Goal: Information Seeking & Learning: Find specific fact

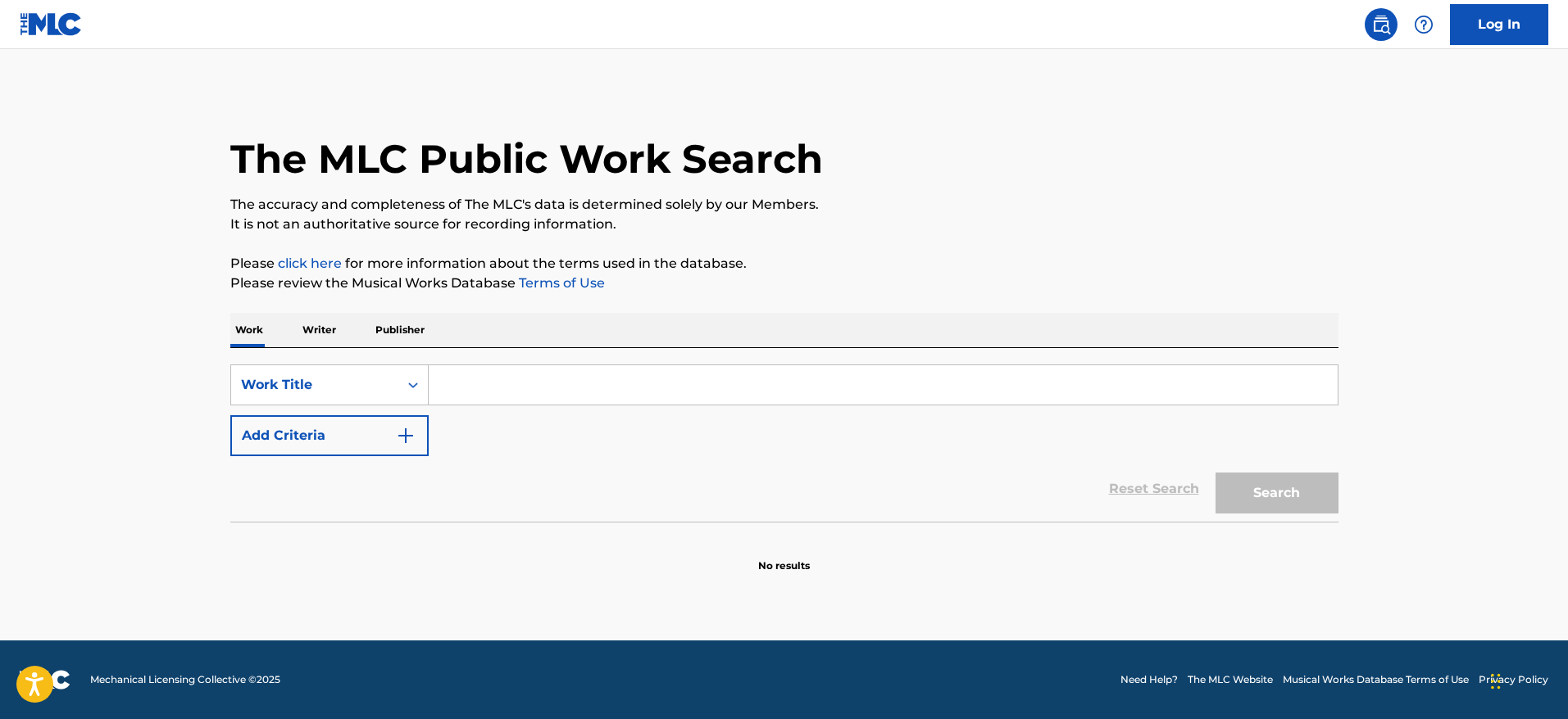
click at [466, 387] on input "Search Form" at bounding box center [882, 385] width 909 height 40
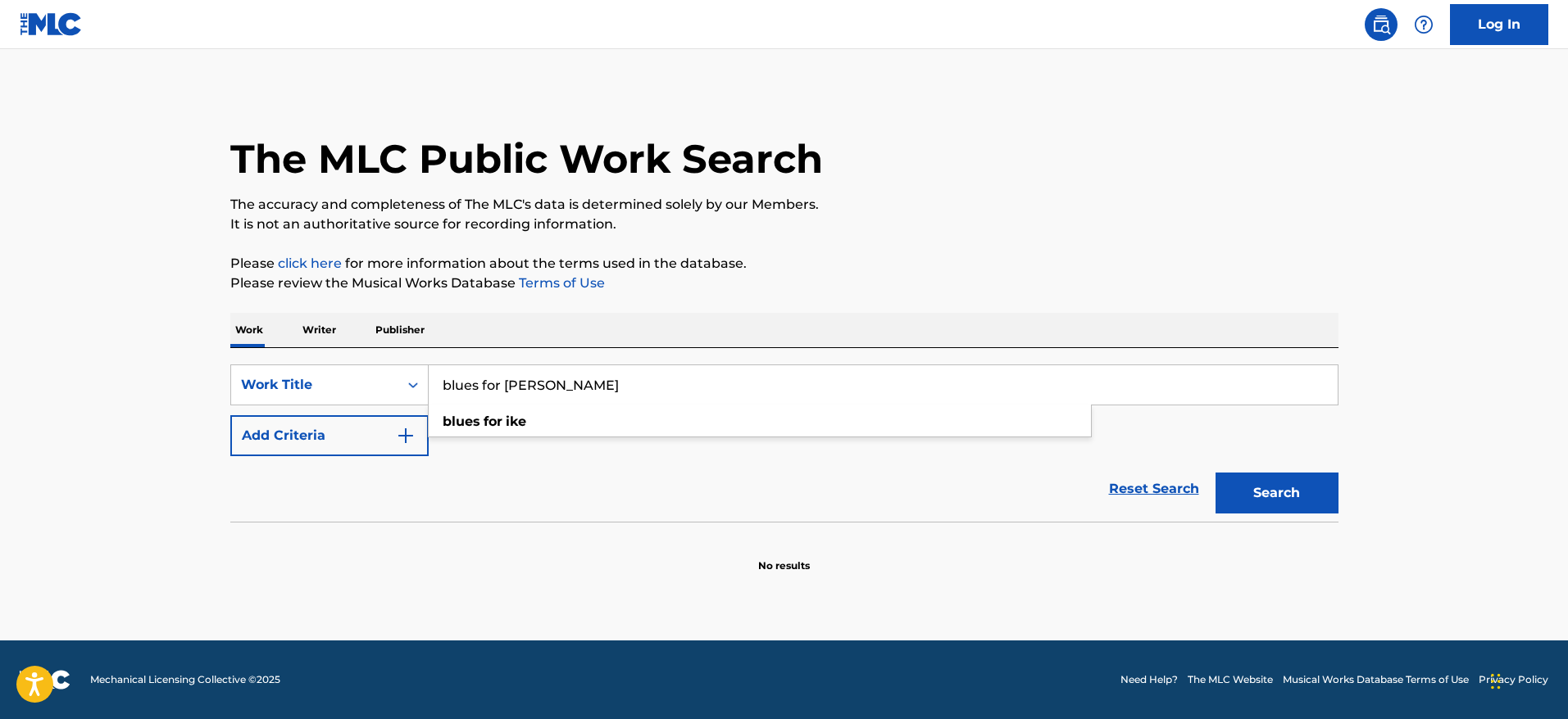
type input "blues for [PERSON_NAME]"
click at [1, 470] on main "The MLC Public Work Search The accuracy and completeness of The MLC's data is d…" at bounding box center [784, 345] width 1568 height 591
click at [413, 439] on img "Search Form" at bounding box center [405, 436] width 20 height 20
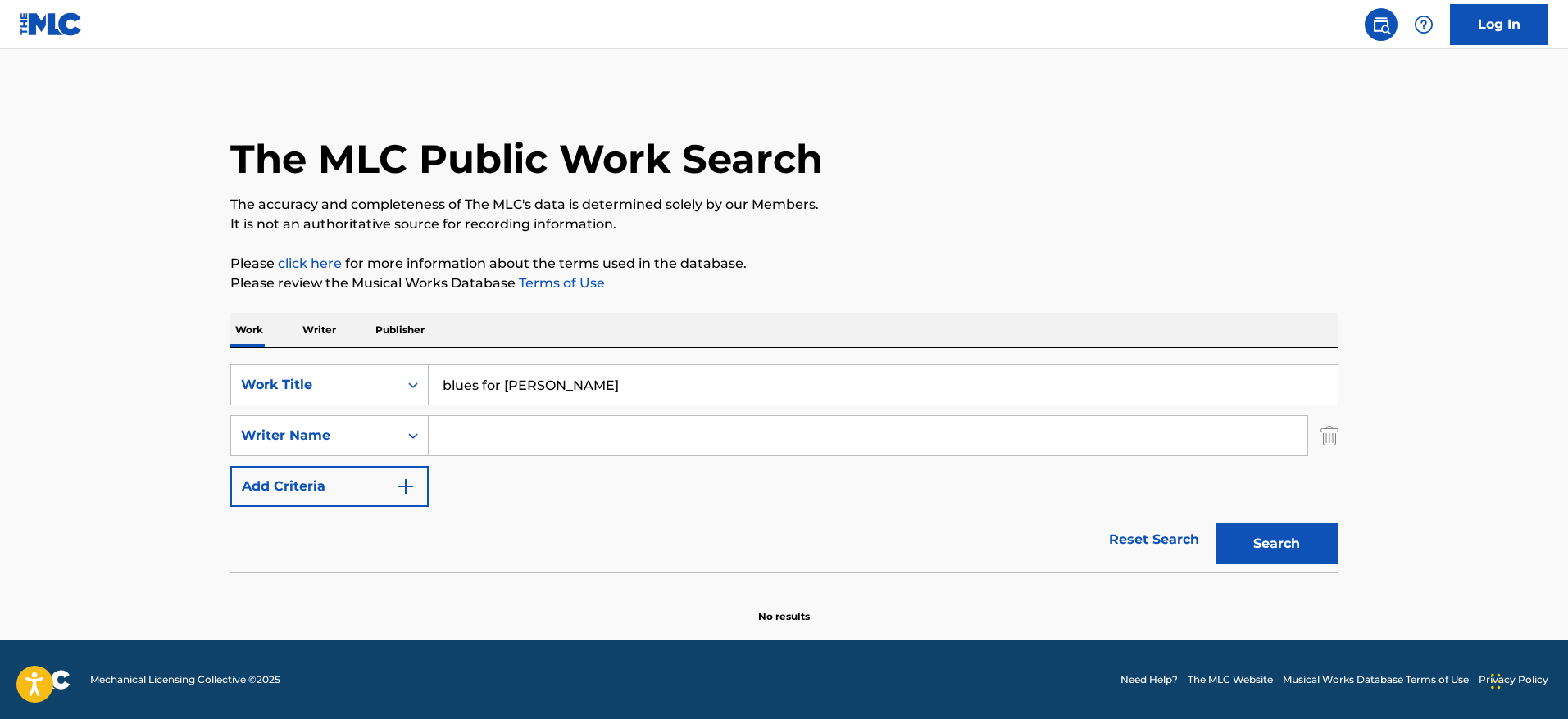
click at [473, 426] on input "Search Form" at bounding box center [868, 436] width 878 height 40
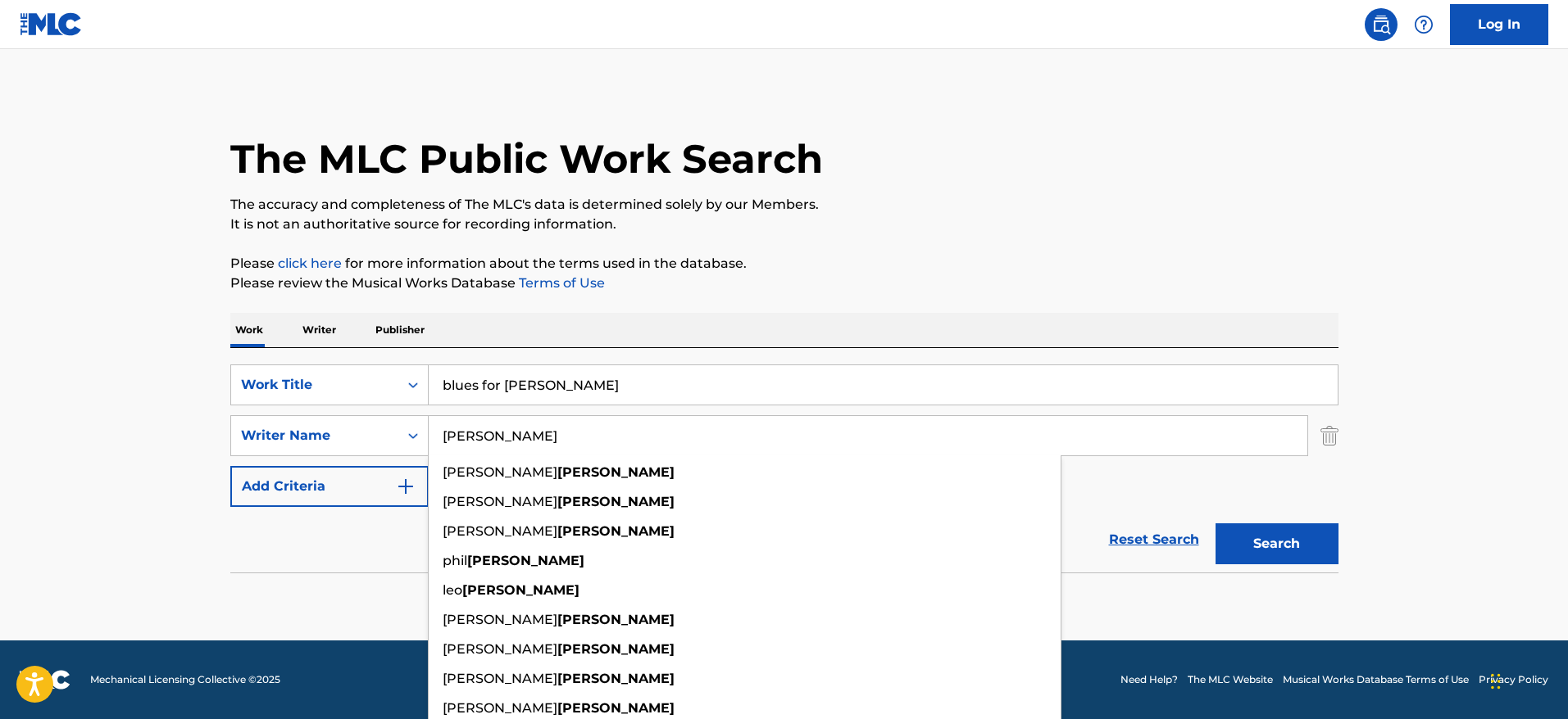
type input "[PERSON_NAME]"
click at [1215, 524] on button "Search" at bounding box center [1276, 544] width 123 height 41
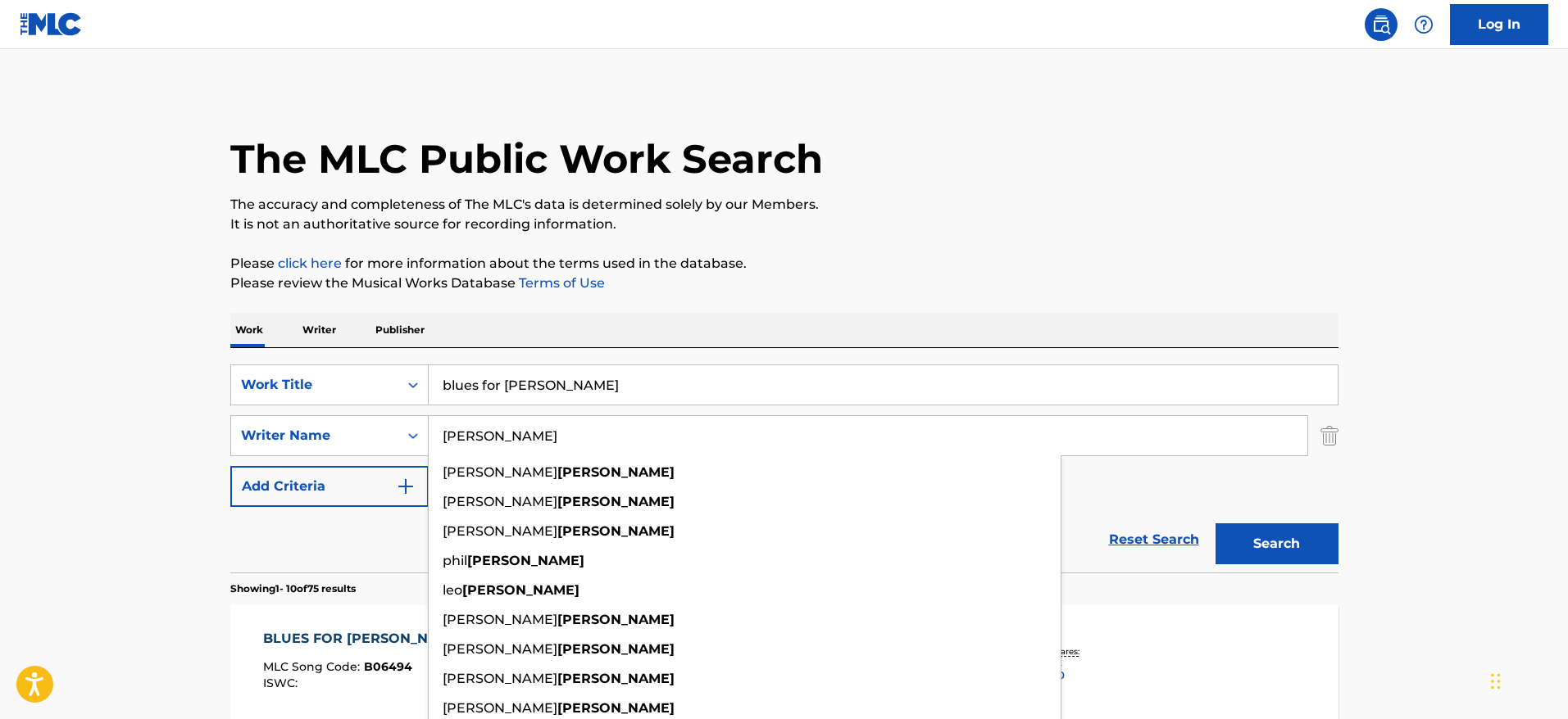
scroll to position [629, 0]
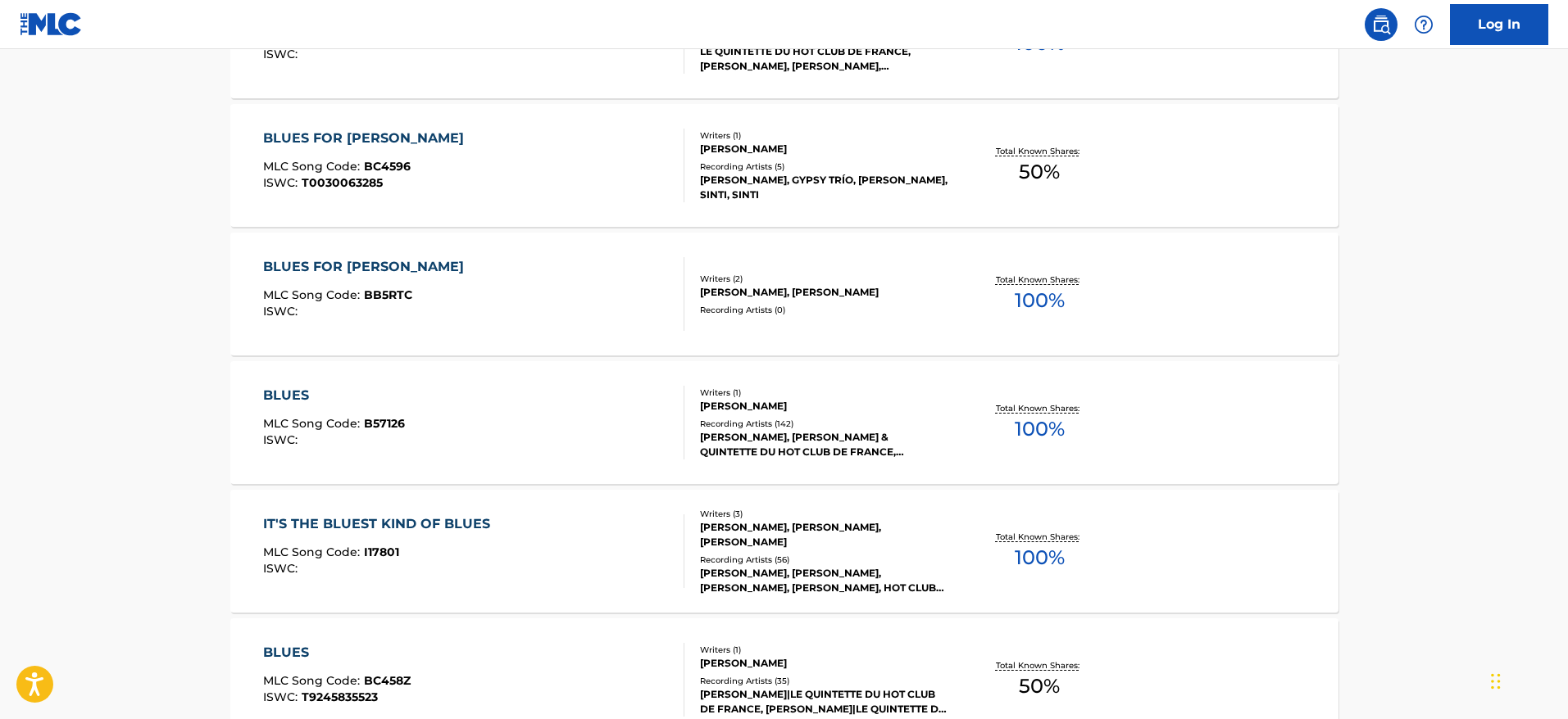
click at [1438, 178] on main "The MLC Public Work Search The accuracy and completeness of The MLC's data is d…" at bounding box center [784, 385] width 1568 height 1929
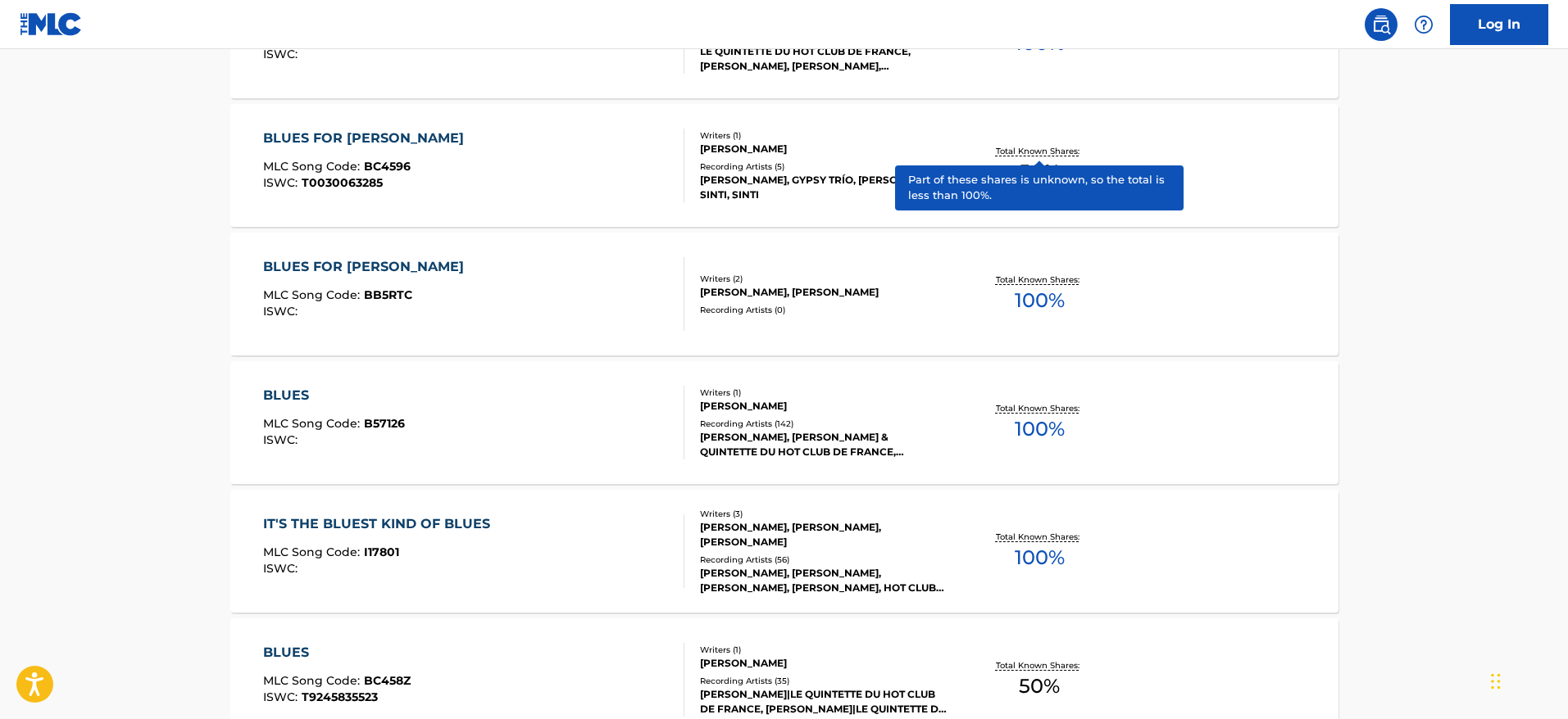
click at [1040, 147] on p "Total Known Shares:" at bounding box center [1040, 151] width 87 height 12
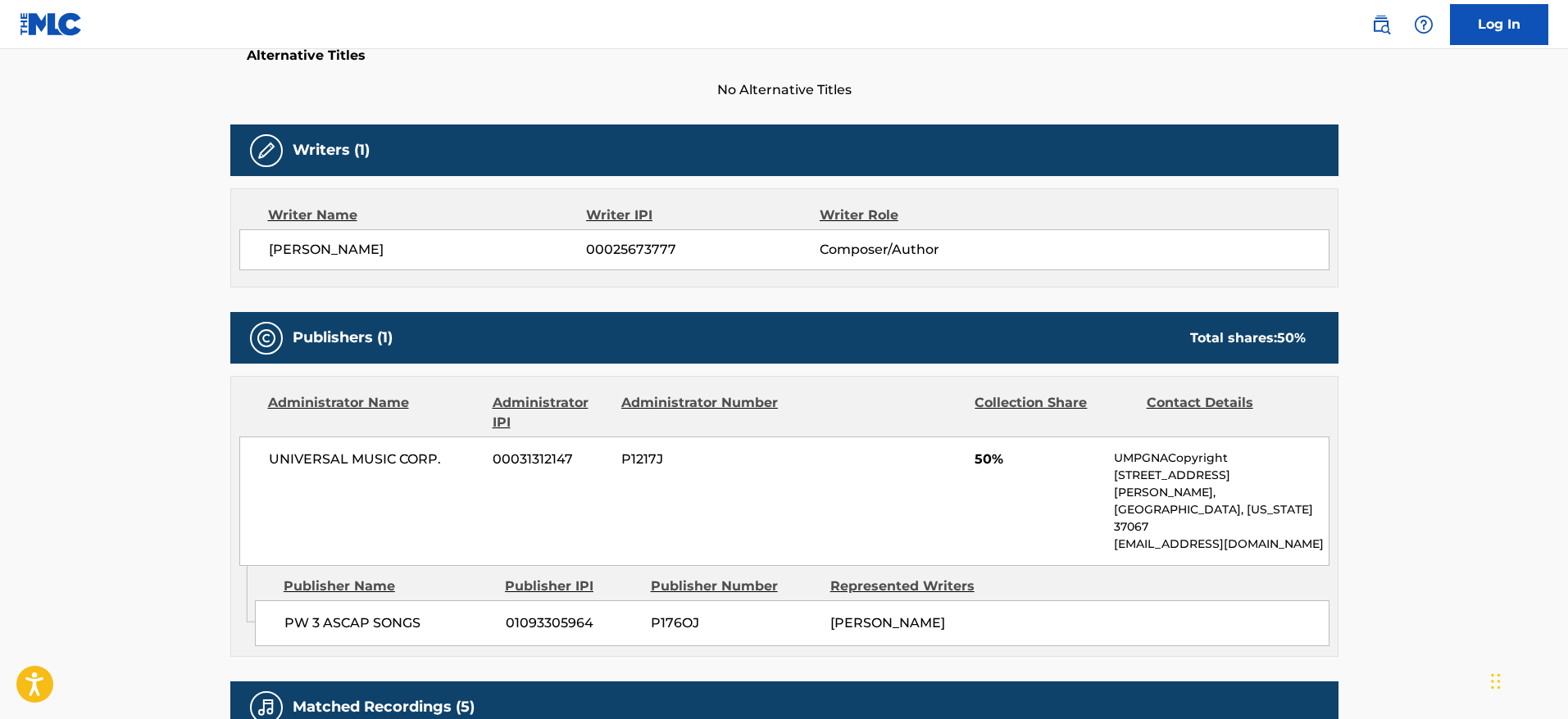
scroll to position [441, 0]
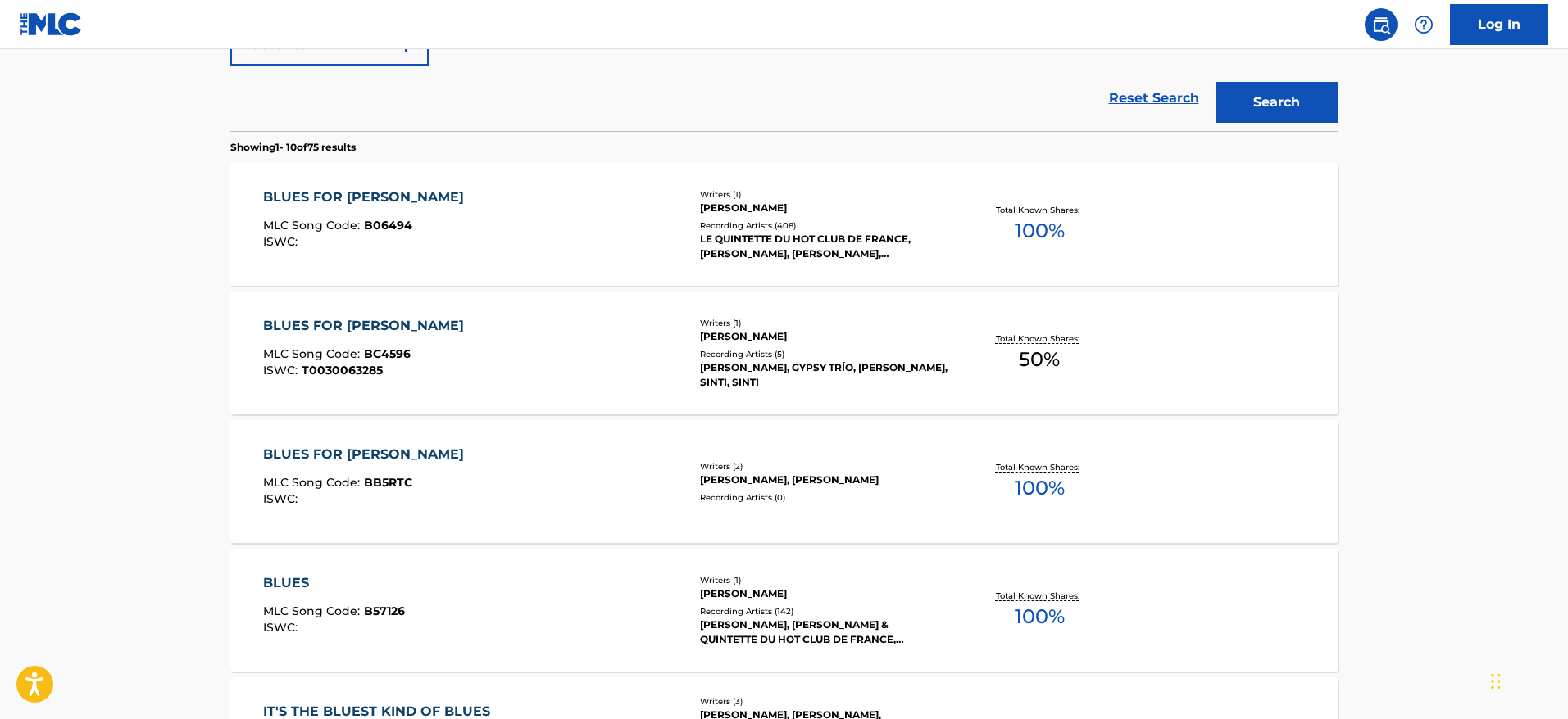
scroll to position [722, 0]
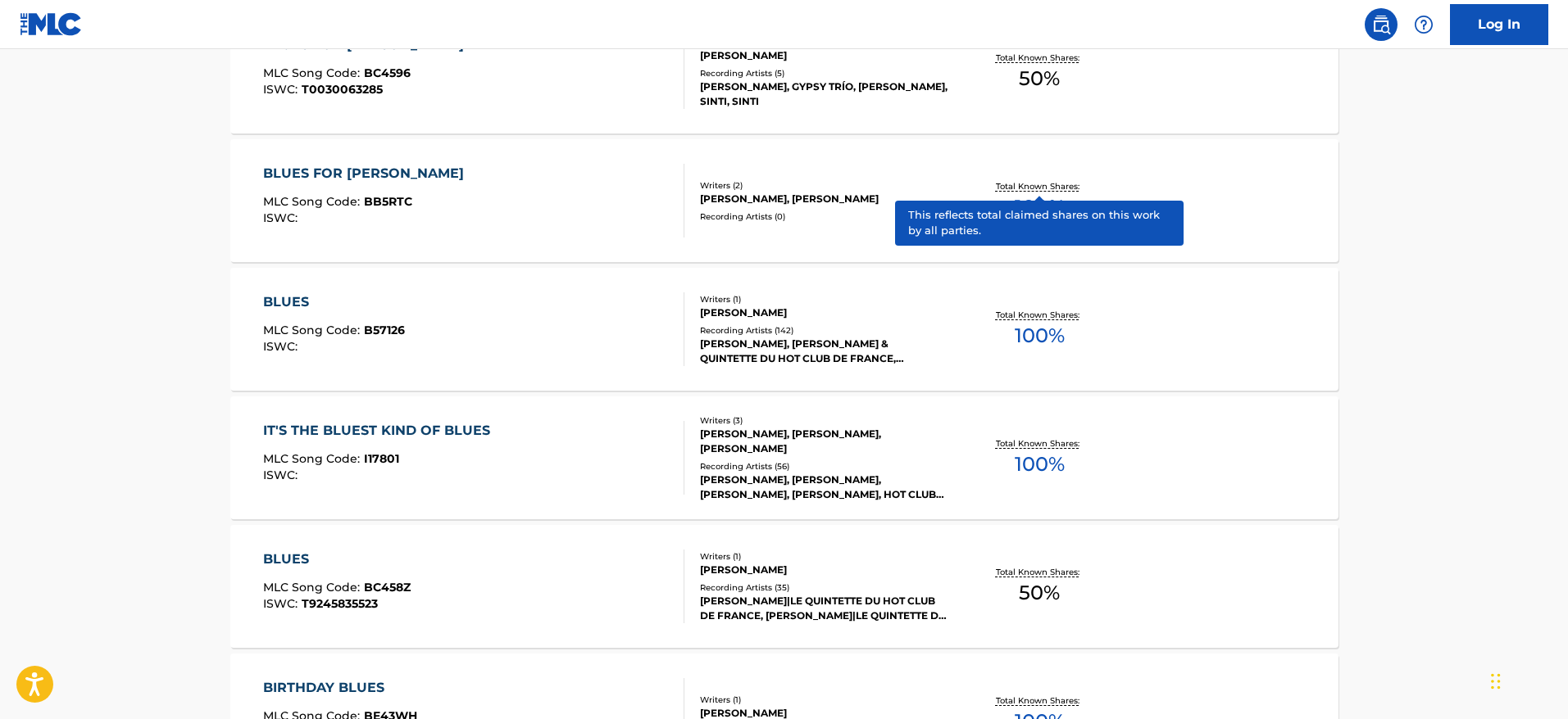
click at [1041, 180] on p "Total Known Shares:" at bounding box center [1040, 186] width 87 height 12
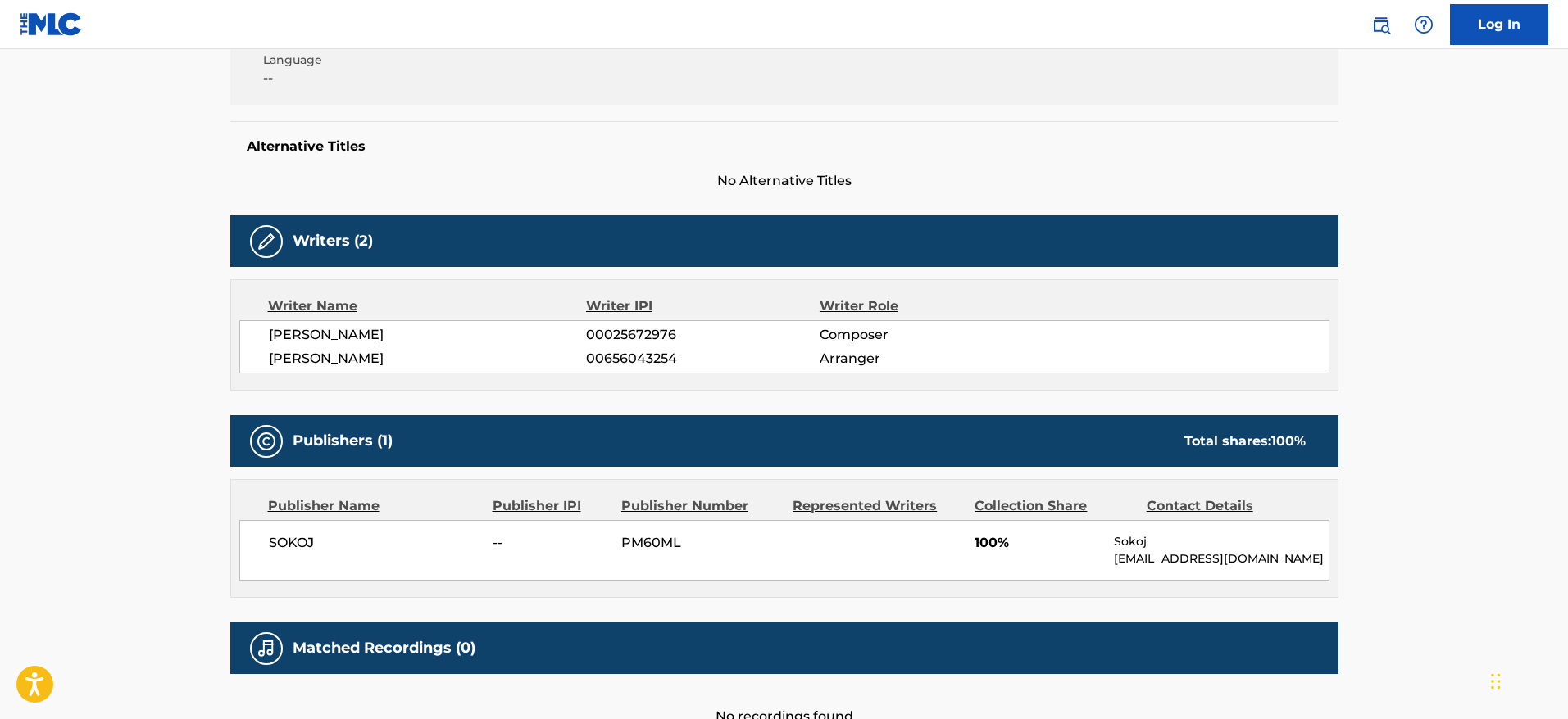
scroll to position [350, 0]
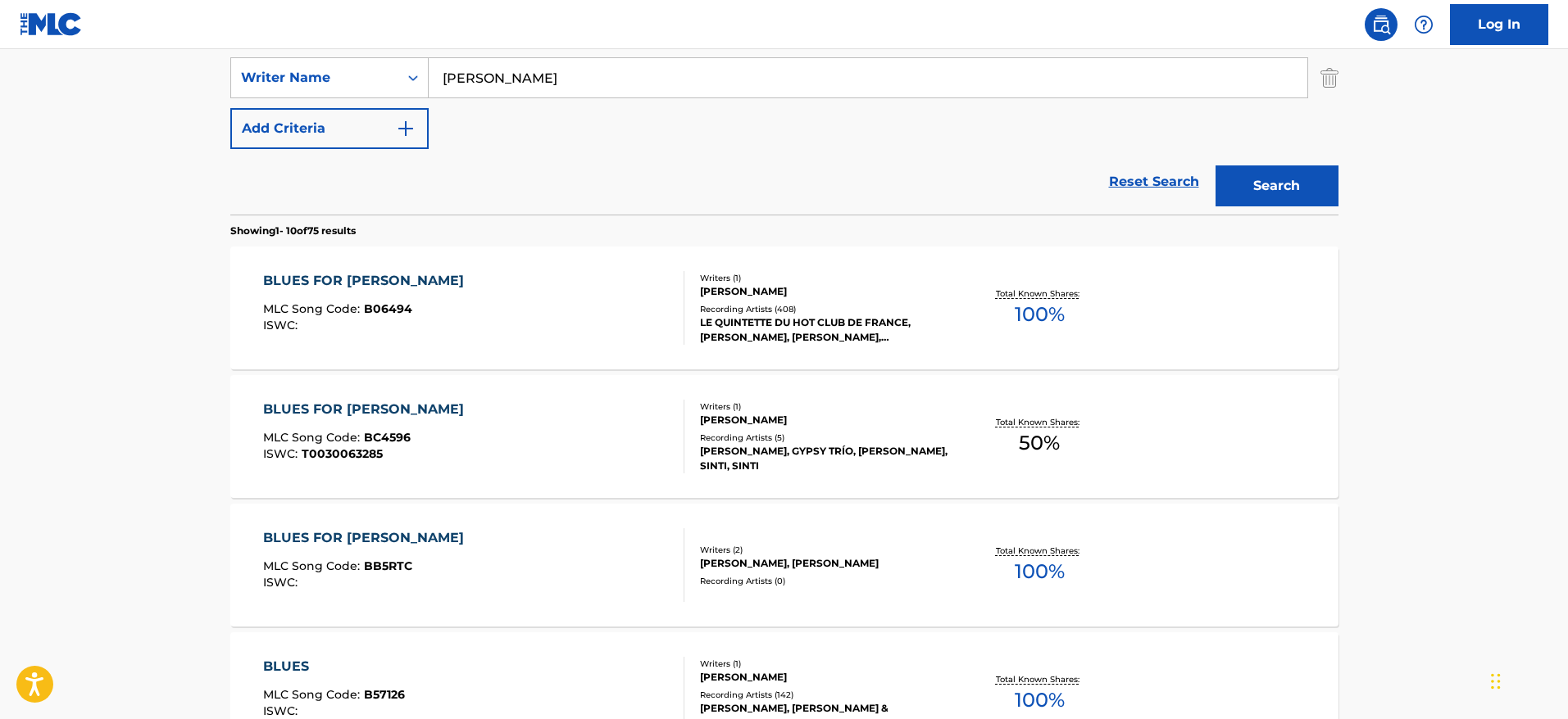
scroll to position [363, 0]
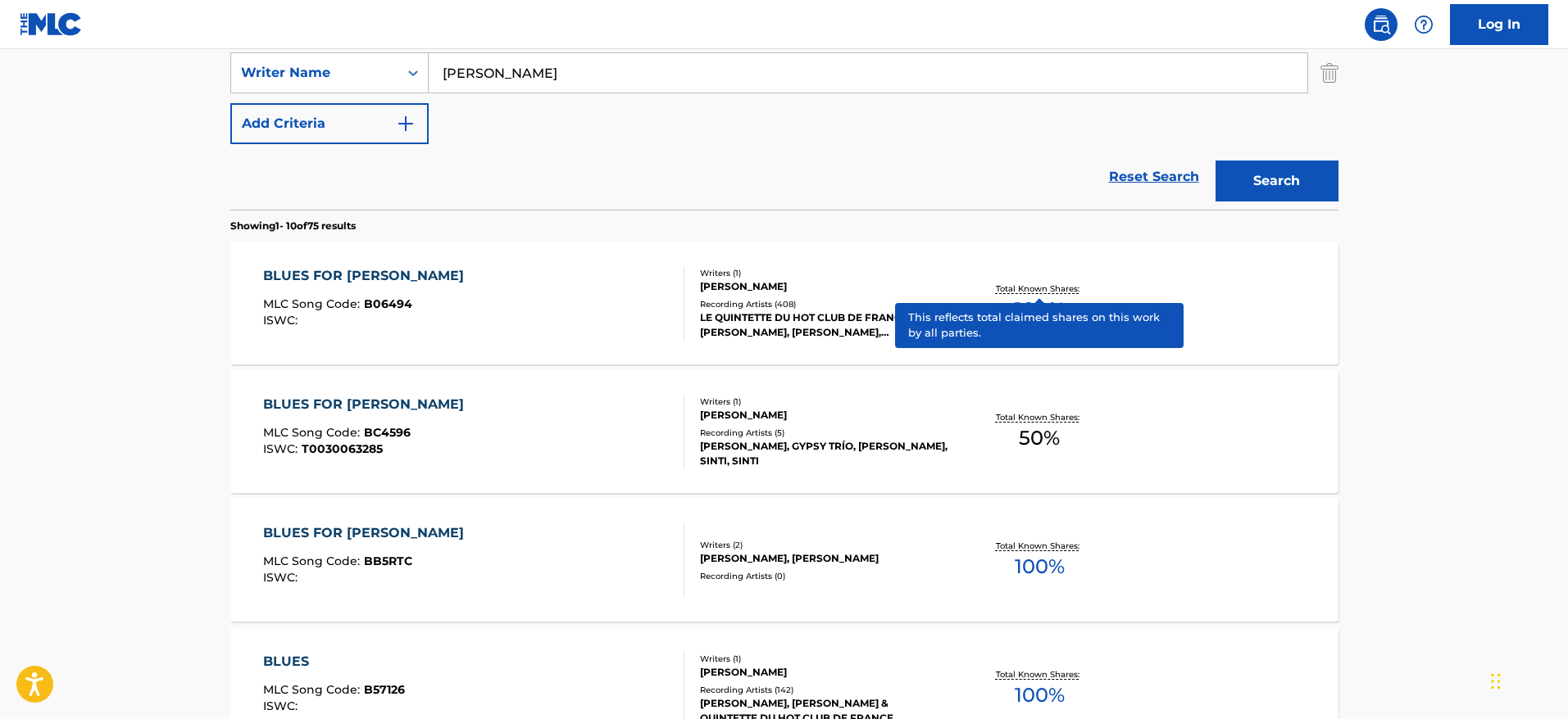
click at [1029, 283] on p "Total Known Shares:" at bounding box center [1040, 288] width 87 height 12
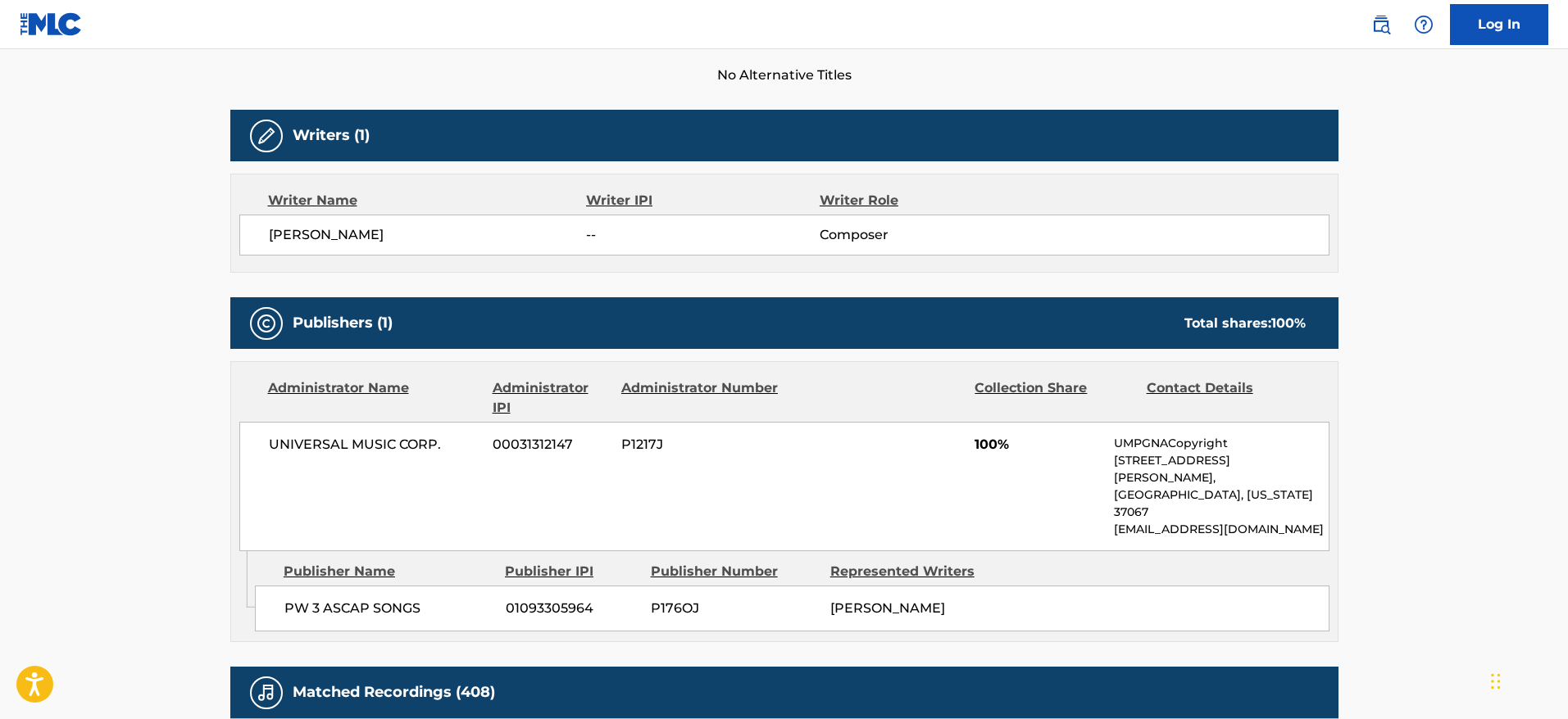
scroll to position [503, 0]
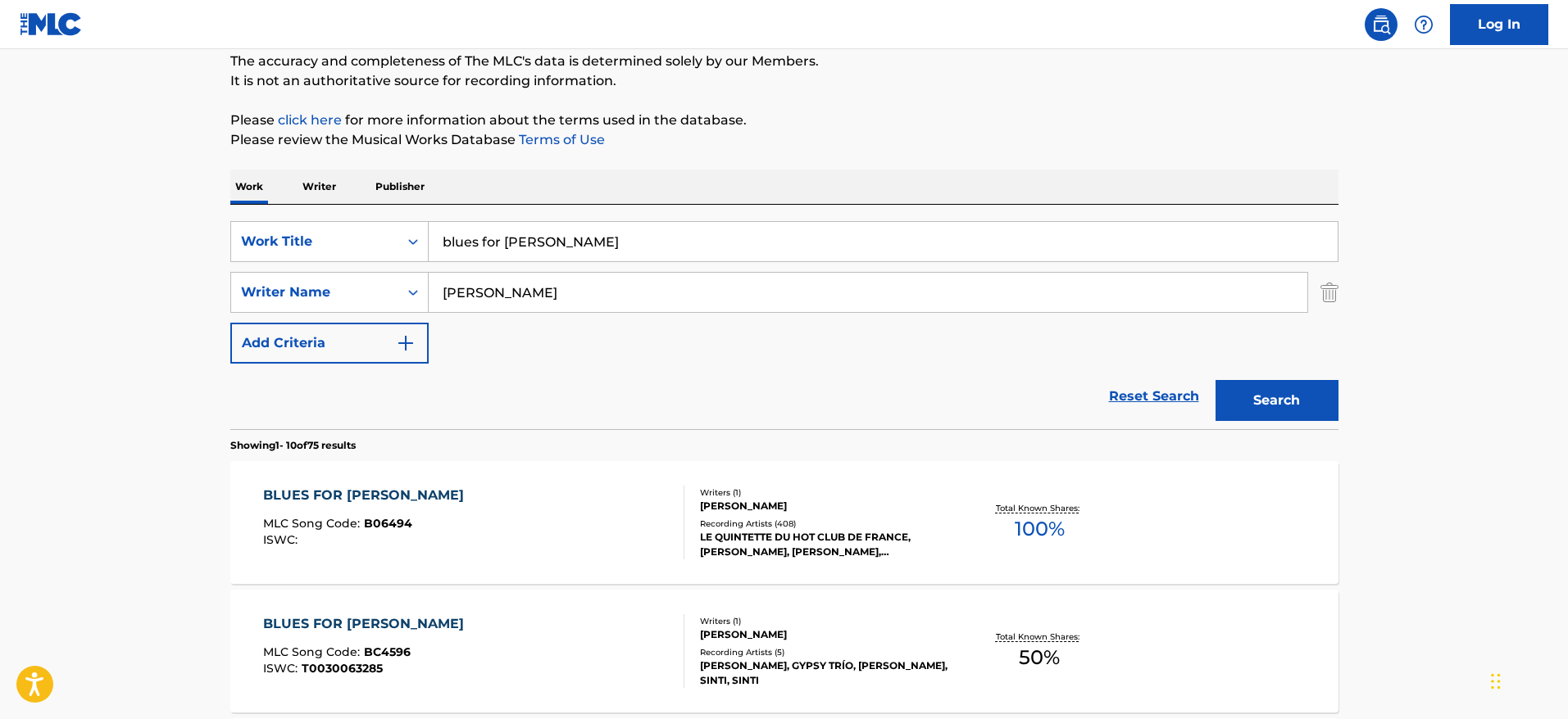
scroll to position [122, 0]
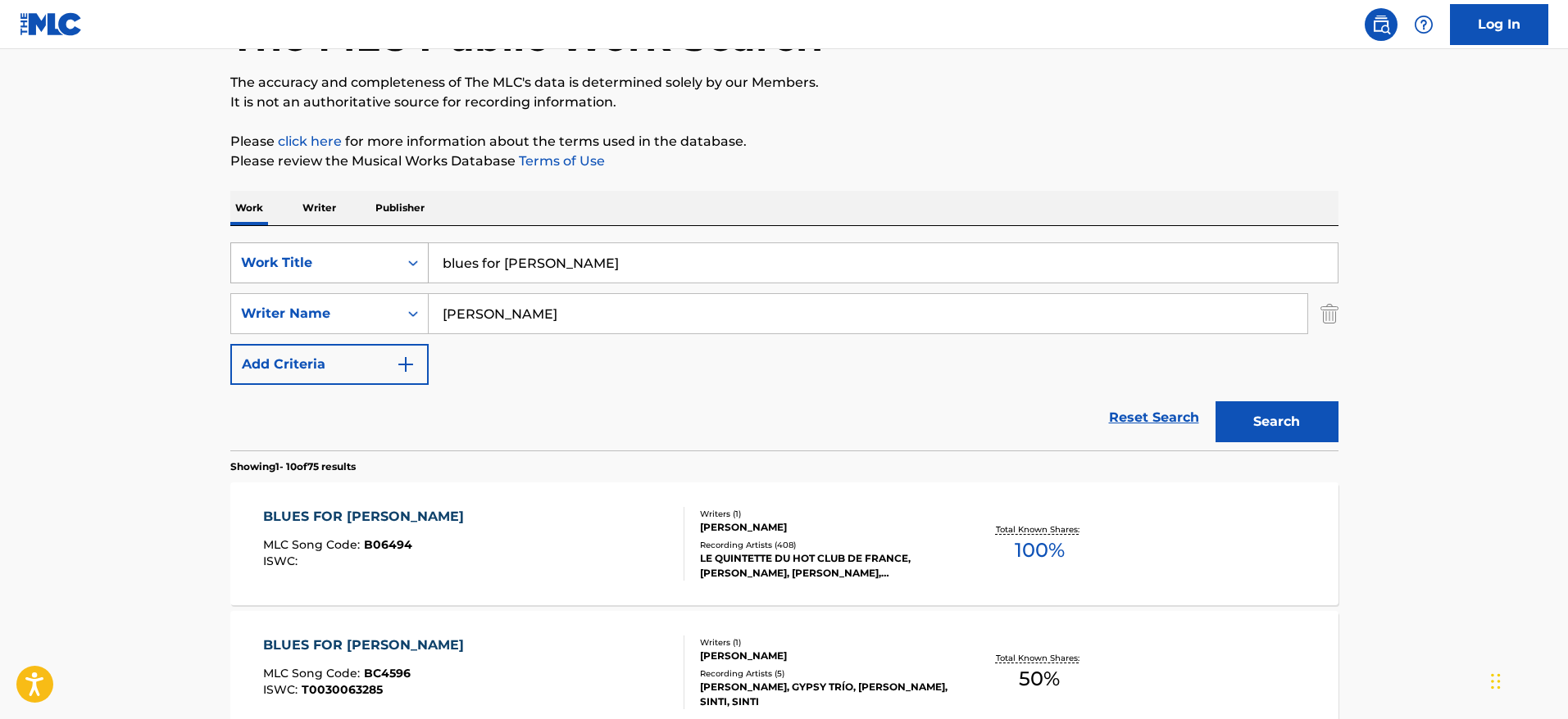
drag, startPoint x: 563, startPoint y: 261, endPoint x: 382, endPoint y: 254, distance: 181.1
click at [382, 254] on div "SearchWithCriteriafac81ea1-5b43-4d63-8215-73a3ec6de943 Work Title blues for ike" at bounding box center [784, 263] width 1108 height 41
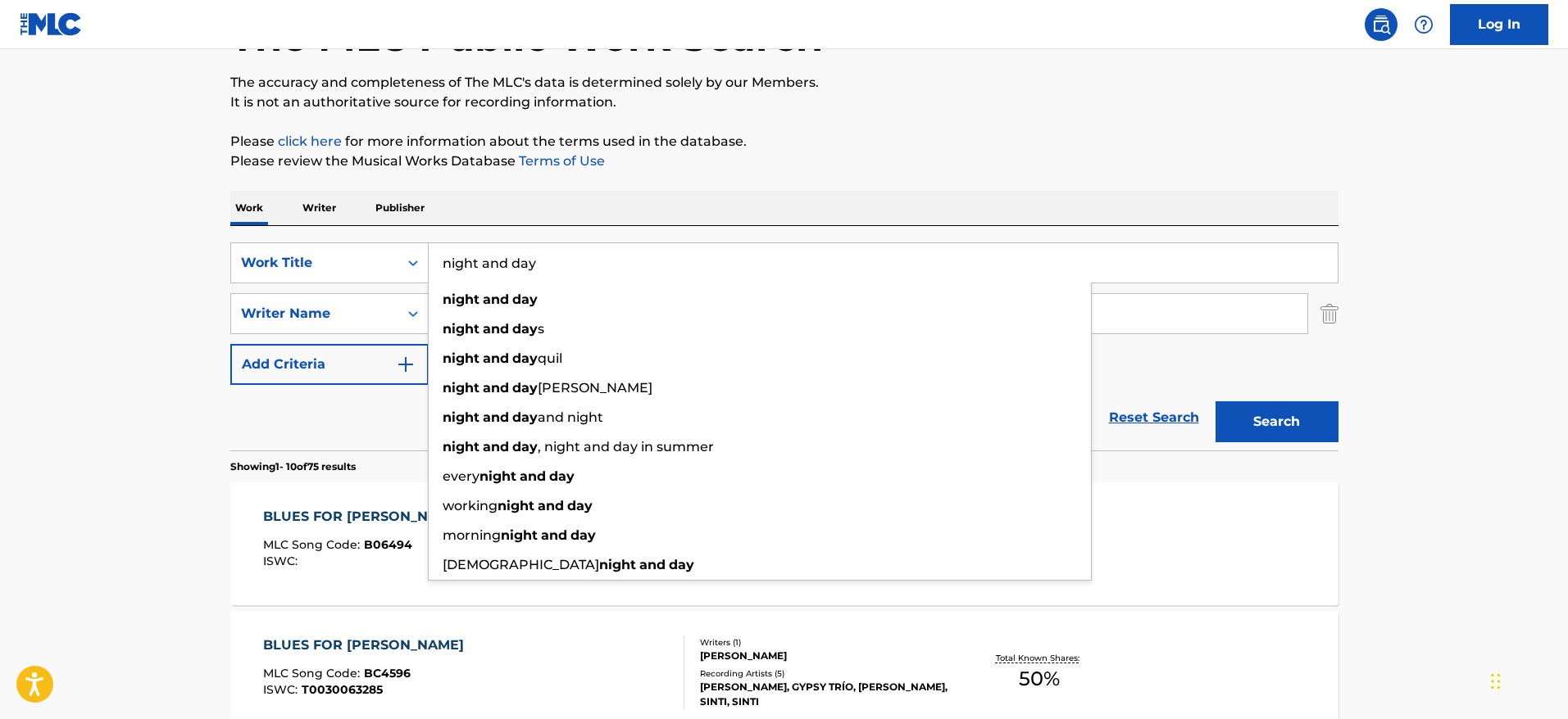
type input "night and day"
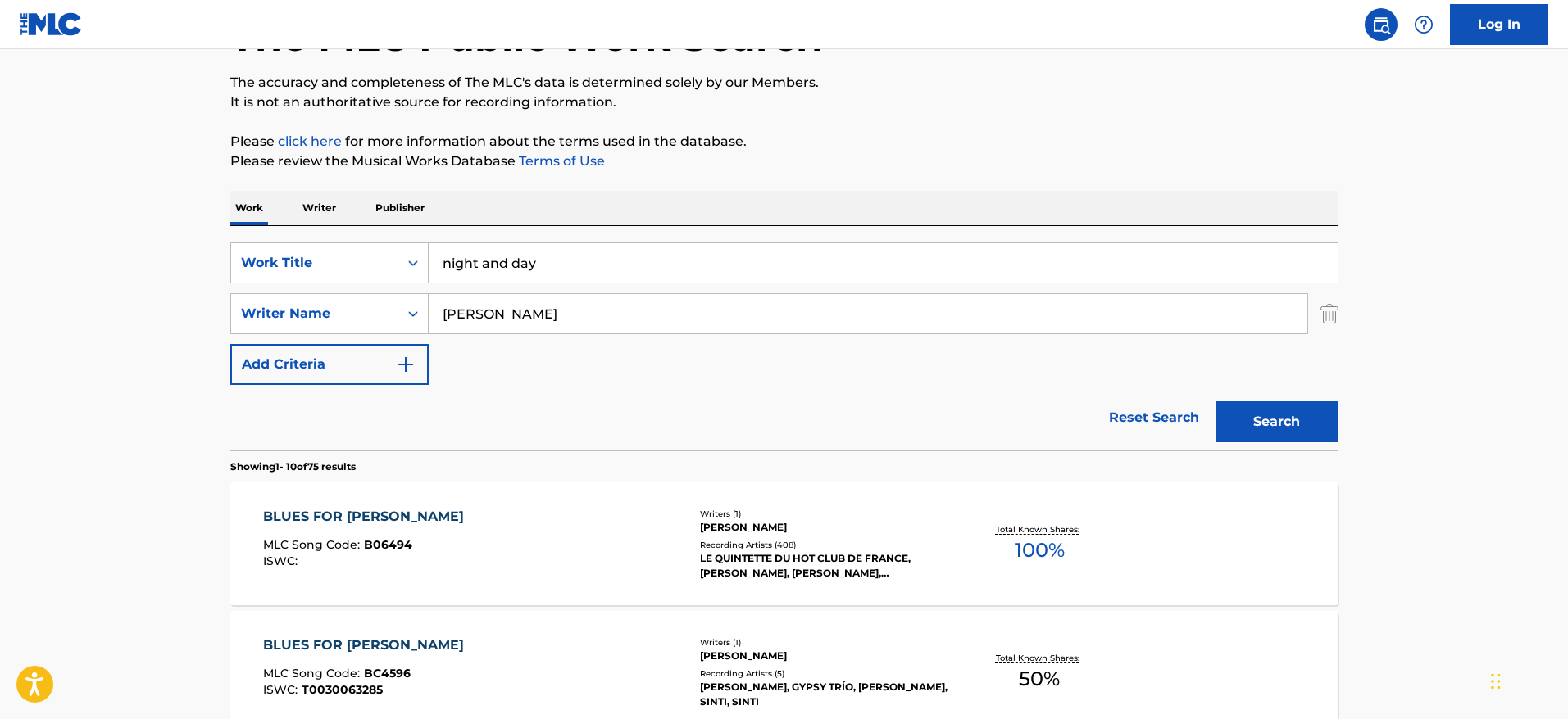
drag, startPoint x: 546, startPoint y: 312, endPoint x: 344, endPoint y: 306, distance: 202.1
click at [344, 306] on div "SearchWithCriteria23d7a48d-460c-43f8-bd89-5f1ecd63350d Writer Name [PERSON_NAME]" at bounding box center [784, 314] width 1108 height 41
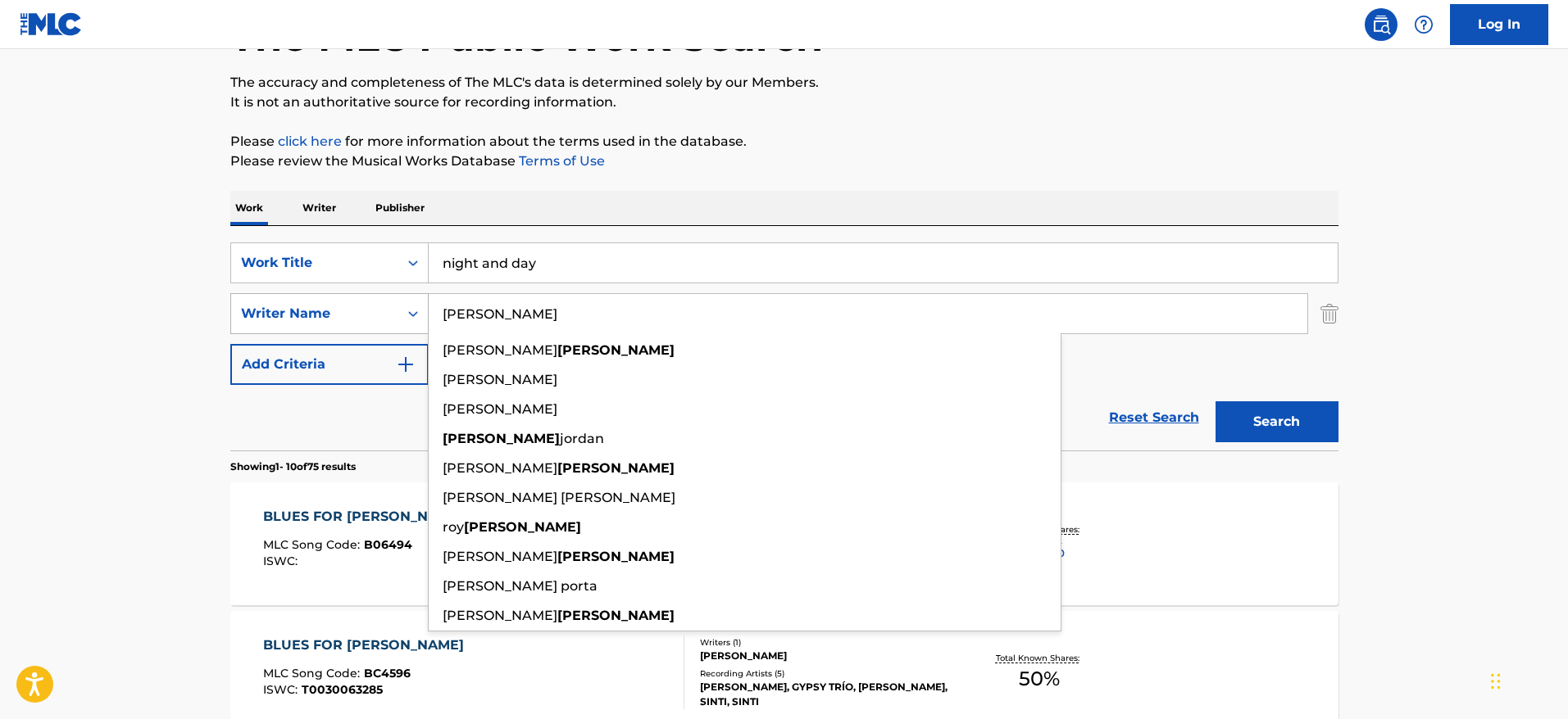
type input "[PERSON_NAME]"
click at [1215, 401] on button "Search" at bounding box center [1276, 422] width 123 height 41
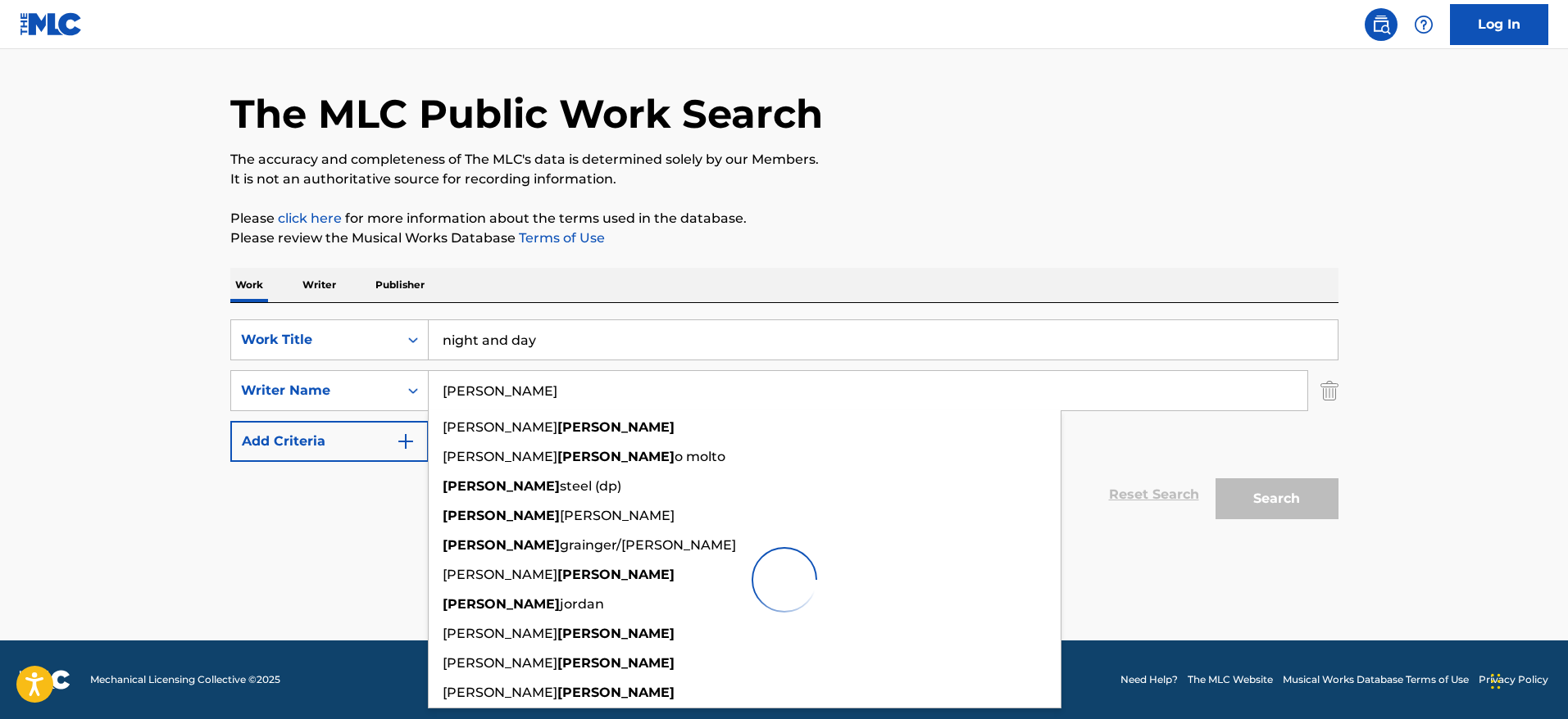
scroll to position [44, 0]
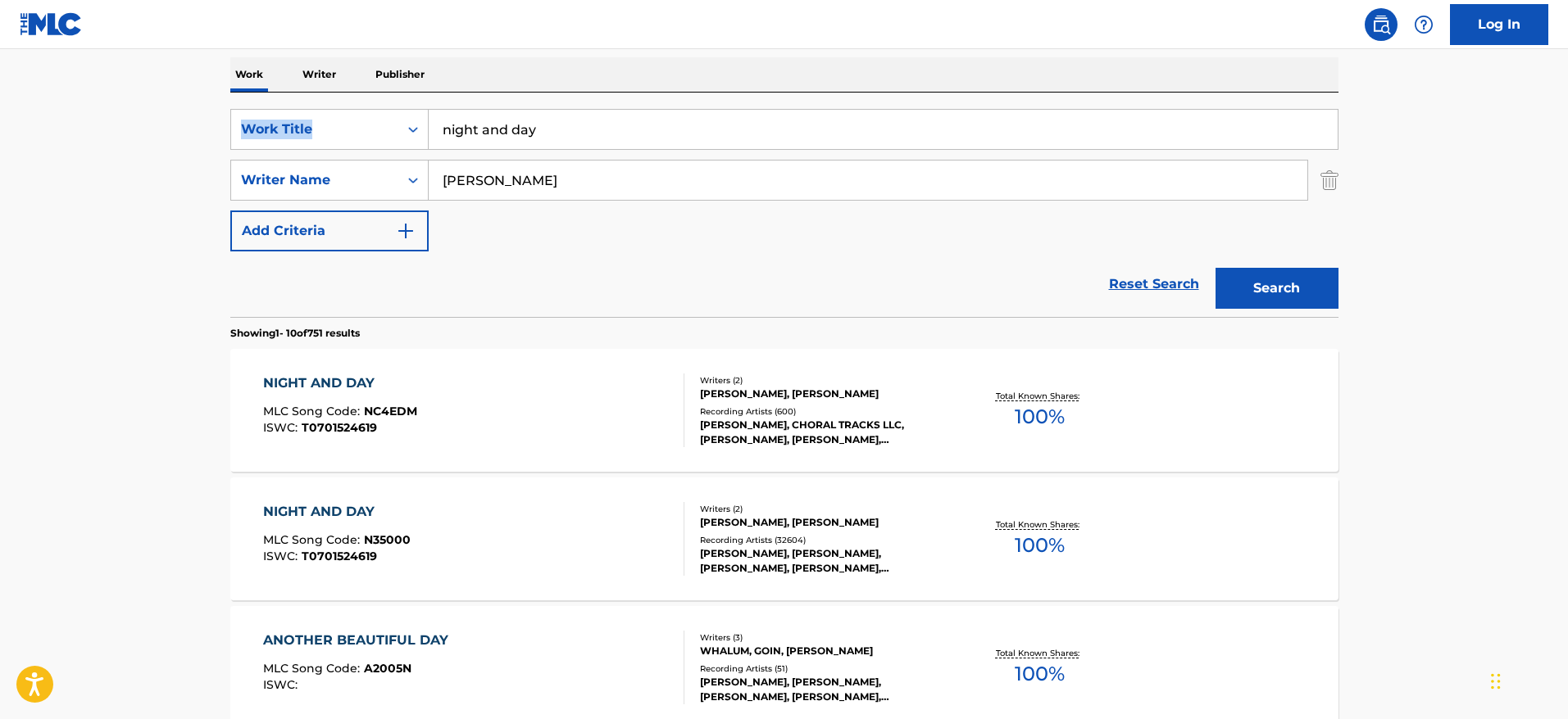
scroll to position [253, 0]
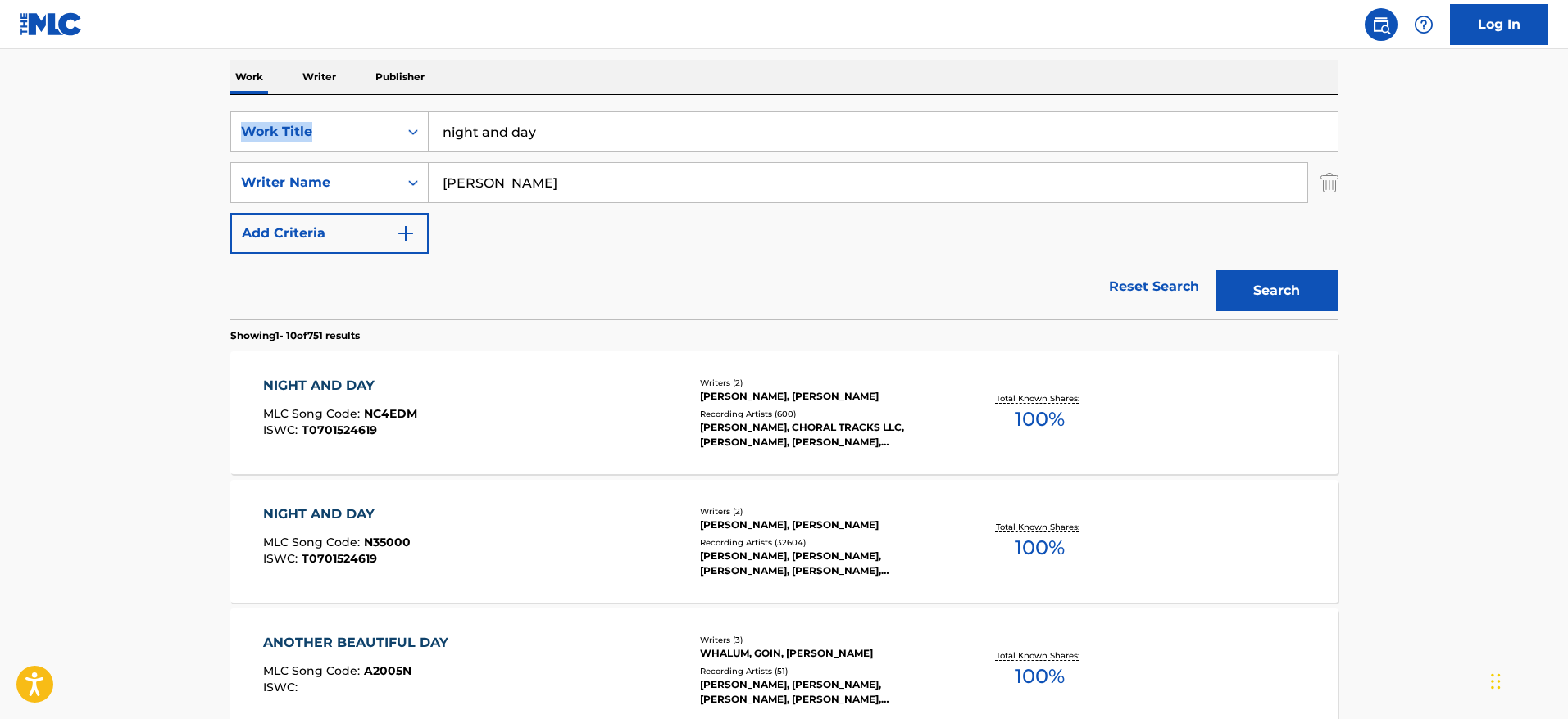
click at [1040, 407] on span "100 %" at bounding box center [1040, 419] width 50 height 30
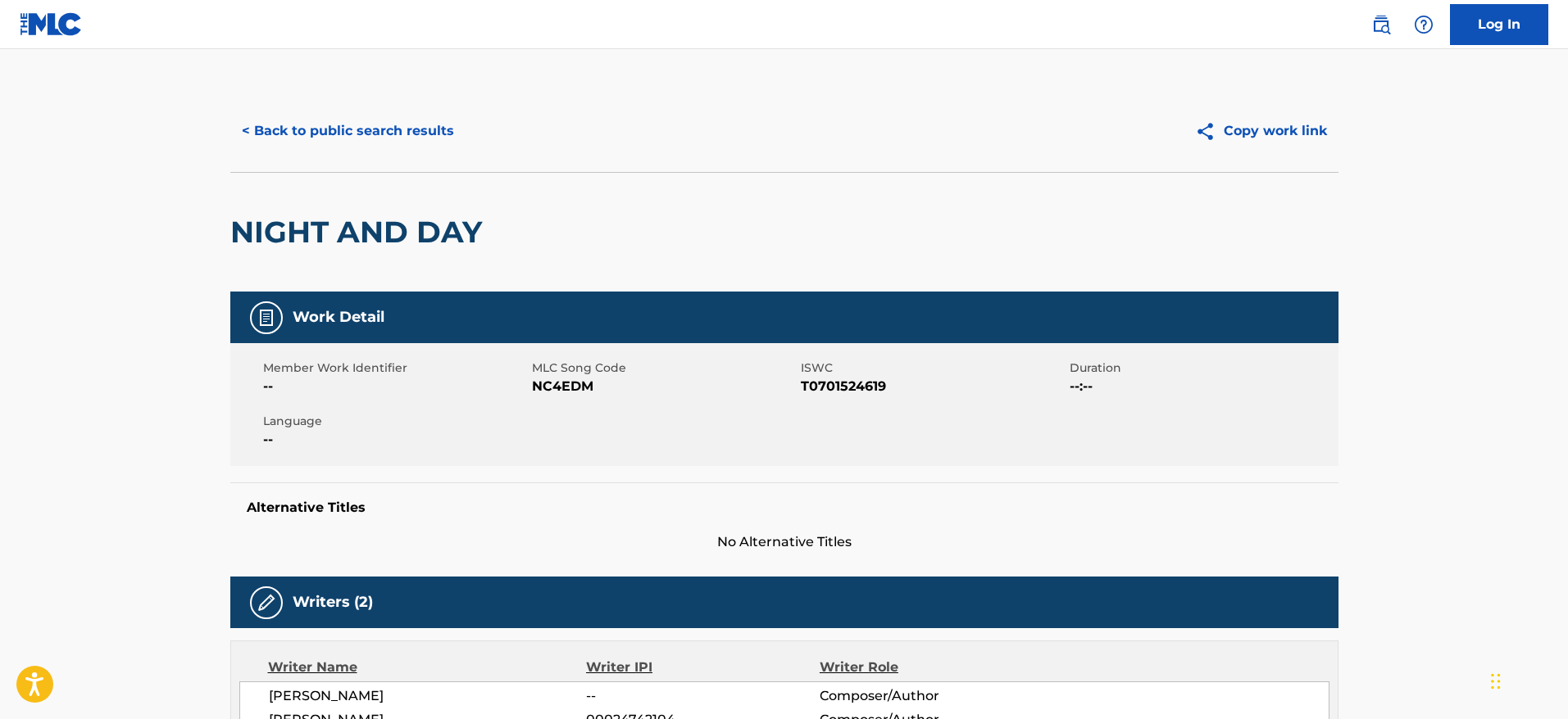
scroll to position [253, 0]
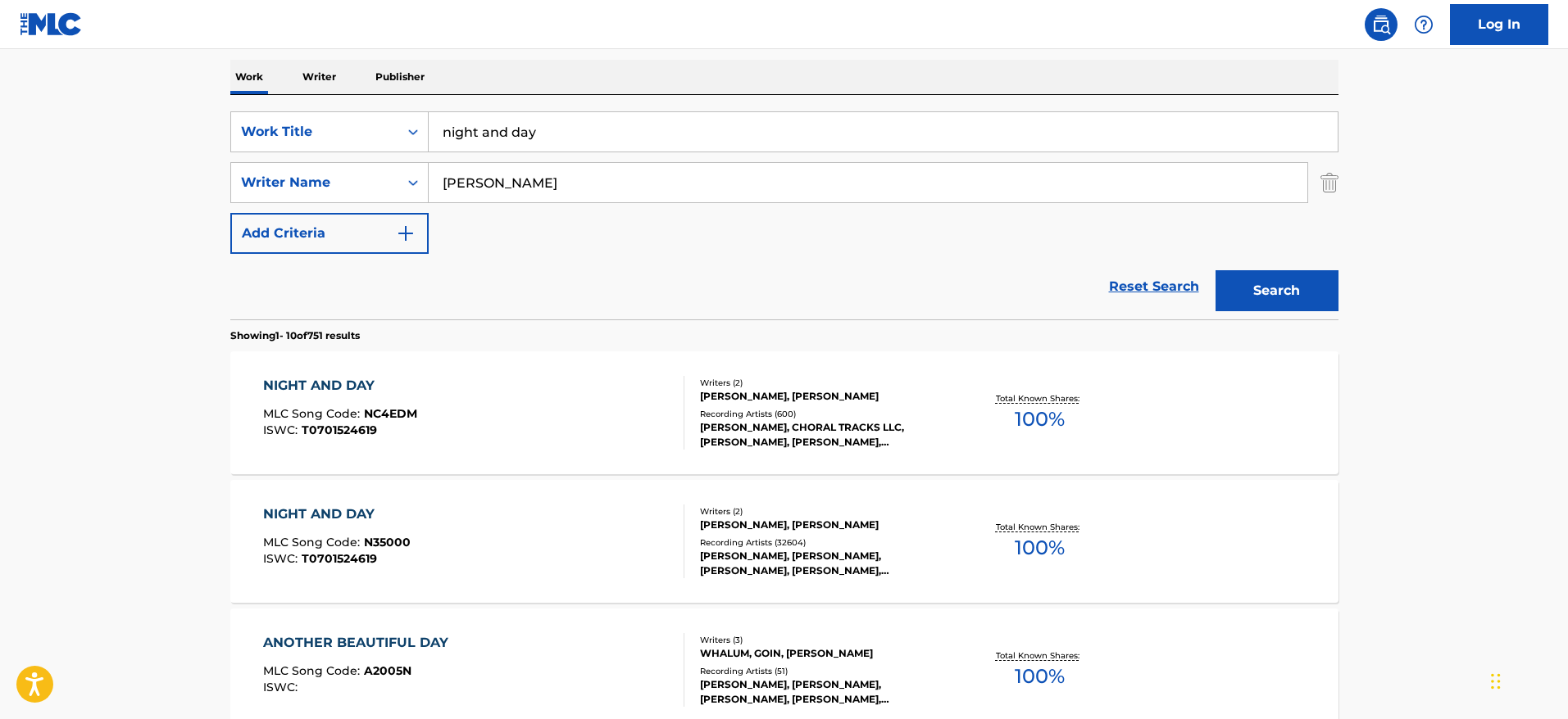
drag, startPoint x: 560, startPoint y: 133, endPoint x: 390, endPoint y: 94, distance: 174.4
click at [390, 95] on div "SearchWithCriteriafac81ea1-5b43-4d63-8215-73a3ec6de943 Work Title night and day…" at bounding box center [784, 207] width 1108 height 225
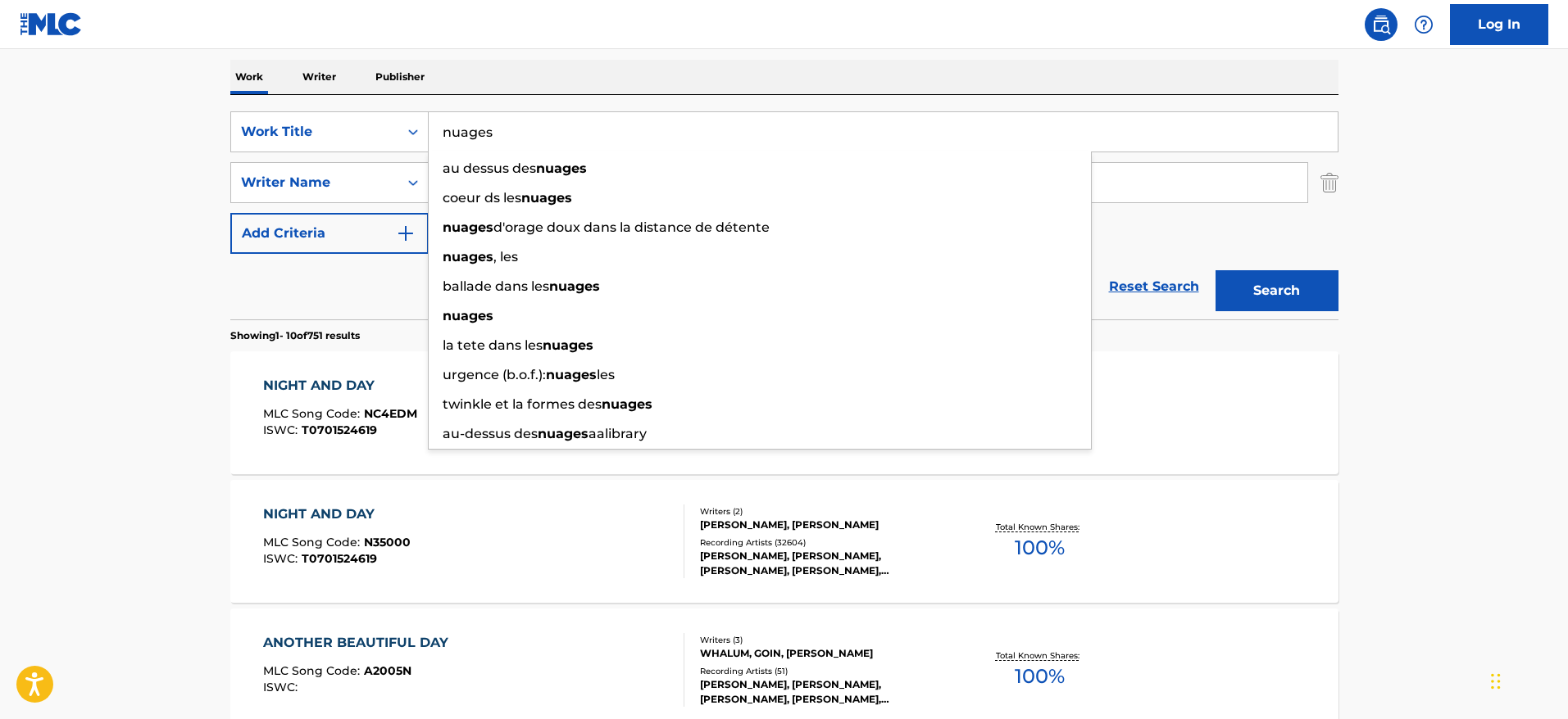
type input "nuages"
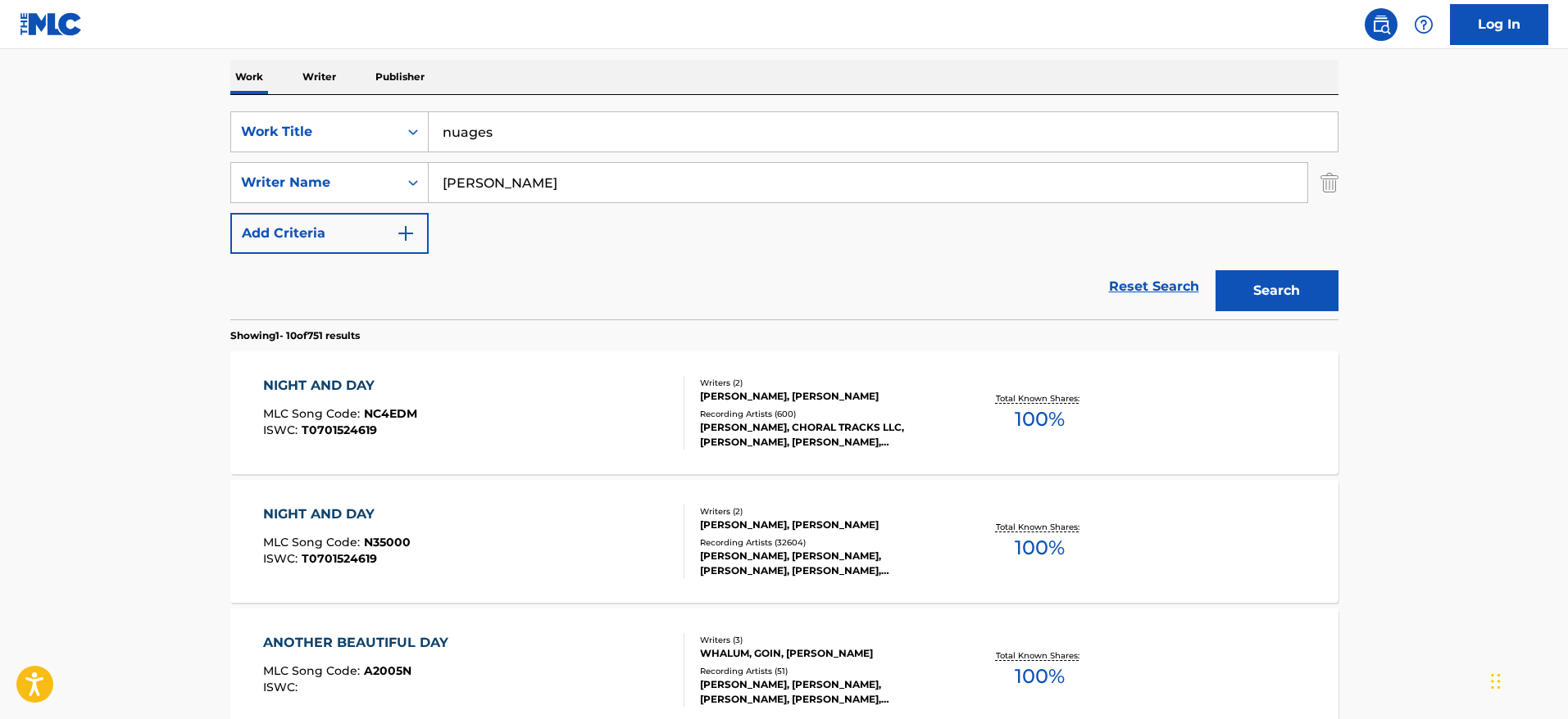
drag, startPoint x: 504, startPoint y: 186, endPoint x: 361, endPoint y: 173, distance: 143.6
click at [361, 173] on div "SearchWithCriteria23d7a48d-460c-43f8-bd89-5f1ecd63350d Writer Name [PERSON_NAME]" at bounding box center [784, 183] width 1108 height 41
click at [445, 178] on input "rinhardt" at bounding box center [868, 183] width 878 height 40
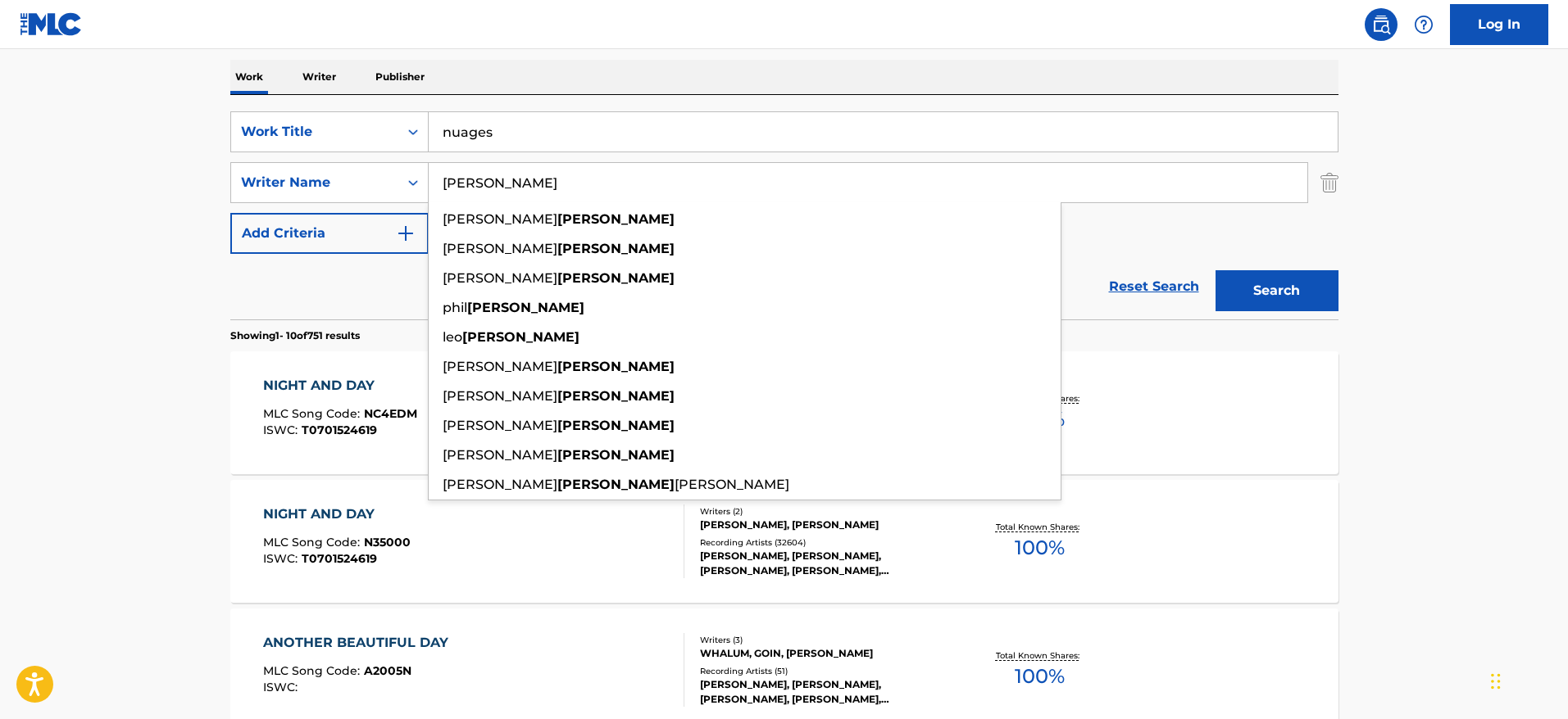
type input "[PERSON_NAME]"
click at [1233, 289] on button "Search" at bounding box center [1276, 291] width 123 height 41
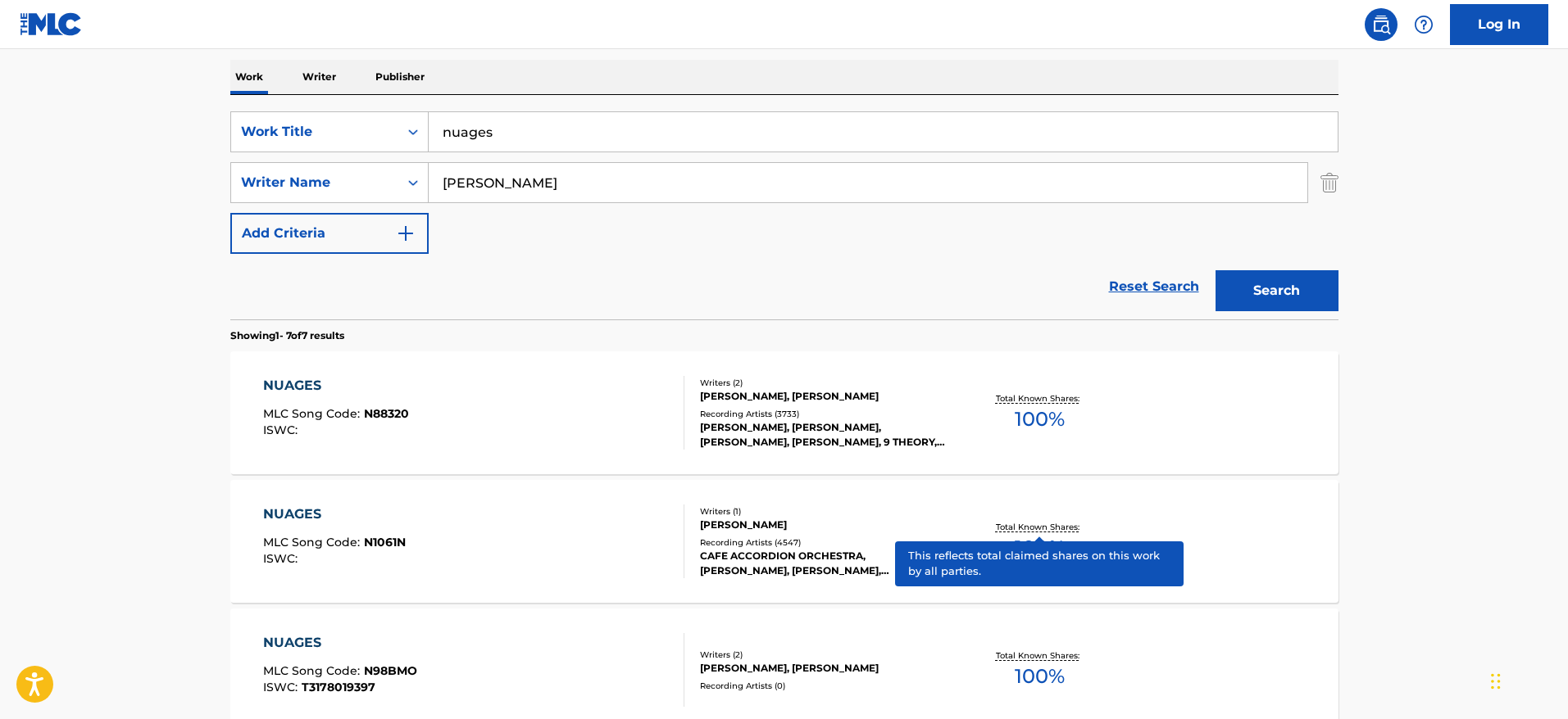
click at [1023, 521] on p "Total Known Shares:" at bounding box center [1040, 527] width 87 height 12
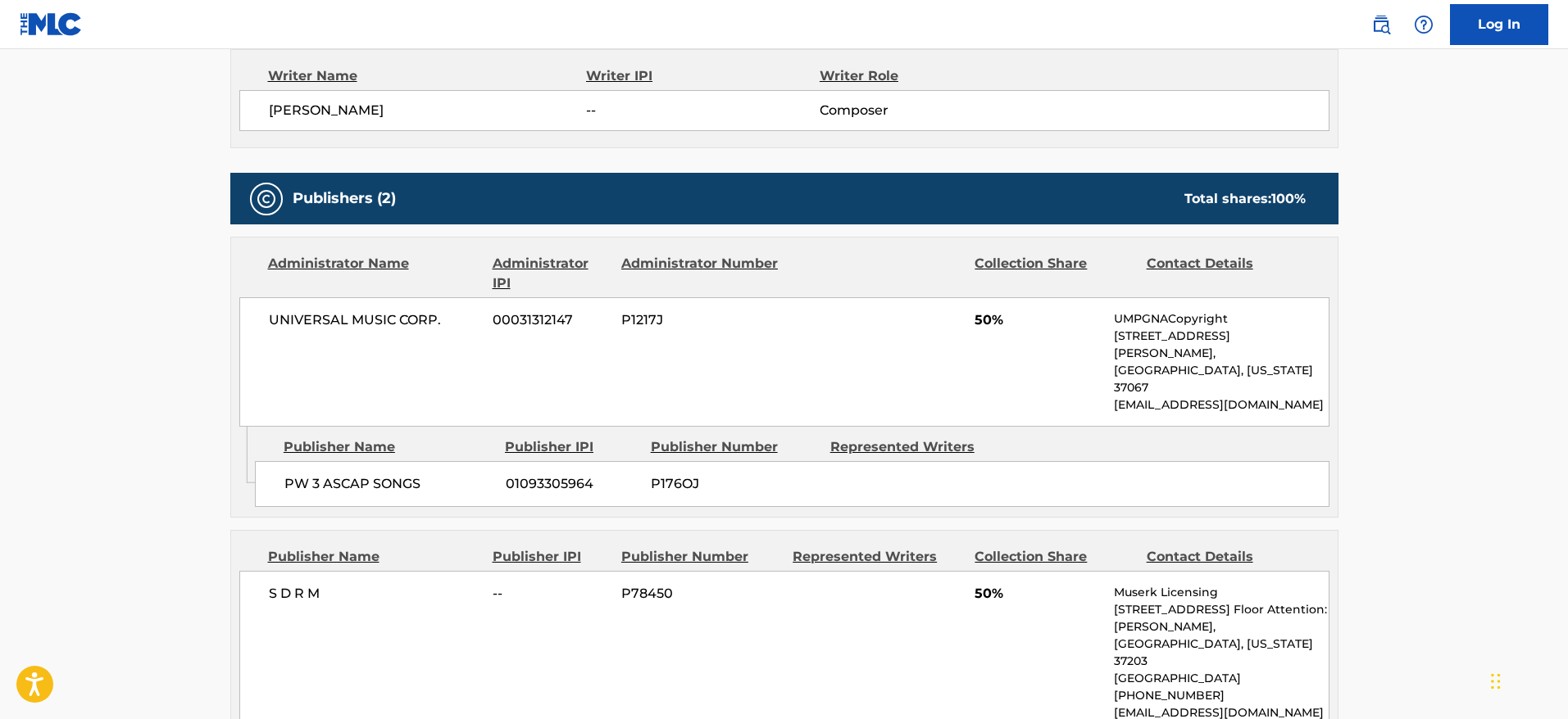
scroll to position [596, 0]
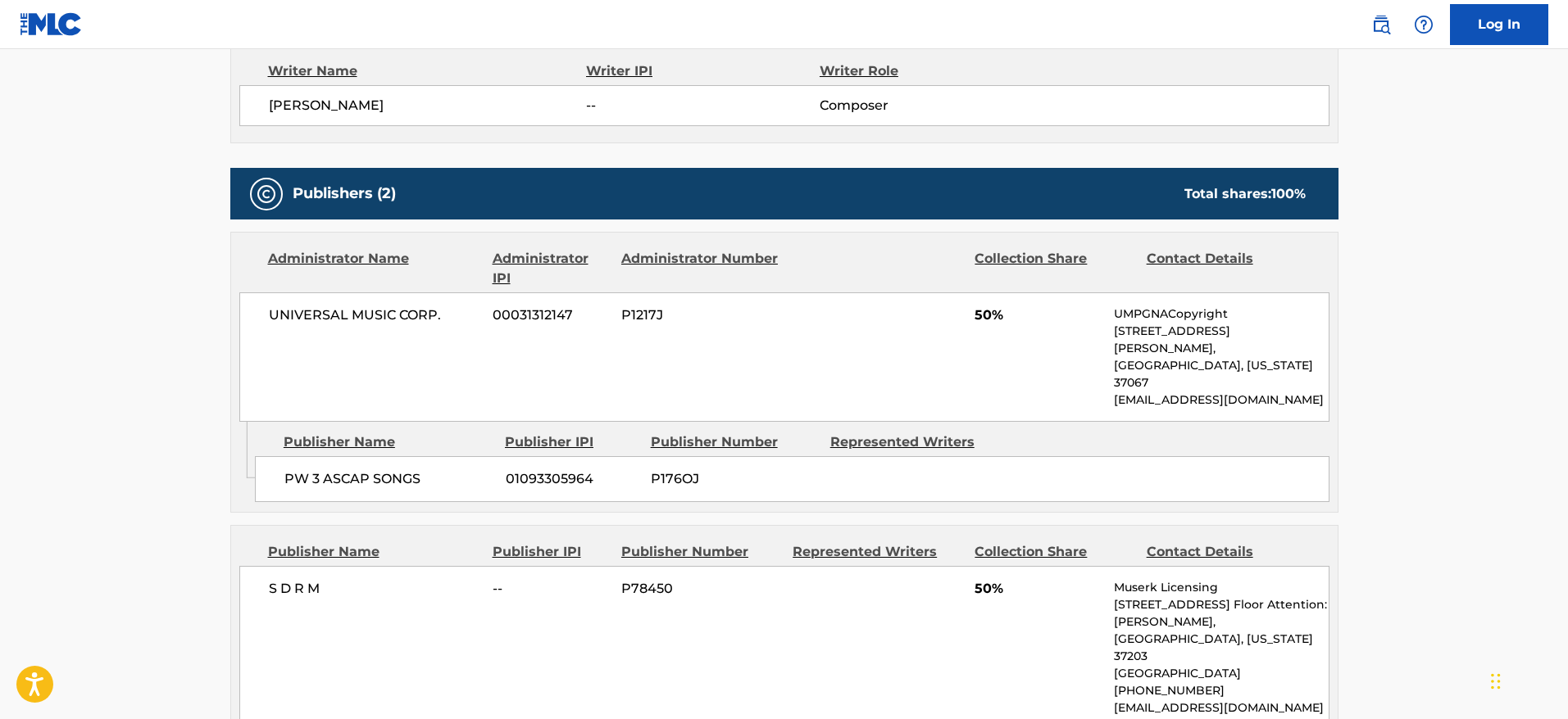
scroll to position [253, 0]
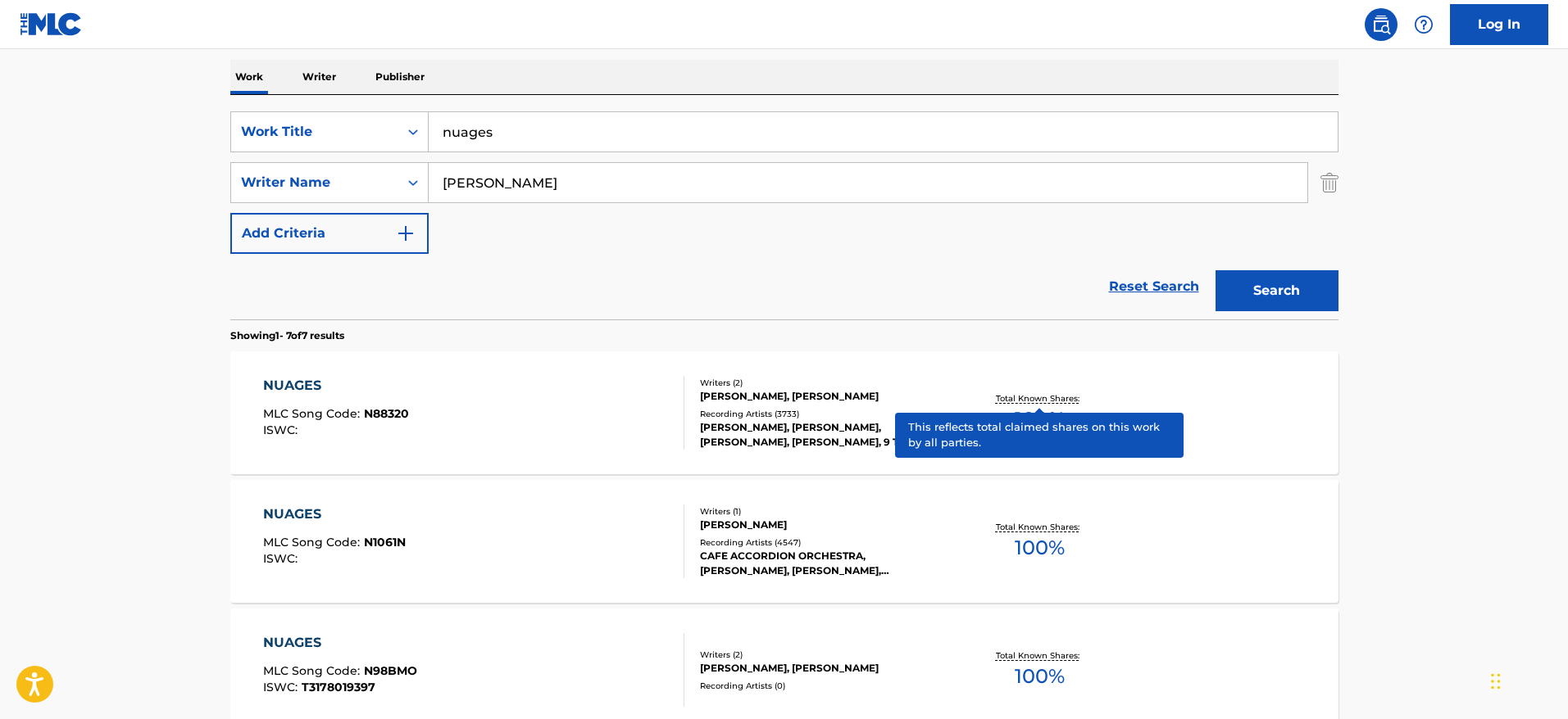
click at [1024, 393] on p "Total Known Shares:" at bounding box center [1040, 399] width 87 height 12
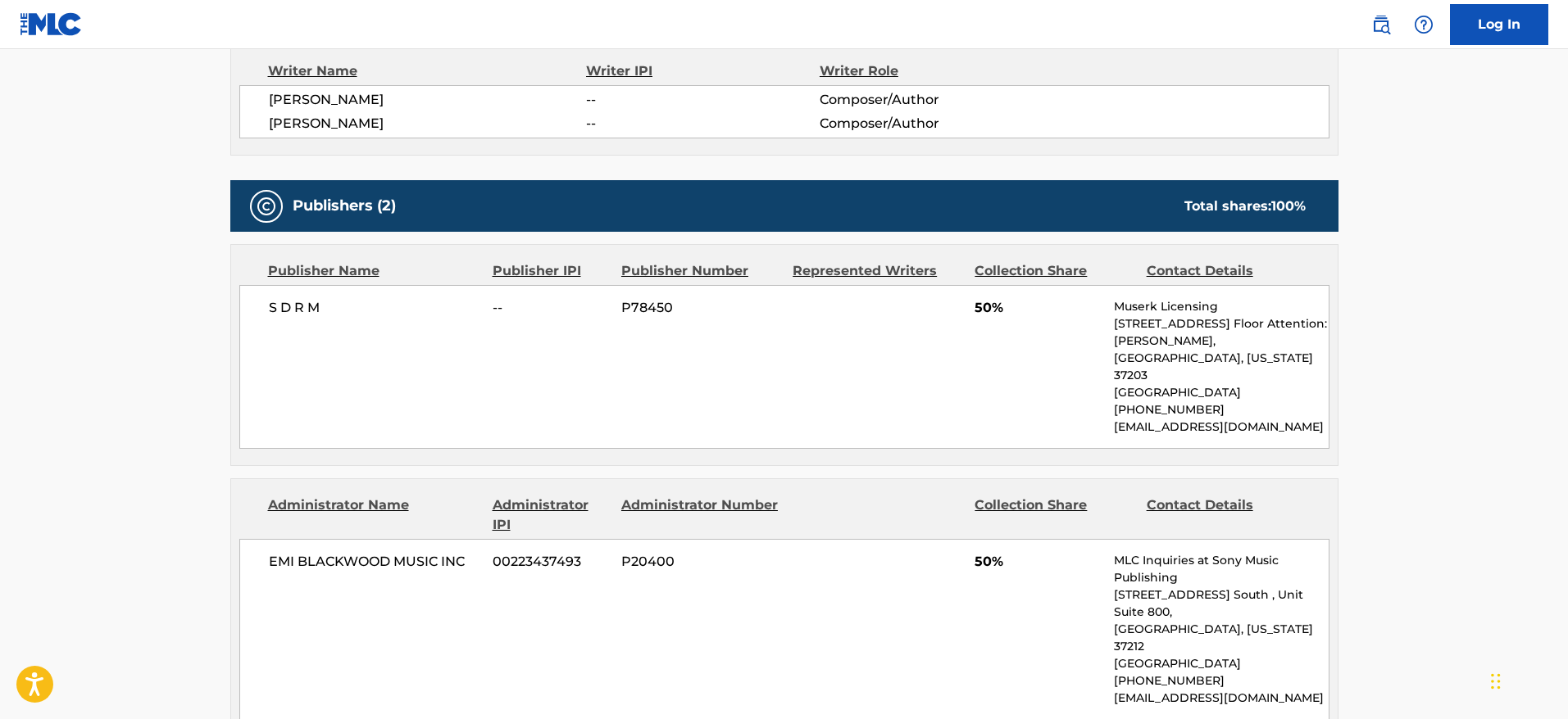
scroll to position [609, 0]
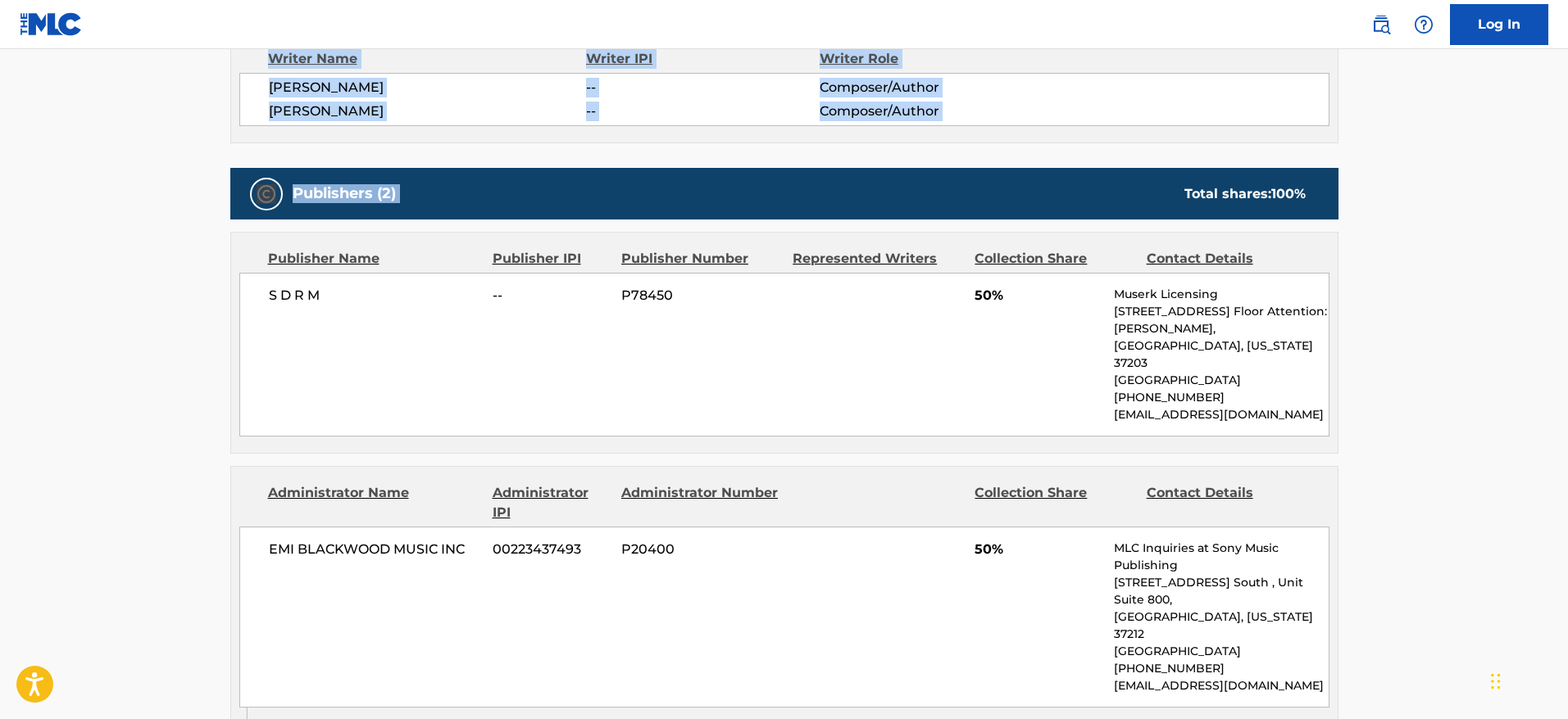
drag, startPoint x: 1175, startPoint y: 171, endPoint x: 866, endPoint y: -107, distance: 415.7
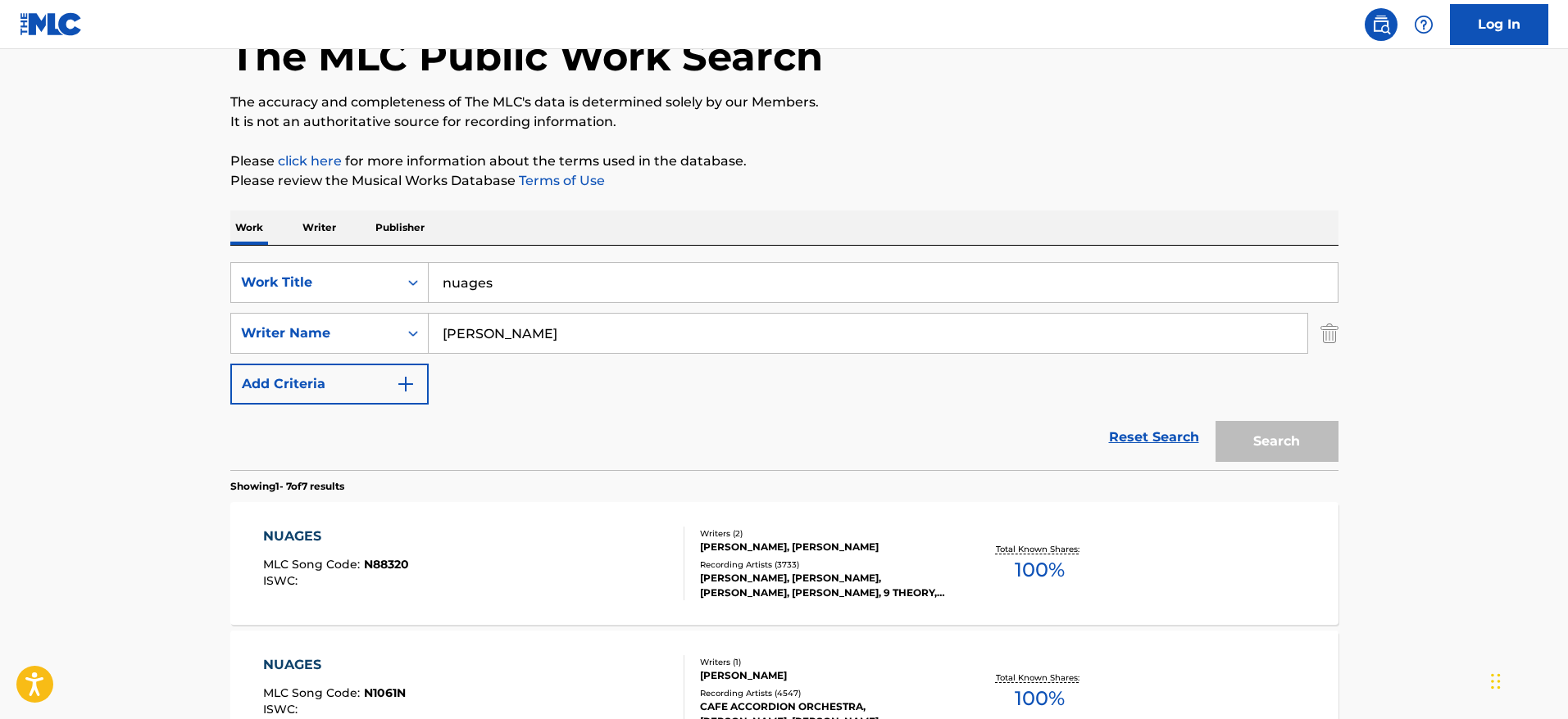
scroll to position [253, 0]
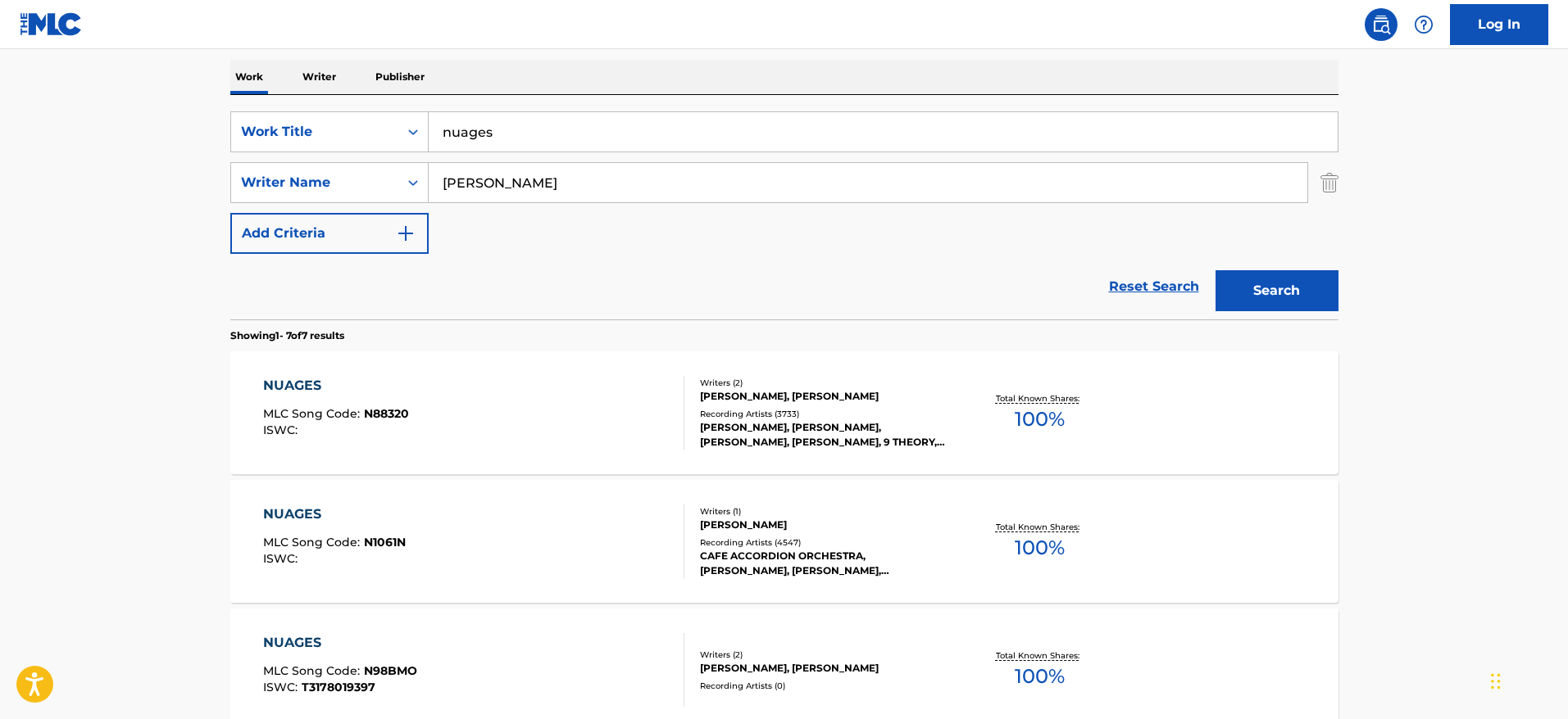
drag, startPoint x: 521, startPoint y: 130, endPoint x: 328, endPoint y: 105, distance: 194.6
click at [328, 105] on div "SearchWithCriteriafac81ea1-5b43-4d63-8215-73a3ec6de943 Work Title nuages Search…" at bounding box center [784, 207] width 1108 height 225
paste input ""Things Ain't What They Used to Be"
click at [116, 173] on main "The MLC Public Work Search The accuracy and completeness of The MLC's data is d…" at bounding box center [784, 563] width 1568 height 1535
click at [447, 132] on input ""Things Ain't What They Used to Be" at bounding box center [882, 132] width 909 height 40
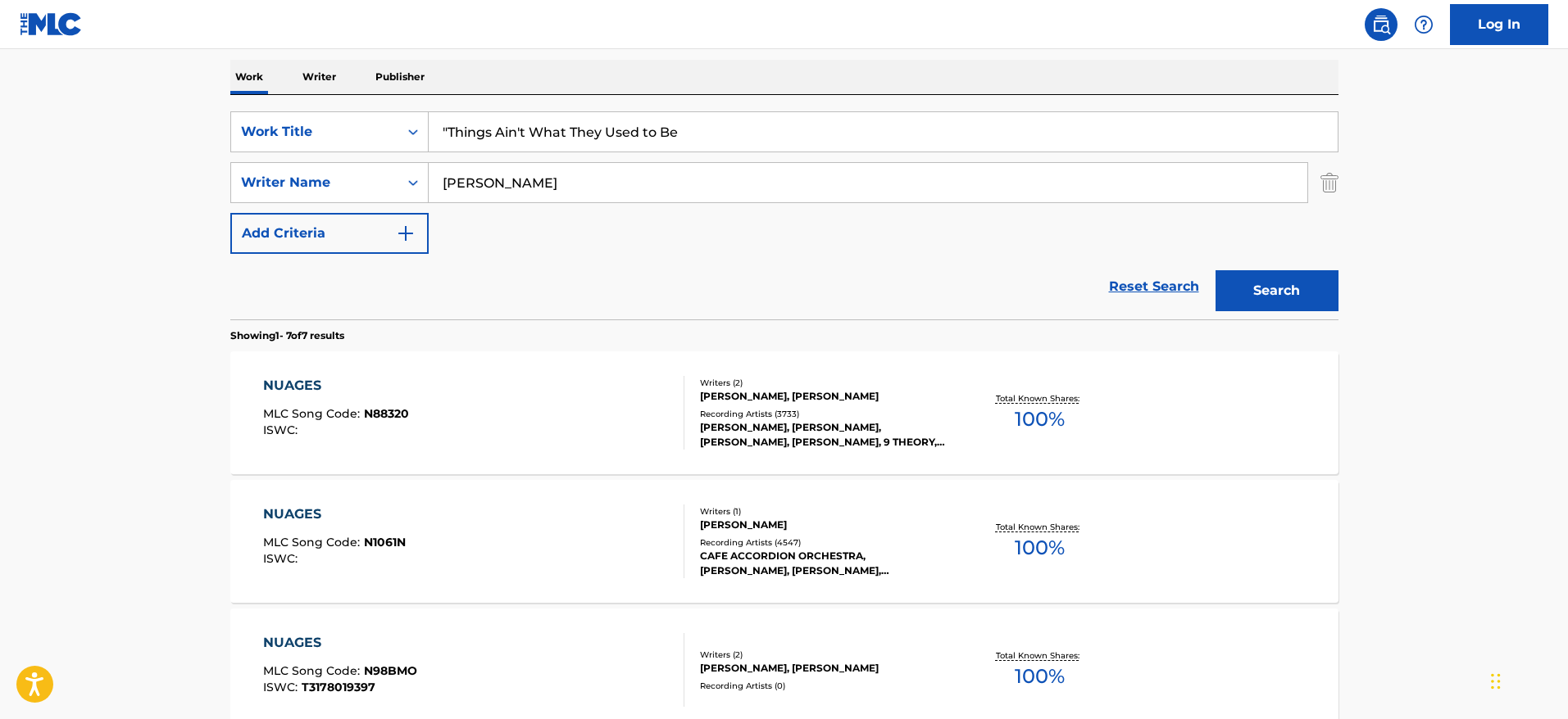
click at [447, 132] on input ""Things Ain't What They Used to Be" at bounding box center [882, 132] width 909 height 40
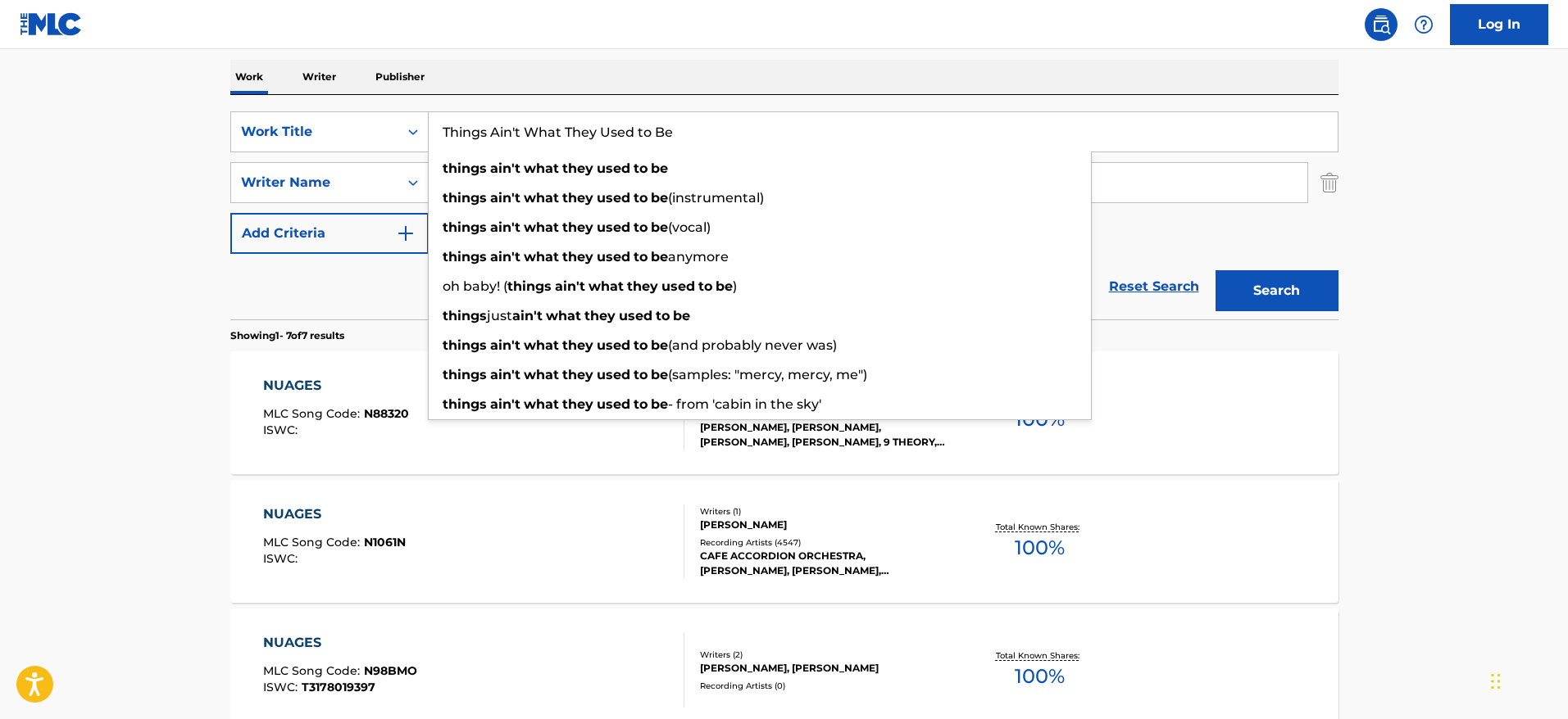
type input "Things Ain't What They Used to Be"
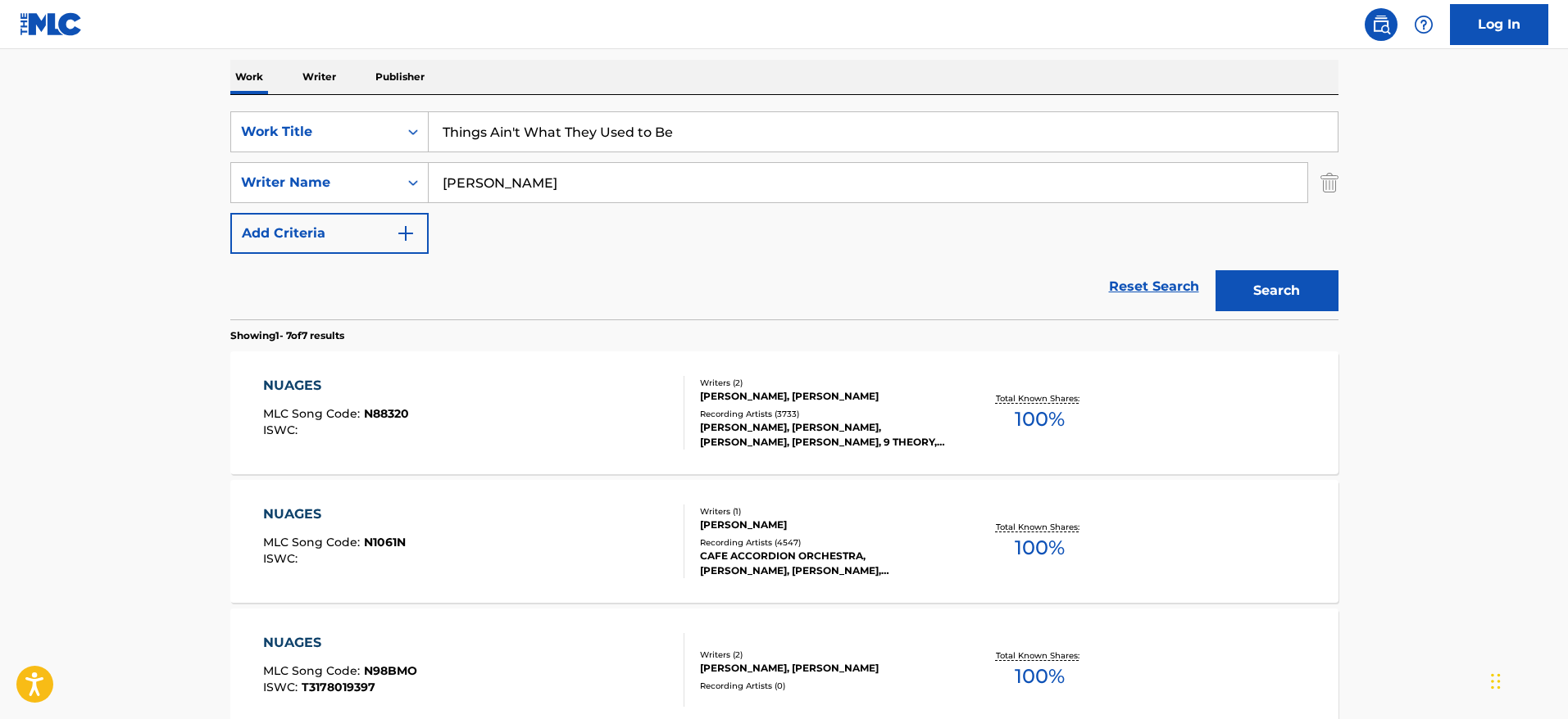
click at [166, 161] on main "The MLC Public Work Search The accuracy and completeness of The MLC's data is d…" at bounding box center [784, 563] width 1568 height 1535
drag, startPoint x: 531, startPoint y: 174, endPoint x: 353, endPoint y: 169, distance: 178.1
click at [353, 169] on div "SearchWithCriteria23d7a48d-460c-43f8-bd89-5f1ecd63350d Writer Name [PERSON_NAME]" at bounding box center [784, 183] width 1108 height 41
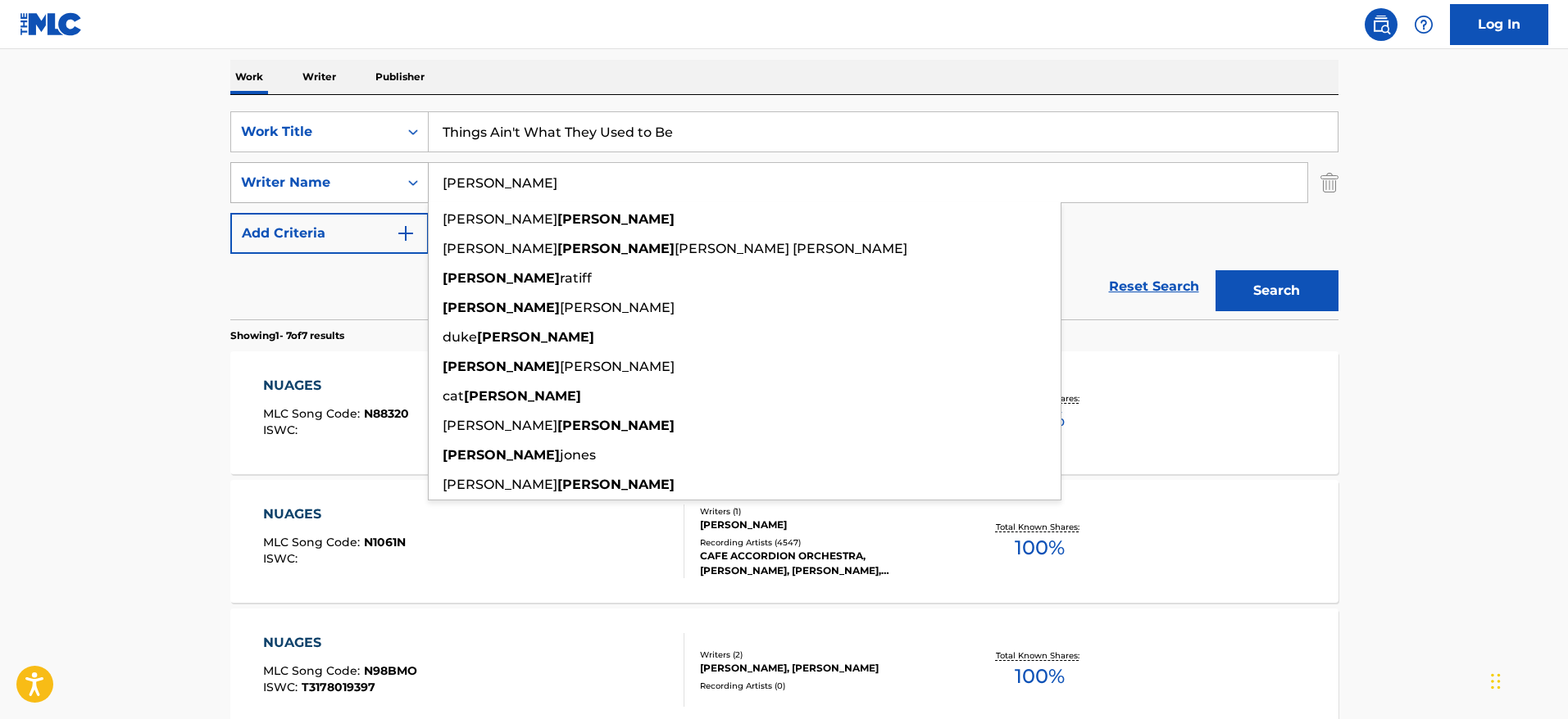
type input "[PERSON_NAME]"
click at [1215, 270] on button "Search" at bounding box center [1276, 291] width 123 height 41
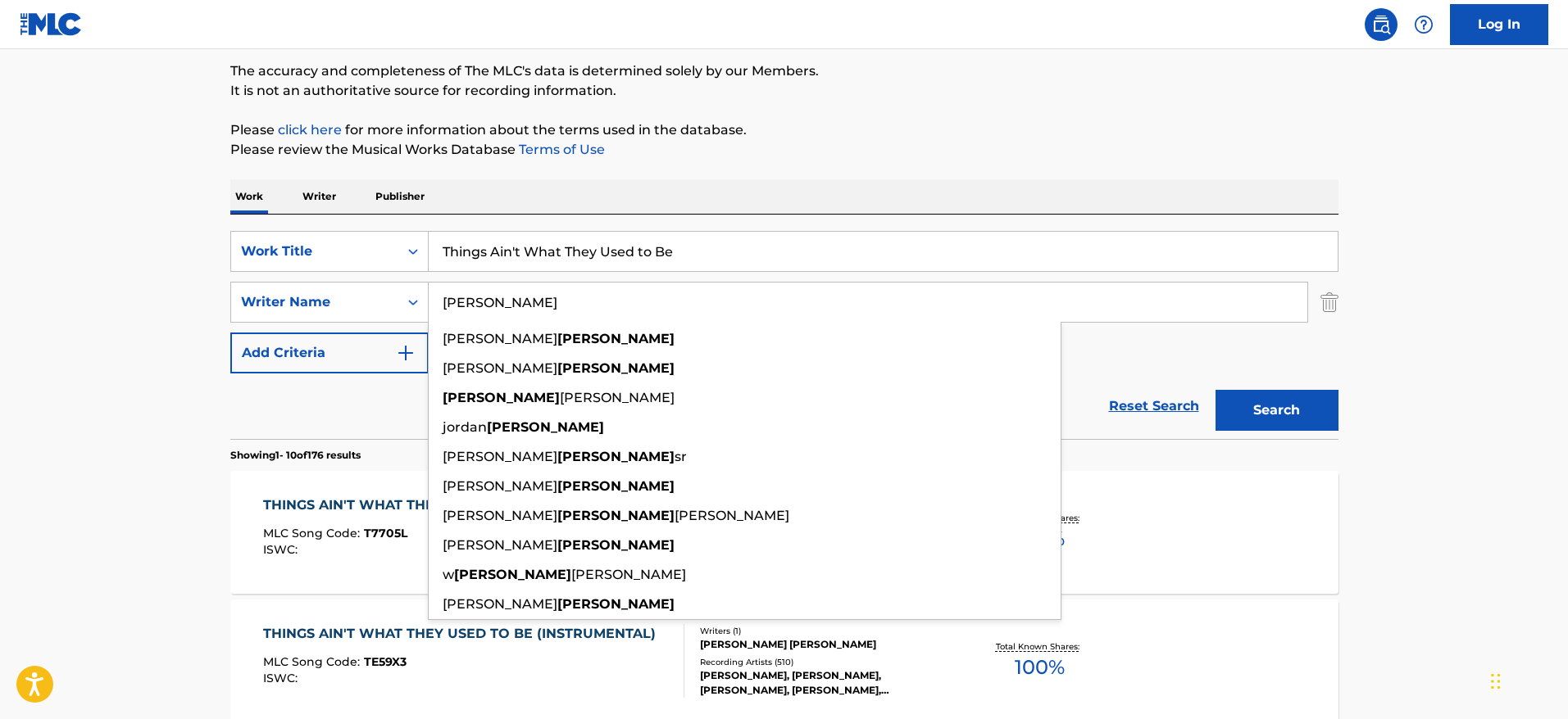
scroll to position [157, 0]
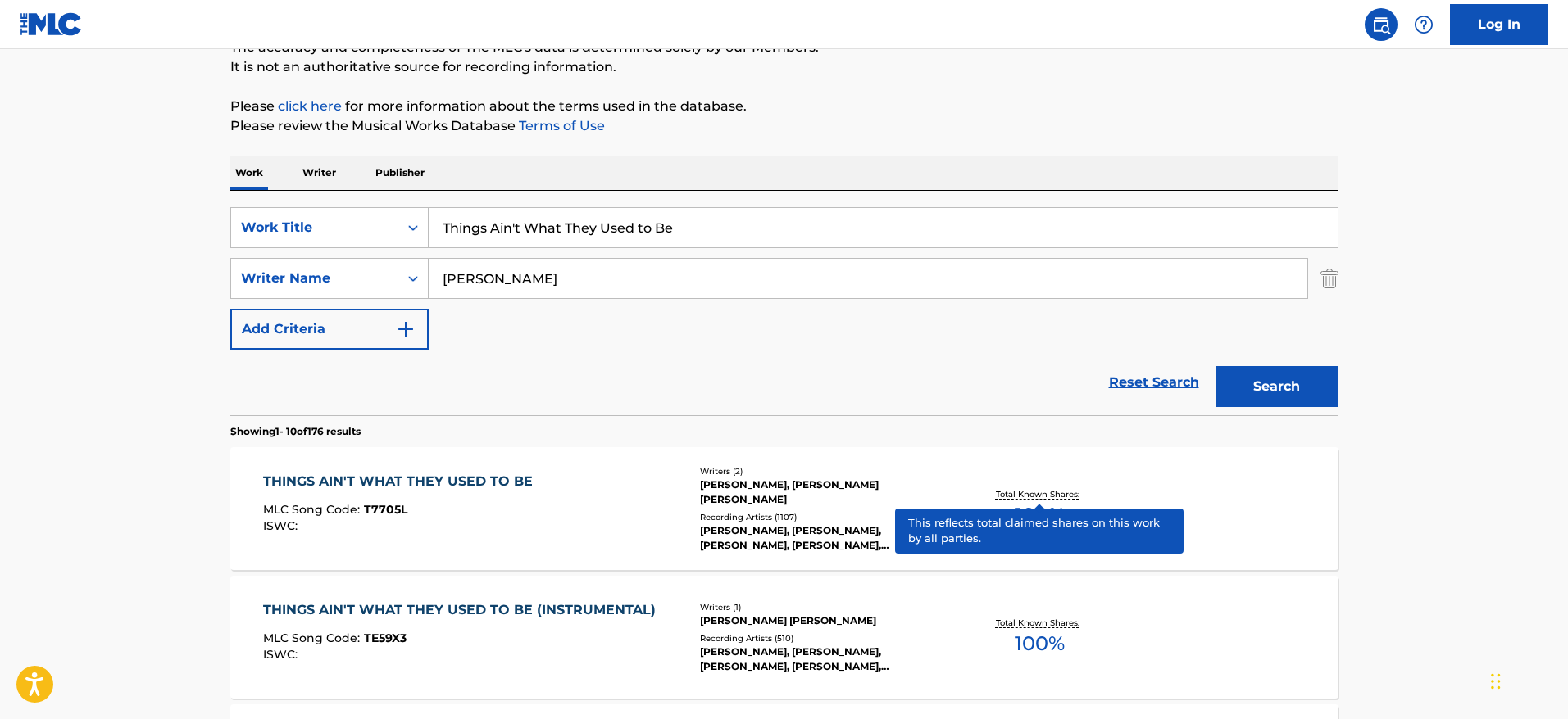
click at [1036, 488] on p "Total Known Shares:" at bounding box center [1040, 494] width 87 height 12
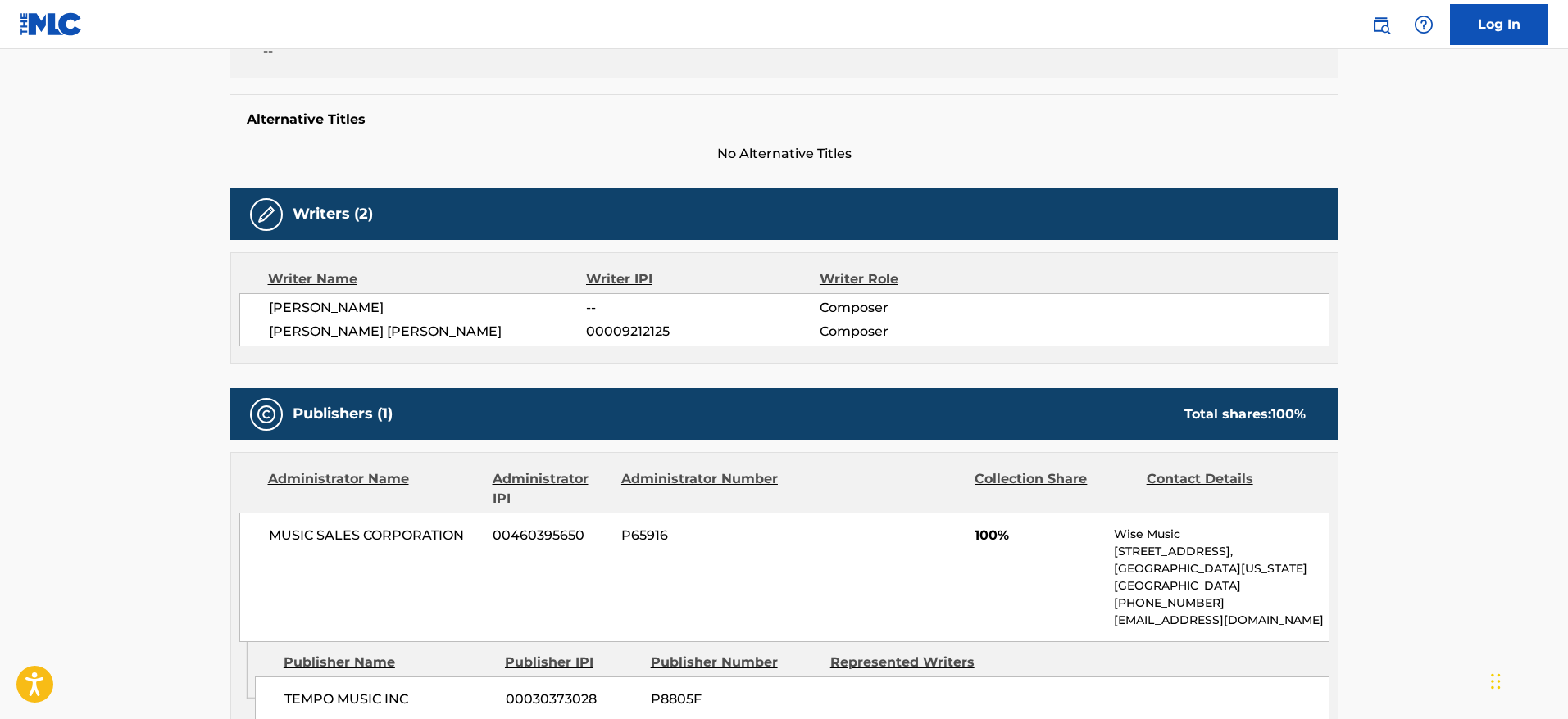
scroll to position [357, 0]
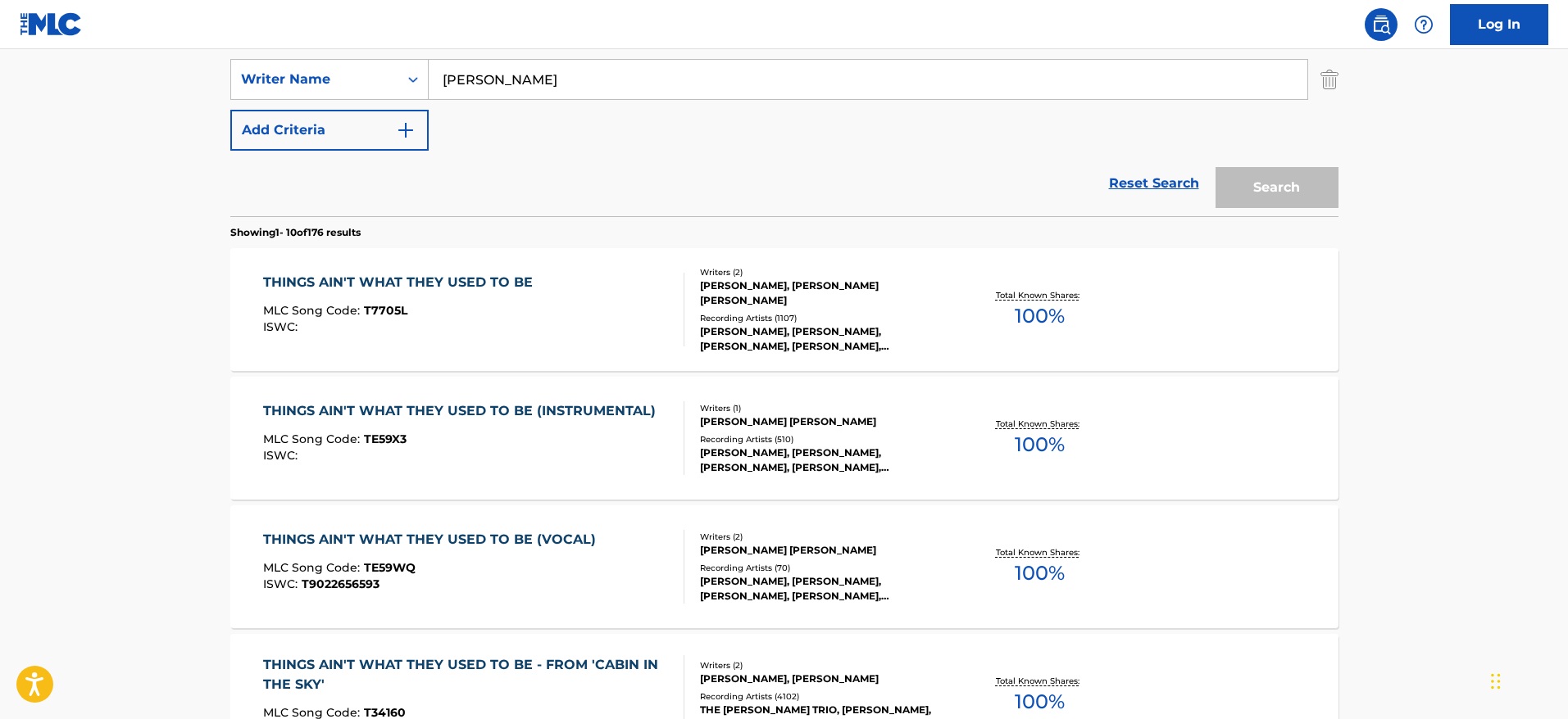
scroll to position [157, 0]
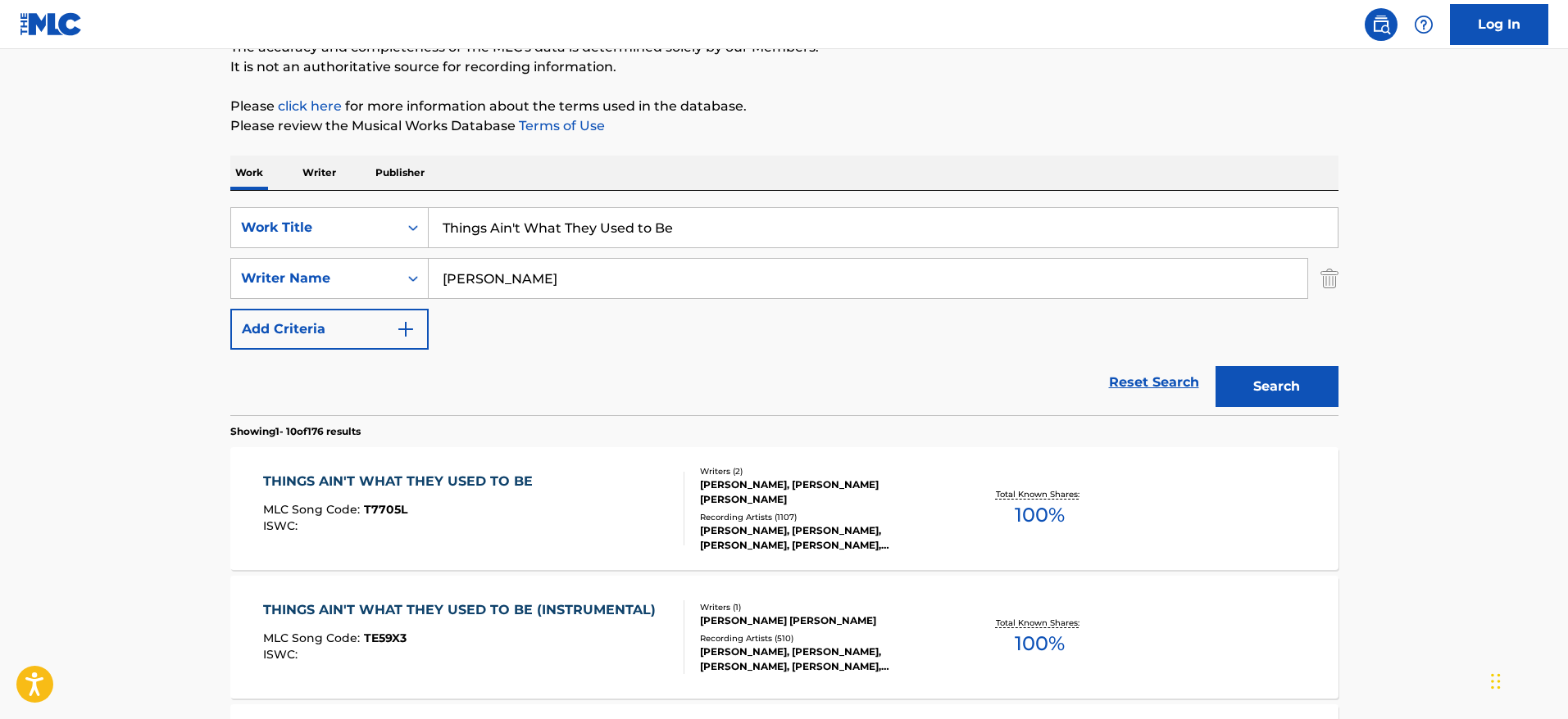
drag, startPoint x: 675, startPoint y: 222, endPoint x: 213, endPoint y: 210, distance: 462.2
paste input "You'd Be So Nice to Come Home To"
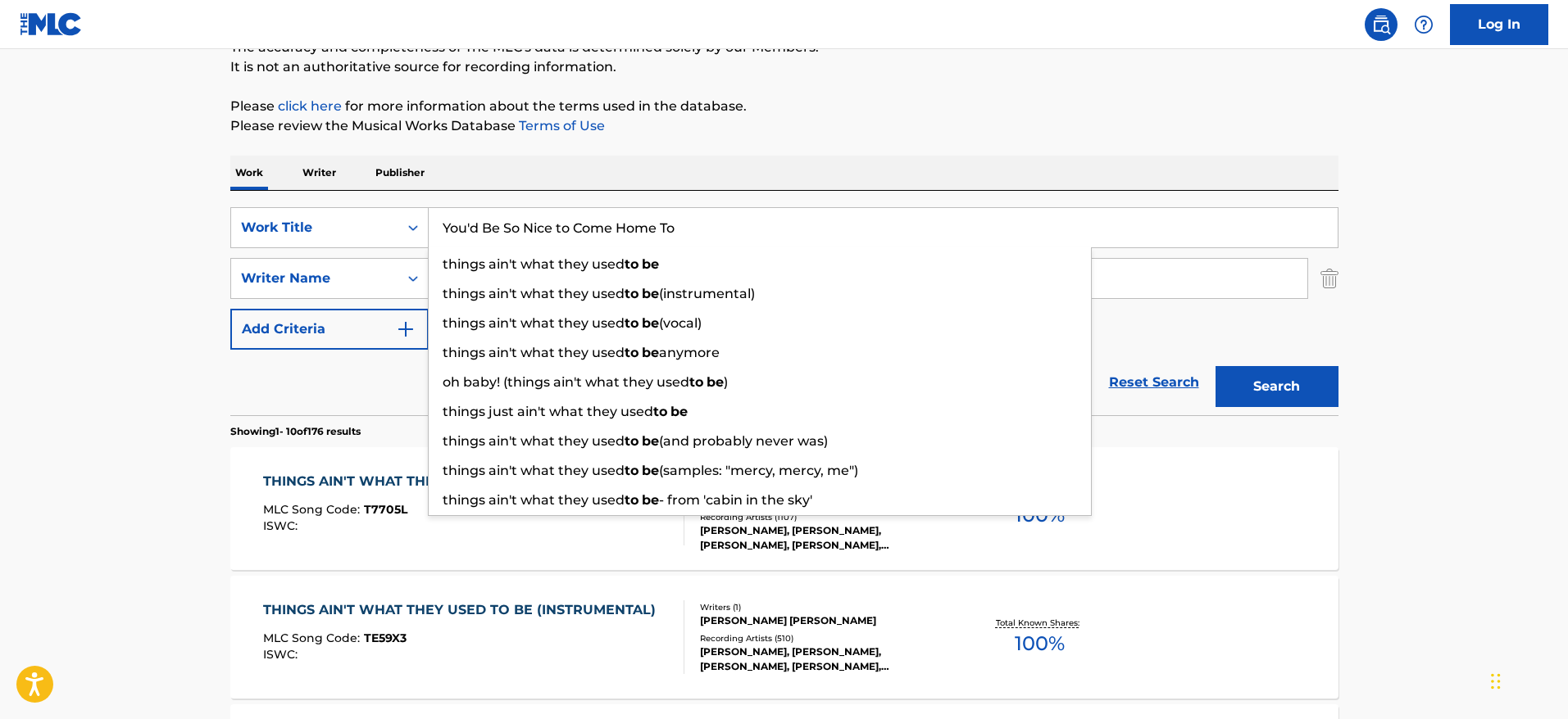
type input "You'd Be So Nice to Come Home To"
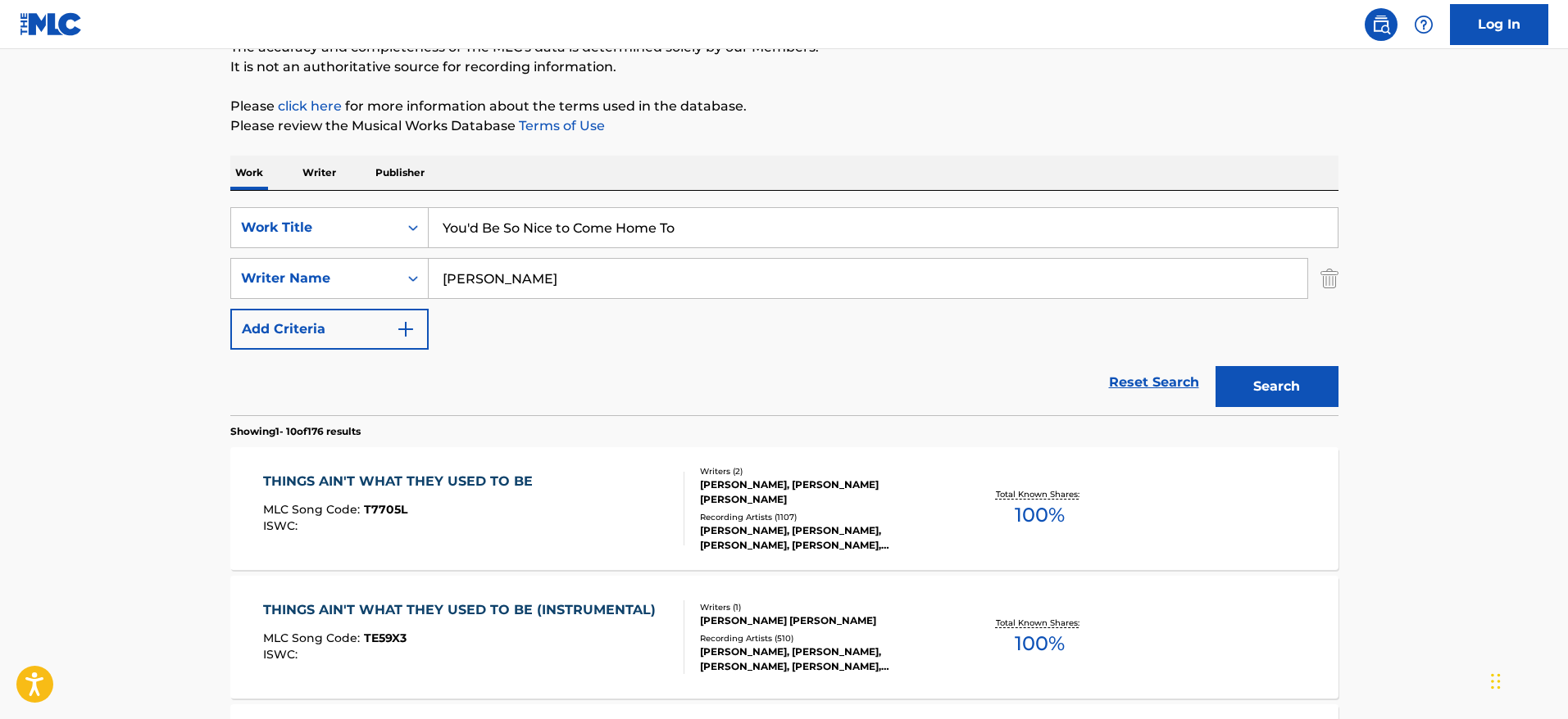
drag, startPoint x: 444, startPoint y: 288, endPoint x: 361, endPoint y: 277, distance: 83.7
click at [361, 277] on div "SearchWithCriteria23d7a48d-460c-43f8-bd89-5f1ecd63350d Writer Name [PERSON_NAME]" at bounding box center [784, 278] width 1108 height 41
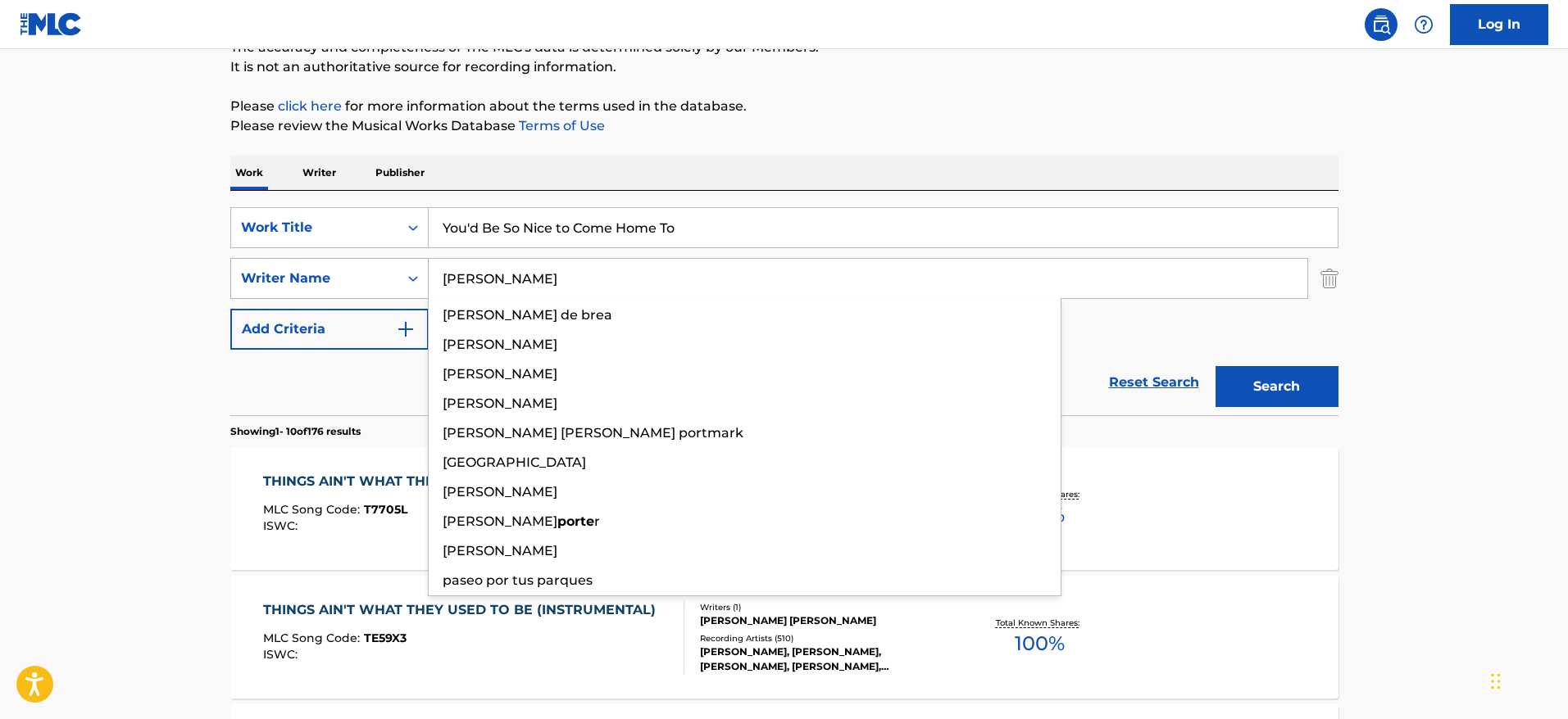
type input "[PERSON_NAME]"
click at [1215, 367] on button "Search" at bounding box center [1276, 387] width 123 height 41
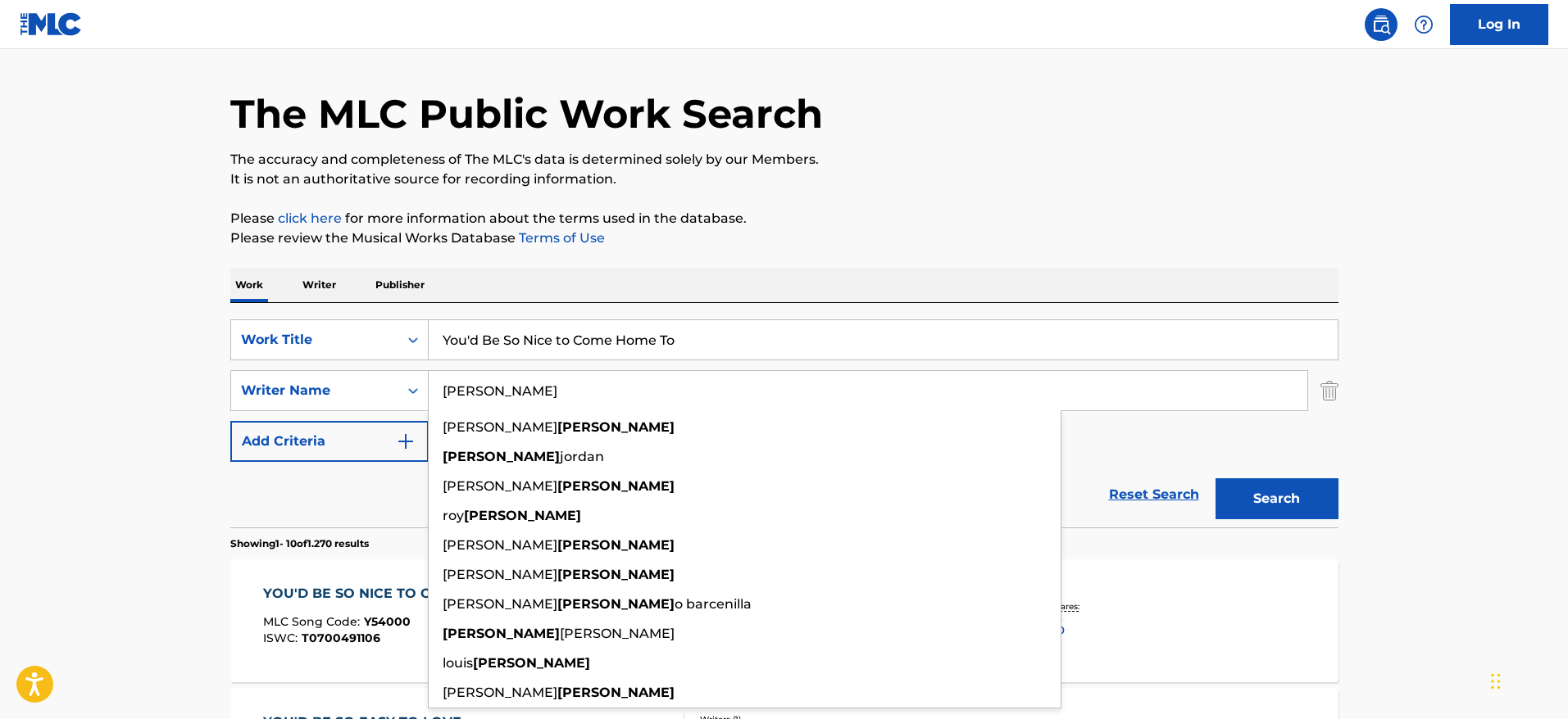
scroll to position [227, 0]
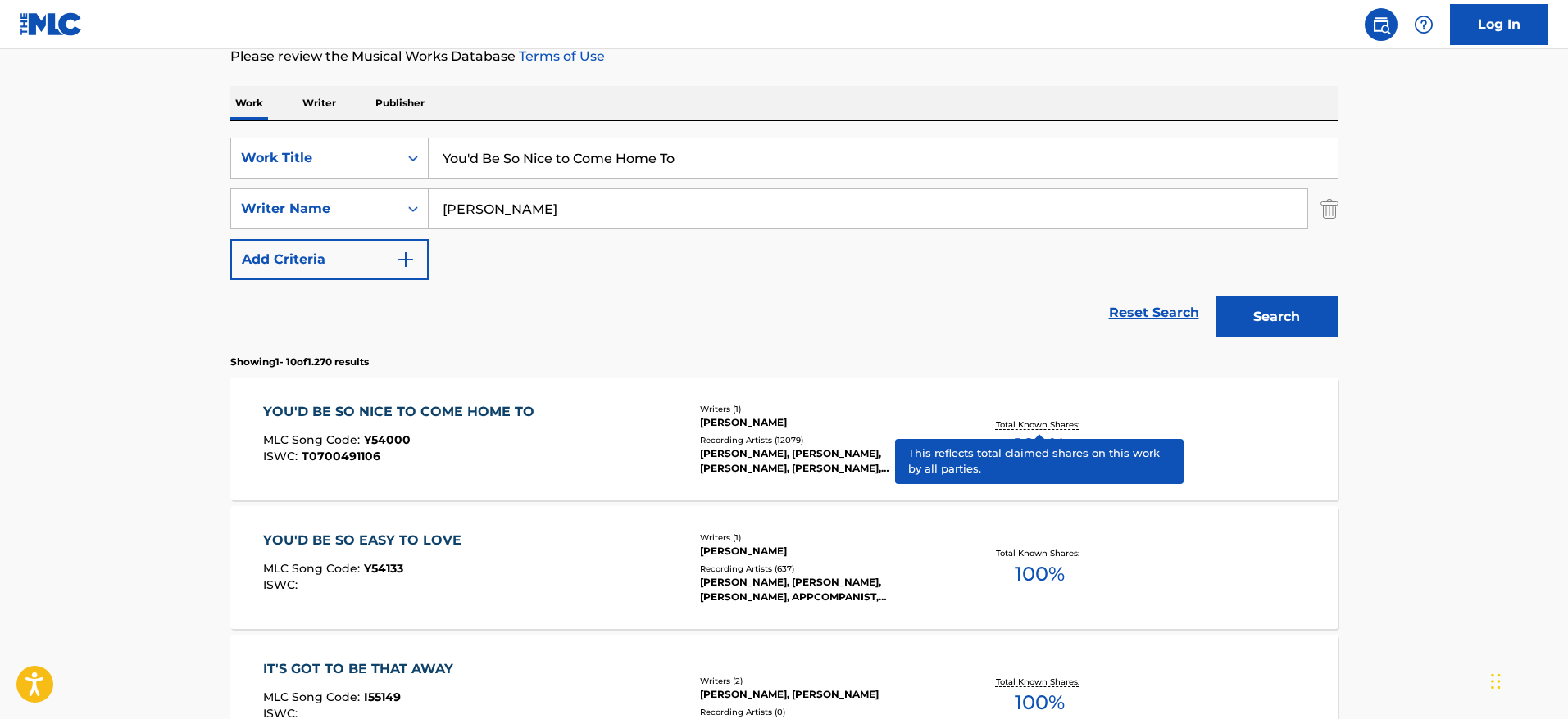
click at [1055, 422] on p "Total Known Shares:" at bounding box center [1040, 424] width 87 height 12
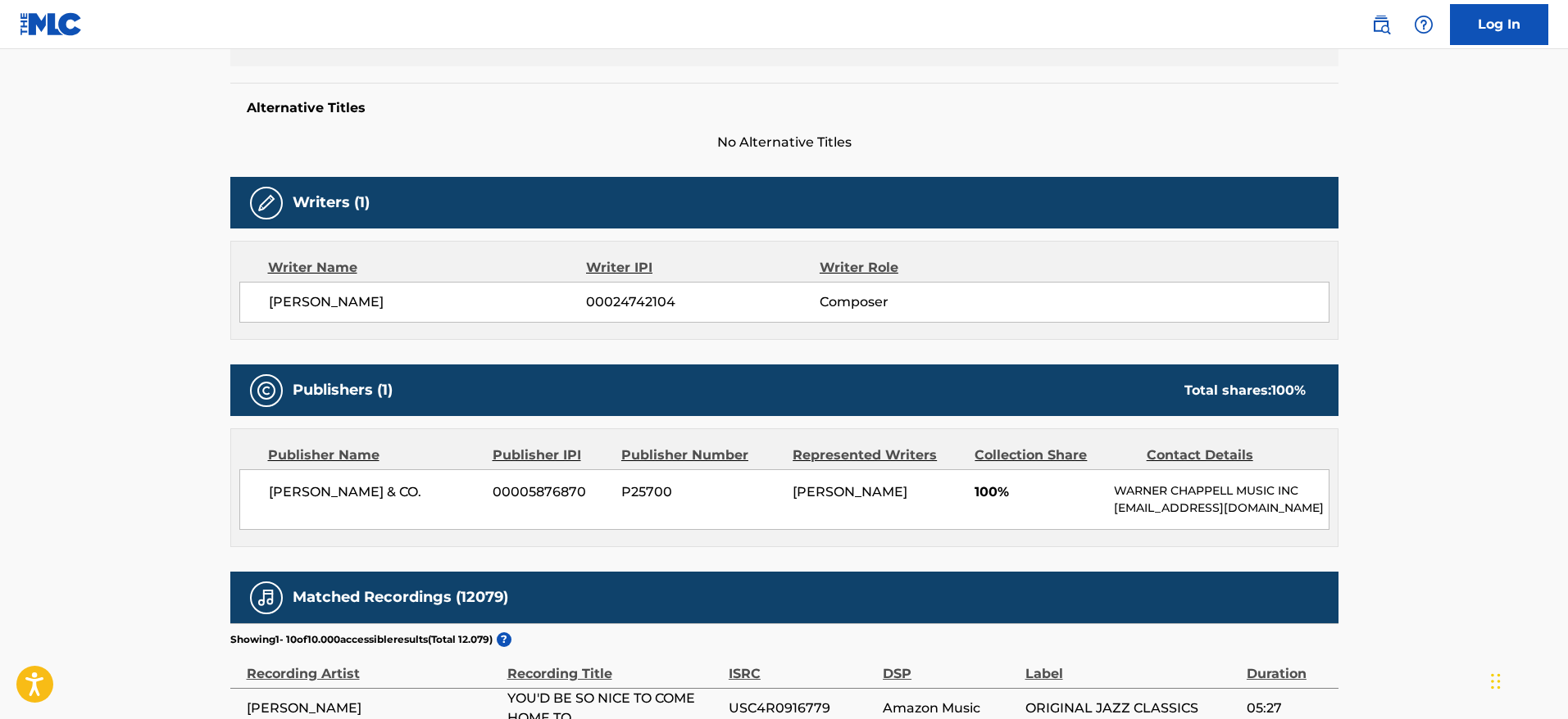
scroll to position [458, 0]
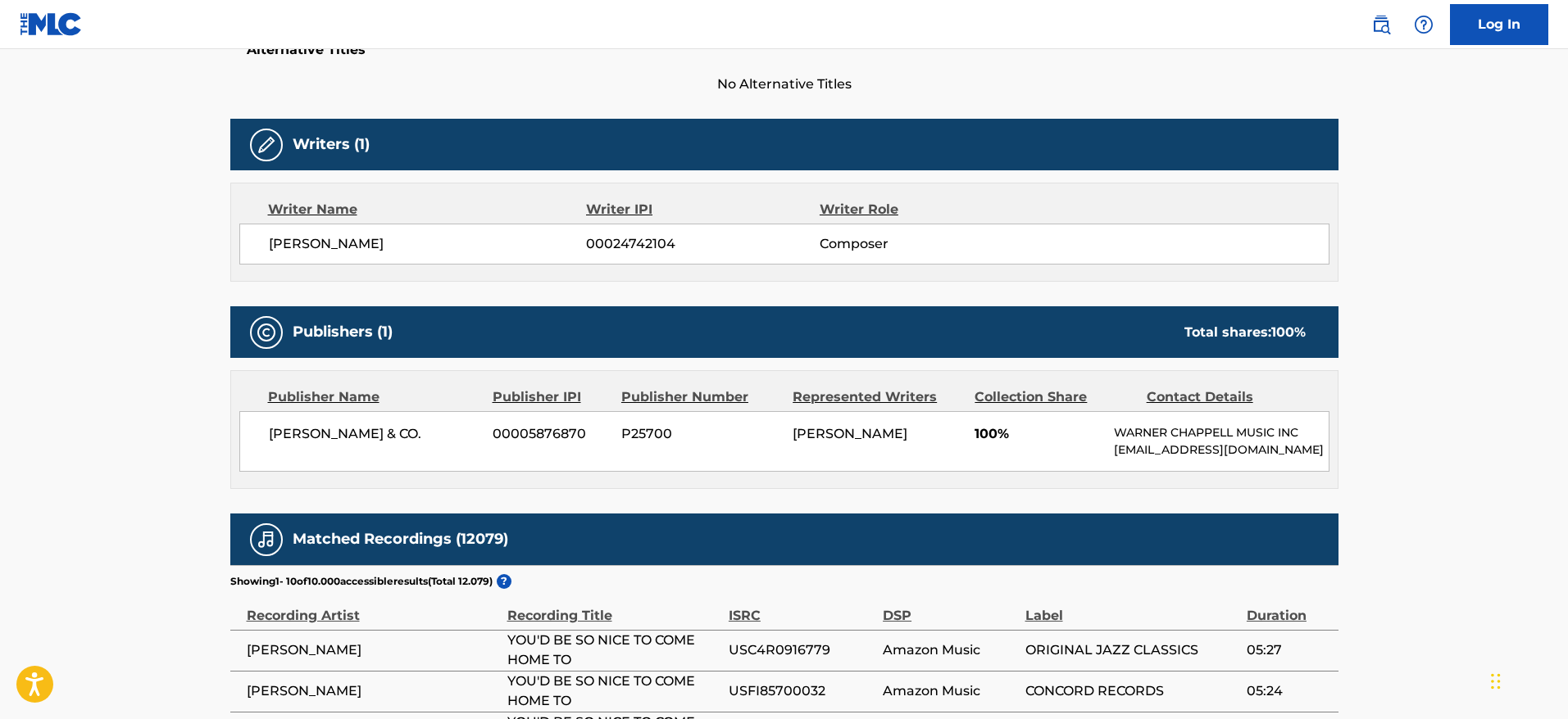
scroll to position [227, 0]
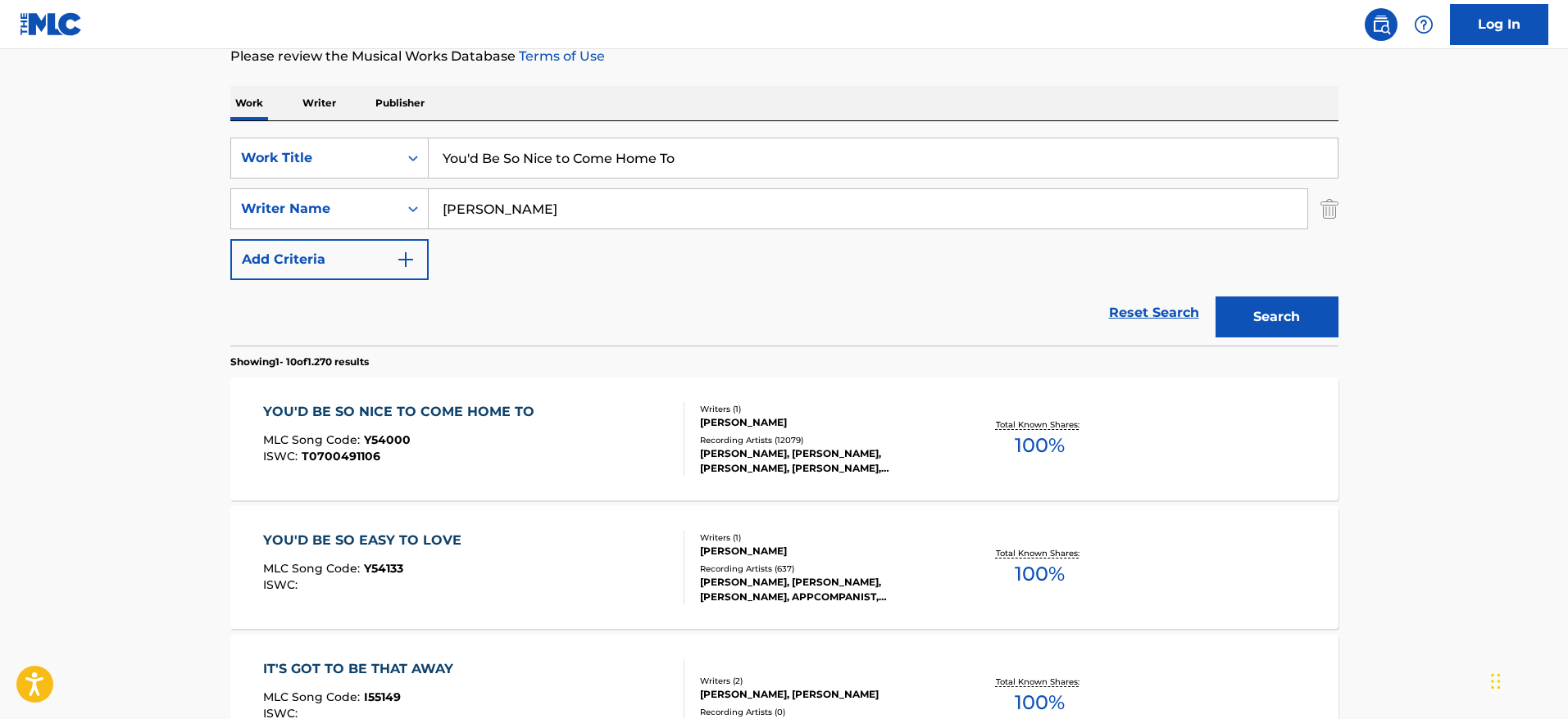
drag, startPoint x: 709, startPoint y: 166, endPoint x: 358, endPoint y: 129, distance: 352.9
click at [358, 129] on div "SearchWithCriteriafac81ea1-5b43-4d63-8215-73a3ec6de943 Work Title You'd Be So N…" at bounding box center [784, 233] width 1108 height 225
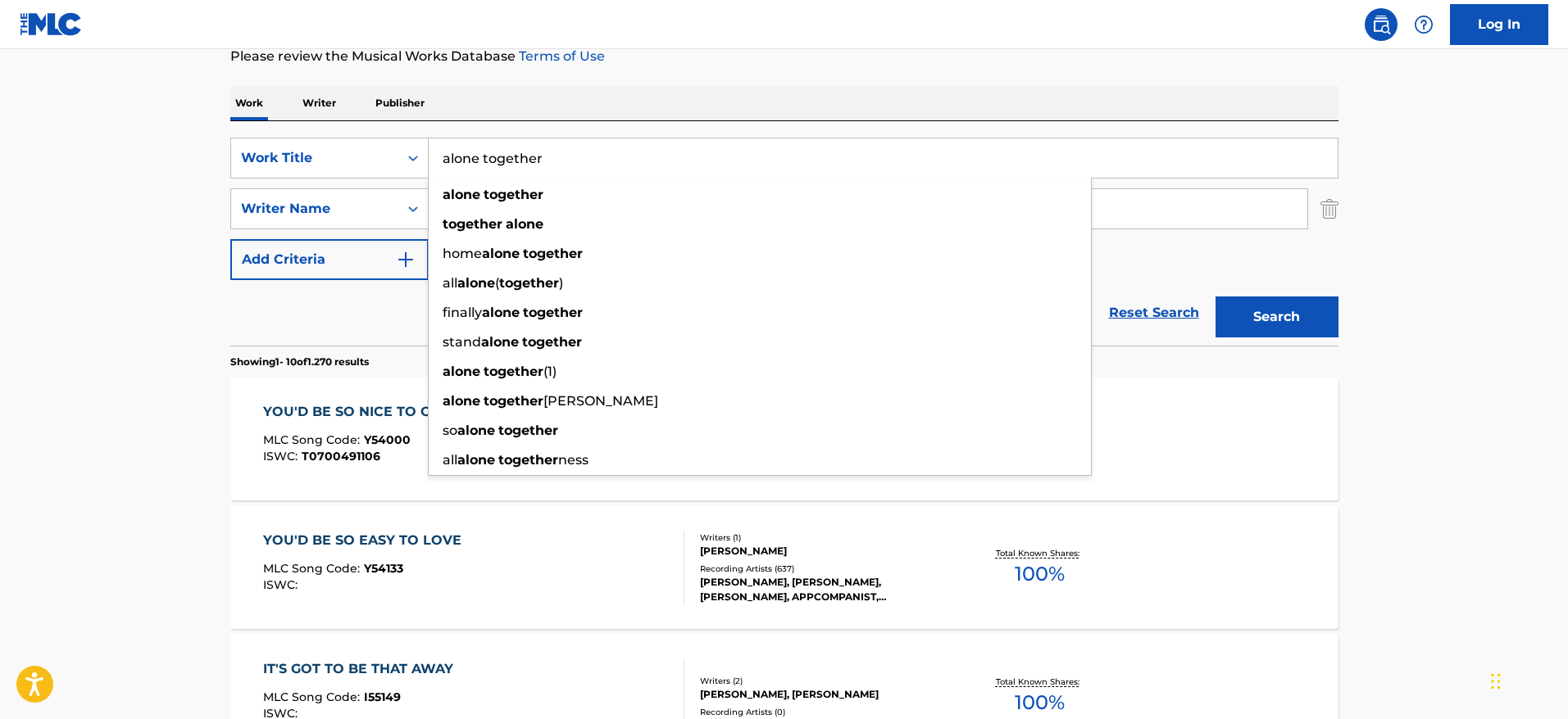
type input "alone together"
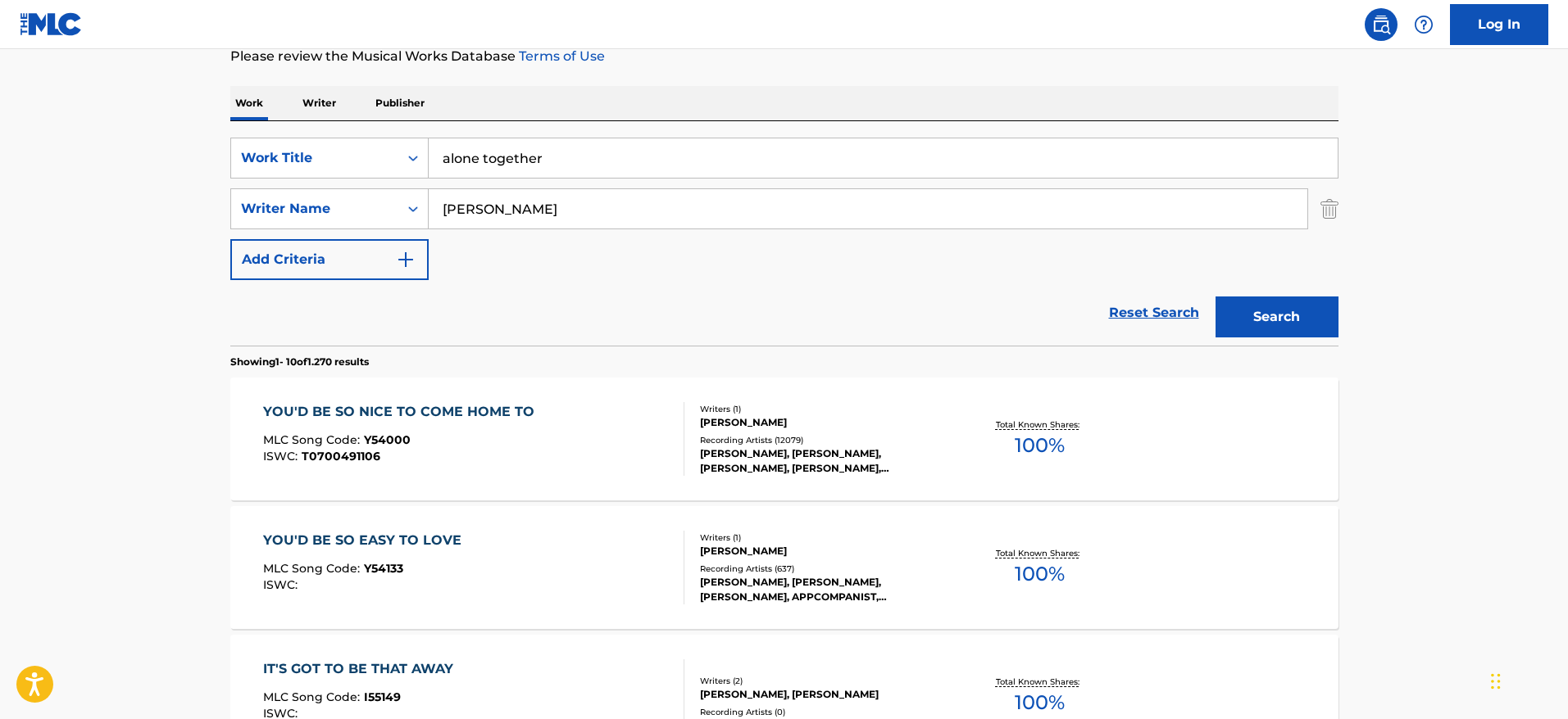
drag, startPoint x: 515, startPoint y: 217, endPoint x: 370, endPoint y: 185, distance: 148.5
click at [370, 185] on div "SearchWithCriteriafac81ea1-5b43-4d63-8215-73a3ec6de943 Work Title alone togethe…" at bounding box center [784, 208] width 1108 height 142
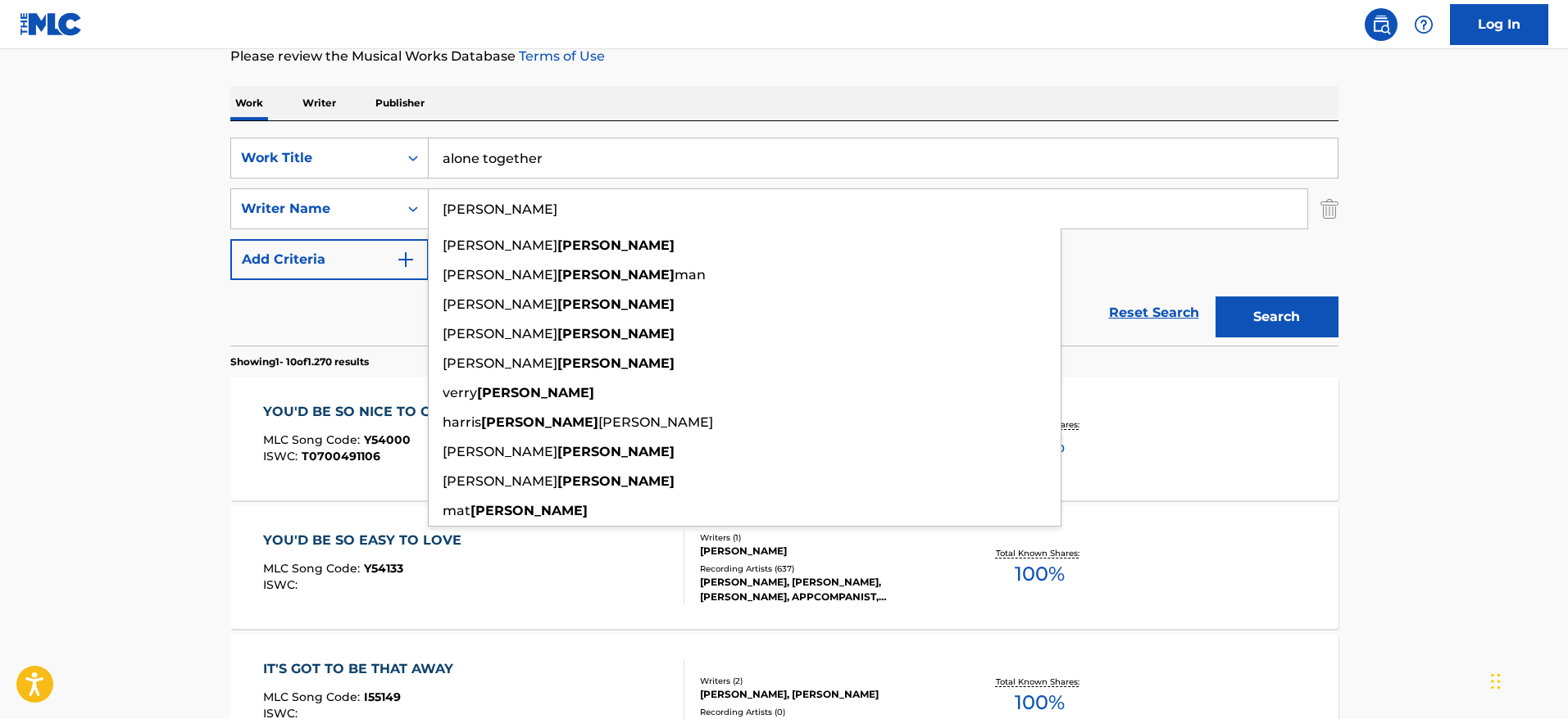
type input "[PERSON_NAME]"
click at [1215, 296] on button "Search" at bounding box center [1276, 317] width 123 height 41
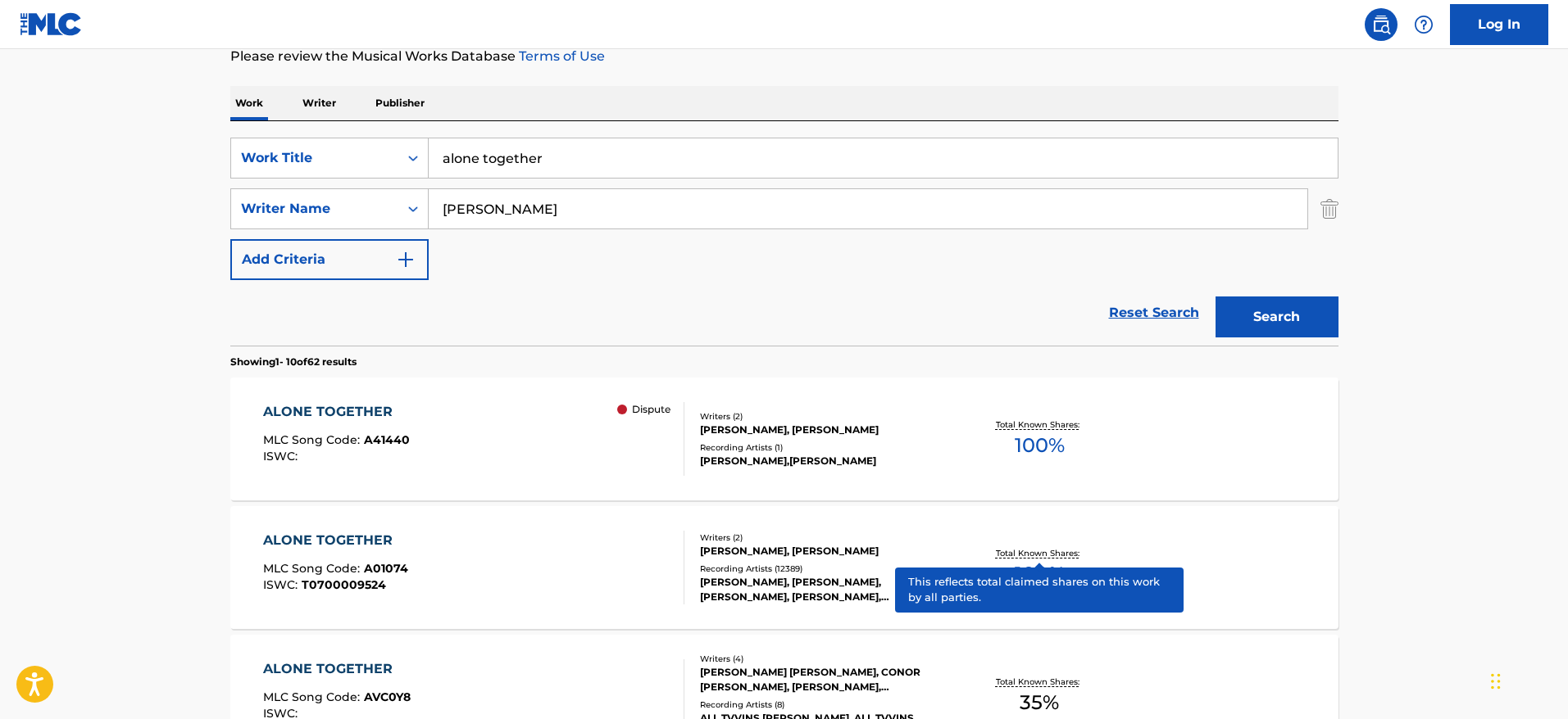
click at [1029, 548] on p "Total Known Shares:" at bounding box center [1040, 553] width 87 height 12
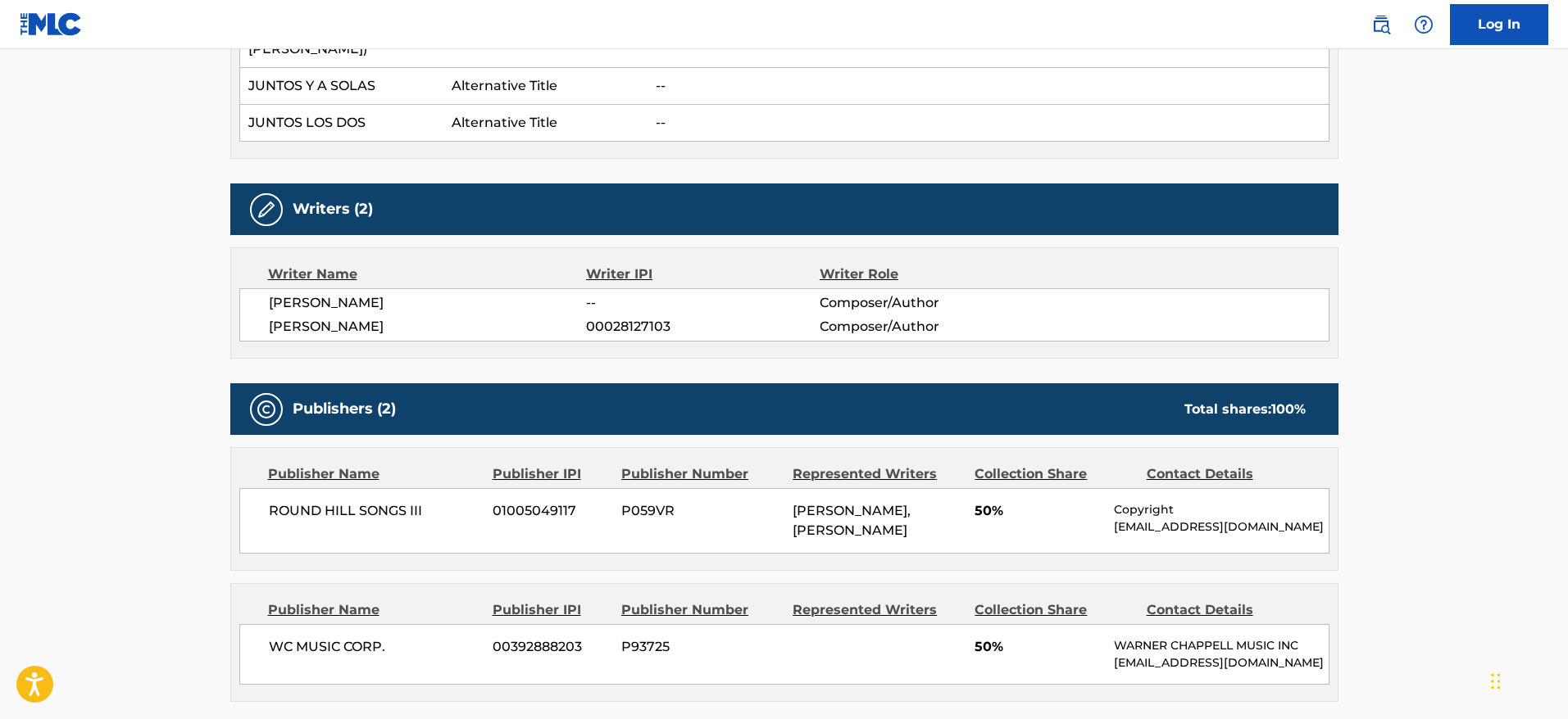
scroll to position [713, 0]
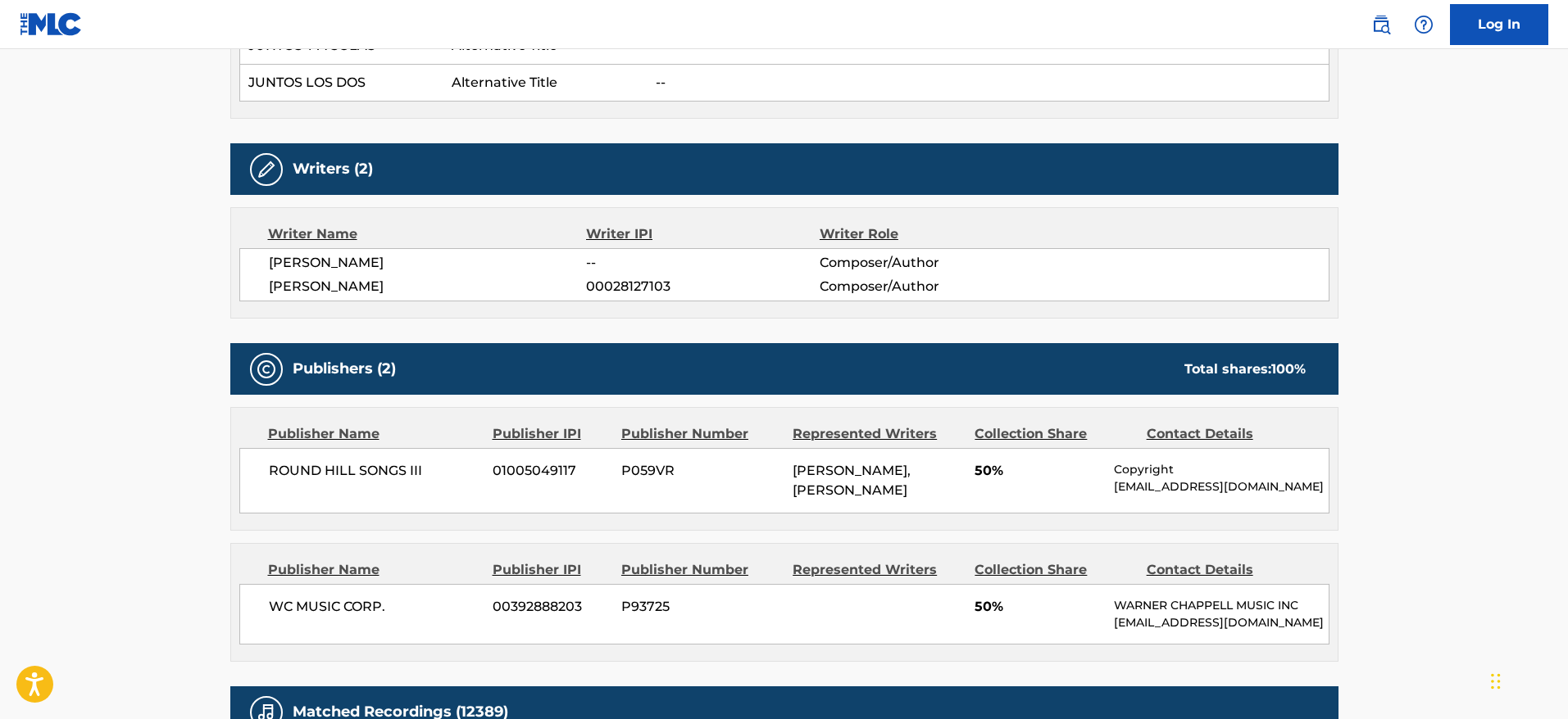
scroll to position [227, 0]
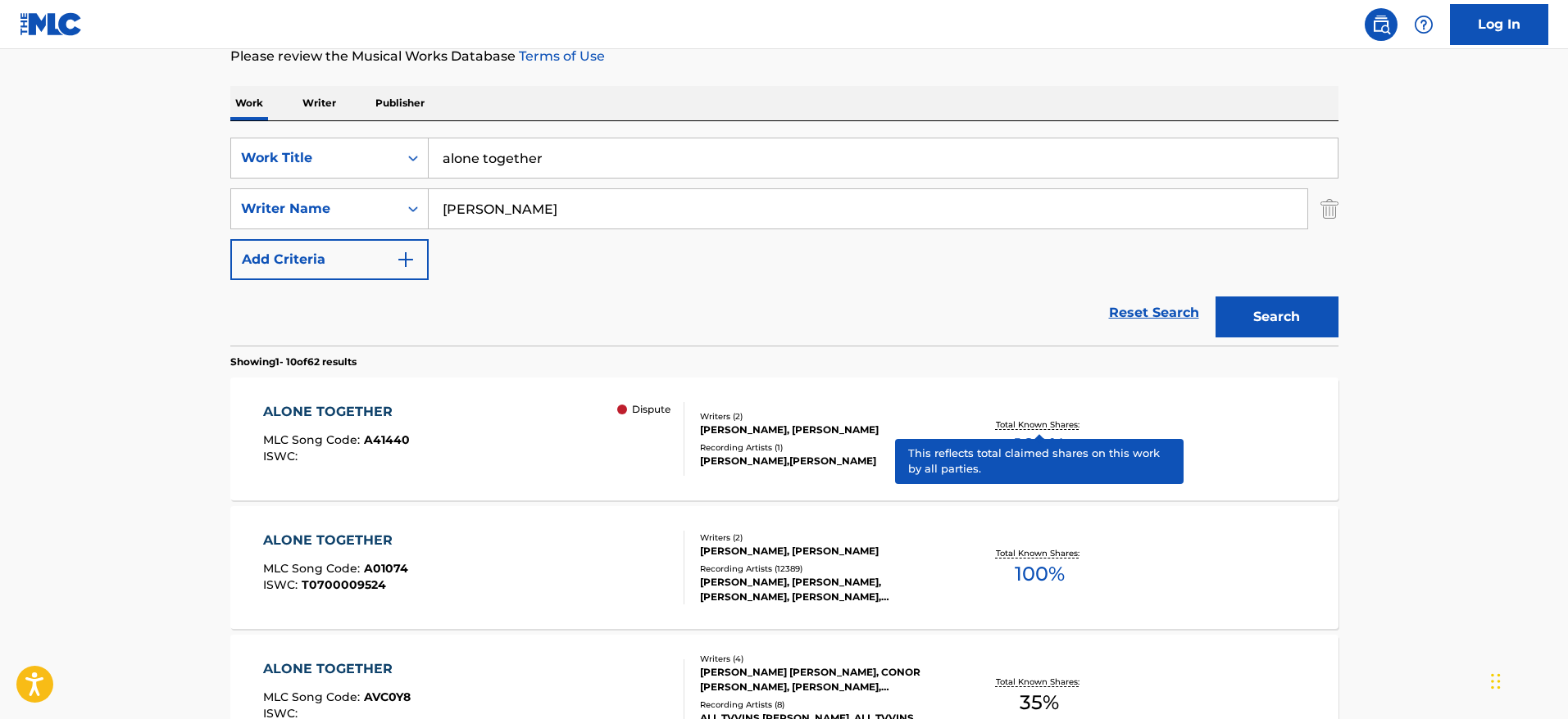
click at [1032, 423] on p "Total Known Shares:" at bounding box center [1040, 424] width 87 height 12
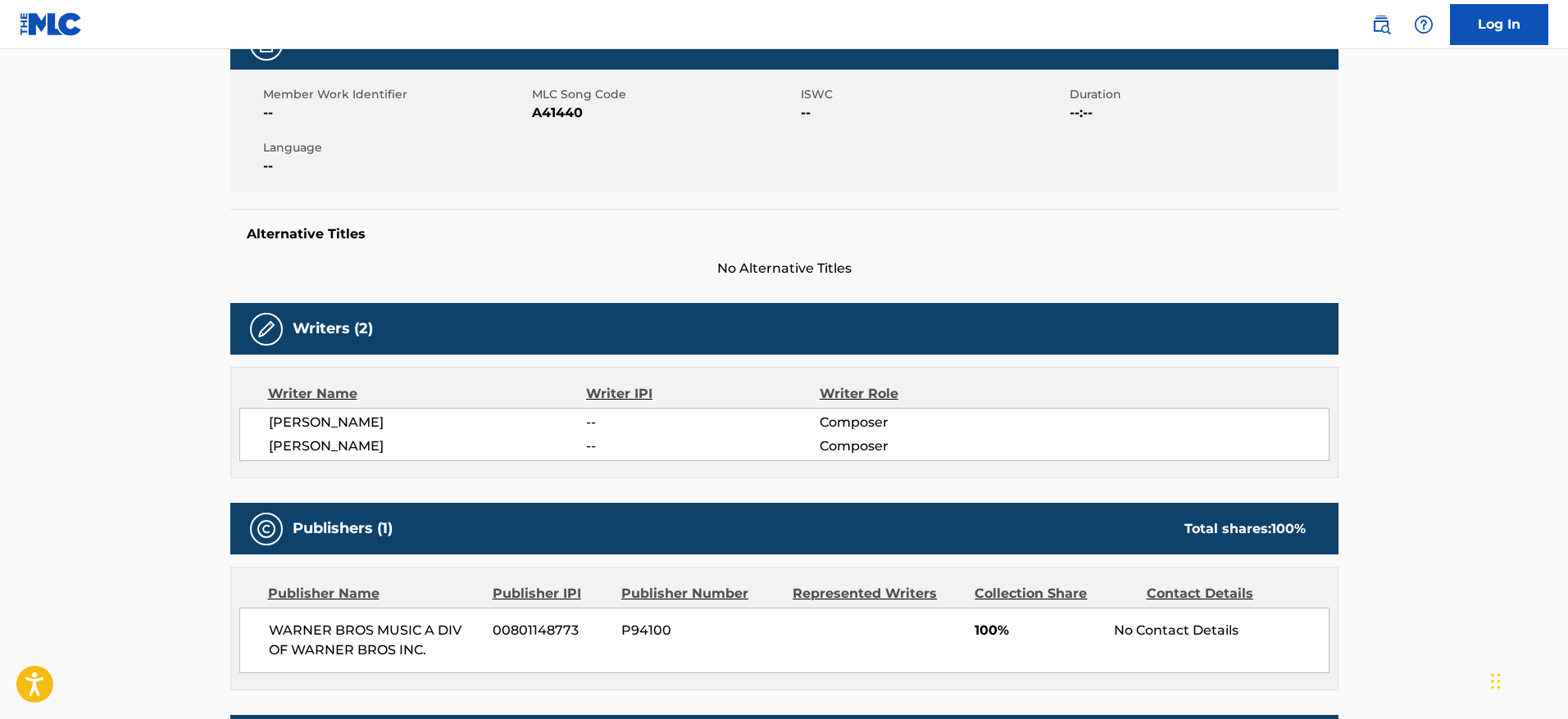
scroll to position [297, 0]
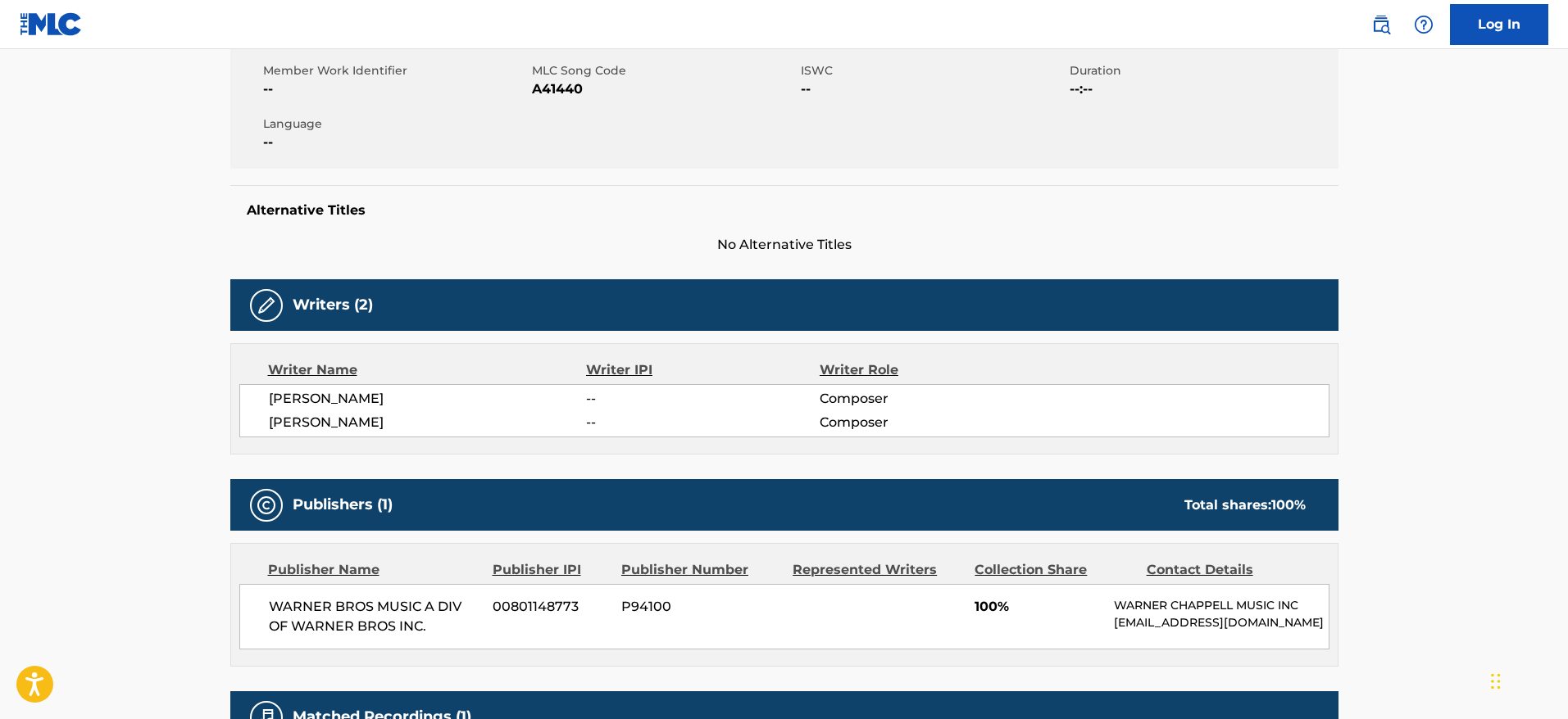
scroll to position [227, 0]
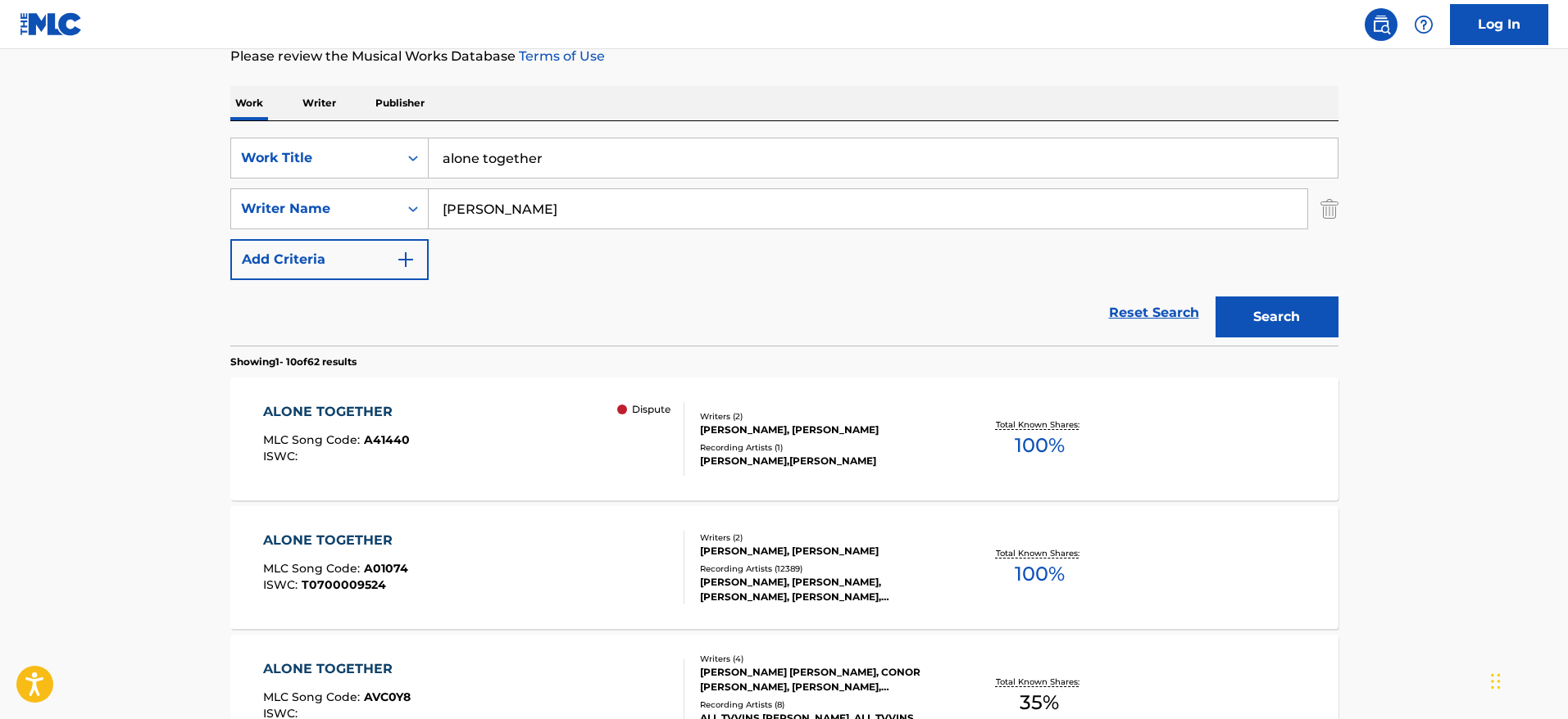
drag, startPoint x: 531, startPoint y: 147, endPoint x: 356, endPoint y: 126, distance: 176.3
click at [356, 126] on div "SearchWithCriteriafac81ea1-5b43-4d63-8215-73a3ec6de943 Work Title alone togethe…" at bounding box center [784, 233] width 1108 height 225
paste input ""Theme from "Black Orpheus"
click at [449, 155] on input ""Theme from "Black Orpheus" at bounding box center [882, 158] width 909 height 40
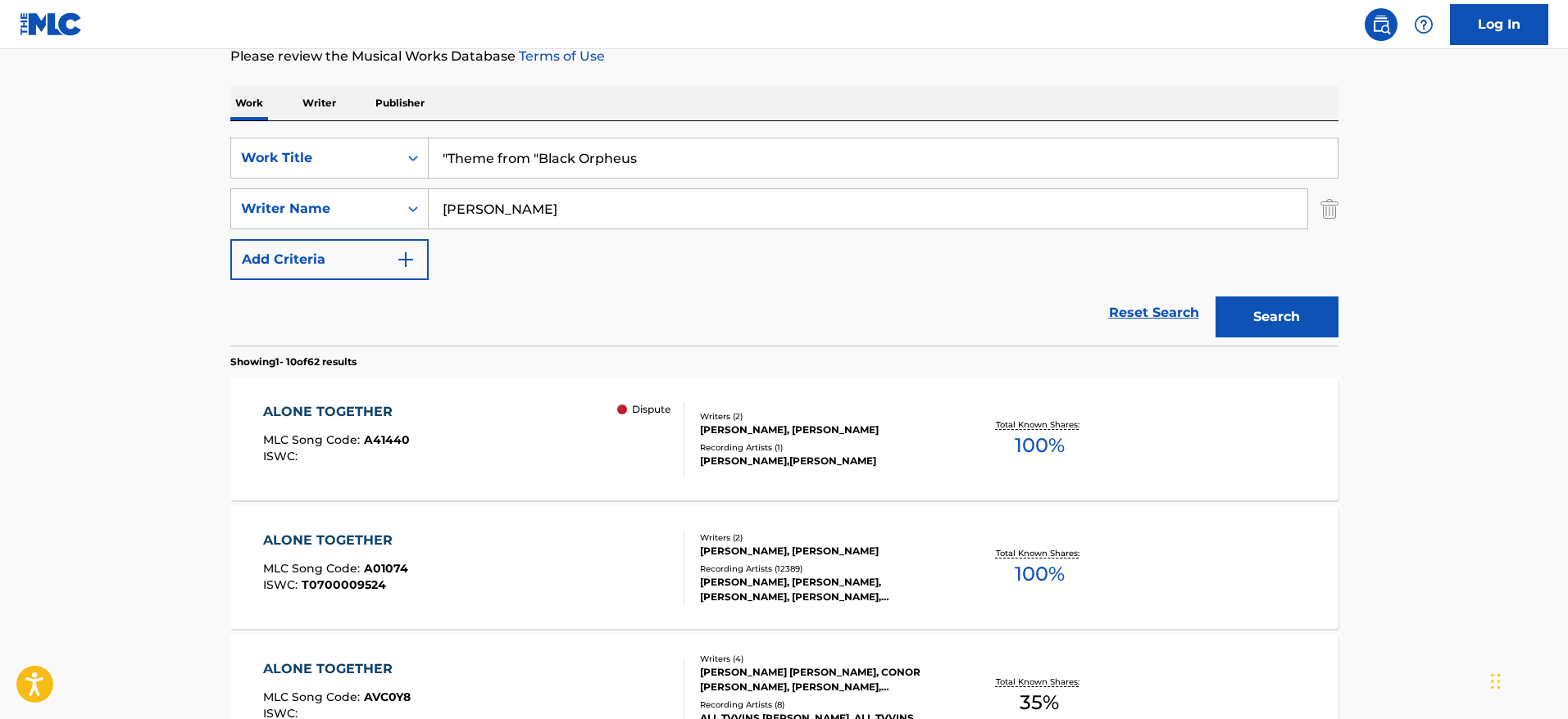
click at [449, 155] on input ""Theme from "Black Orpheus" at bounding box center [882, 158] width 909 height 40
type input "Theme from "Black Orpheus"
drag, startPoint x: 498, startPoint y: 208, endPoint x: 380, endPoint y: 206, distance: 118.0
click at [380, 206] on div "SearchWithCriteria23d7a48d-460c-43f8-bd89-5f1ecd63350d Writer Name [PERSON_NAME]" at bounding box center [784, 209] width 1108 height 41
type input "bonfa"
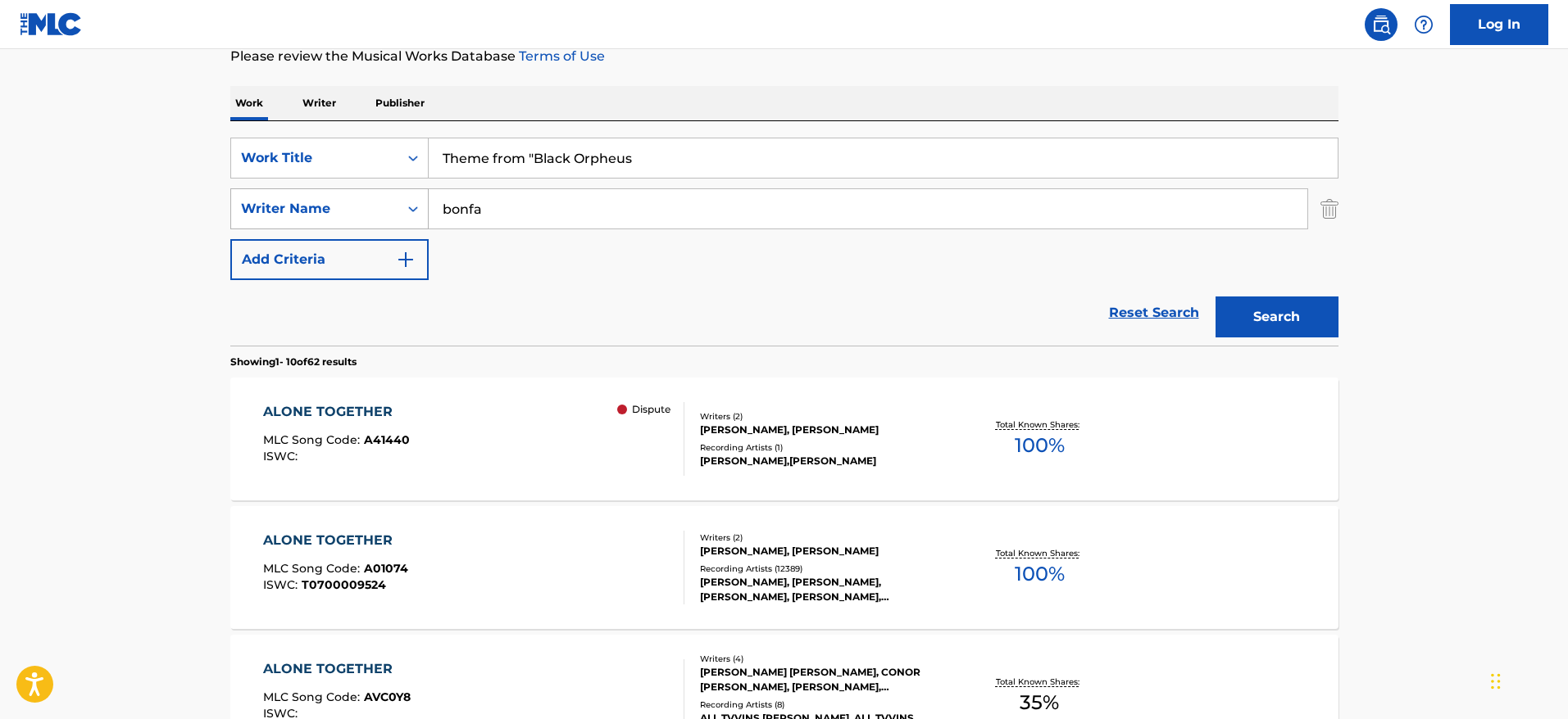
click at [1215, 296] on button "Search" at bounding box center [1276, 317] width 123 height 41
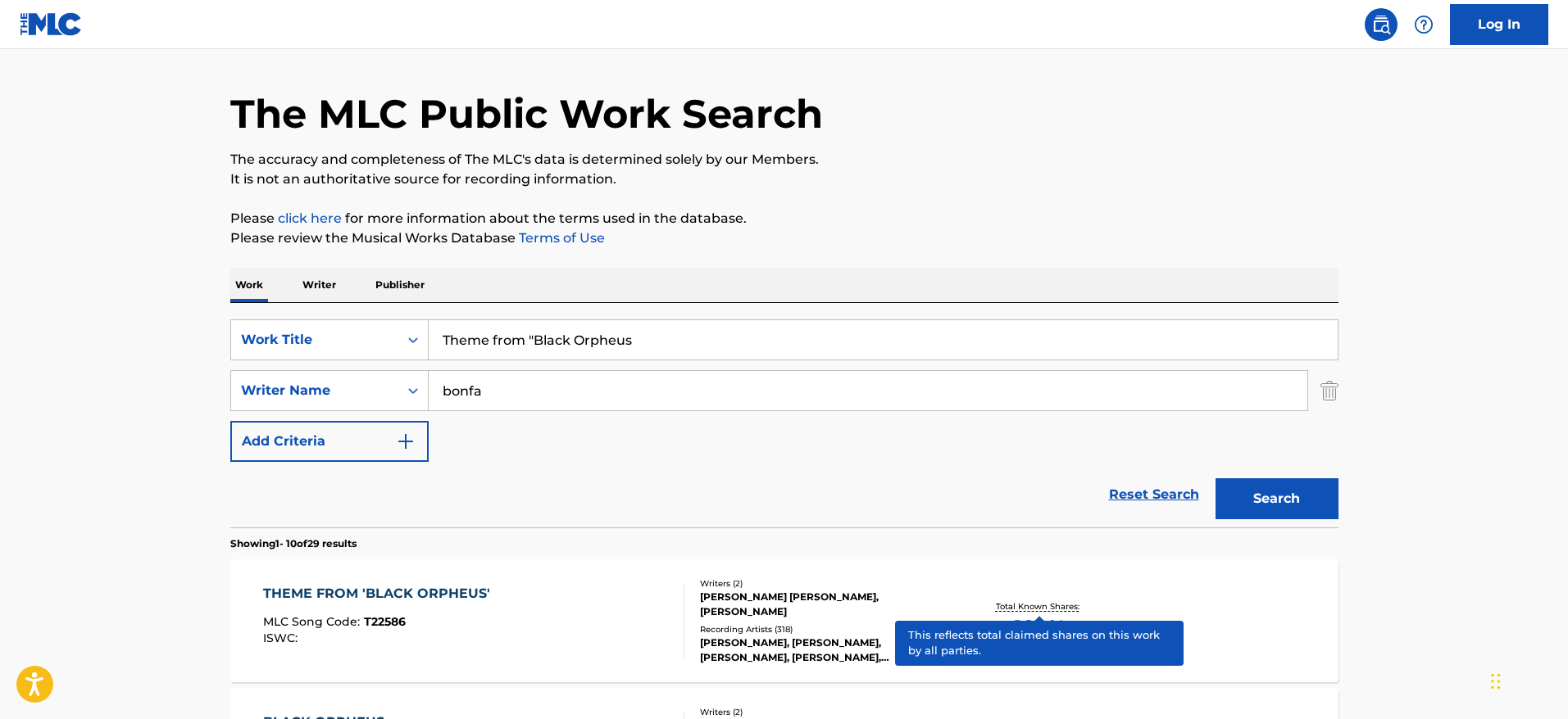
click at [1042, 604] on p "Total Known Shares:" at bounding box center [1040, 606] width 87 height 12
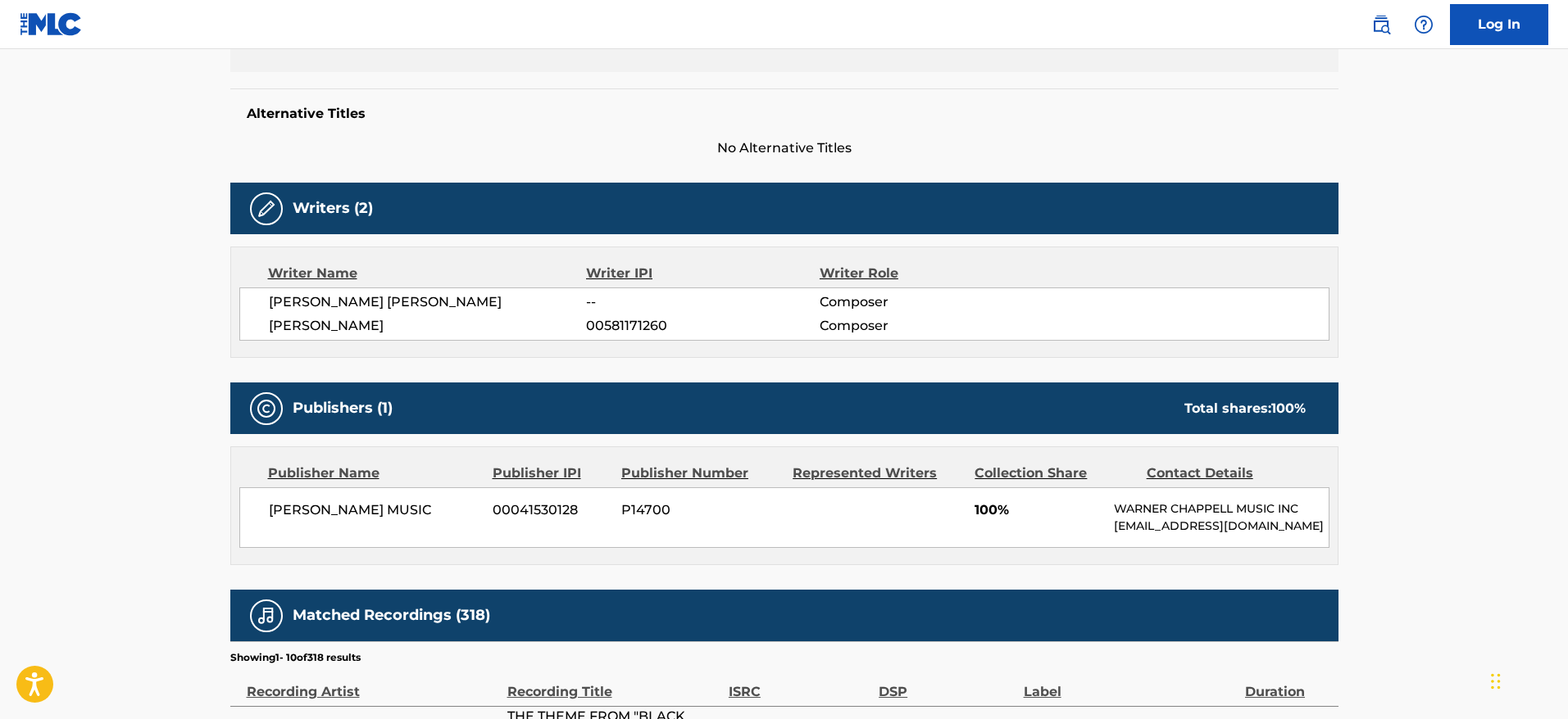
scroll to position [390, 0]
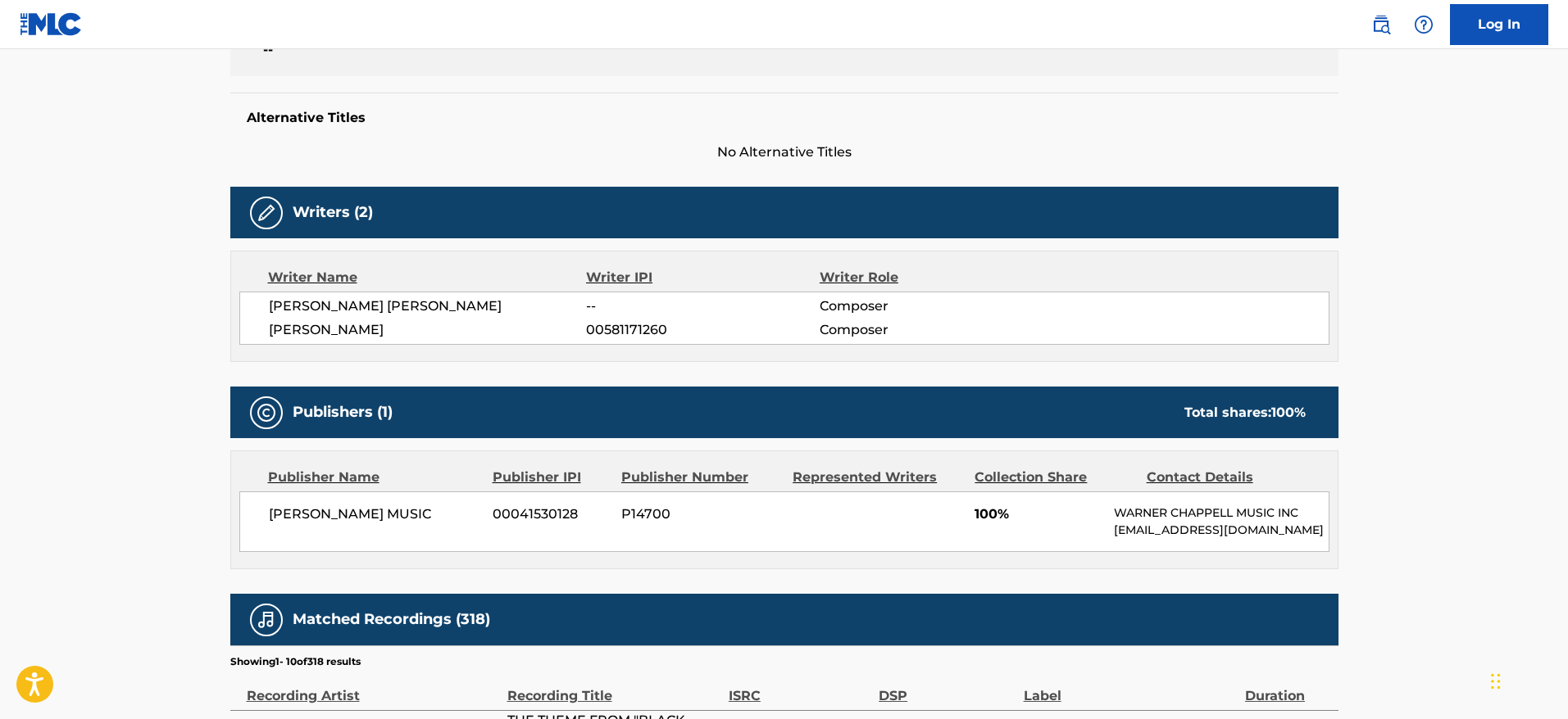
scroll to position [45, 0]
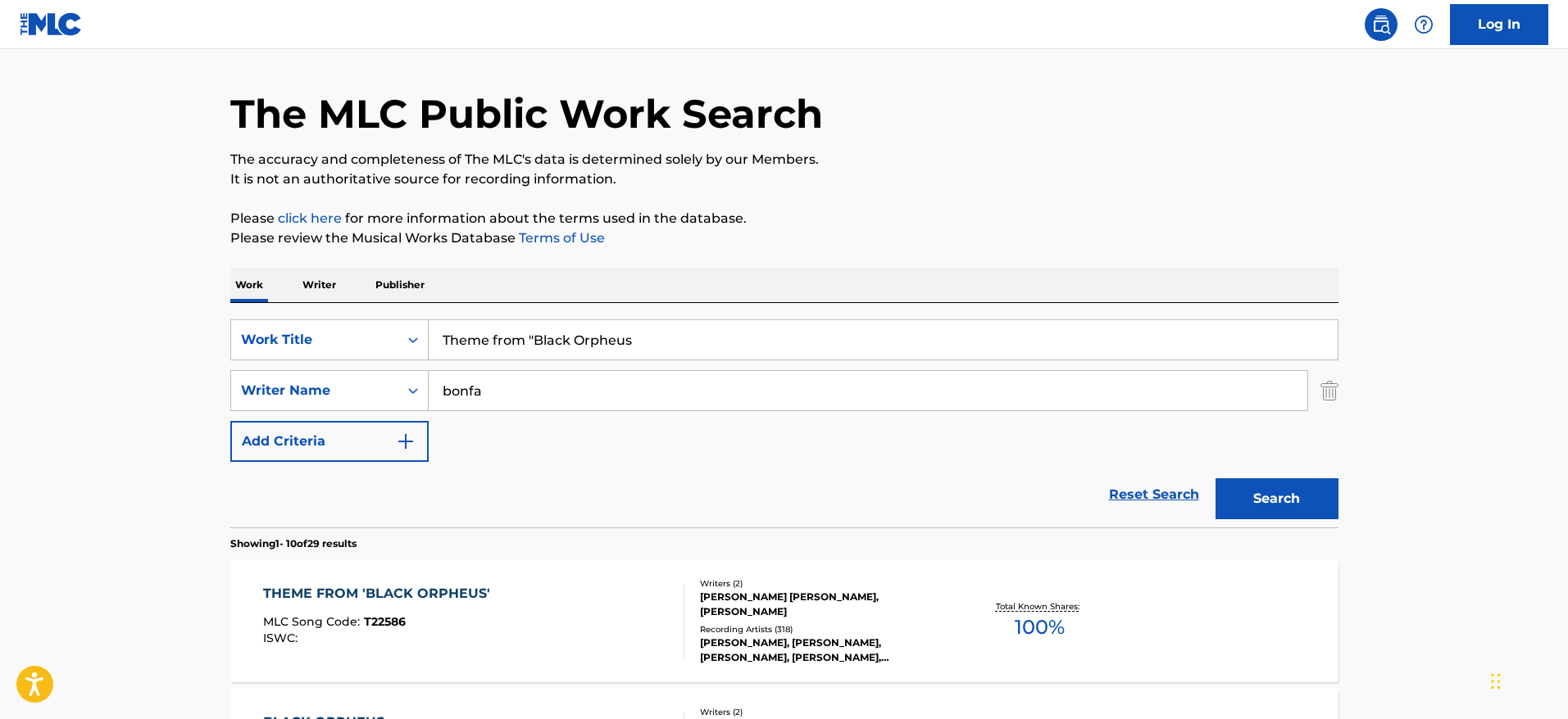
drag, startPoint x: 571, startPoint y: 341, endPoint x: 219, endPoint y: 306, distance: 353.7
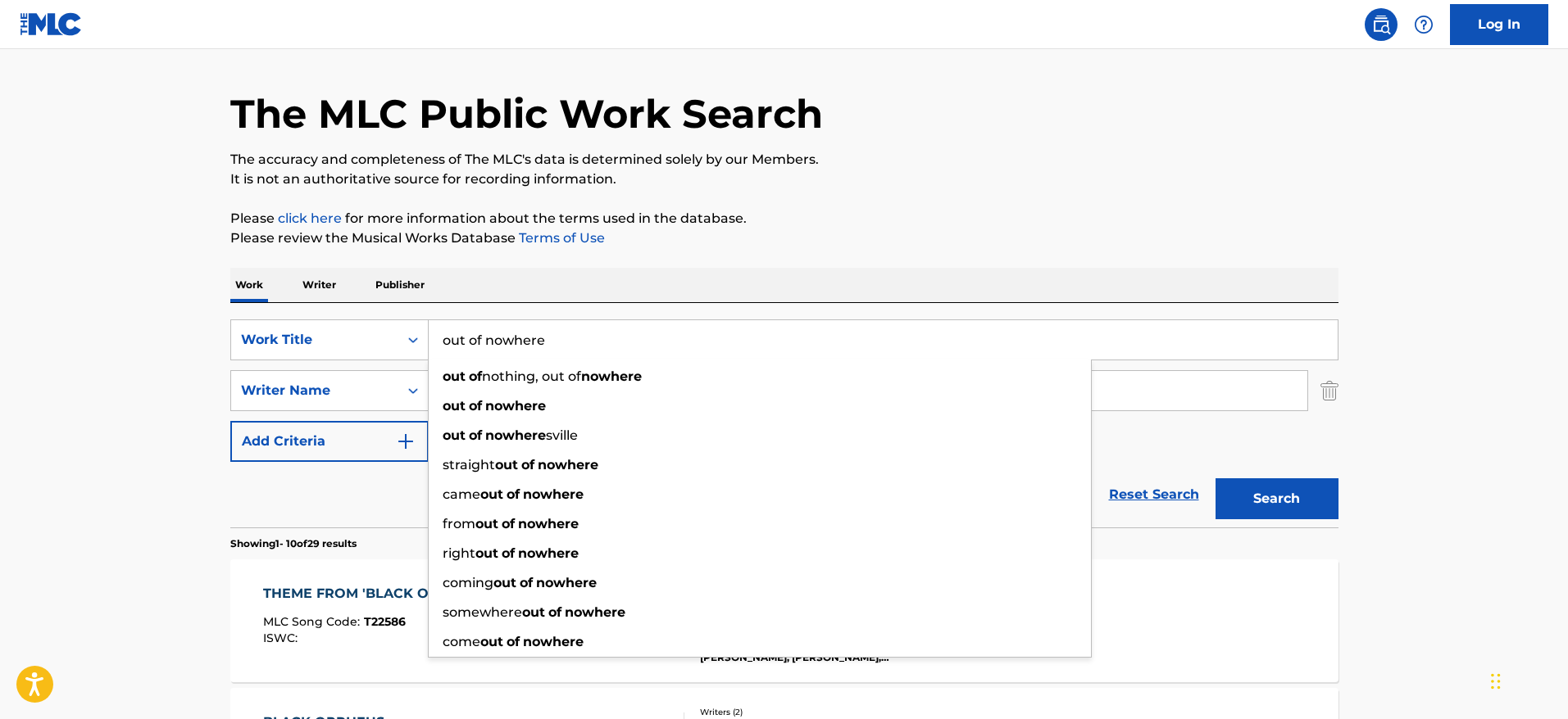
type input "out of nowhere"
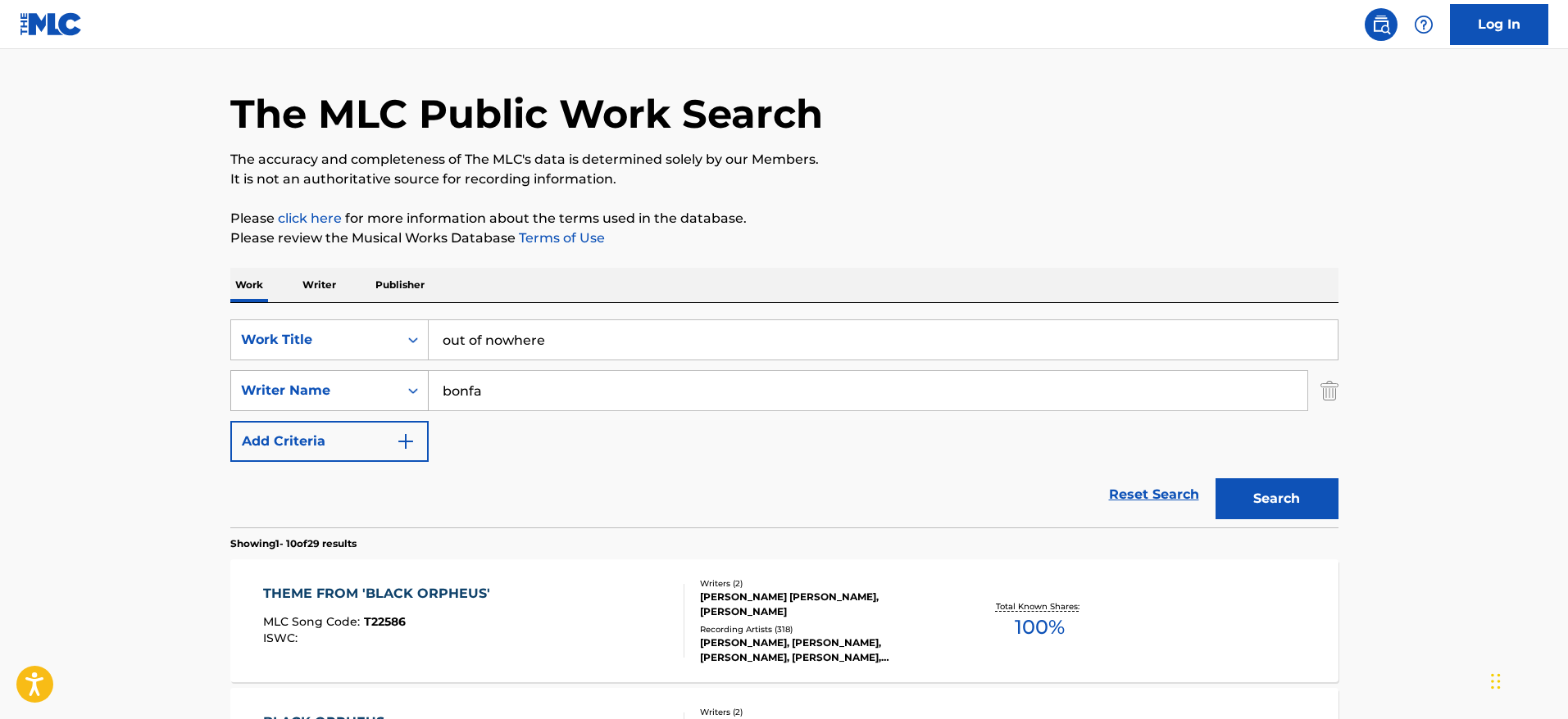
drag, startPoint x: 501, startPoint y: 394, endPoint x: 398, endPoint y: 380, distance: 103.9
click at [398, 380] on div "SearchWithCriteria23d7a48d-460c-43f8-bd89-5f1ecd63350d Writer Name bonfa" at bounding box center [784, 391] width 1108 height 41
type input "green"
click at [1215, 479] on button "Search" at bounding box center [1276, 499] width 123 height 41
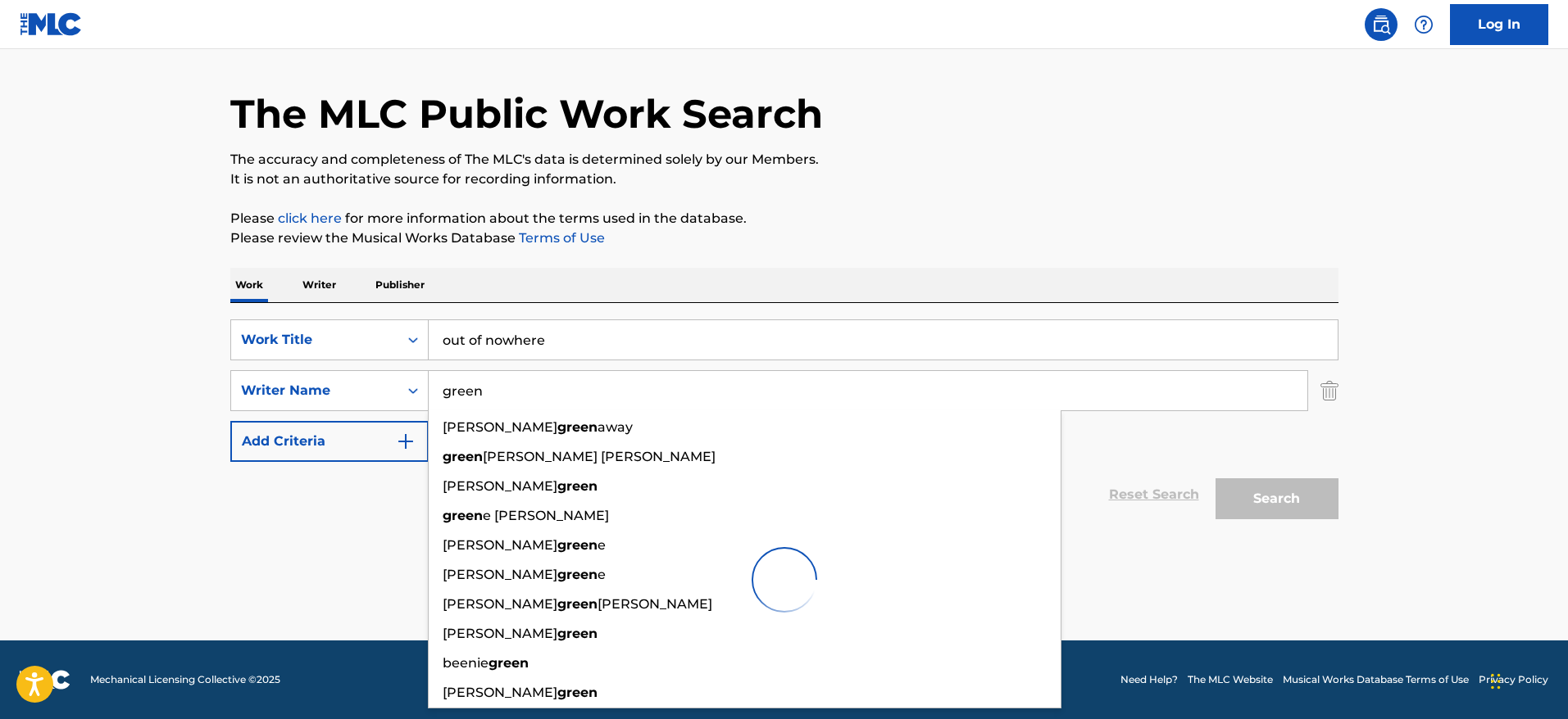
click at [1529, 125] on main "The MLC Public Work Search The accuracy and completeness of The MLC's data is d…" at bounding box center [784, 322] width 1568 height 637
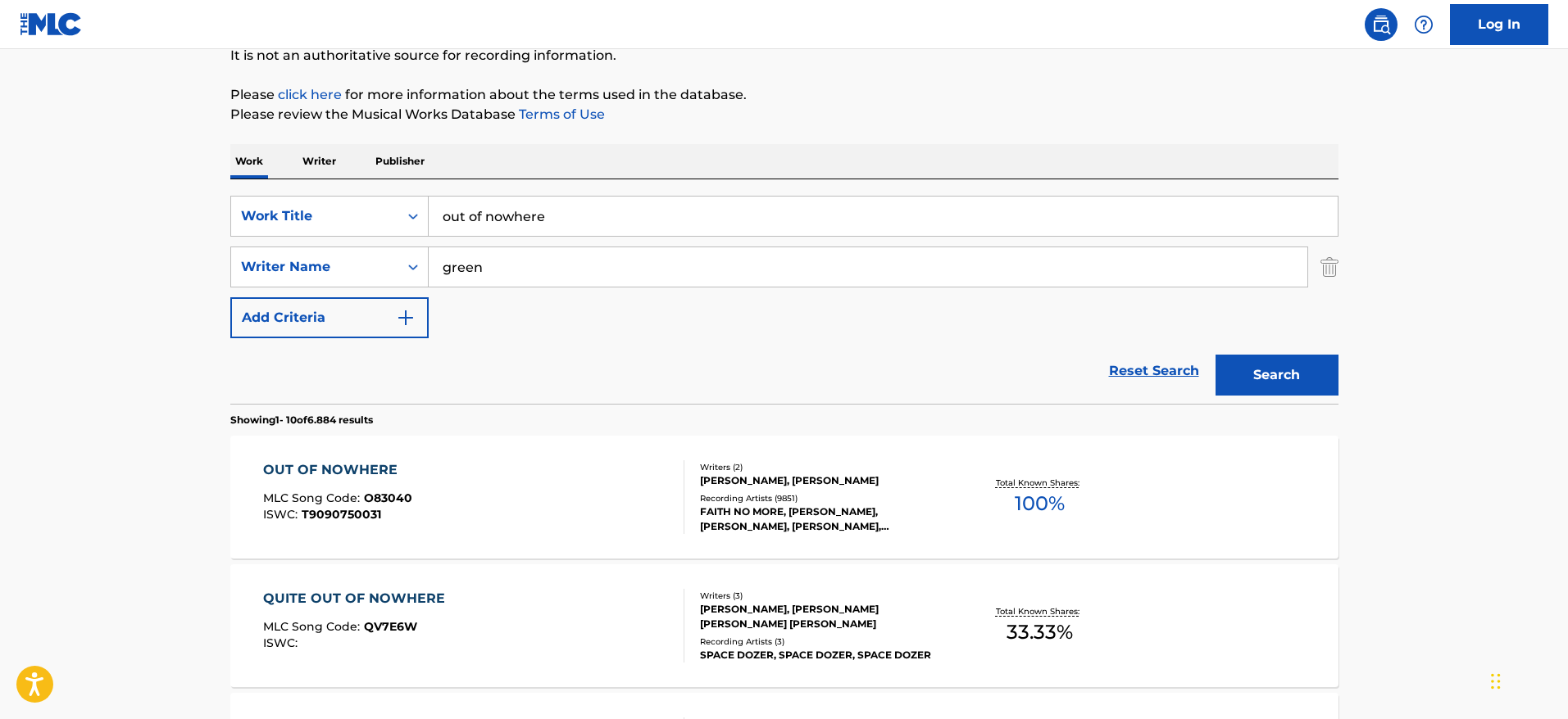
scroll to position [194, 0]
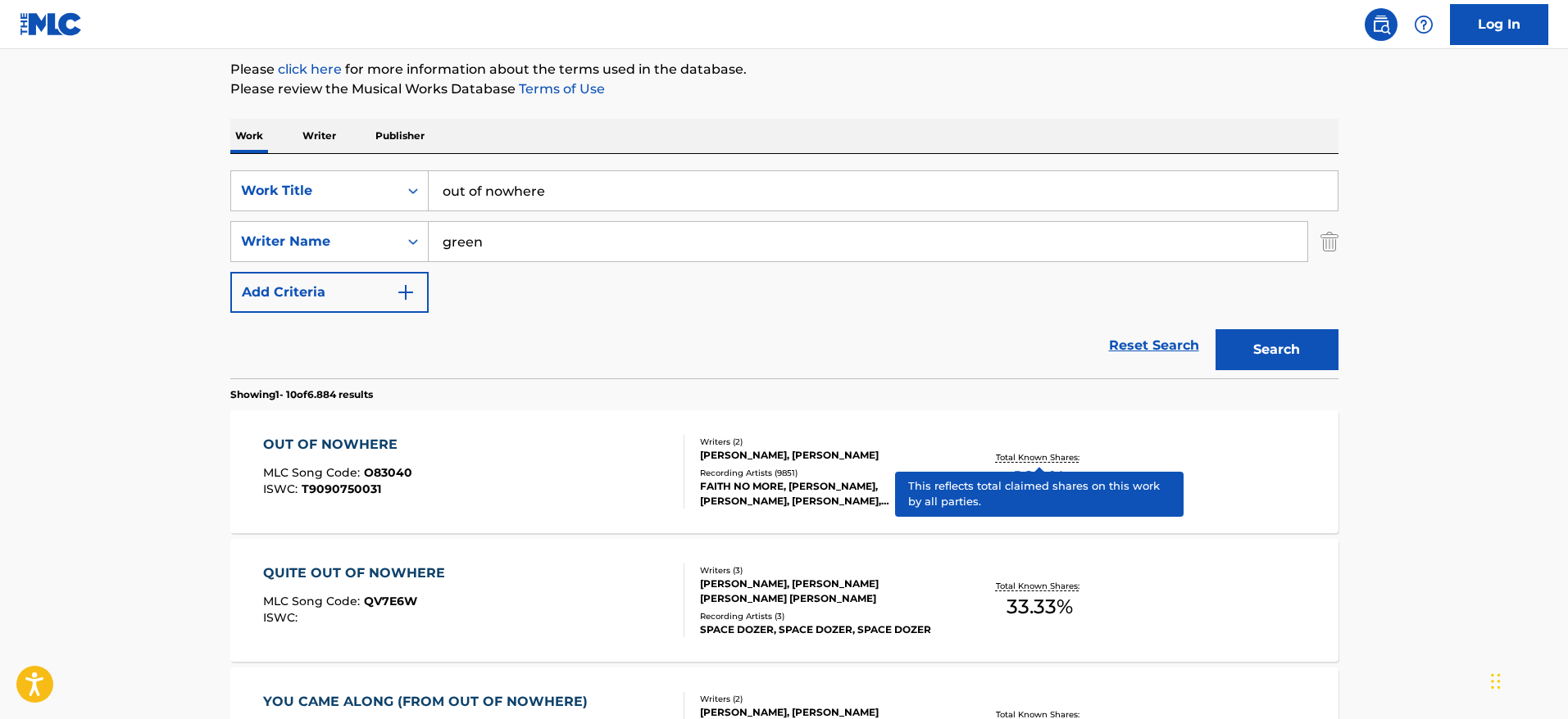
click at [1036, 452] on p "Total Known Shares:" at bounding box center [1040, 457] width 87 height 12
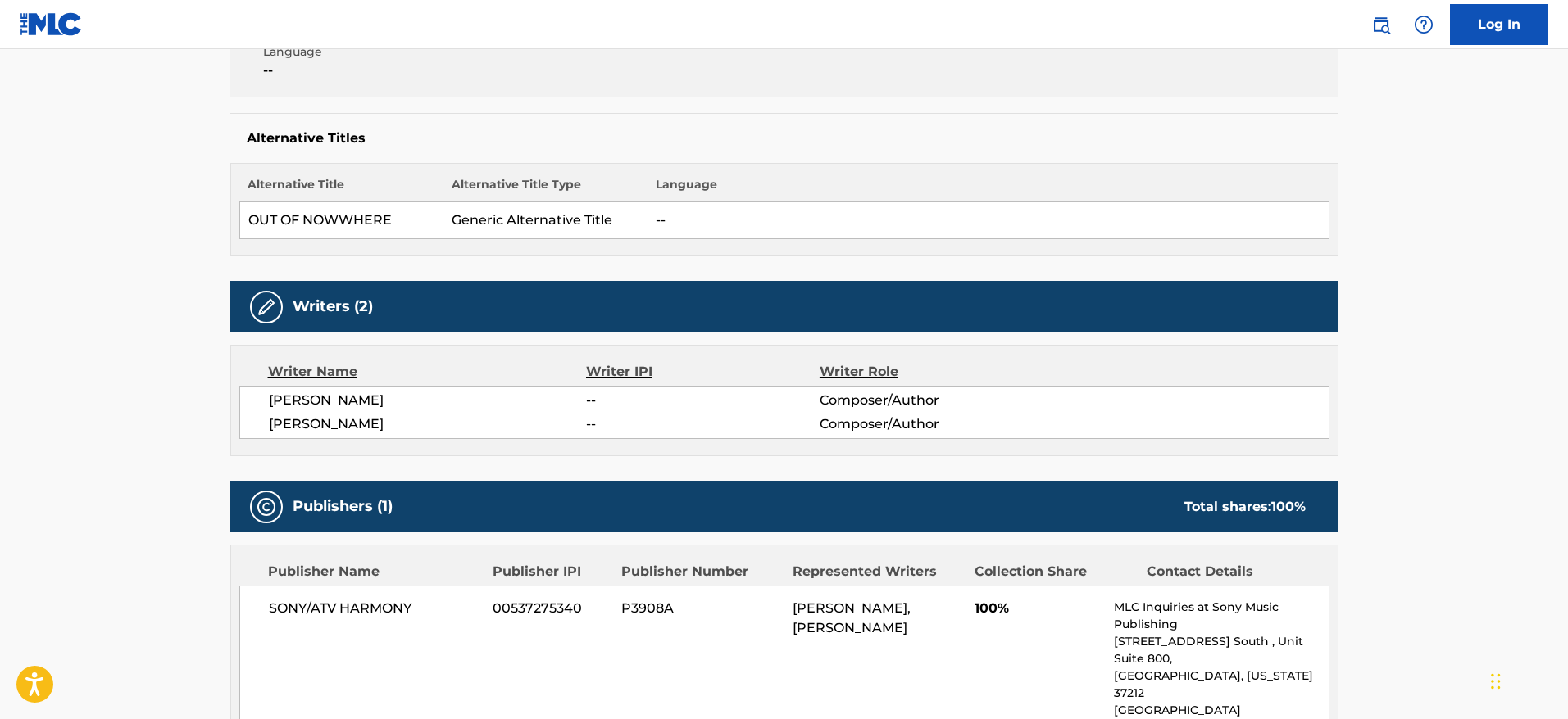
scroll to position [361, 0]
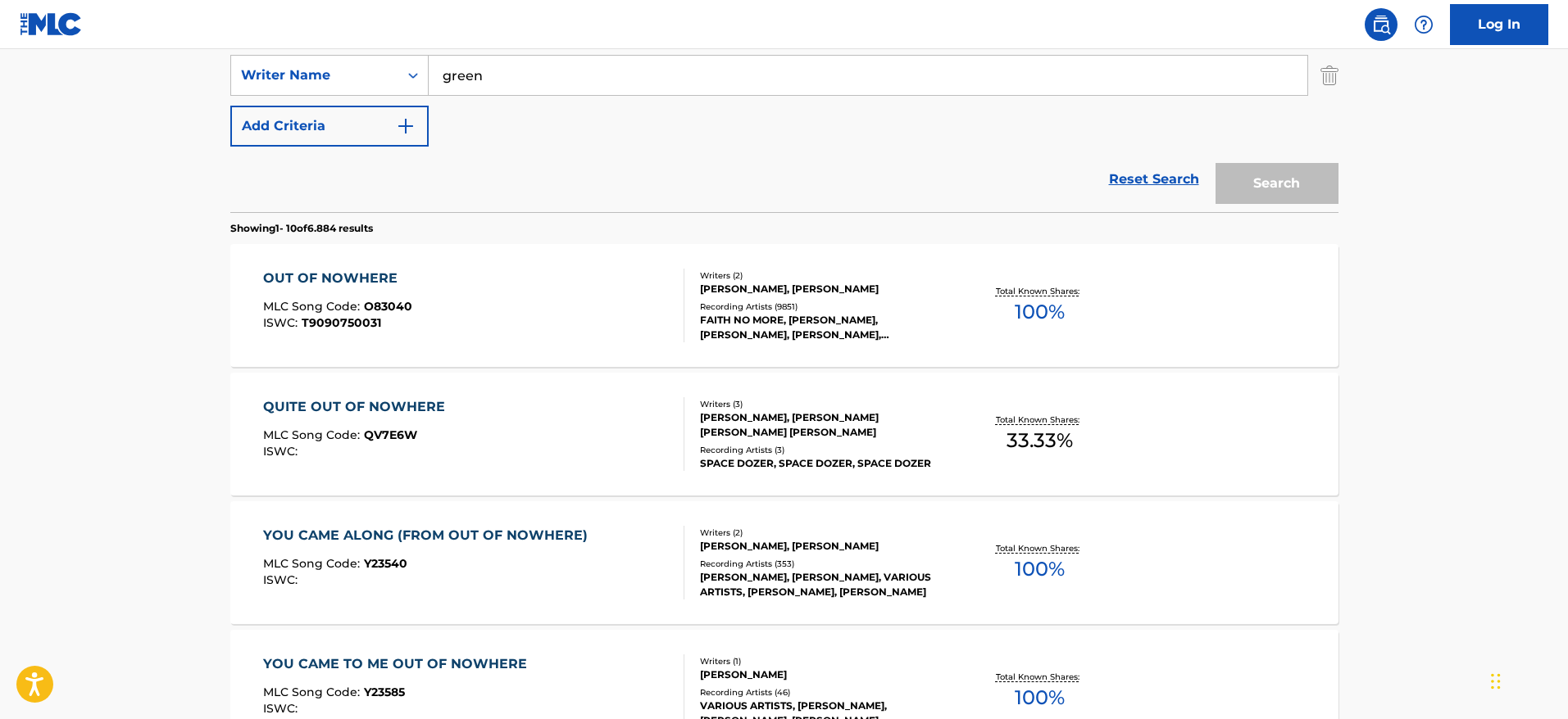
scroll to position [194, 0]
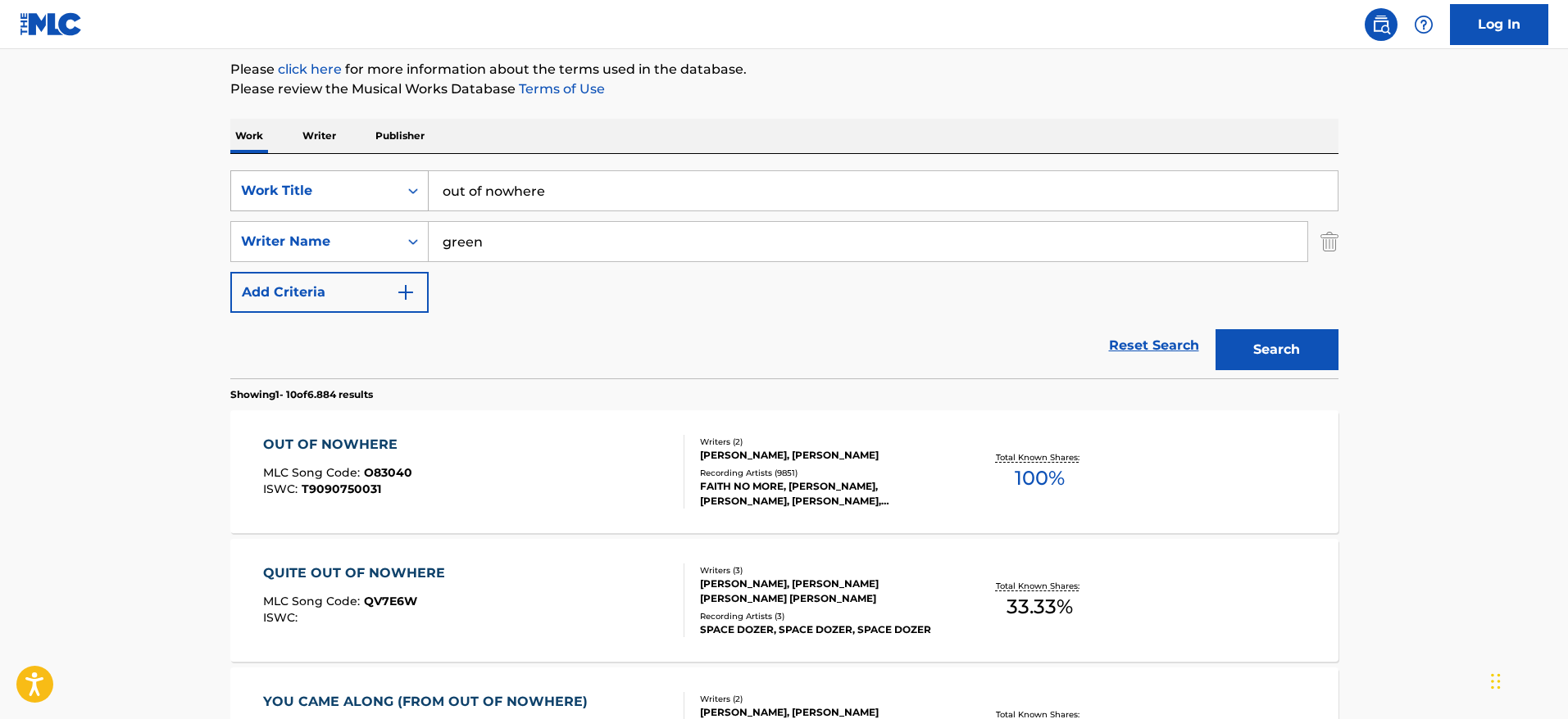
drag, startPoint x: 432, startPoint y: 162, endPoint x: 322, endPoint y: 197, distance: 115.4
click at [322, 197] on div "SearchWithCriteriafac81ea1-5b43-4d63-8215-73a3ec6de943 Work Title out of nowhere" at bounding box center [784, 191] width 1108 height 41
paste input "The Night Has a Thousand Eyes"
type input "The Night Has a Thousand Eyes"
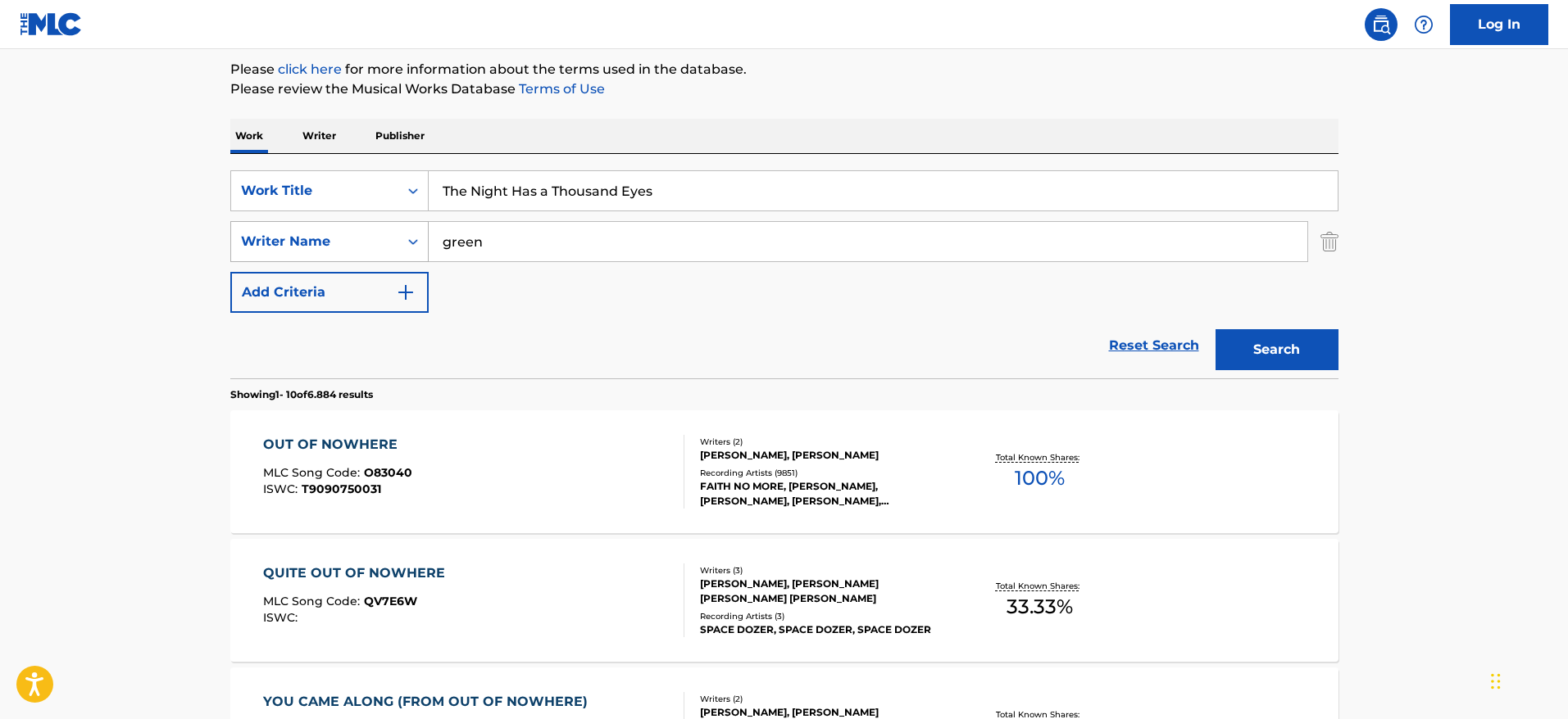
drag, startPoint x: 496, startPoint y: 248, endPoint x: 378, endPoint y: 241, distance: 118.2
click at [378, 241] on div "SearchWithCriteria23d7a48d-460c-43f8-bd89-5f1ecd63350d Writer Name green" at bounding box center [784, 242] width 1108 height 41
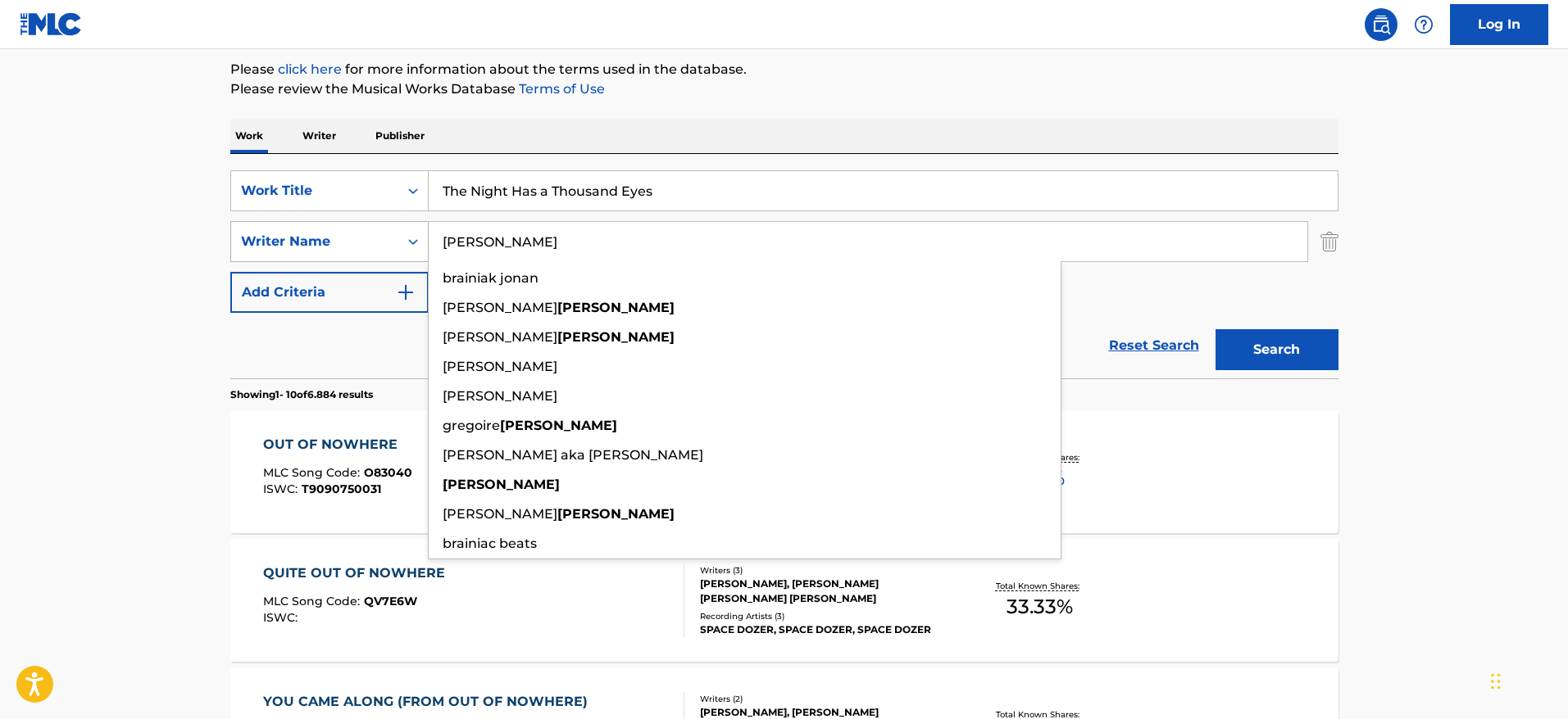
type input "[PERSON_NAME]"
click at [1215, 329] on button "Search" at bounding box center [1276, 350] width 123 height 41
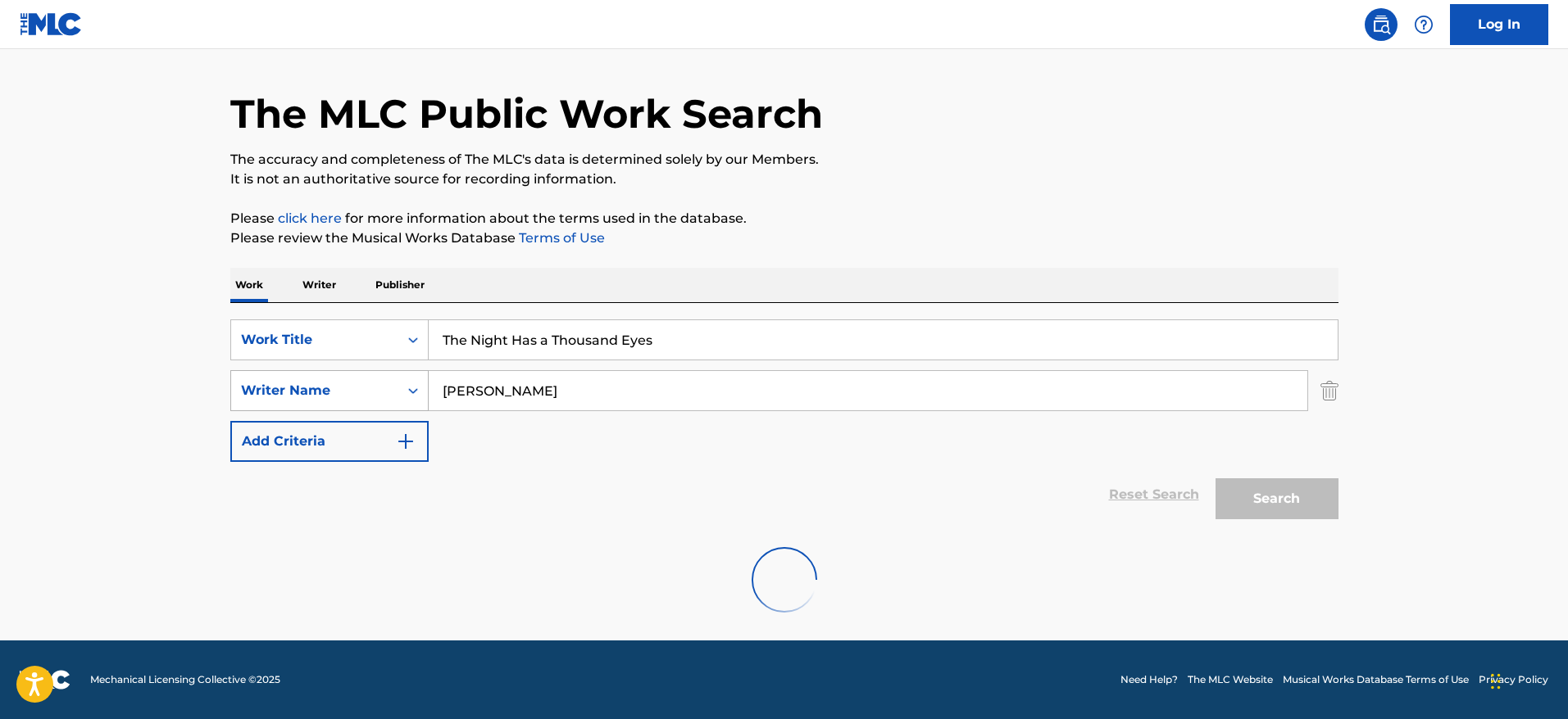
scroll to position [45, 0]
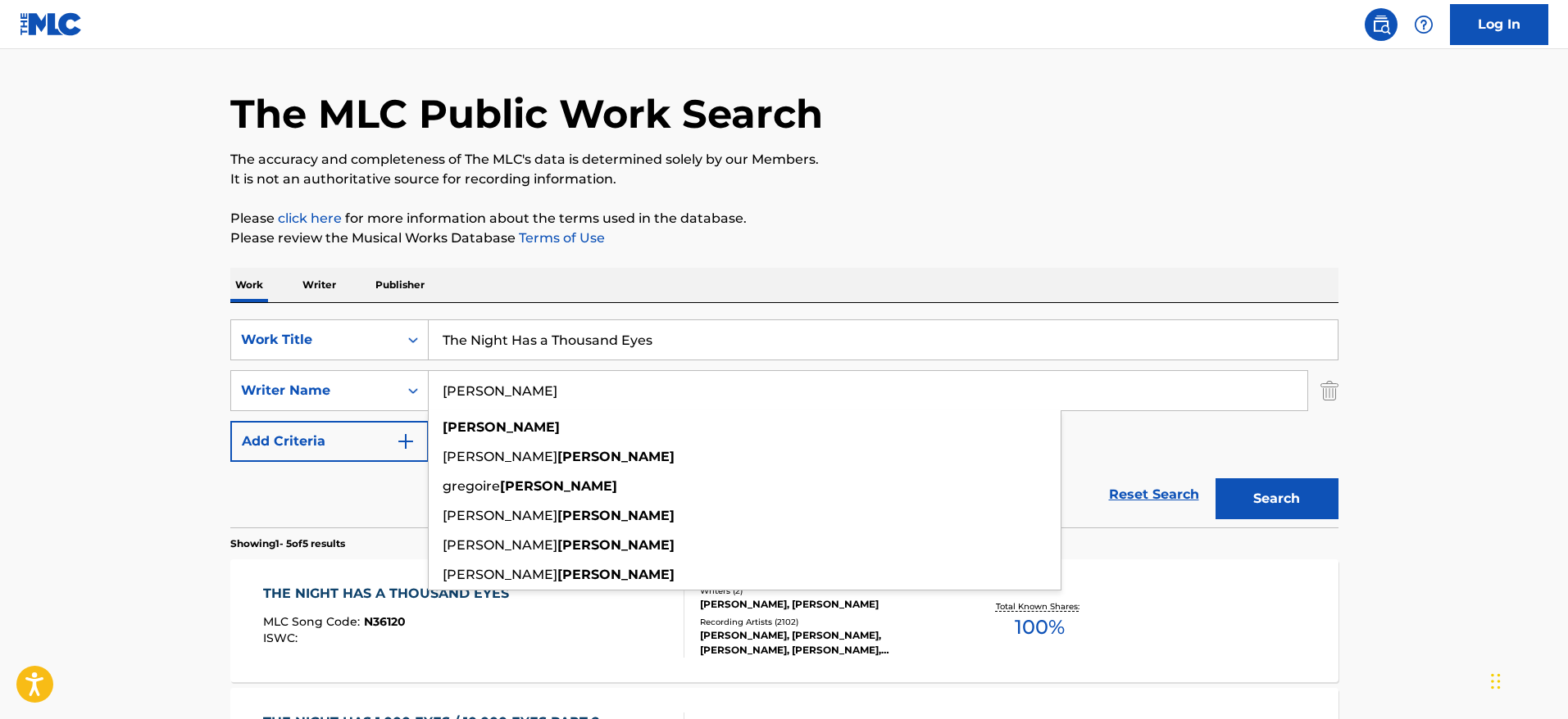
click at [1398, 427] on main "The MLC Public Work Search The accuracy and completeness of The MLC's data is d…" at bounding box center [784, 643] width 1568 height 1278
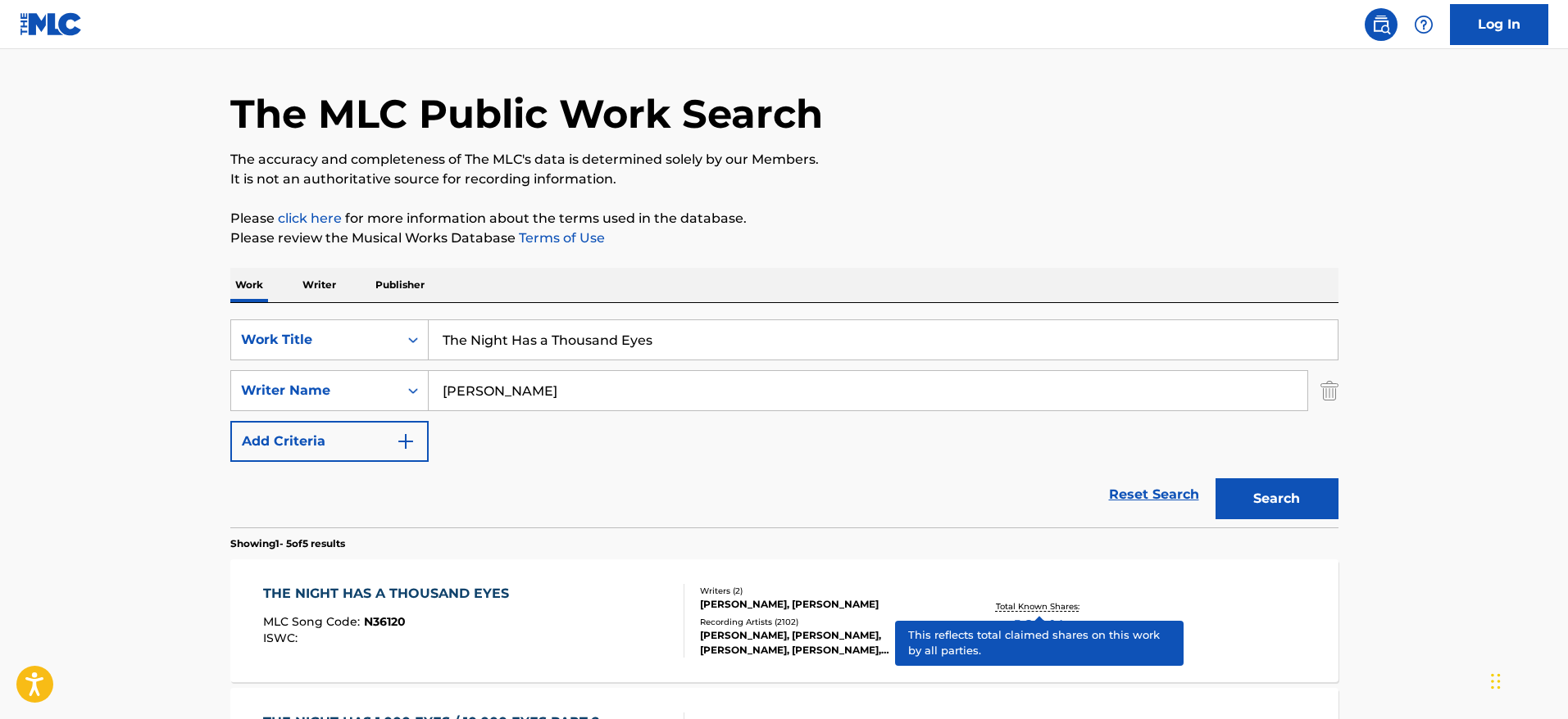
click at [1032, 605] on p "Total Known Shares:" at bounding box center [1040, 606] width 87 height 12
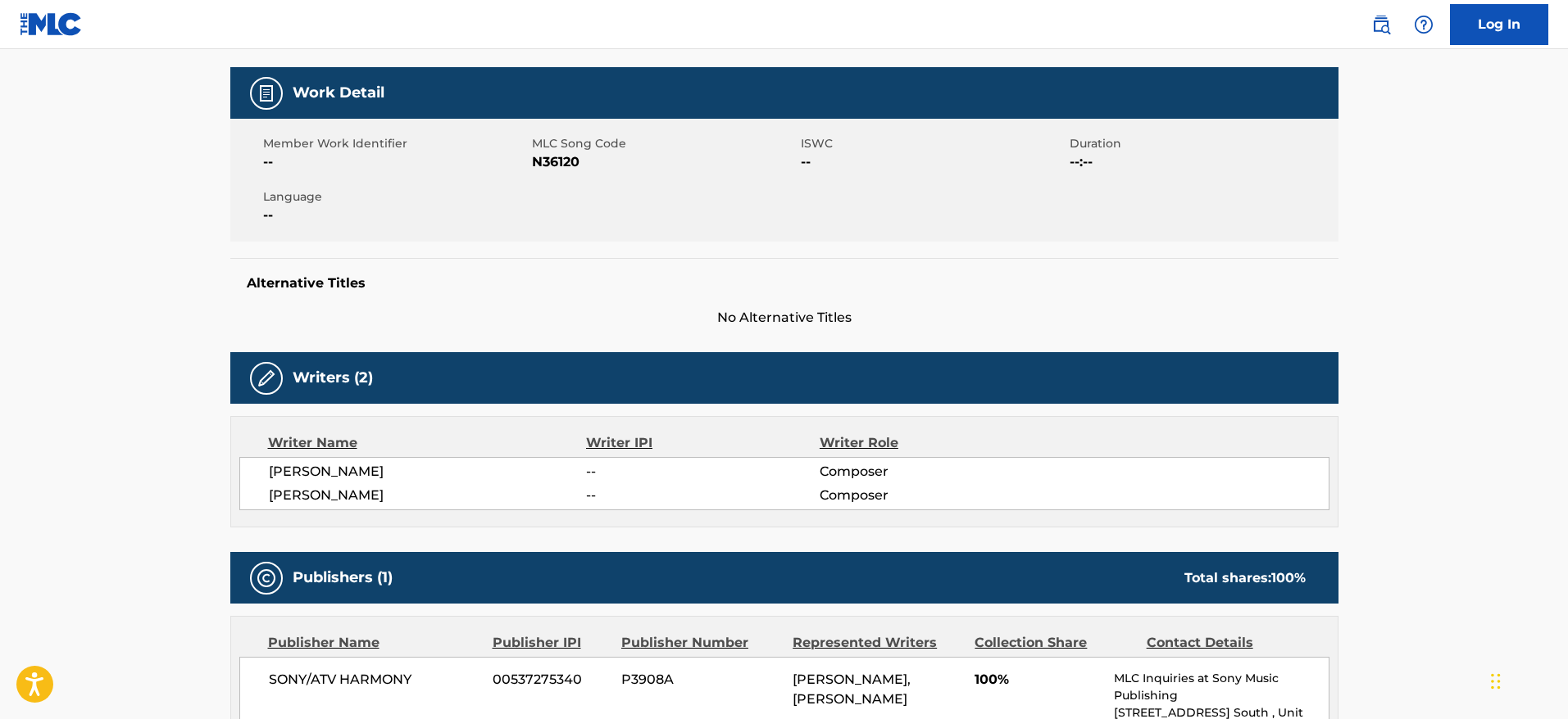
scroll to position [349, 0]
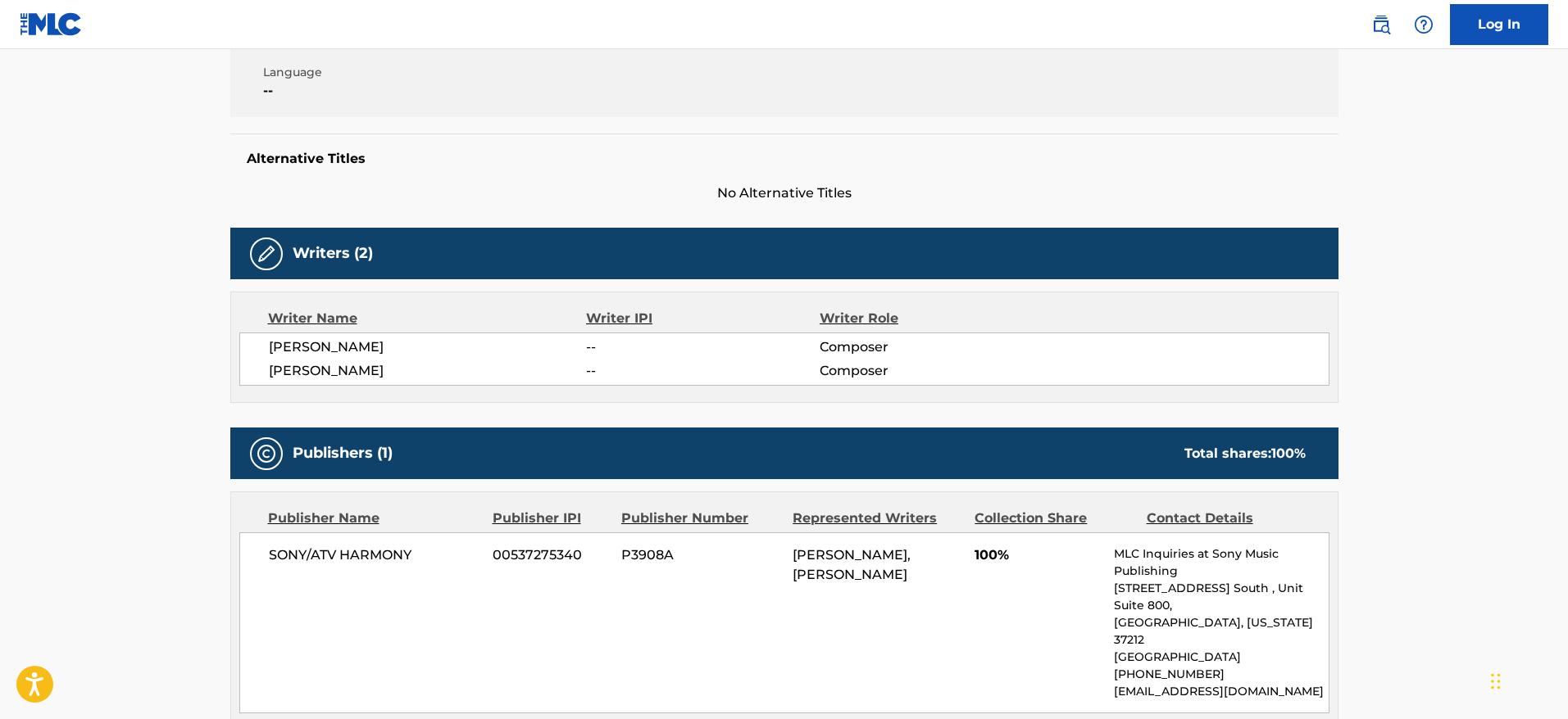
scroll to position [45, 0]
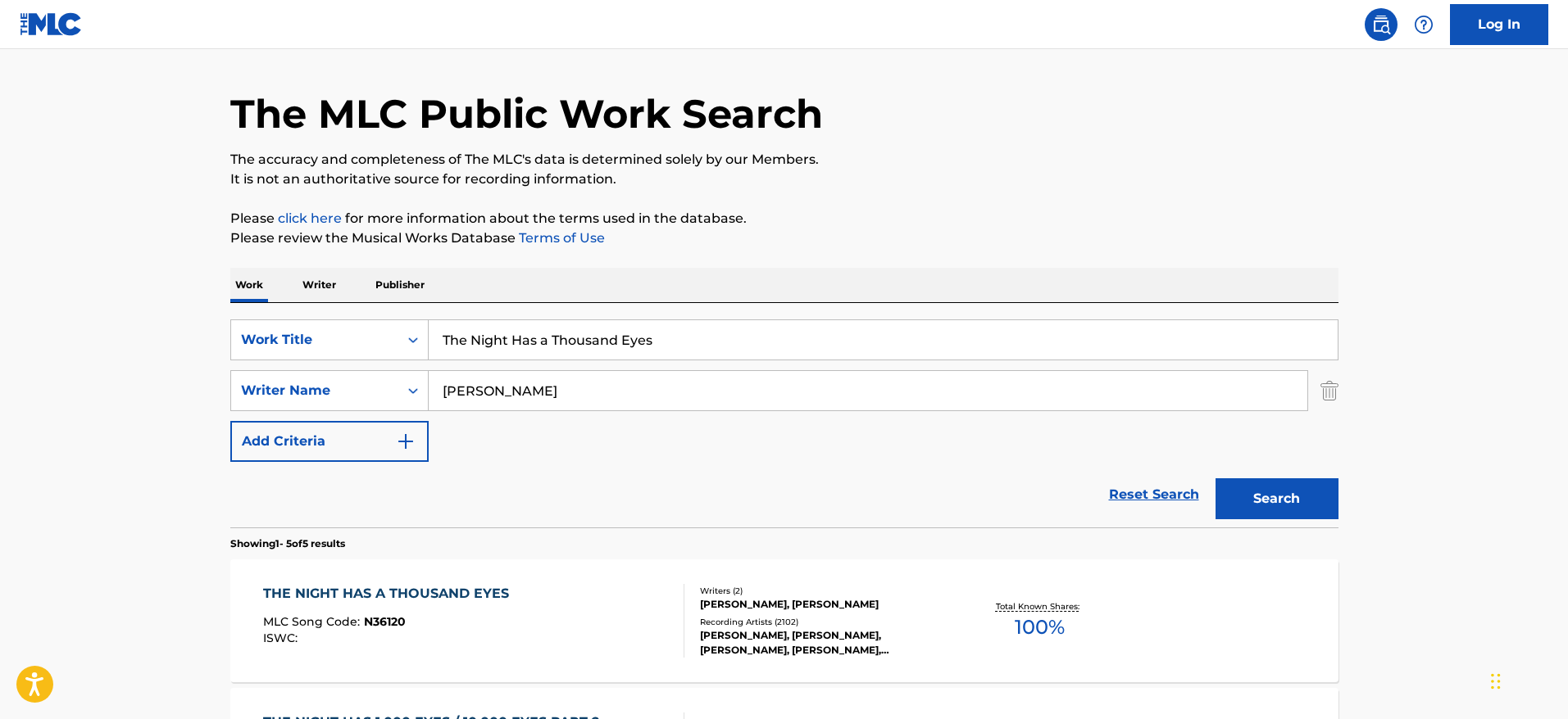
drag, startPoint x: 695, startPoint y: 347, endPoint x: 267, endPoint y: 315, distance: 429.2
click at [267, 315] on div "SearchWithCriteriafac81ea1-5b43-4d63-8215-73a3ec6de943 Work Title The Night Has…" at bounding box center [784, 415] width 1108 height 225
type input "[PERSON_NAME]"
drag, startPoint x: 512, startPoint y: 399, endPoint x: 356, endPoint y: 381, distance: 157.0
click at [356, 381] on div "SearchWithCriteria23d7a48d-460c-43f8-bd89-5f1ecd63350d Writer Name [PERSON_NAME]" at bounding box center [784, 391] width 1108 height 41
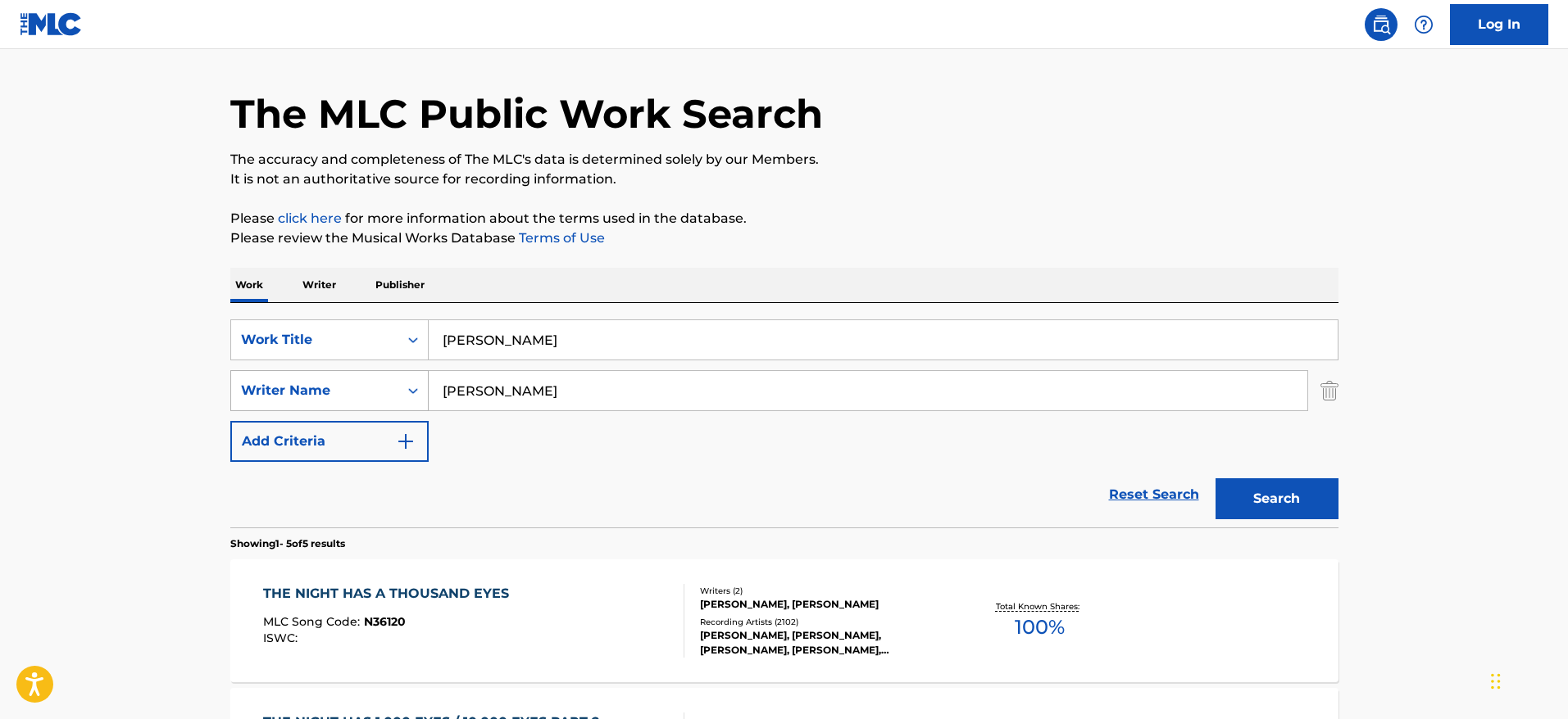
type input "[PERSON_NAME]"
click at [1215, 479] on button "Search" at bounding box center [1276, 499] width 123 height 41
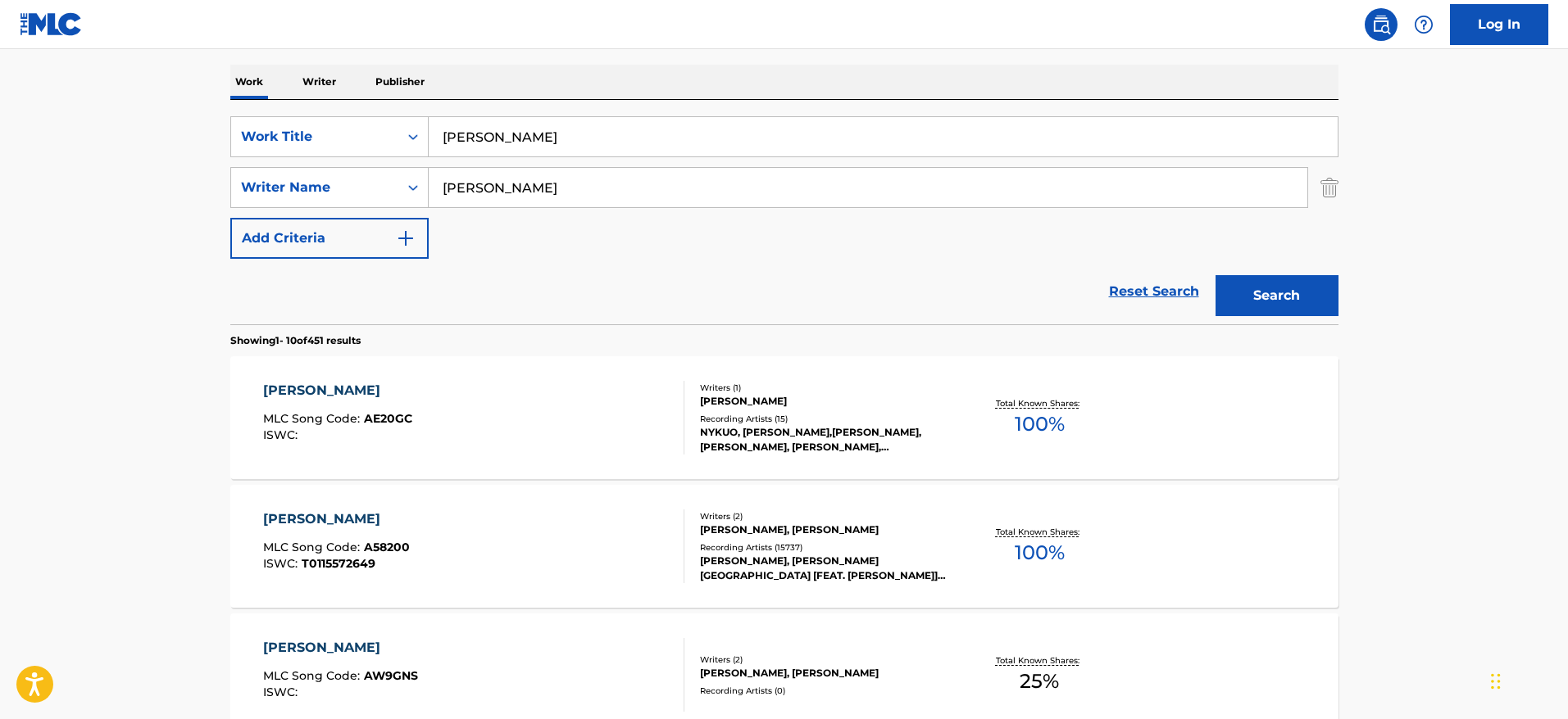
scroll to position [241, 0]
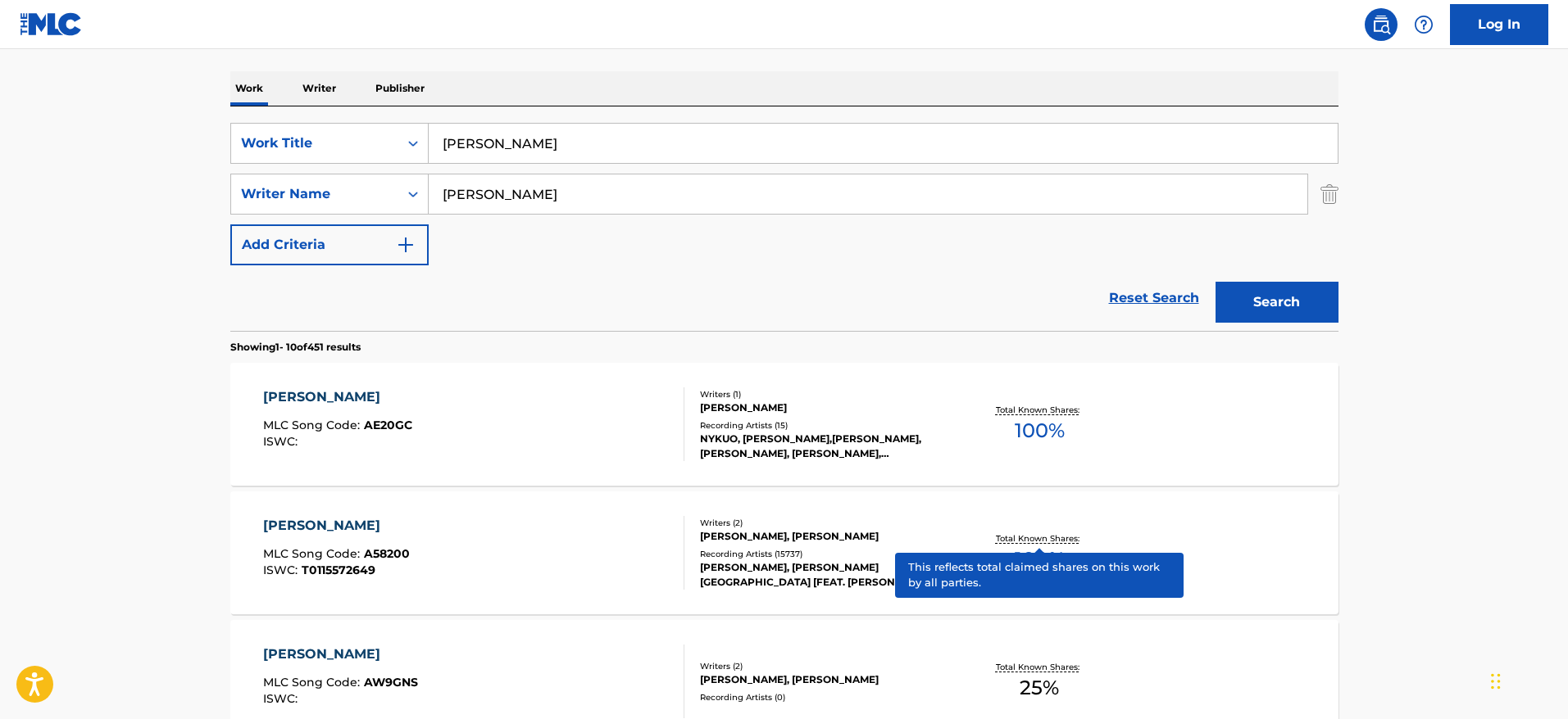
click at [1025, 535] on p "Total Known Shares:" at bounding box center [1040, 539] width 87 height 12
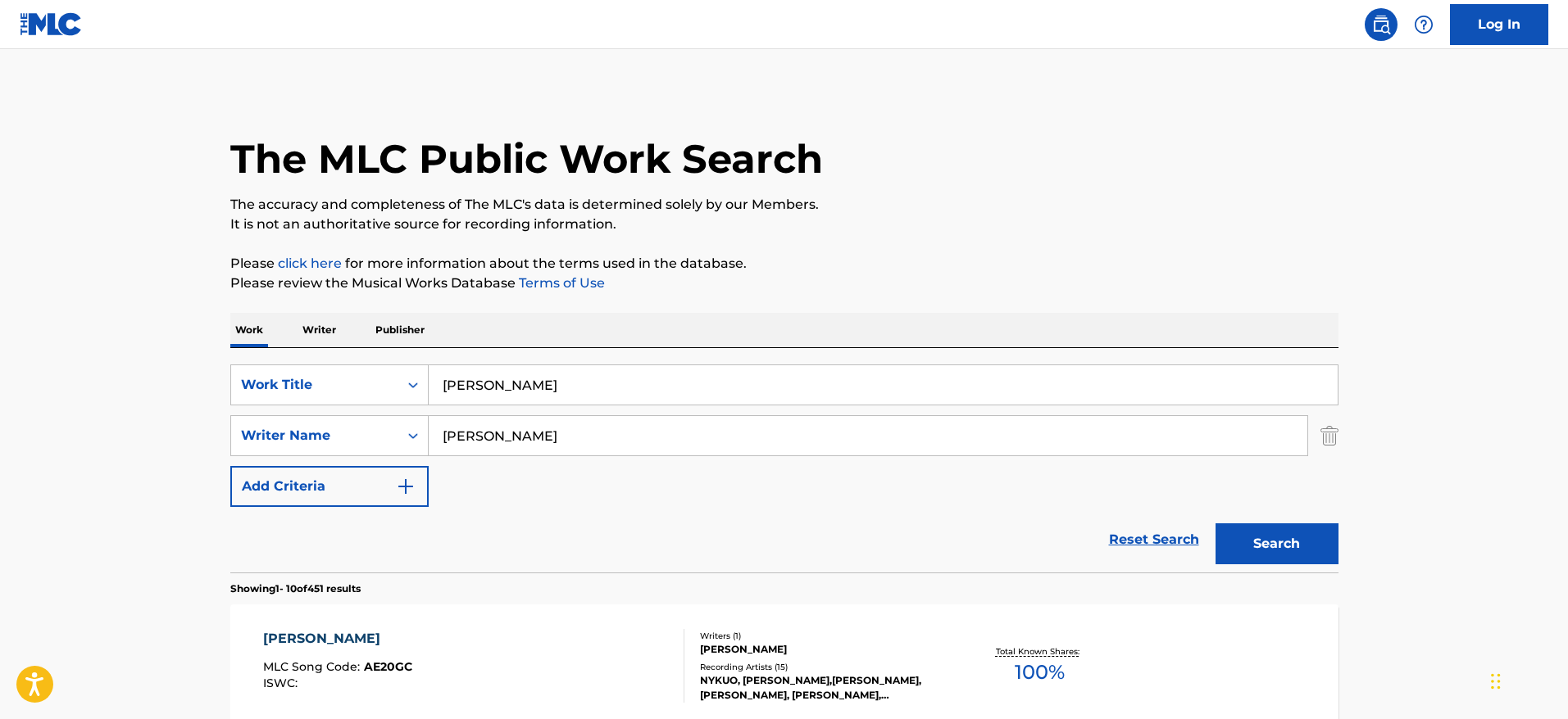
scroll to position [241, 0]
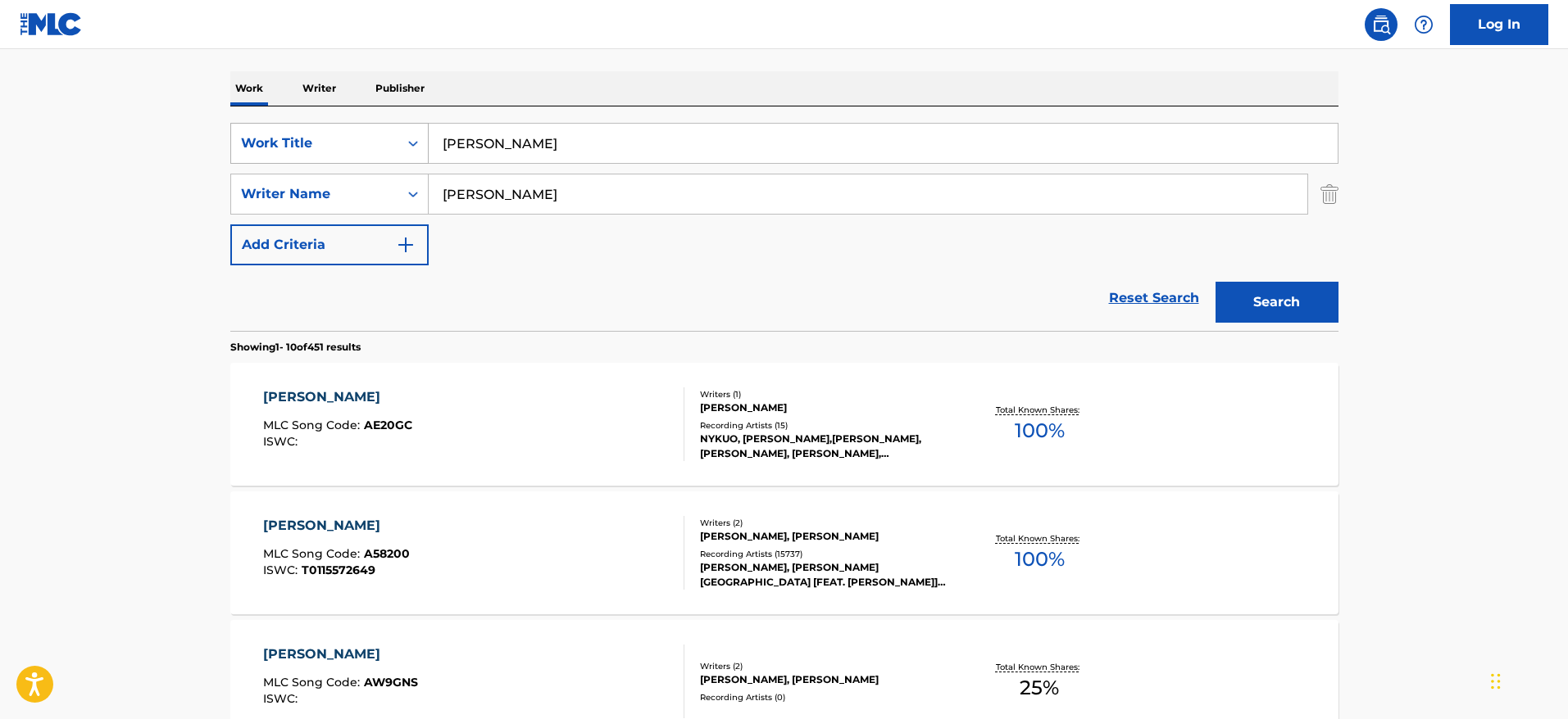
drag, startPoint x: 531, startPoint y: 150, endPoint x: 344, endPoint y: 147, distance: 187.0
click at [344, 147] on div "SearchWithCriteriafac81ea1-5b43-4d63-8215-73a3ec6de943 Work Title [PERSON_NAME]" at bounding box center [784, 143] width 1108 height 41
type input "all across the city"
drag, startPoint x: 433, startPoint y: 178, endPoint x: 345, endPoint y: 173, distance: 88.1
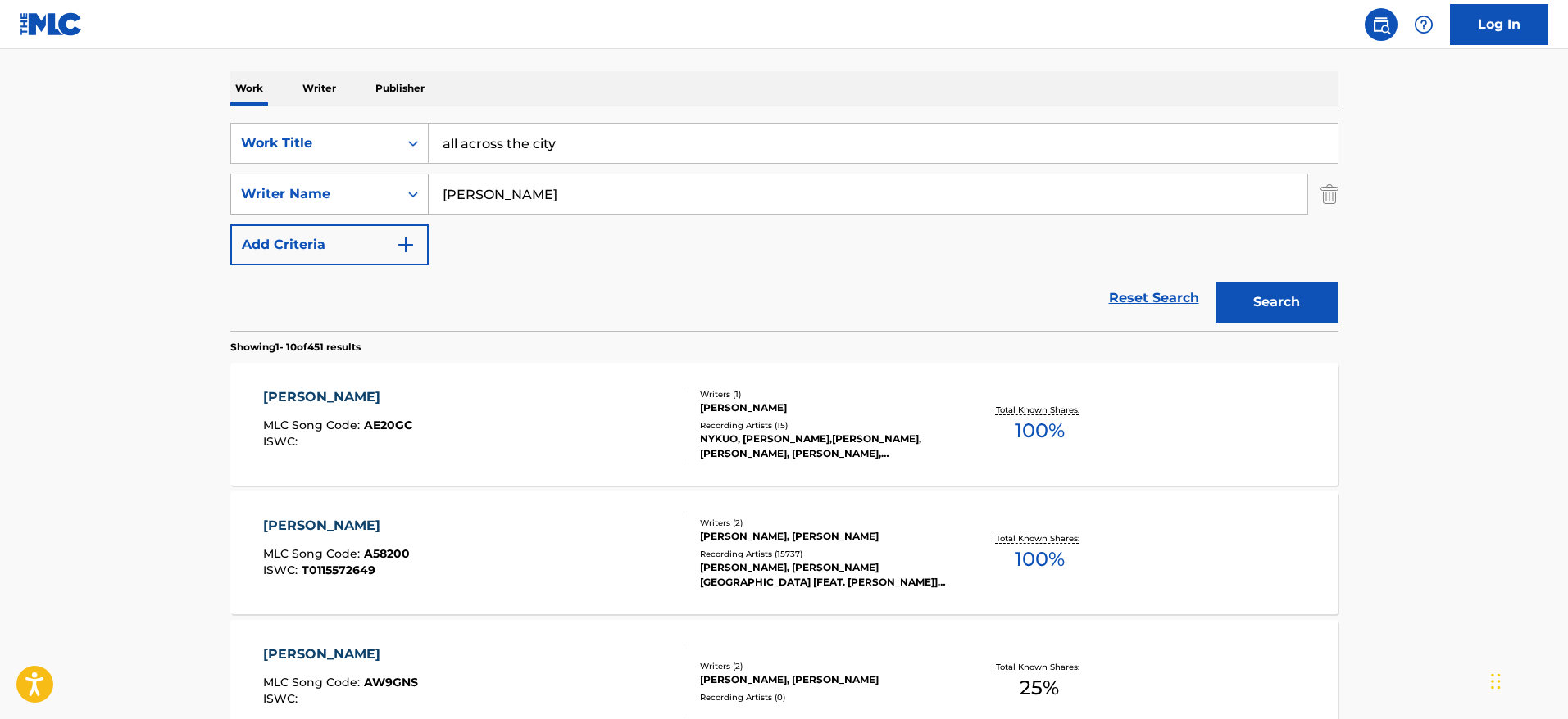
click at [345, 174] on div "SearchWithCriteria23d7a48d-460c-43f8-bd89-5f1ecd63350d Writer Name [PERSON_NAME]" at bounding box center [784, 194] width 1108 height 41
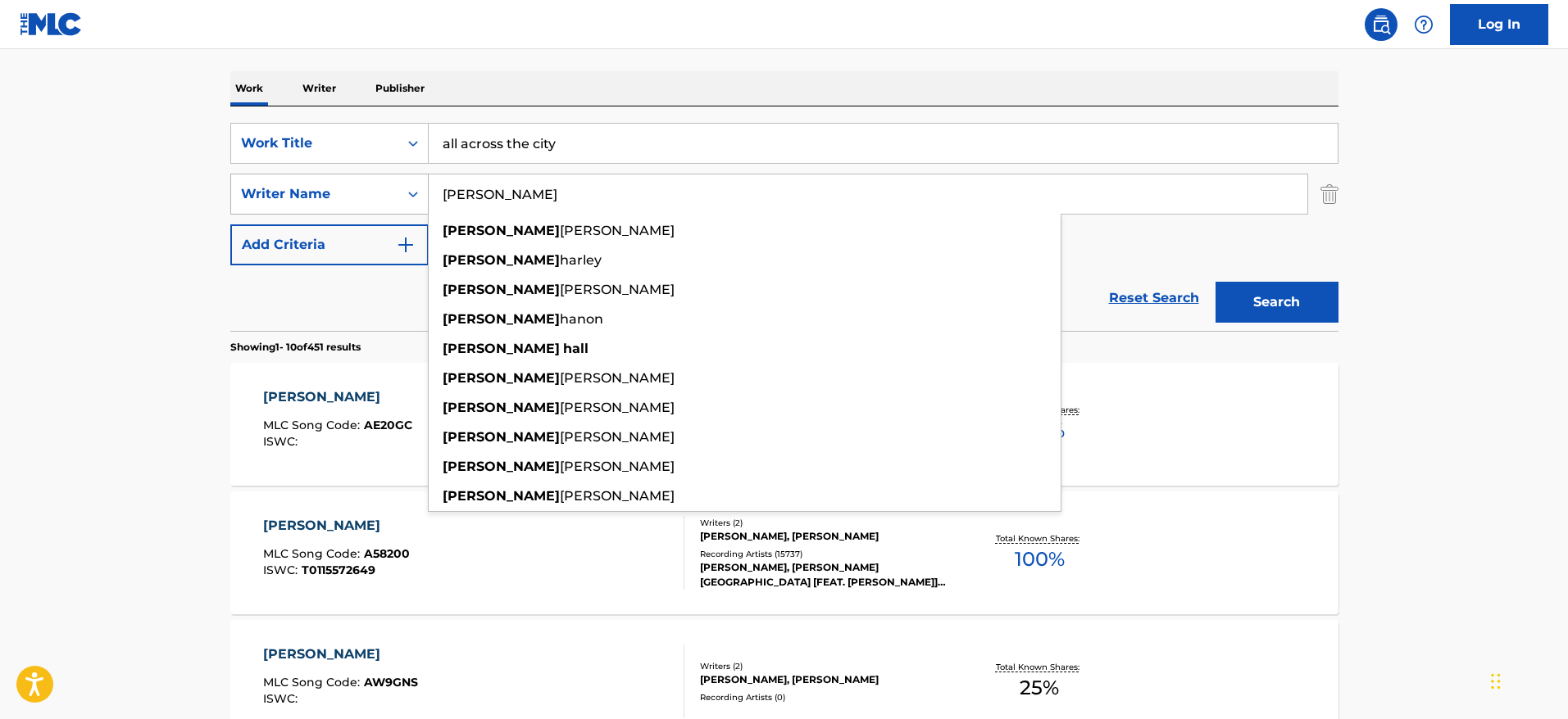
type input "[PERSON_NAME]"
click at [1215, 282] on button "Search" at bounding box center [1276, 302] width 123 height 41
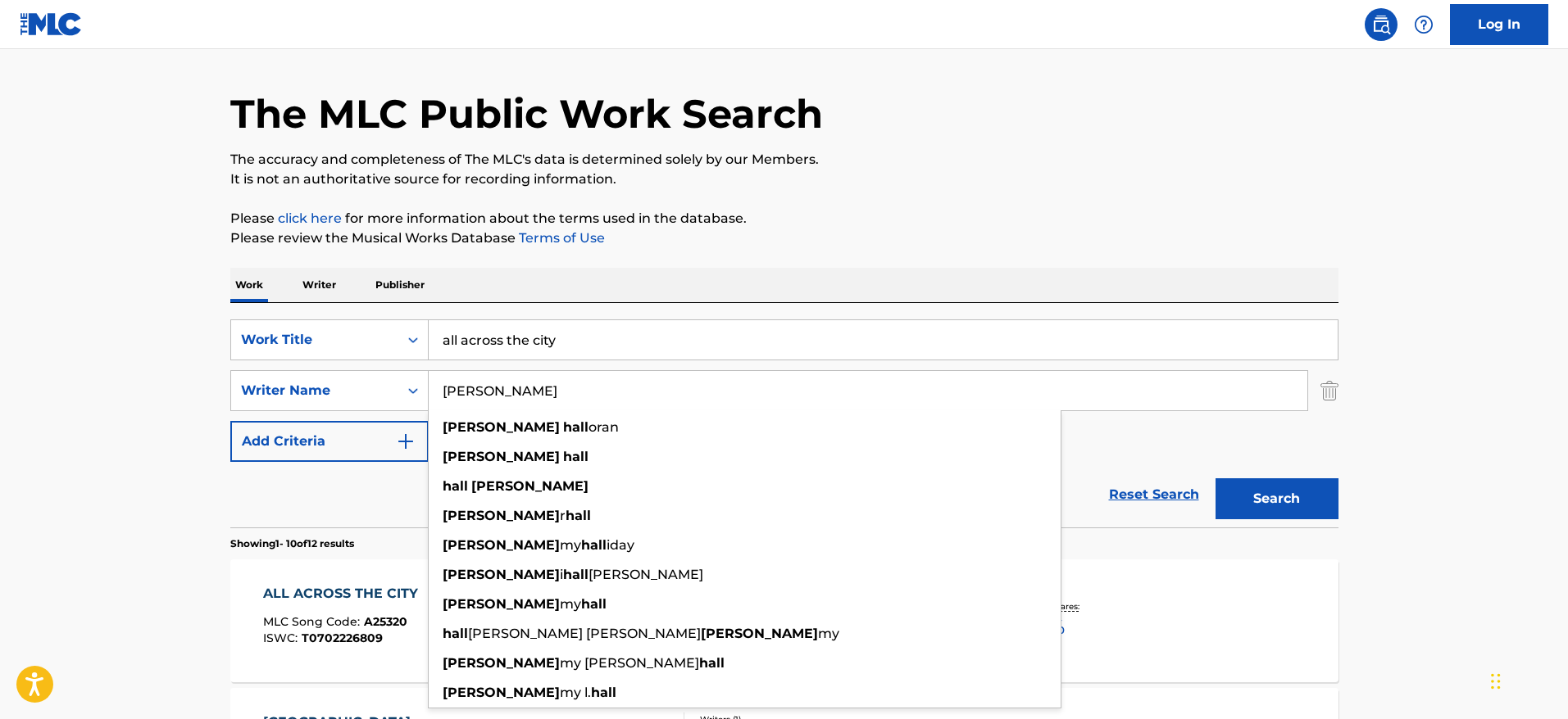
scroll to position [0, 0]
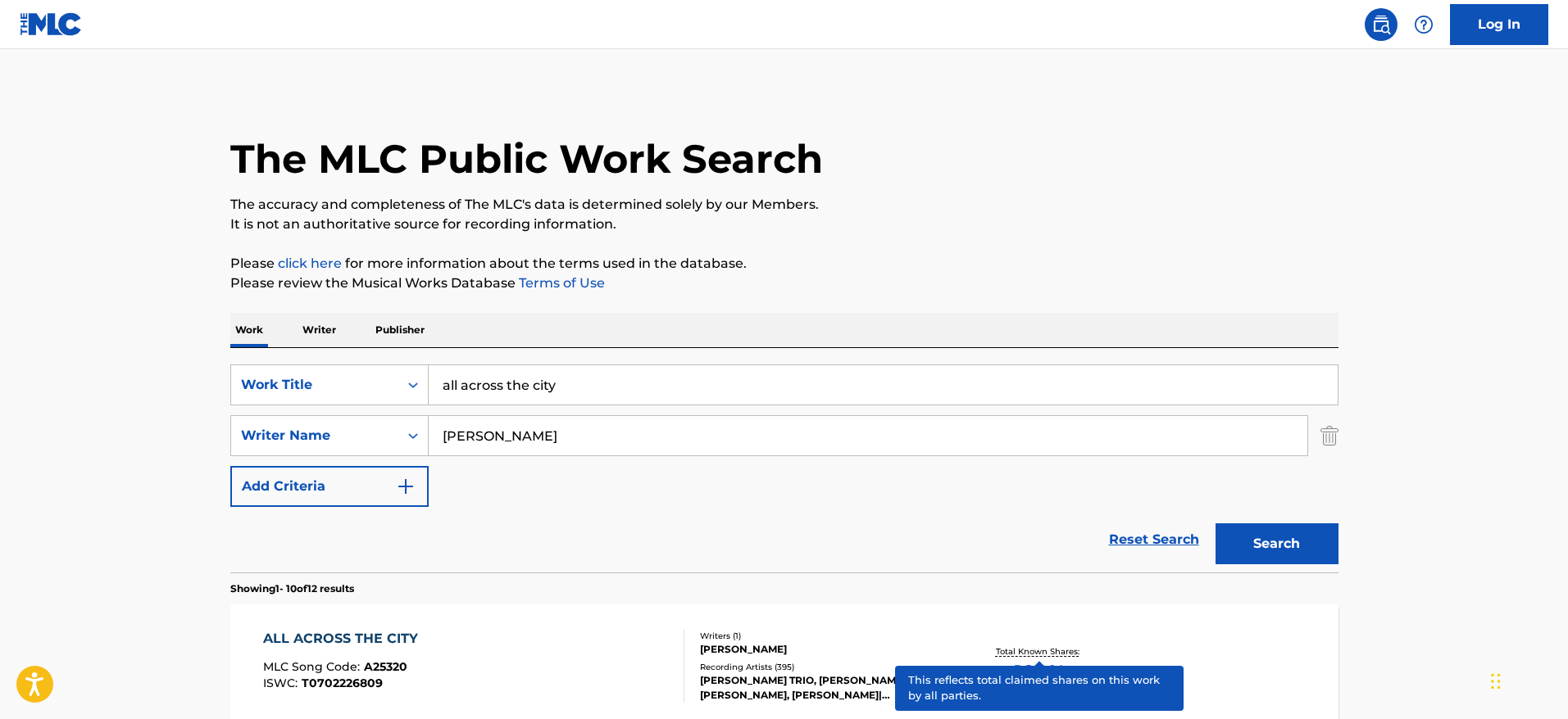
click at [1020, 650] on p "Total Known Shares:" at bounding box center [1040, 651] width 87 height 12
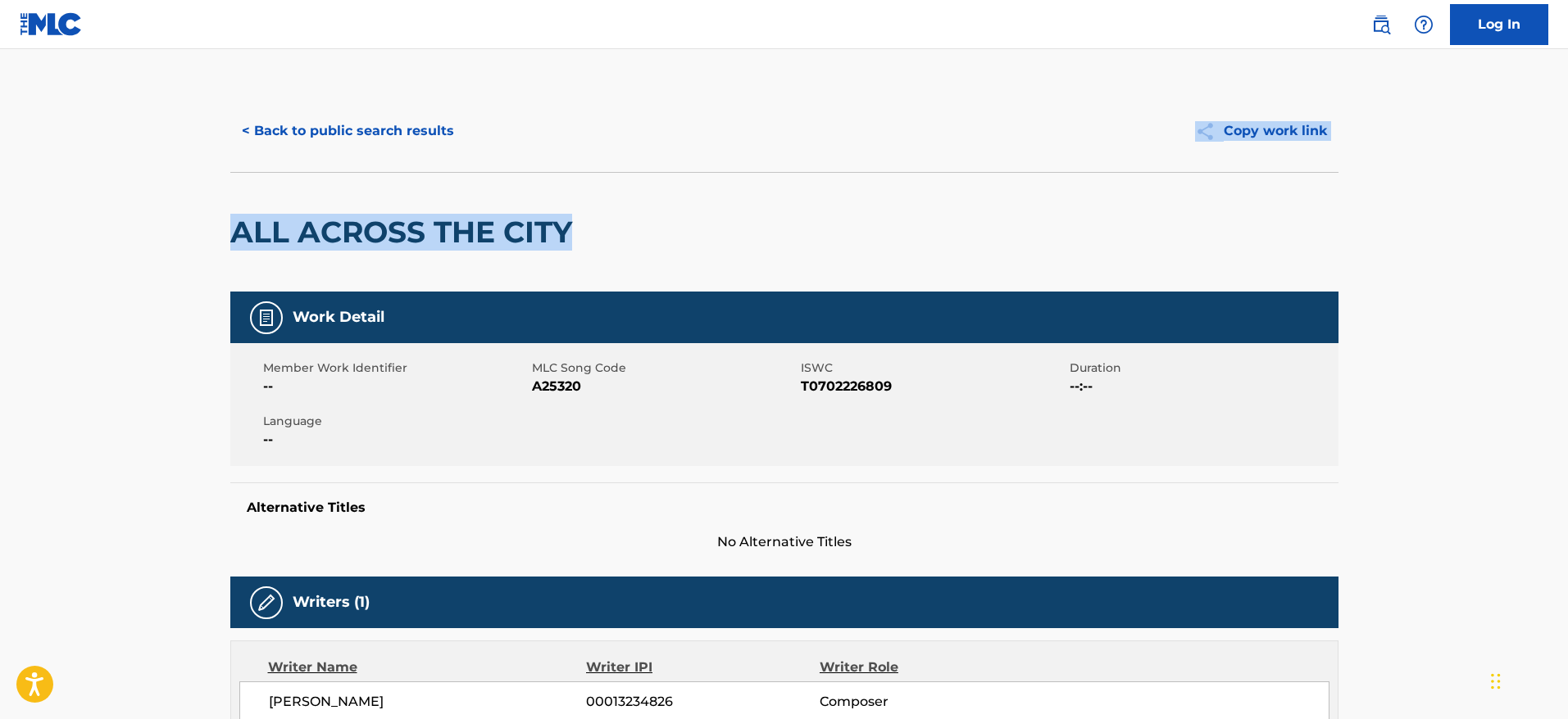
drag, startPoint x: 1564, startPoint y: 139, endPoint x: 1542, endPoint y: 286, distance: 148.6
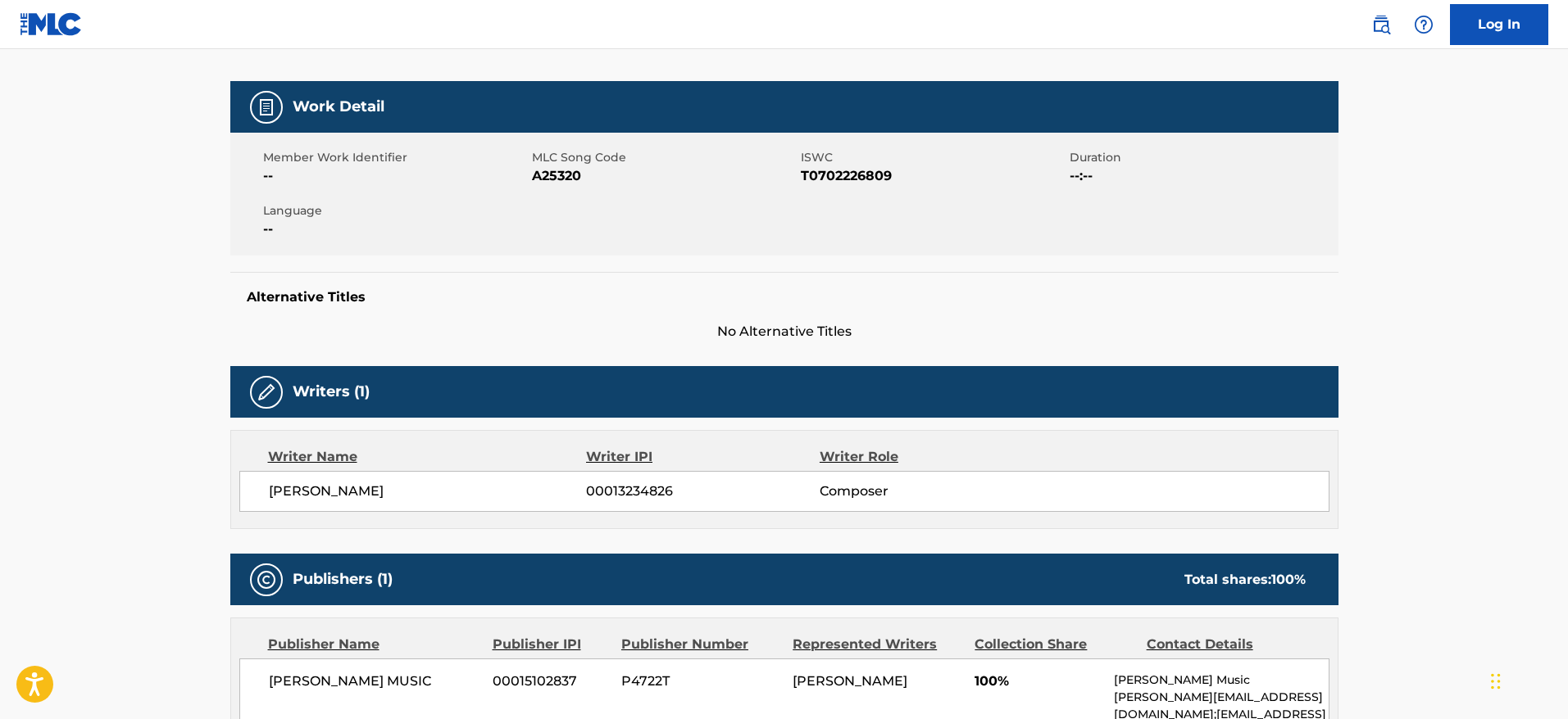
scroll to position [501, 0]
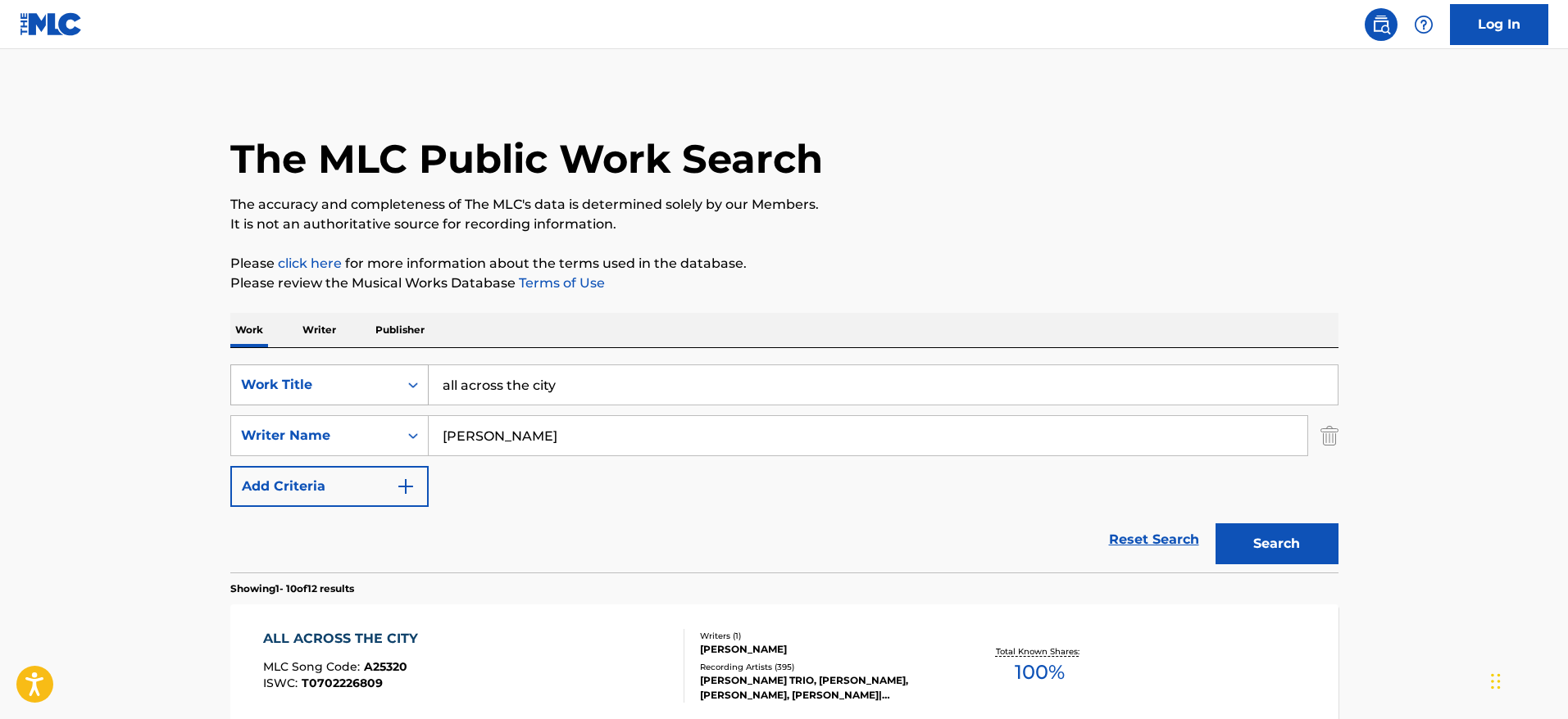
drag, startPoint x: 576, startPoint y: 382, endPoint x: 381, endPoint y: 377, distance: 195.1
click at [381, 377] on div "SearchWithCriteriafac81ea1-5b43-4d63-8215-73a3ec6de943 Work Title all across th…" at bounding box center [784, 385] width 1108 height 41
type input "senor mouse"
drag, startPoint x: 511, startPoint y: 430, endPoint x: 338, endPoint y: 408, distance: 174.4
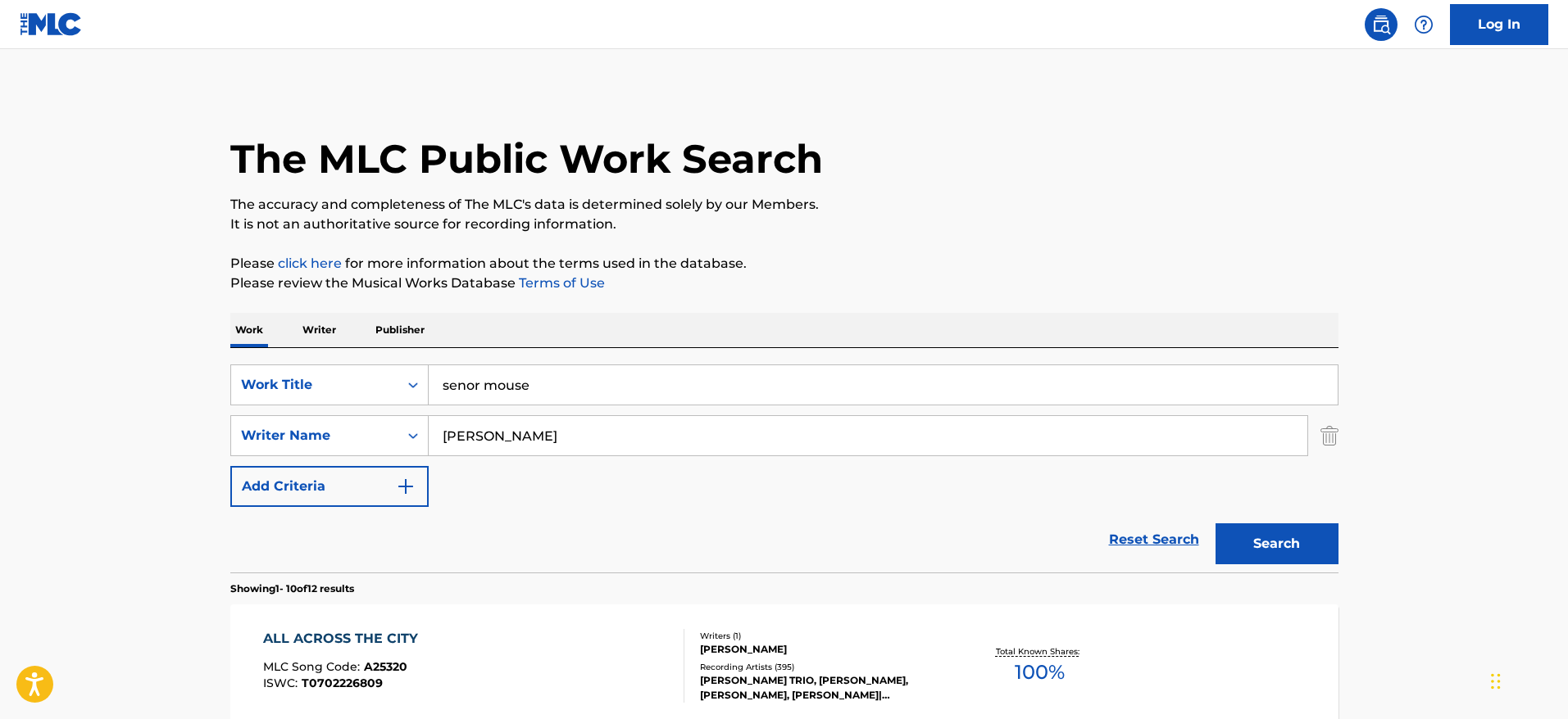
click at [338, 408] on div "SearchWithCriteriafac81ea1-5b43-4d63-8215-73a3ec6de943 Work Title senor mouse S…" at bounding box center [784, 436] width 1108 height 142
type input "[GEOGRAPHIC_DATA]"
click at [1215, 524] on button "Search" at bounding box center [1276, 544] width 123 height 41
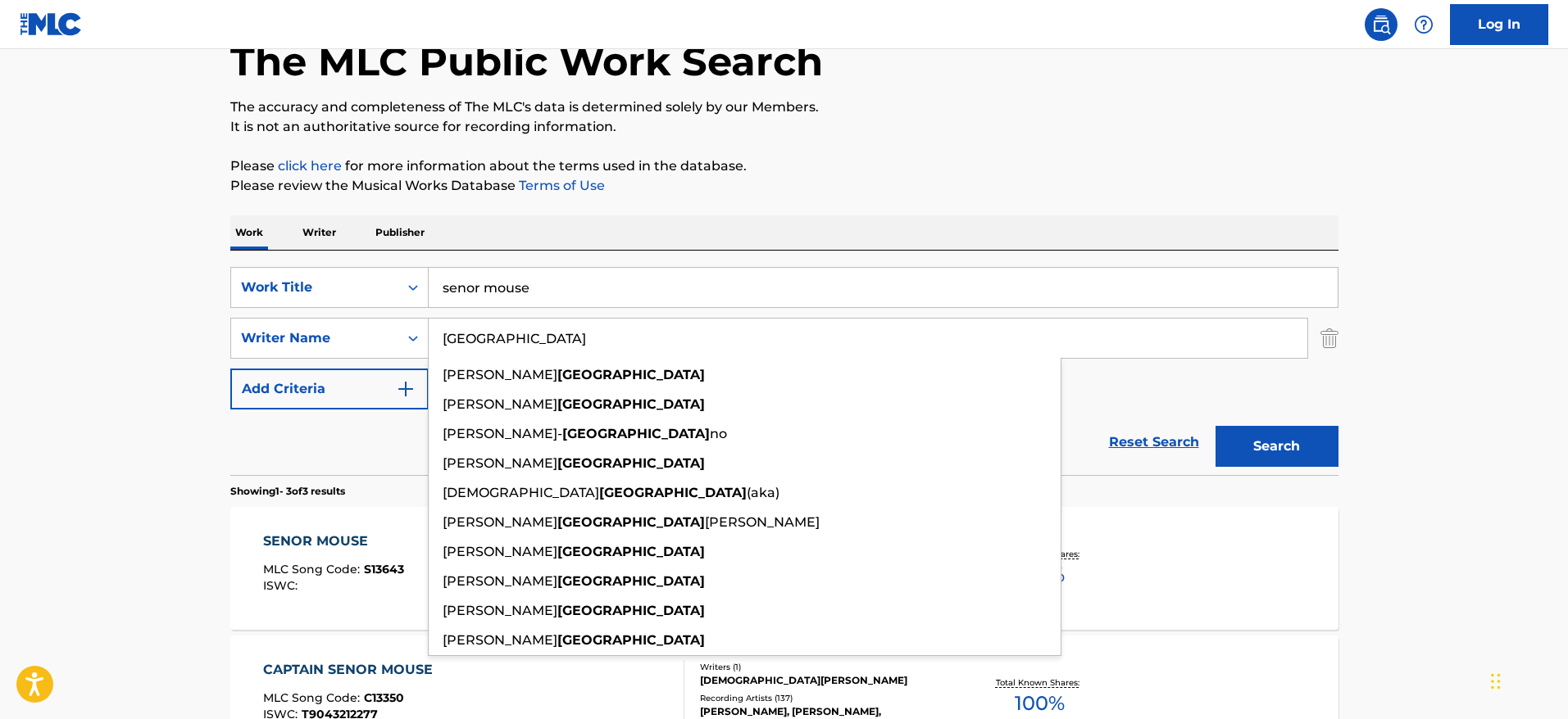
scroll to position [114, 0]
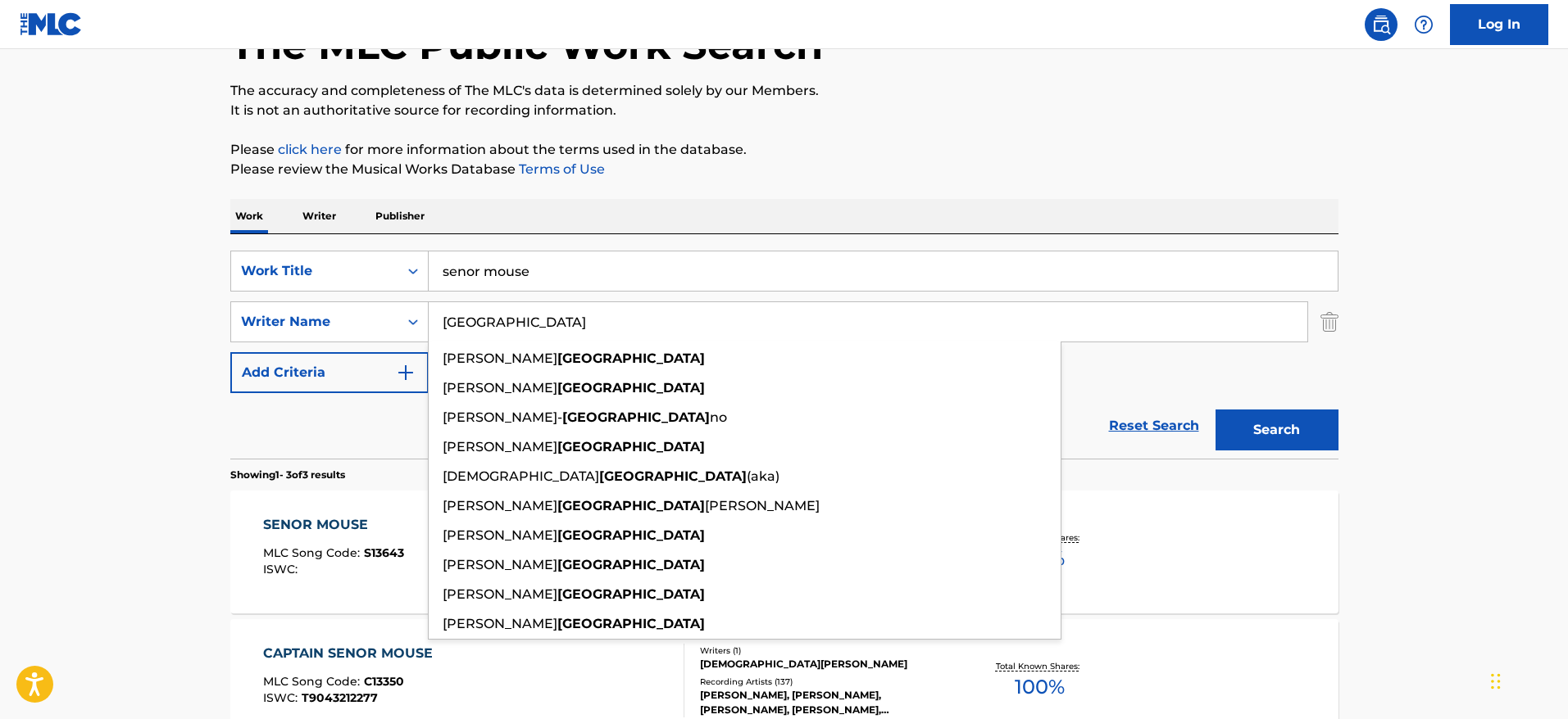
click at [1435, 249] on main "The MLC Public Work Search The accuracy and completeness of The MLC's data is d…" at bounding box center [784, 446] width 1568 height 1021
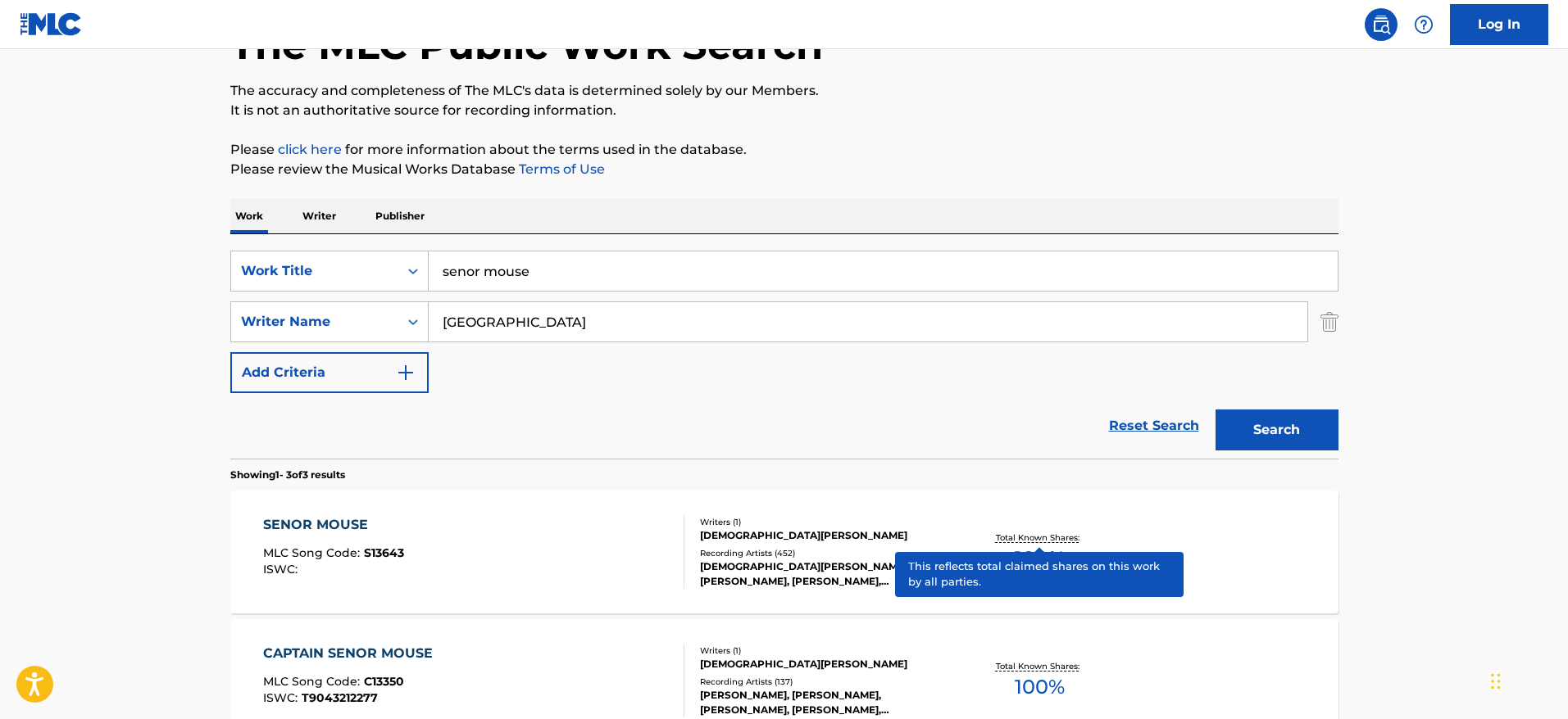
click at [1037, 532] on p "Total Known Shares:" at bounding box center [1040, 538] width 87 height 12
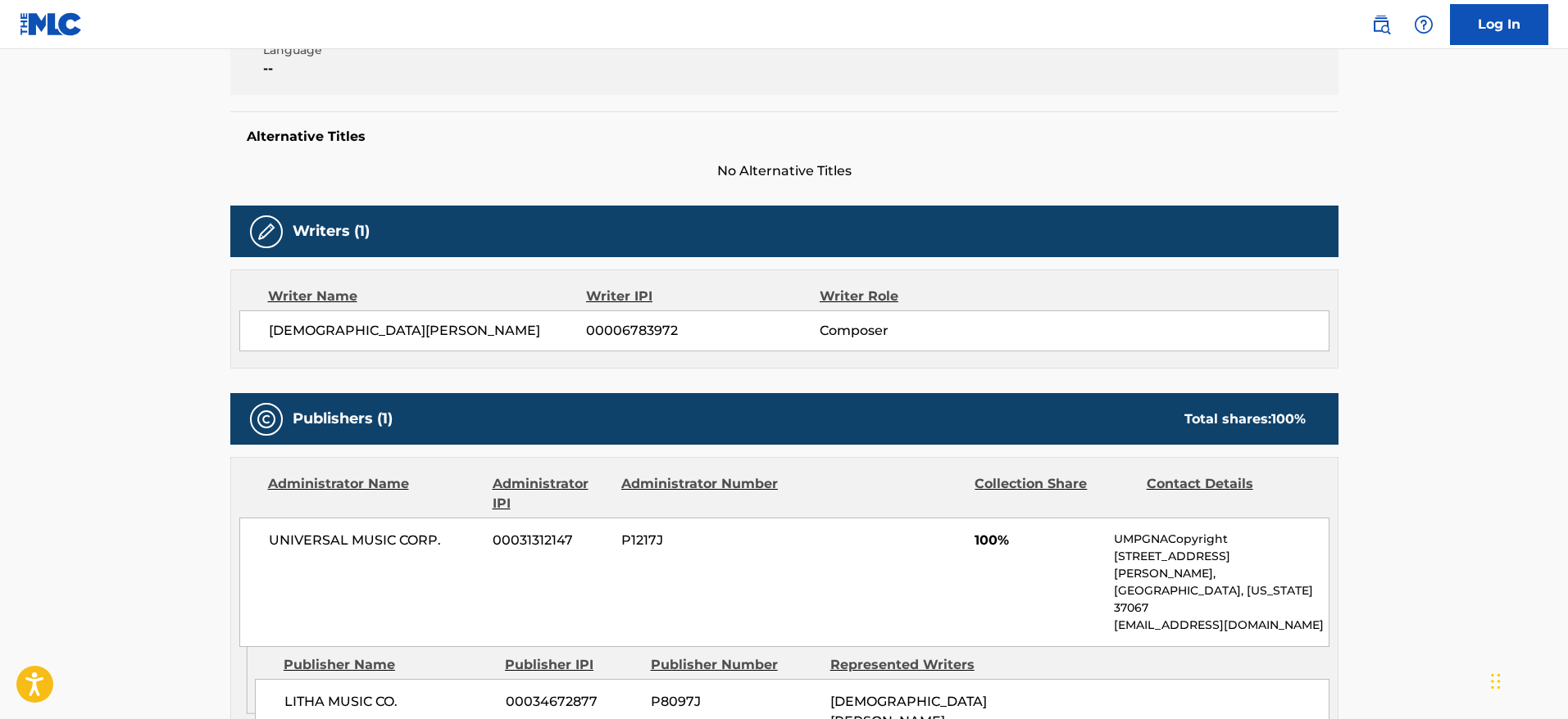
scroll to position [465, 0]
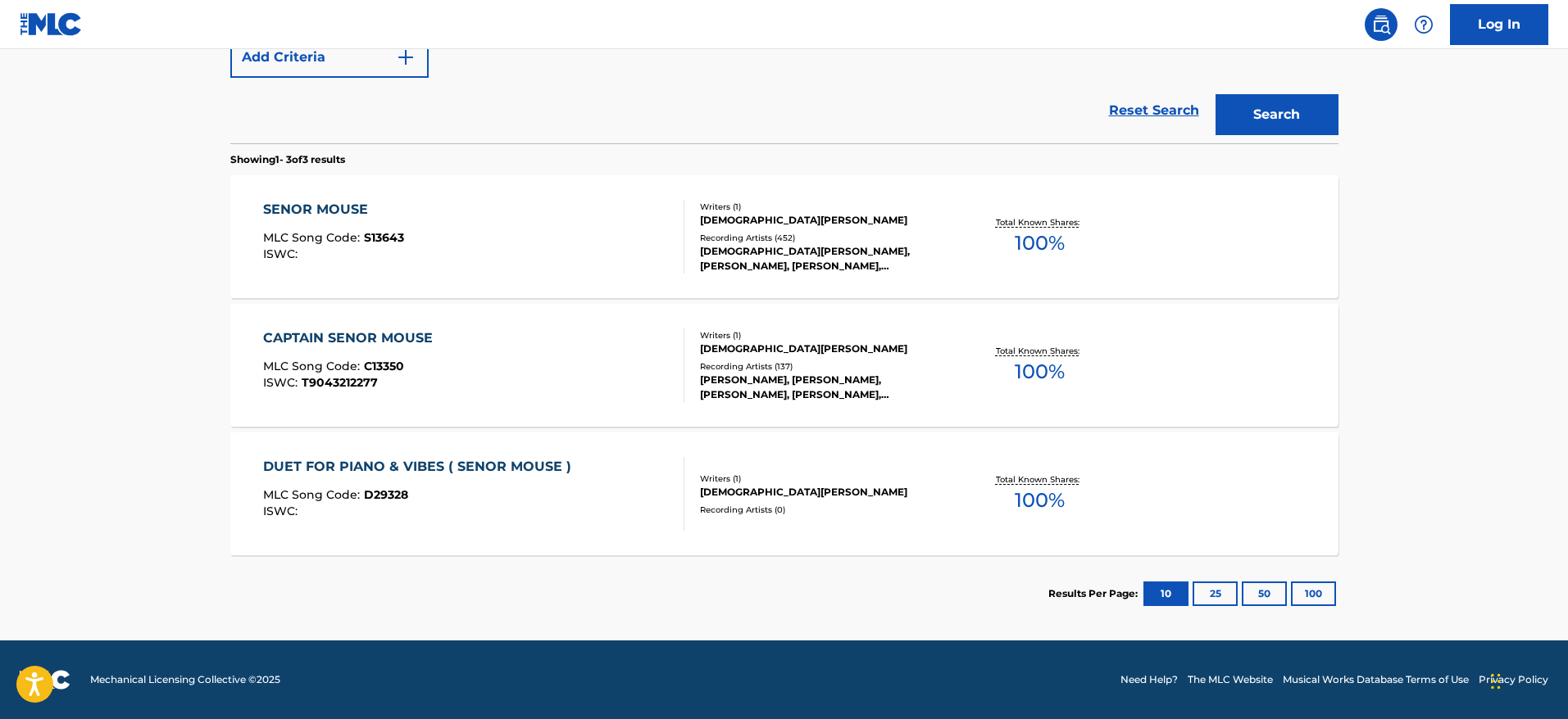
scroll to position [114, 0]
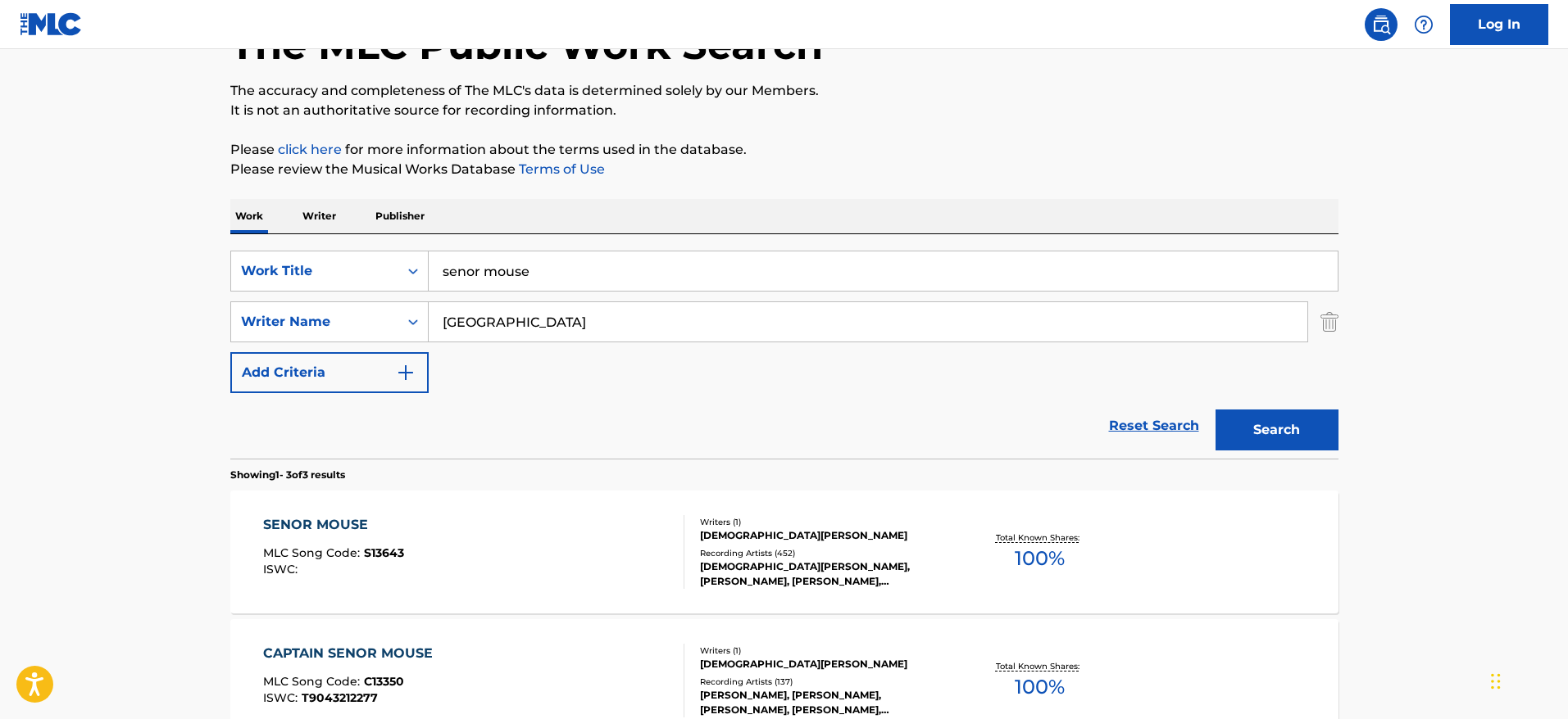
click at [443, 271] on input "senor mouse" at bounding box center [882, 271] width 909 height 40
type input "captain senor mouse"
click at [1215, 409] on button "Search" at bounding box center [1276, 430] width 123 height 41
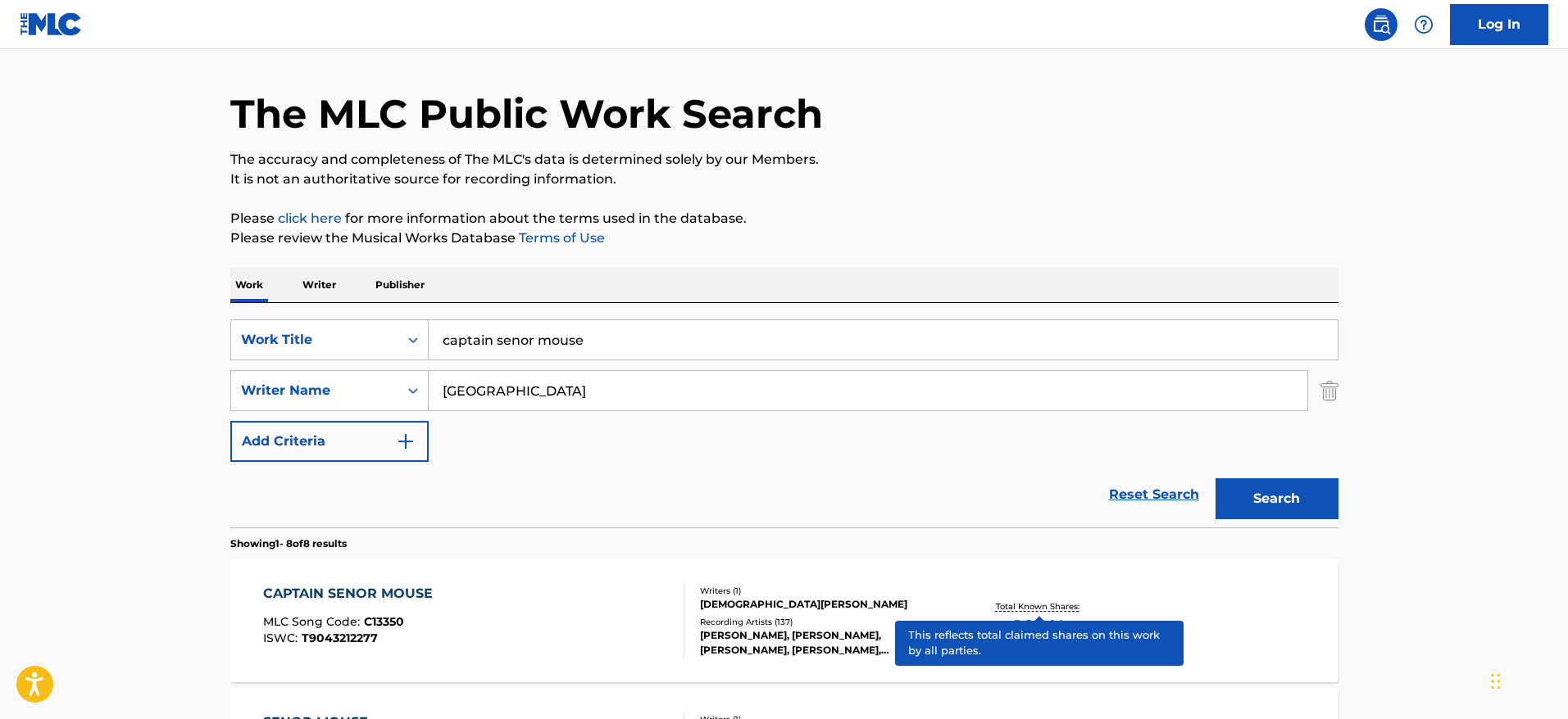
click at [1023, 604] on p "Total Known Shares:" at bounding box center [1040, 606] width 87 height 12
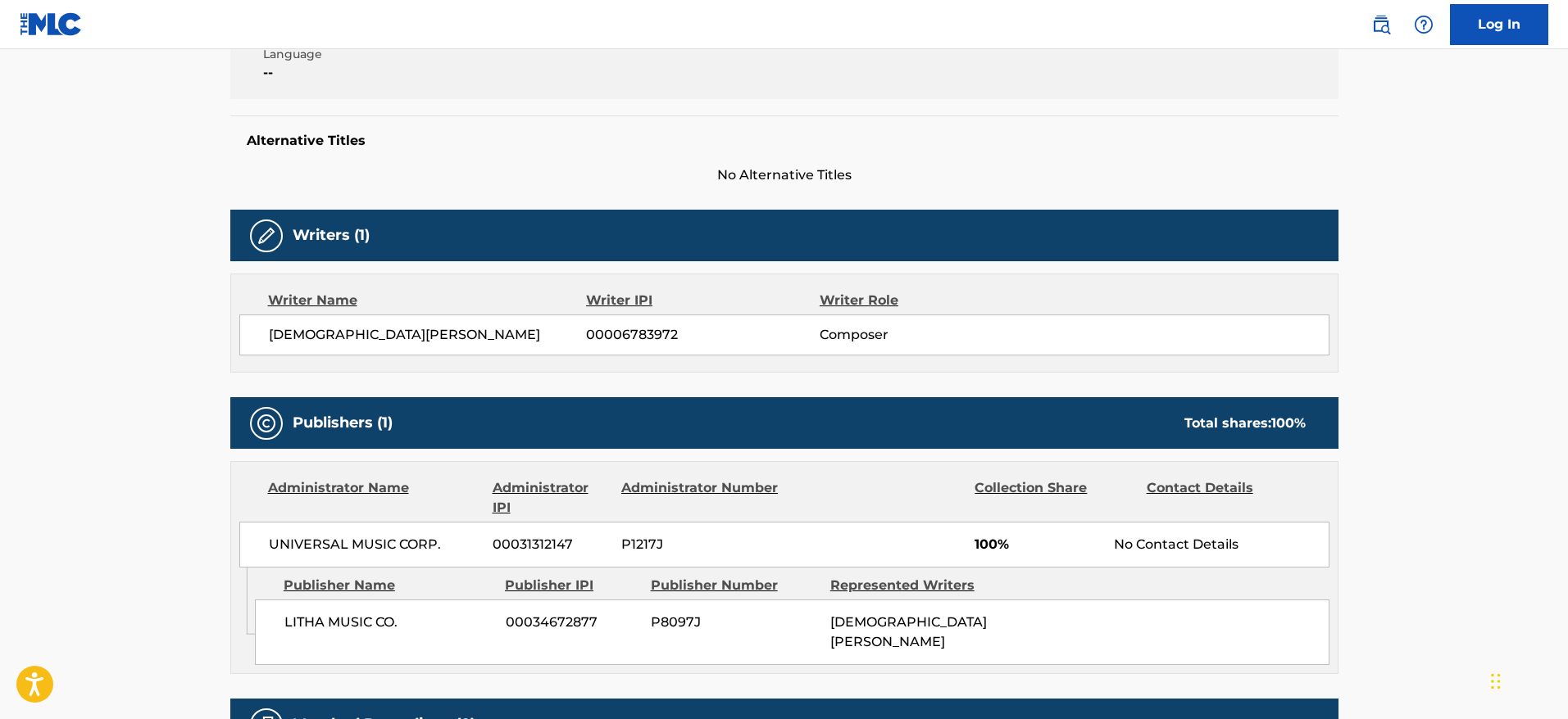
scroll to position [410, 0]
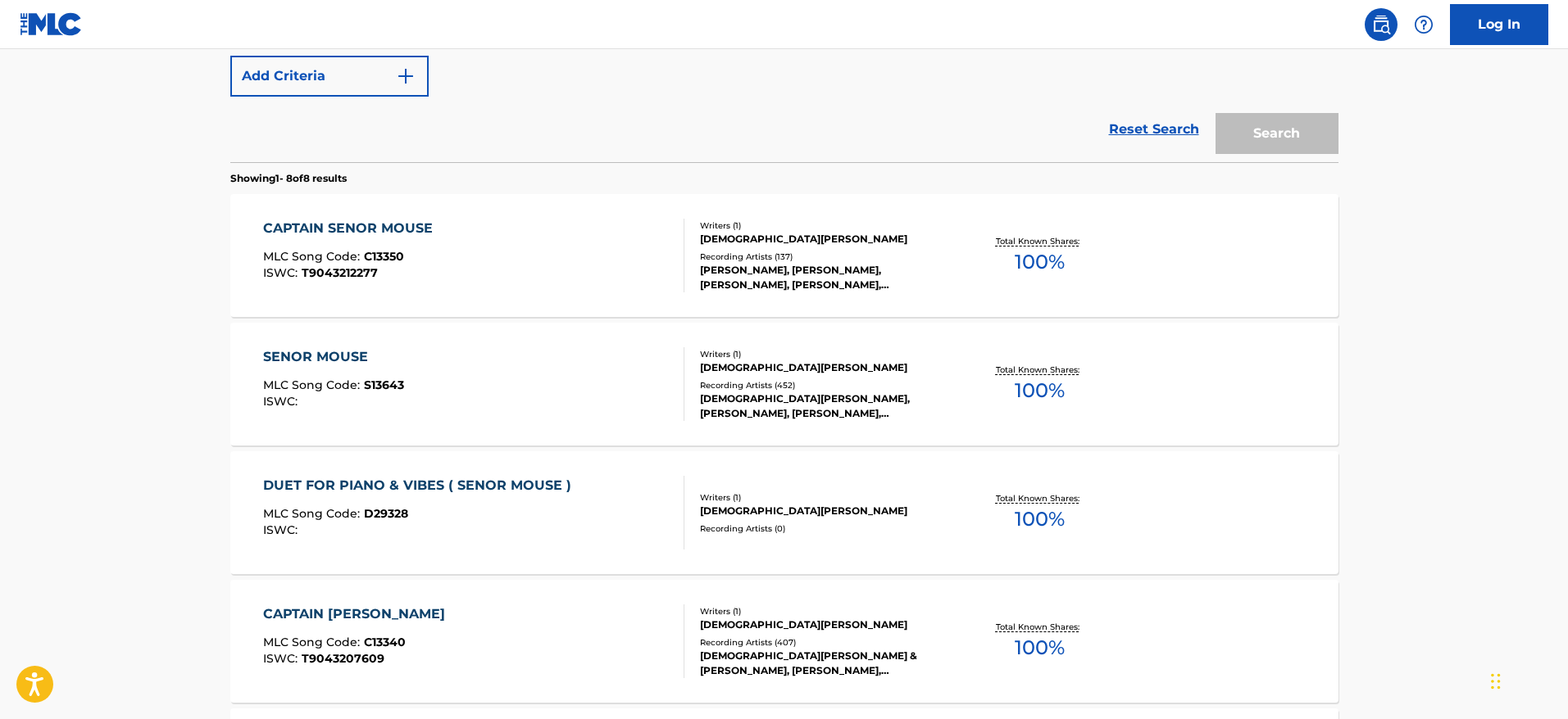
scroll to position [45, 0]
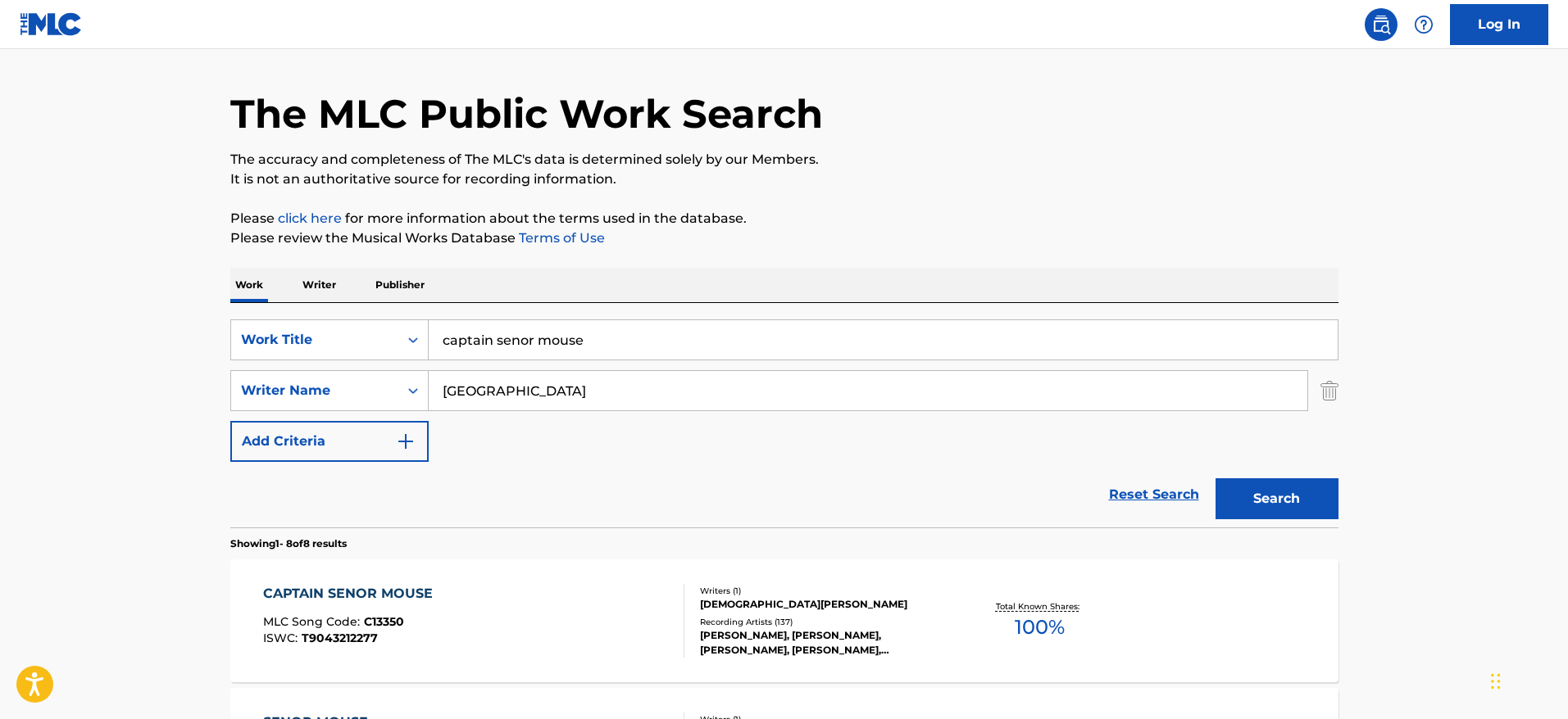
drag, startPoint x: 644, startPoint y: 338, endPoint x: 88, endPoint y: 362, distance: 556.5
type input "chasin the [DEMOGRAPHIC_DATA]"
drag, startPoint x: 487, startPoint y: 395, endPoint x: 377, endPoint y: 370, distance: 112.8
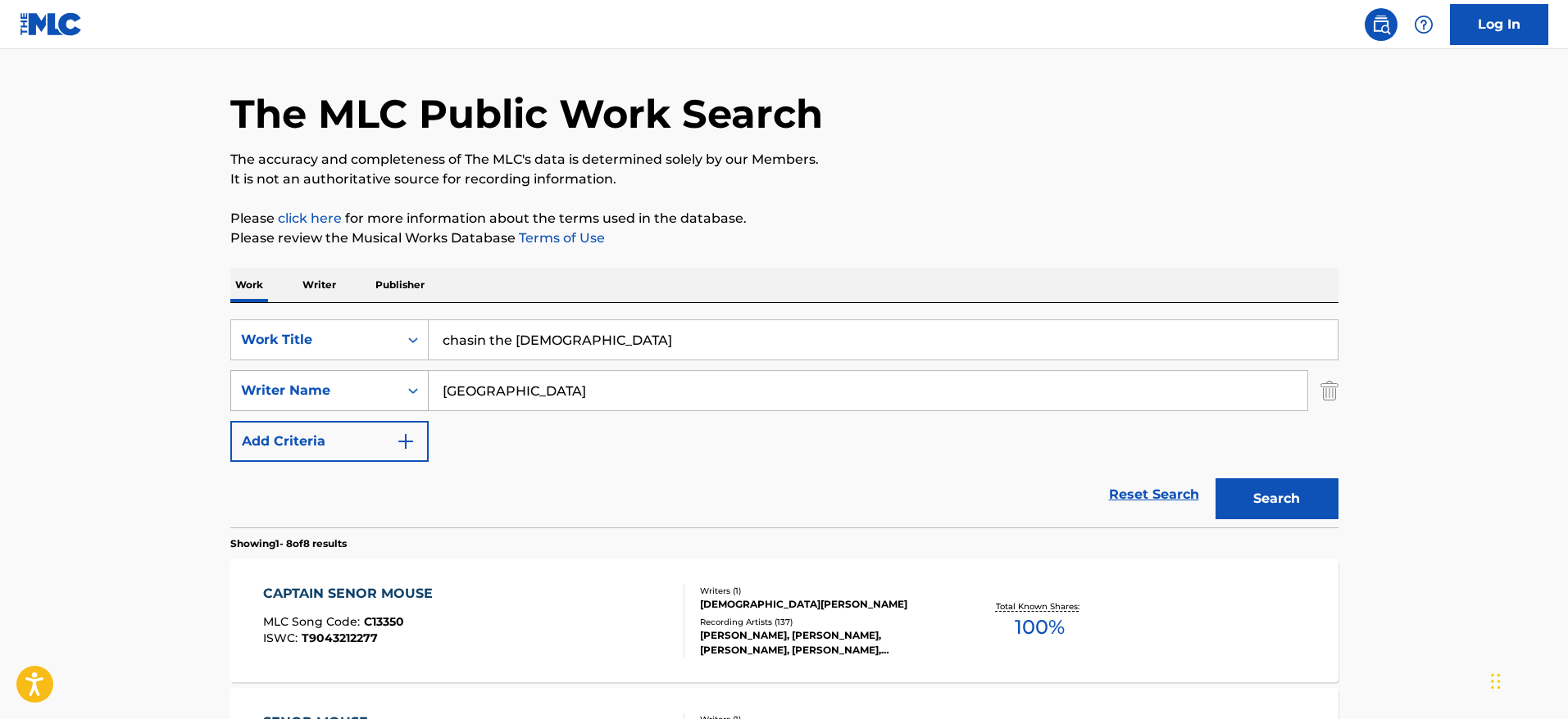
click at [377, 371] on div "SearchWithCriteria23d7a48d-460c-43f8-bd89-5f1ecd63350d Writer Name [GEOGRAPHIC_…" at bounding box center [784, 391] width 1108 height 41
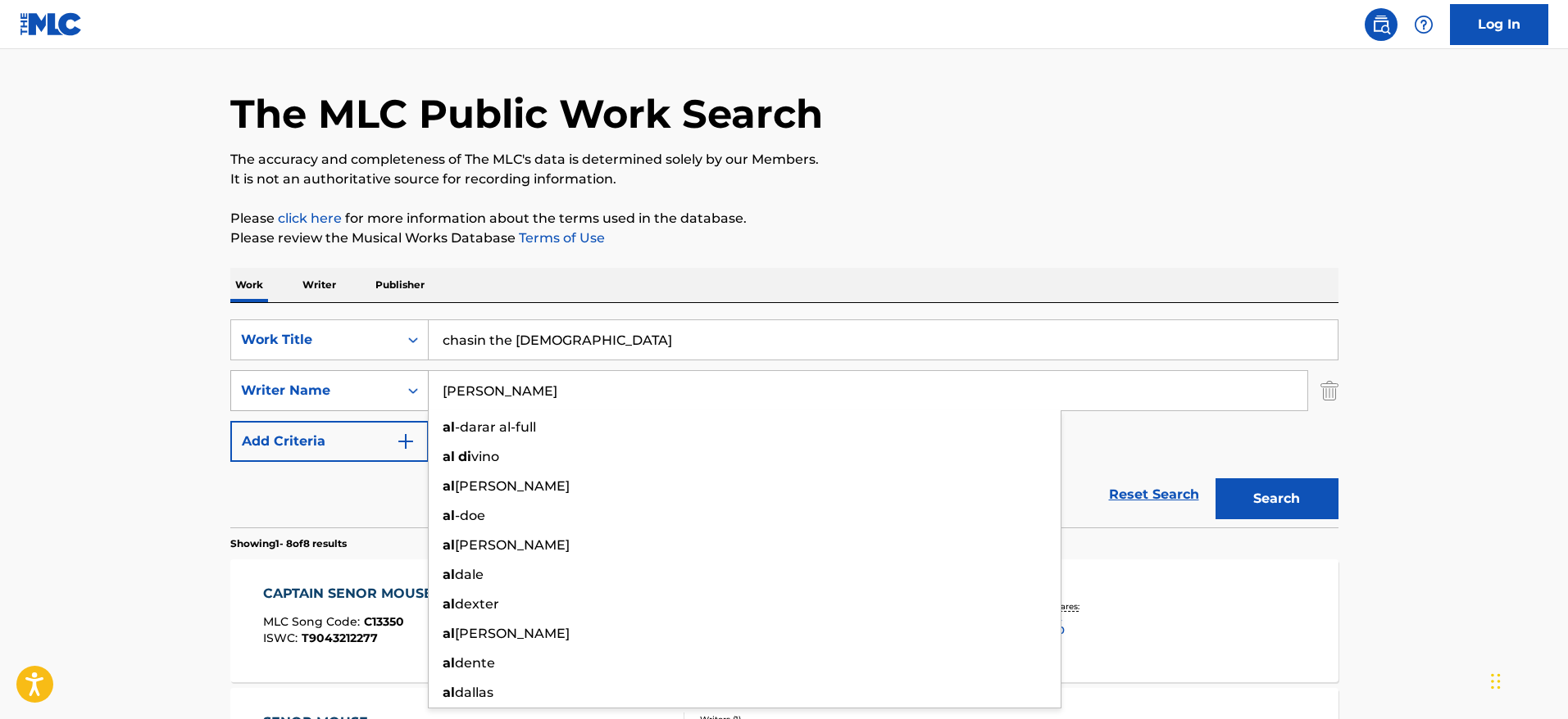
click at [1215, 479] on button "Search" at bounding box center [1276, 499] width 123 height 41
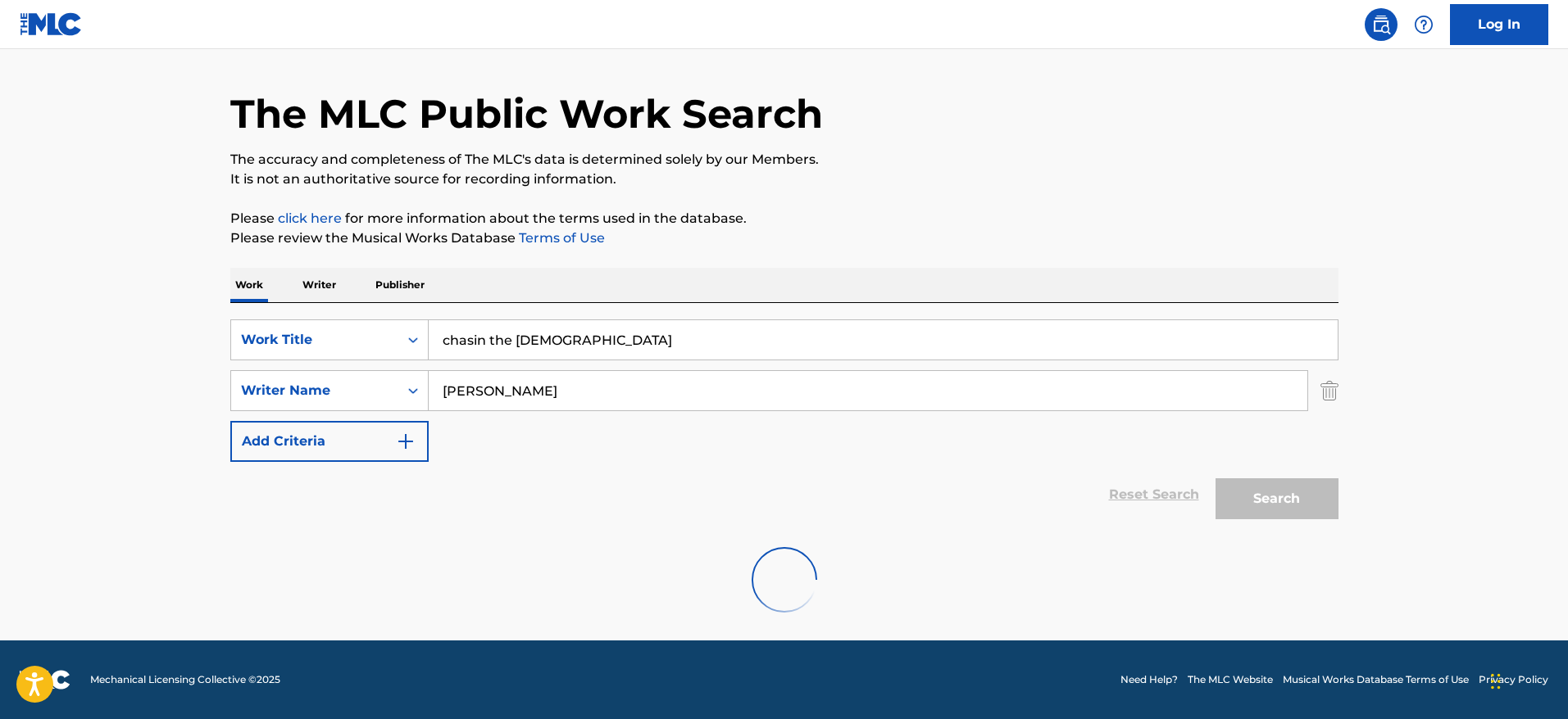
click at [1501, 203] on main "The MLC Public Work Search The accuracy and completeness of The MLC's data is d…" at bounding box center [784, 322] width 1568 height 637
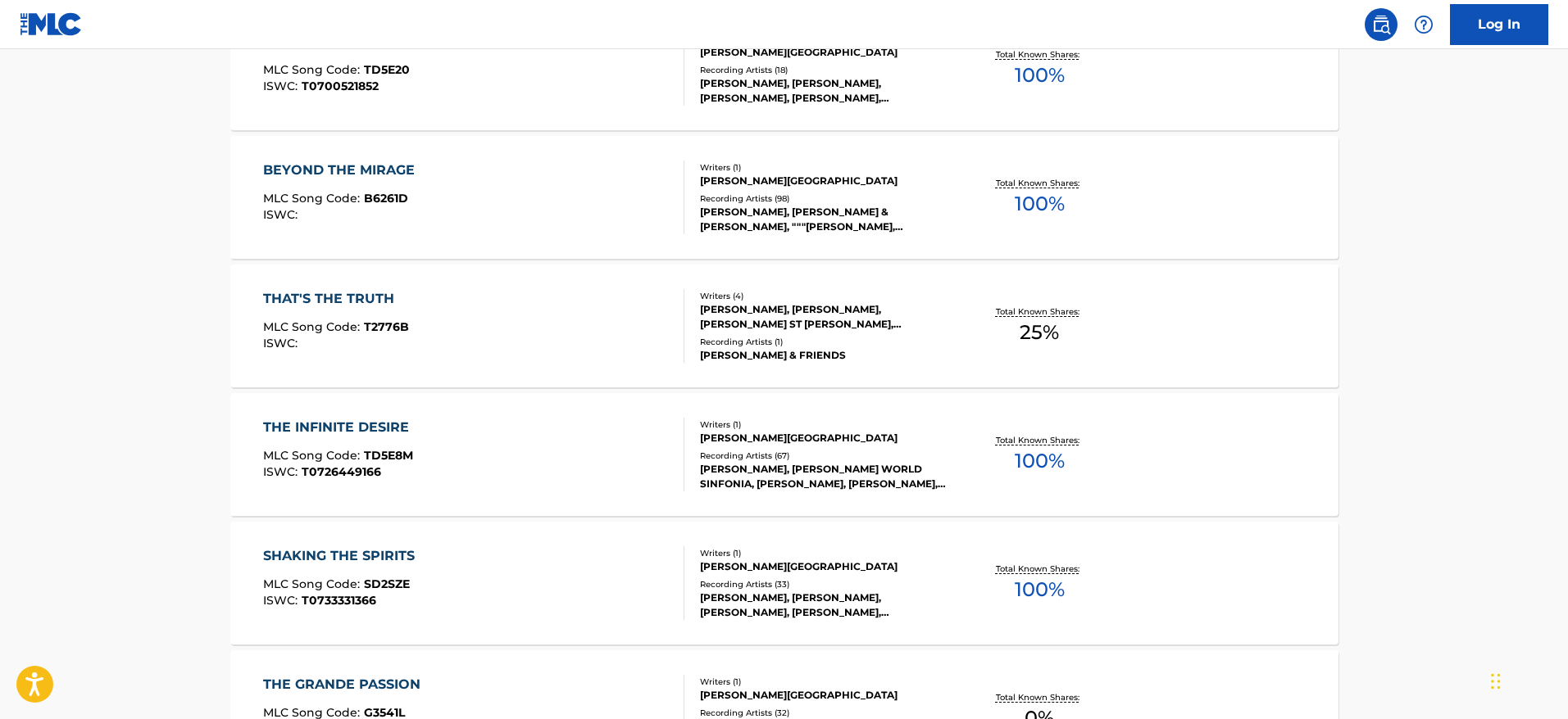
scroll to position [0, 0]
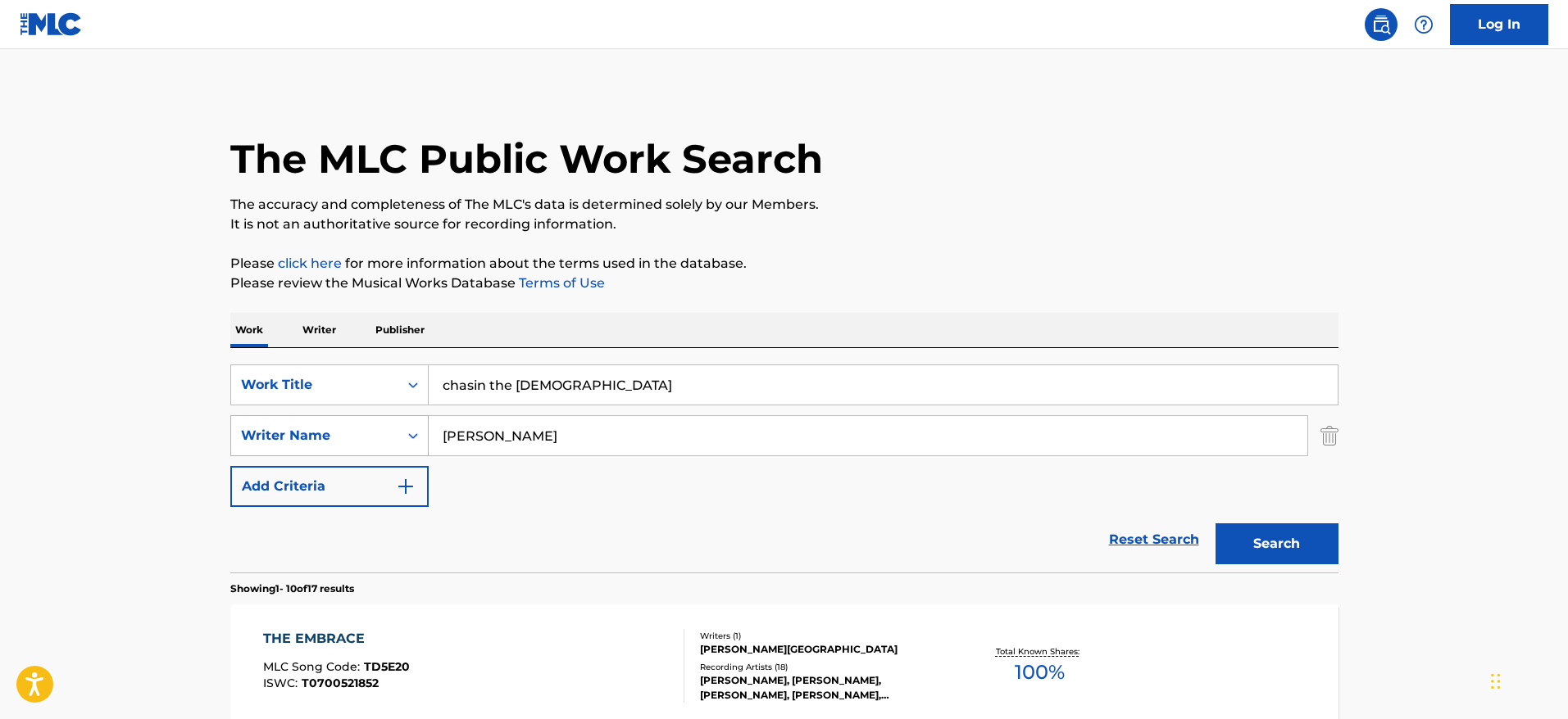
drag, startPoint x: 492, startPoint y: 436, endPoint x: 414, endPoint y: 431, distance: 78.2
click at [414, 431] on div "SearchWithCriteria23d7a48d-460c-43f8-bd89-5f1ecd63350d Writer Name [PERSON_NAME]" at bounding box center [784, 436] width 1108 height 41
type input "[PERSON_NAME]"
click at [1215, 524] on button "Search" at bounding box center [1276, 544] width 123 height 41
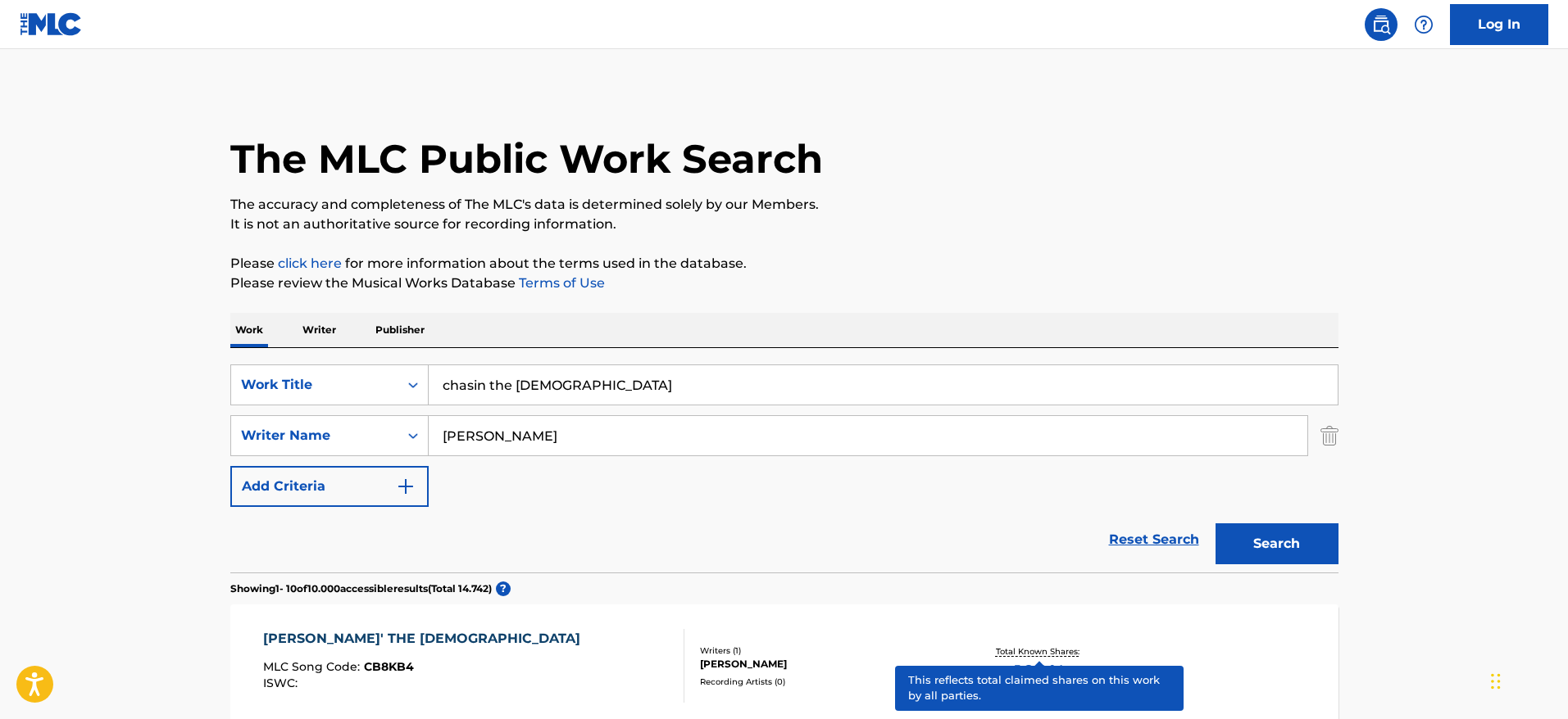
click at [1011, 650] on p "Total Known Shares:" at bounding box center [1040, 651] width 87 height 12
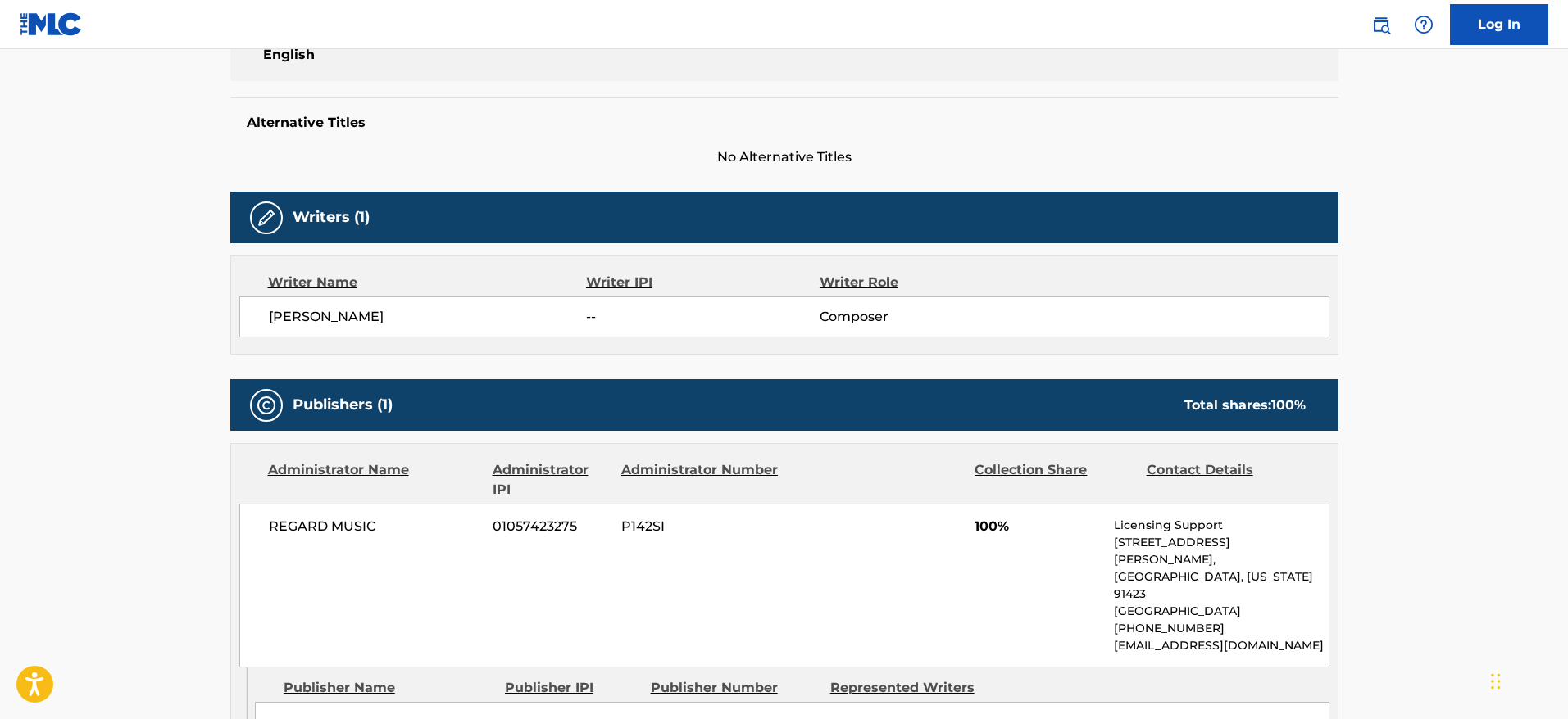
scroll to position [417, 0]
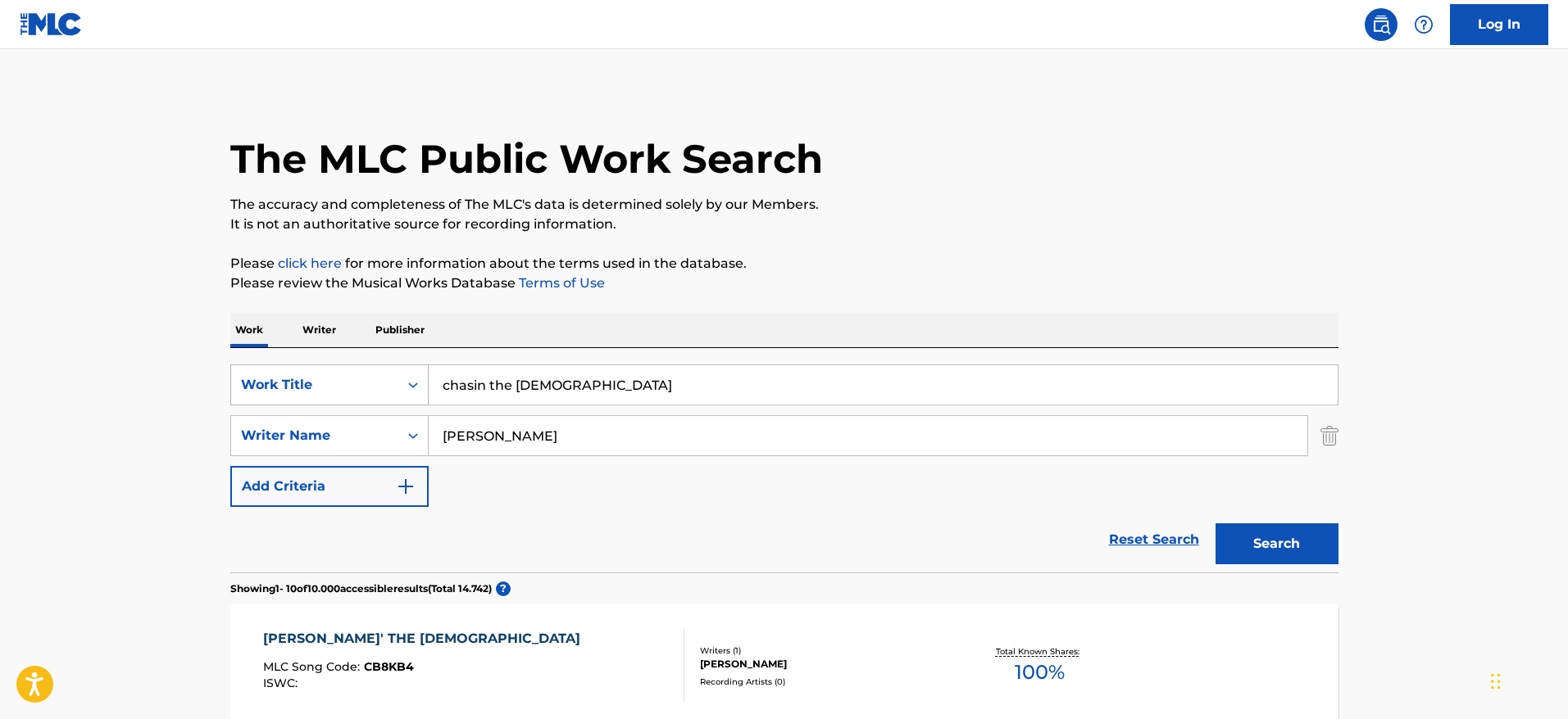
drag, startPoint x: 575, startPoint y: 383, endPoint x: 349, endPoint y: 367, distance: 226.6
click at [349, 367] on div "SearchWithCriteriafac81ea1-5b43-4d63-8215-73a3ec6de943 Work Title chasin the vo…" at bounding box center [784, 385] width 1108 height 41
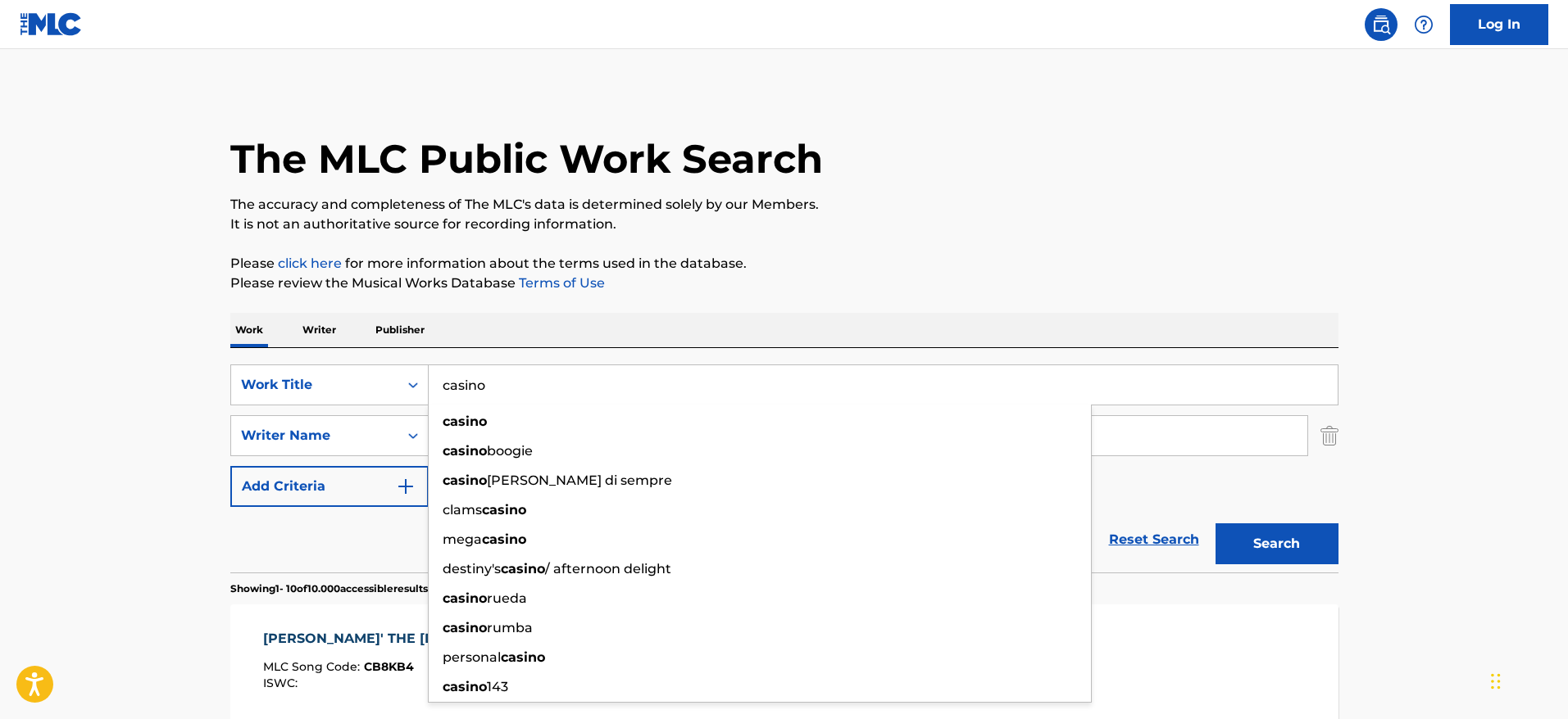
type input "casino"
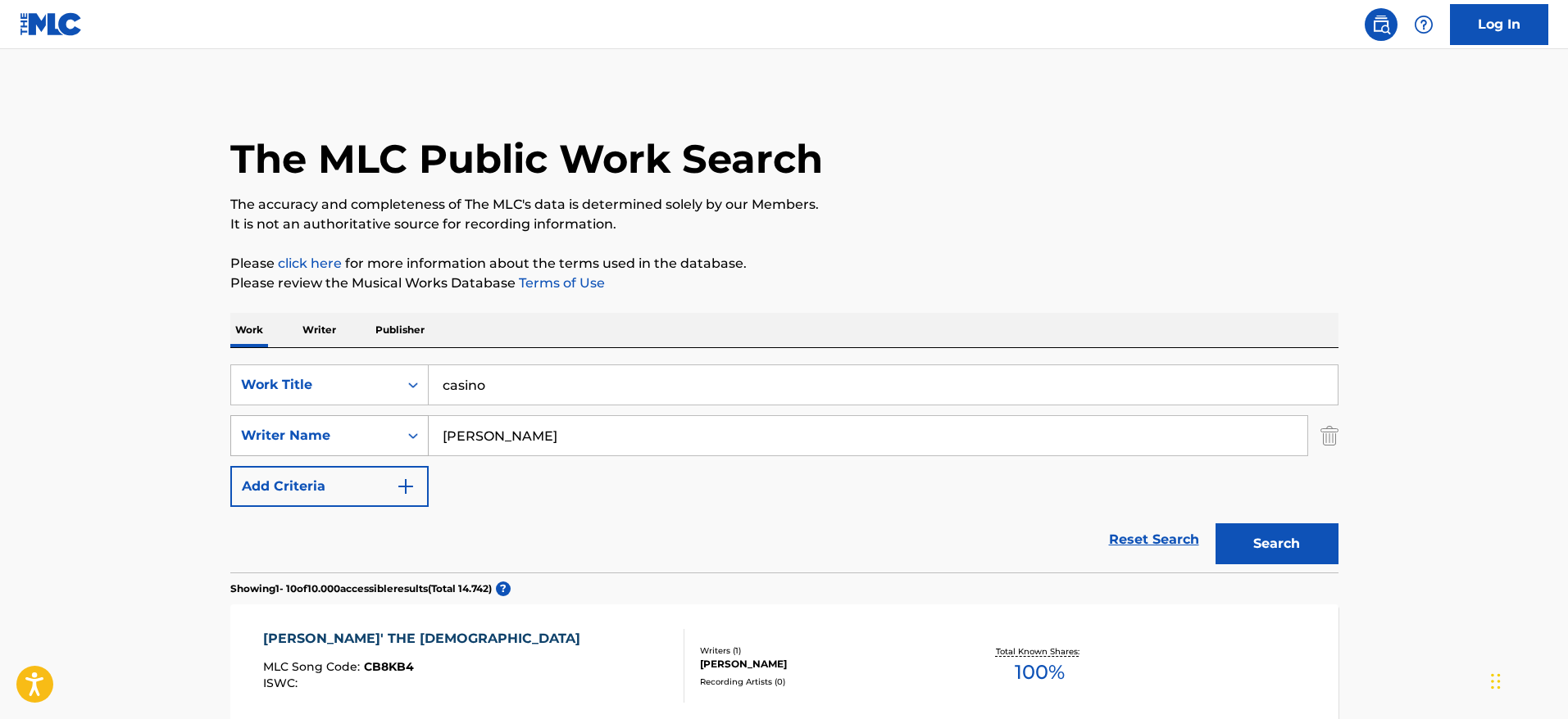
drag, startPoint x: 497, startPoint y: 434, endPoint x: 391, endPoint y: 418, distance: 107.2
click at [391, 418] on div "SearchWithCriteria23d7a48d-460c-43f8-bd89-5f1ecd63350d Writer Name [PERSON_NAME]" at bounding box center [784, 436] width 1108 height 41
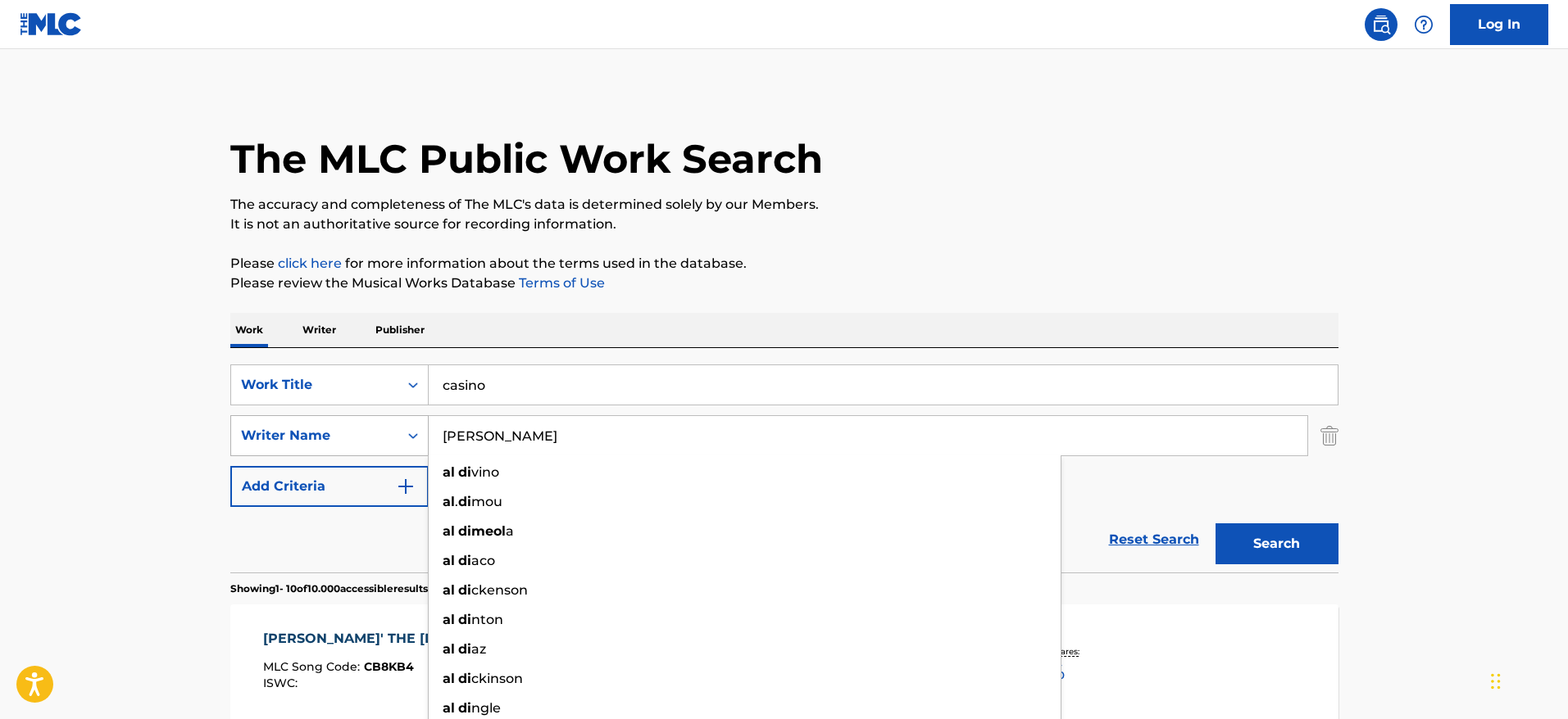
type input "[PERSON_NAME]"
click at [1215, 524] on button "Search" at bounding box center [1276, 544] width 123 height 41
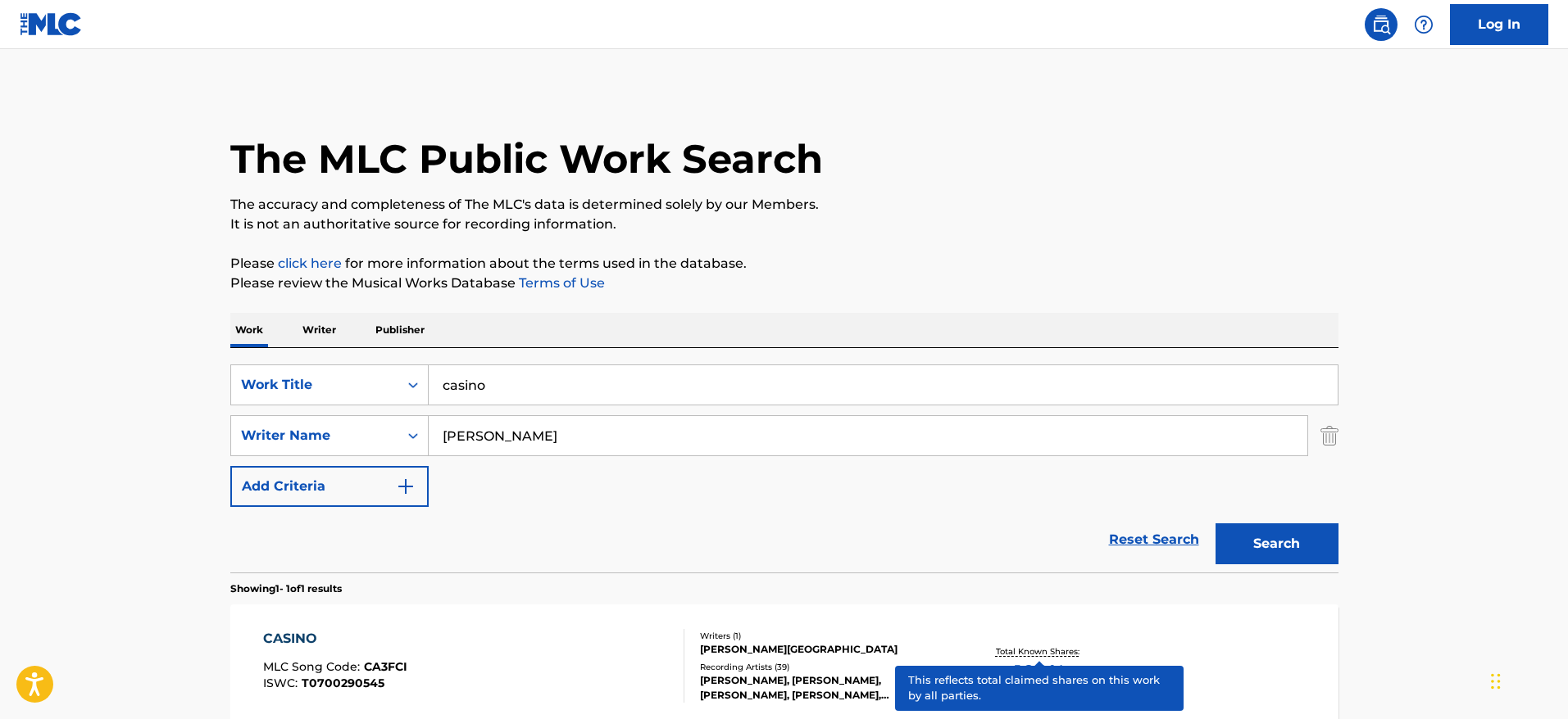
click at [1040, 649] on p "Total Known Shares:" at bounding box center [1040, 651] width 87 height 12
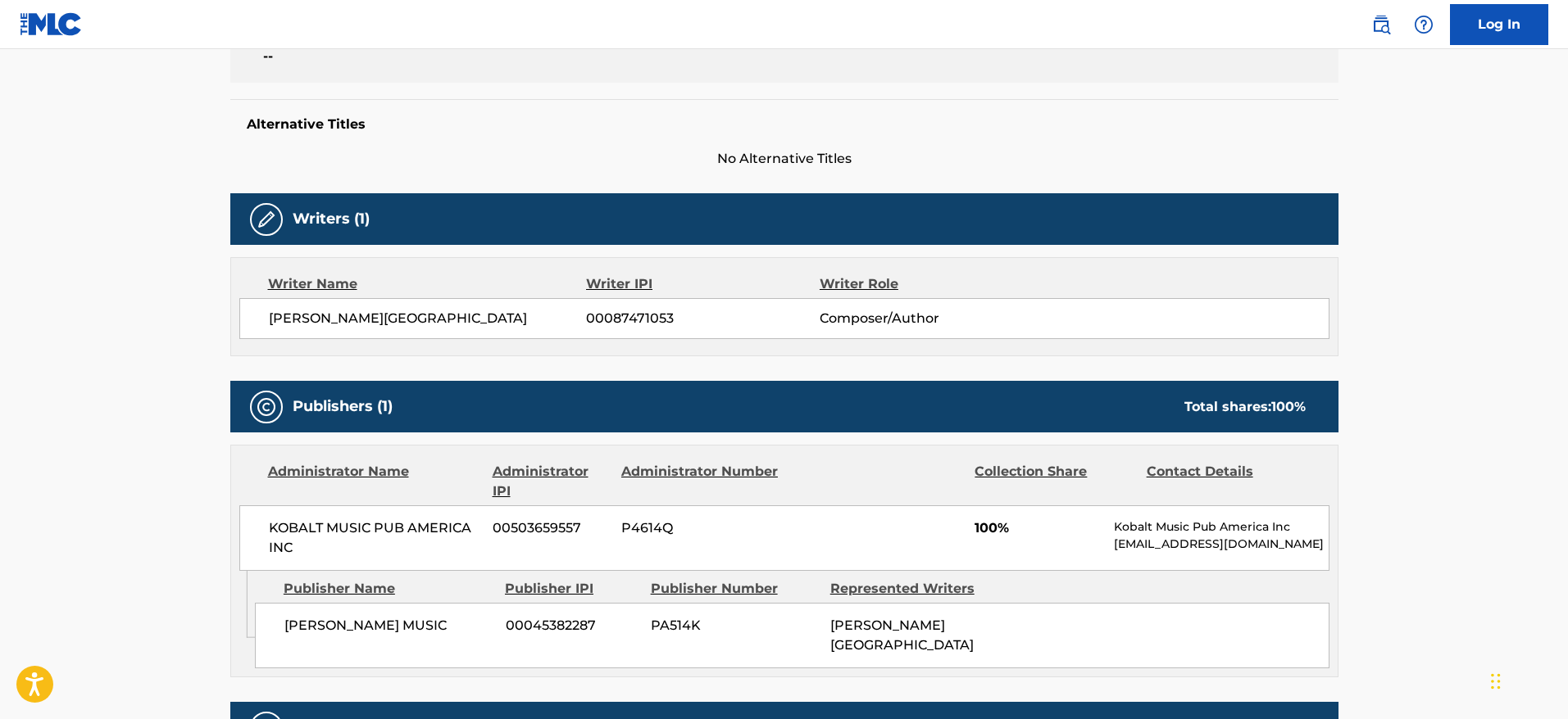
scroll to position [432, 0]
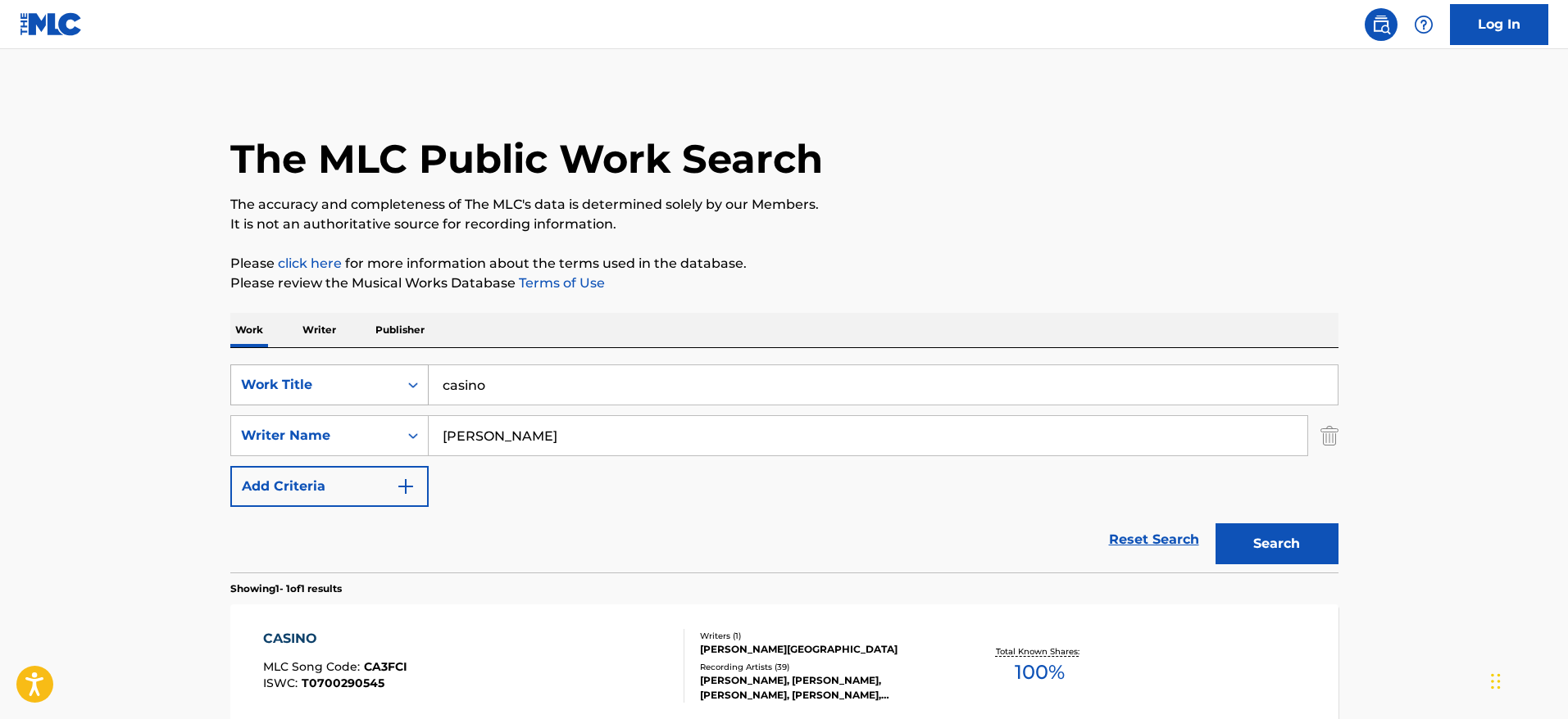
drag, startPoint x: 578, startPoint y: 386, endPoint x: 401, endPoint y: 368, distance: 177.9
click at [401, 368] on div "SearchWithCriteriafac81ea1-5b43-4d63-8215-73a3ec6de943 Work Title casino" at bounding box center [784, 385] width 1108 height 41
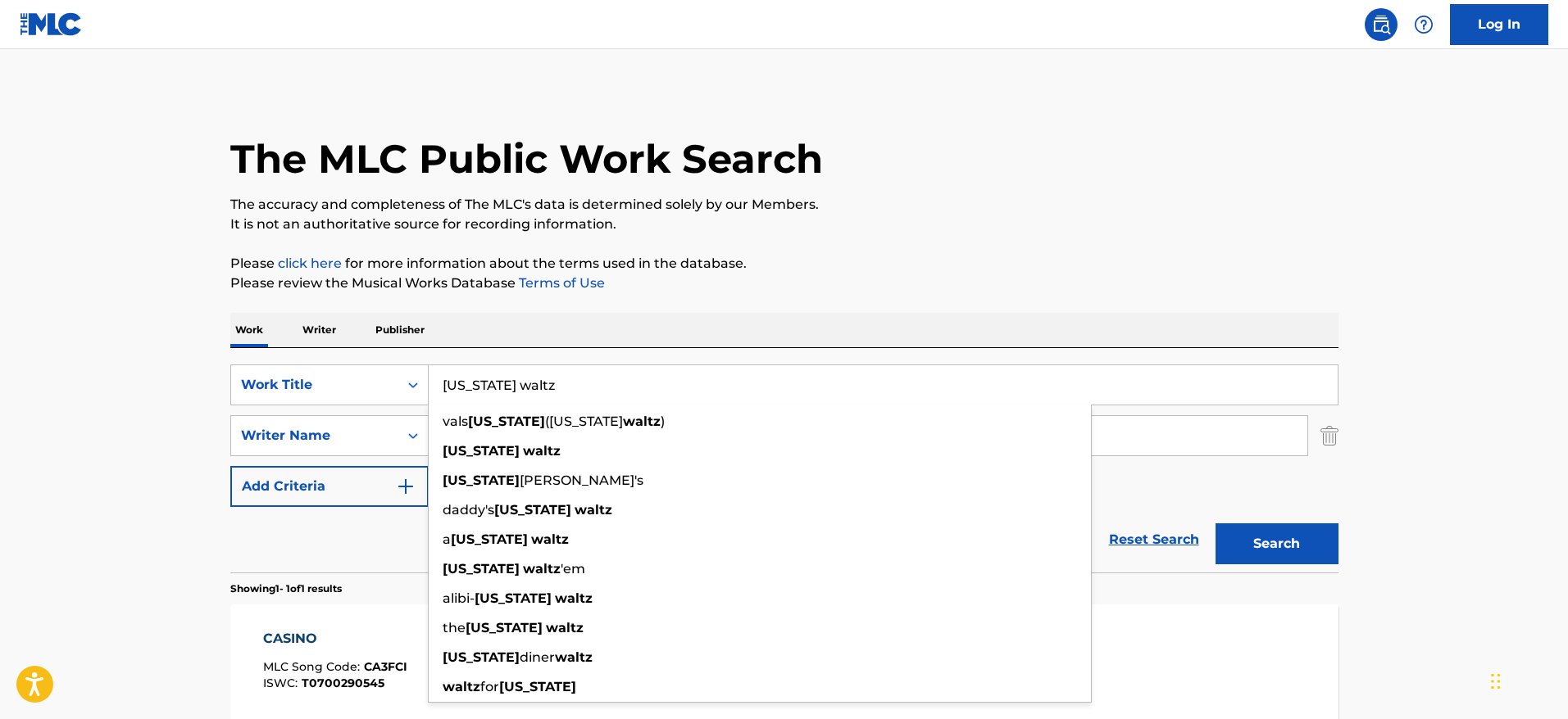
type input "[US_STATE] waltz"
click at [161, 395] on main "The MLC Public Work Search The accuracy and completeness of The MLC's data is d…" at bounding box center [784, 431] width 1568 height 763
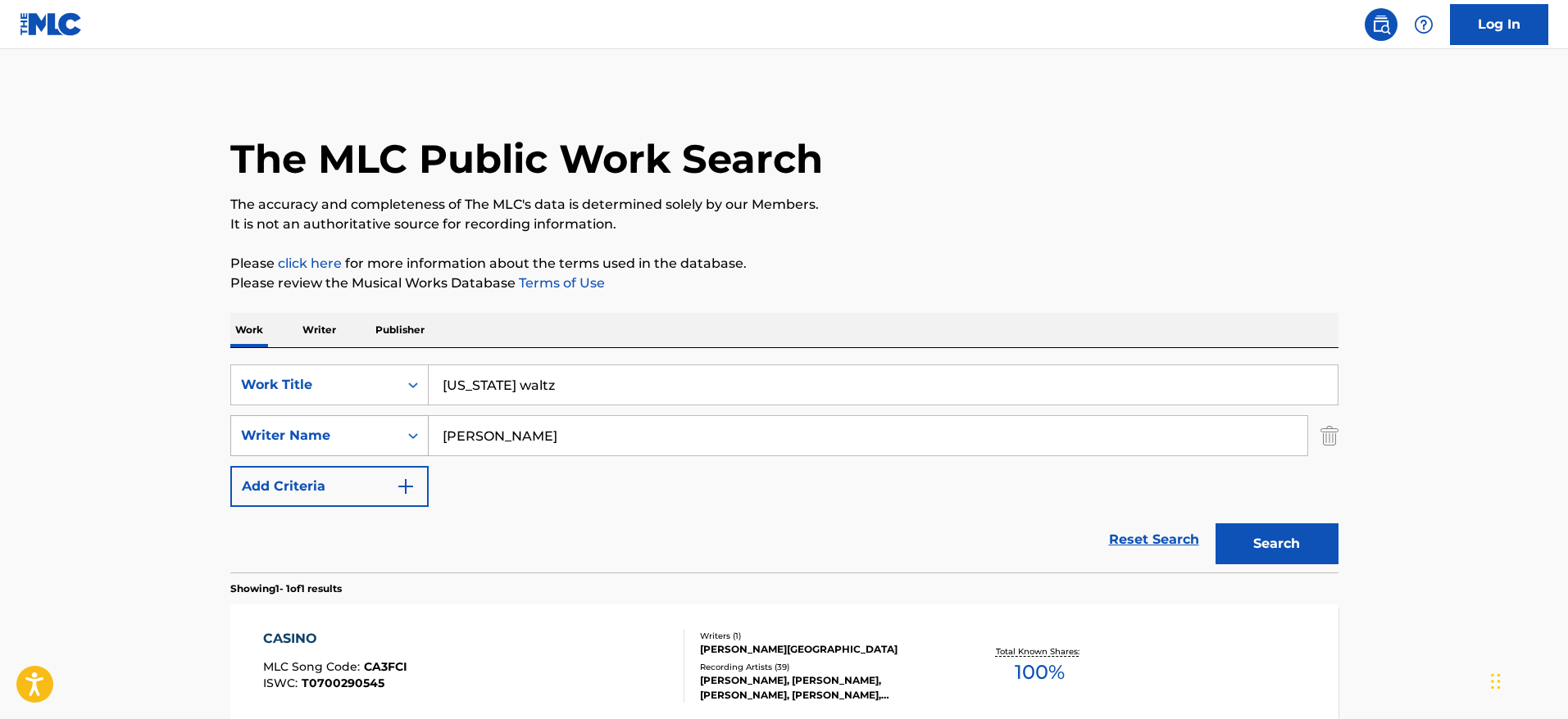
drag, startPoint x: 546, startPoint y: 437, endPoint x: 367, endPoint y: 421, distance: 179.7
click at [367, 421] on div "SearchWithCriteria23d7a48d-460c-43f8-bd89-5f1ecd63350d Writer Name [PERSON_NAME]" at bounding box center [784, 436] width 1108 height 41
paste input "[PERSON_NAME]"
type input "[PERSON_NAME]"
click at [1215, 524] on button "Search" at bounding box center [1276, 544] width 123 height 41
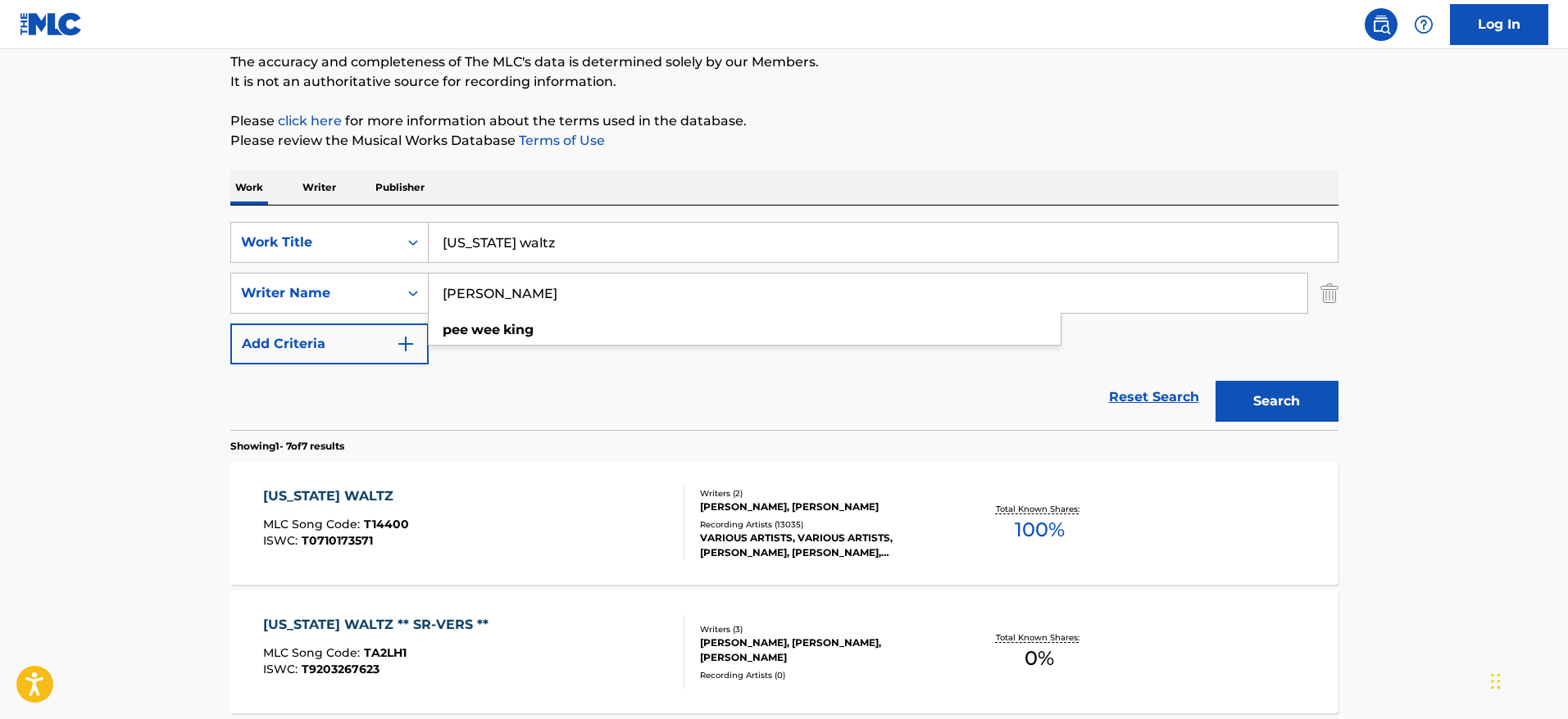
scroll to position [153, 0]
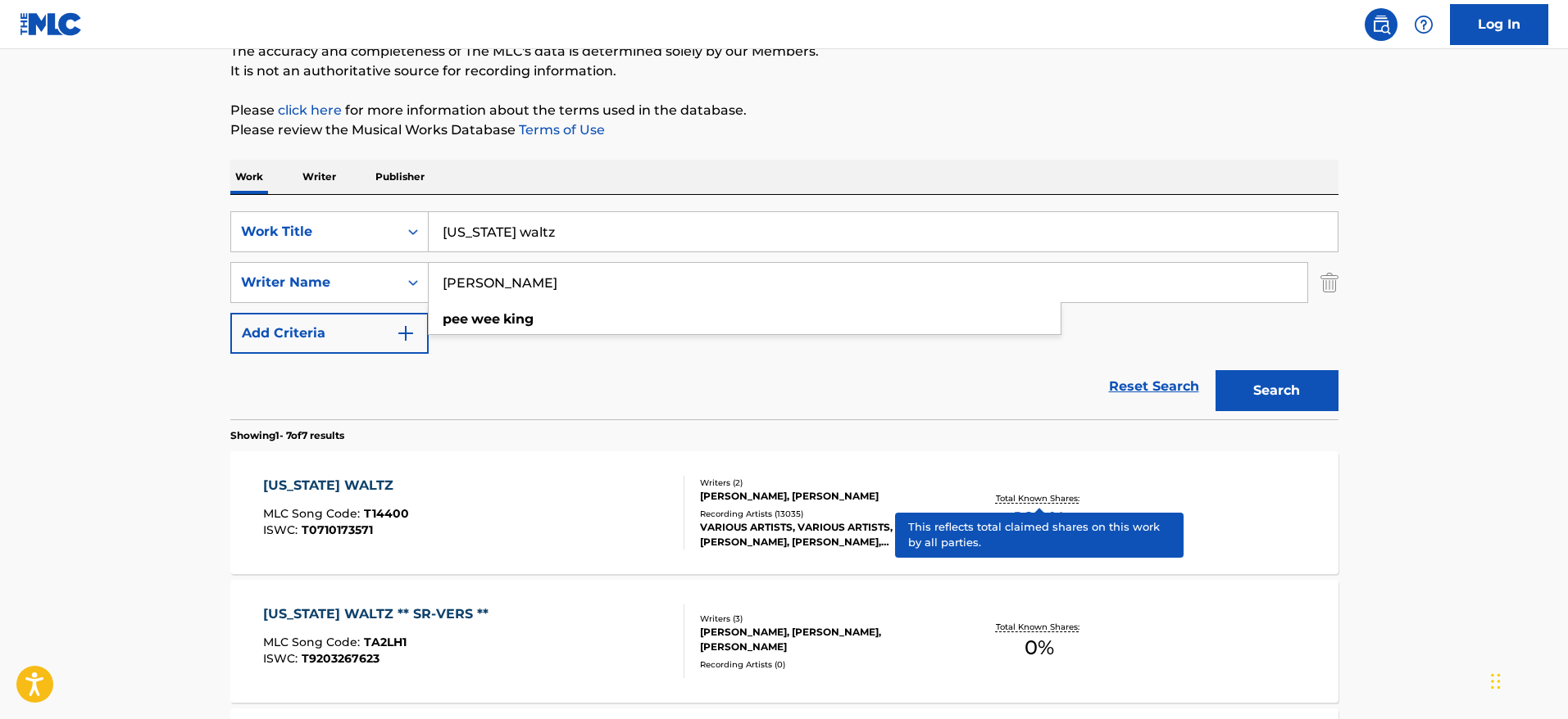
click at [1023, 493] on p "Total Known Shares:" at bounding box center [1040, 498] width 87 height 12
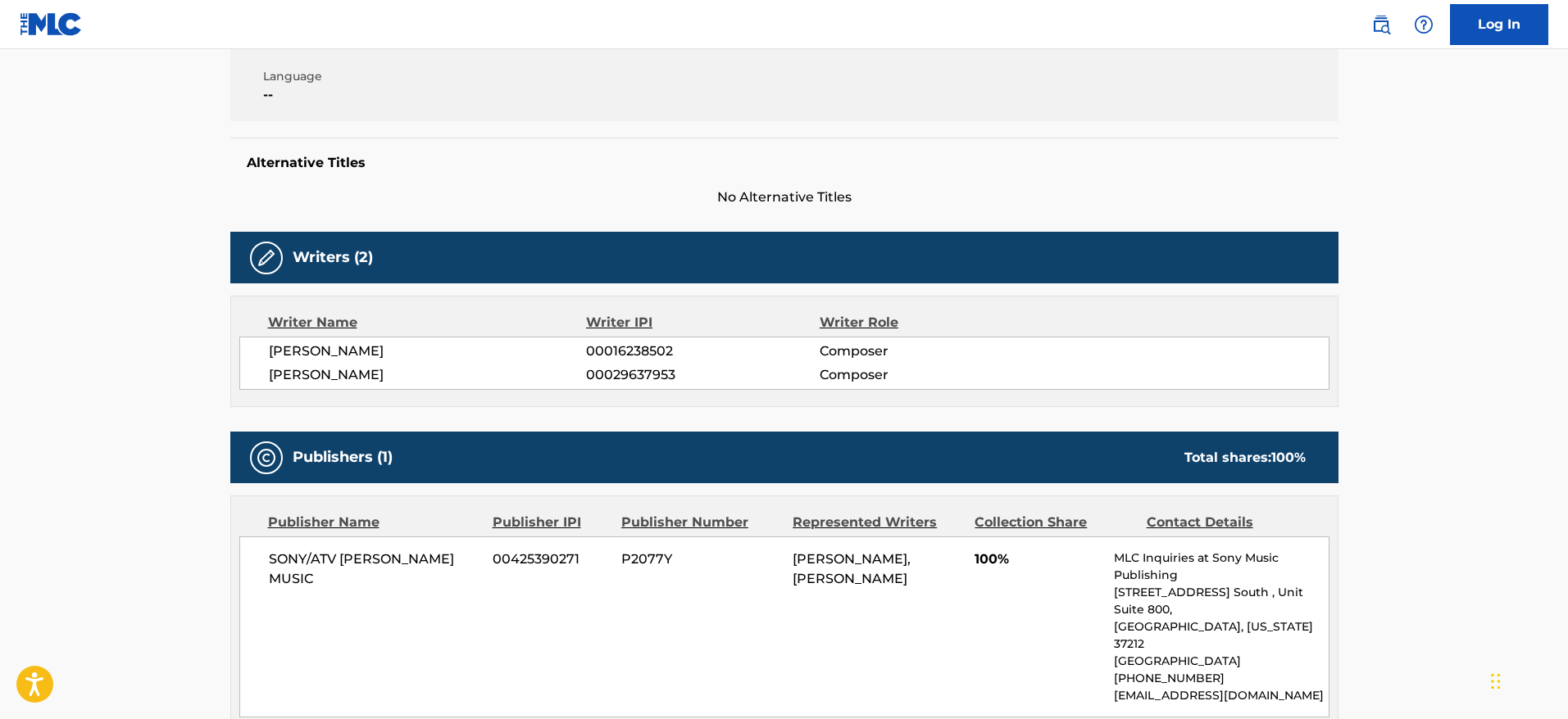
scroll to position [443, 0]
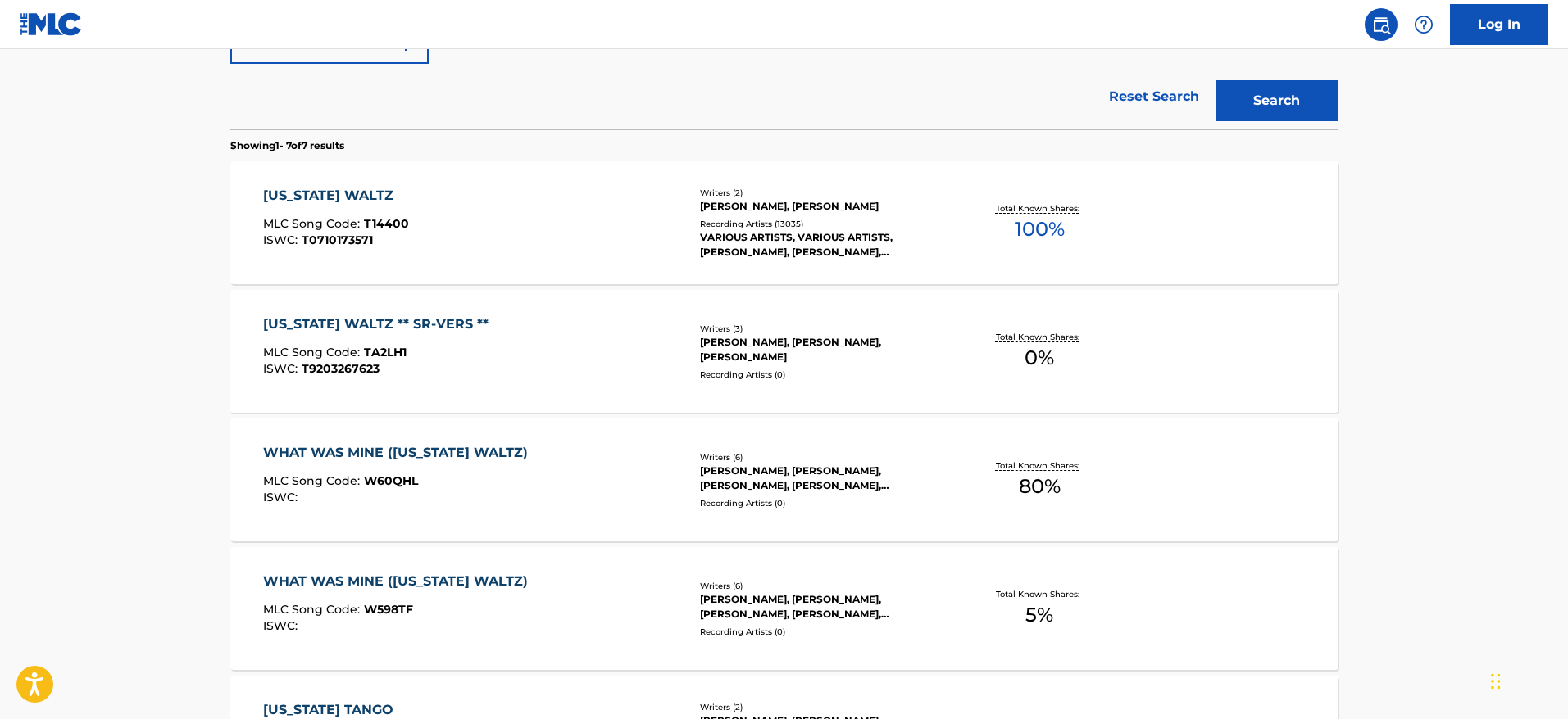
scroll to position [153, 0]
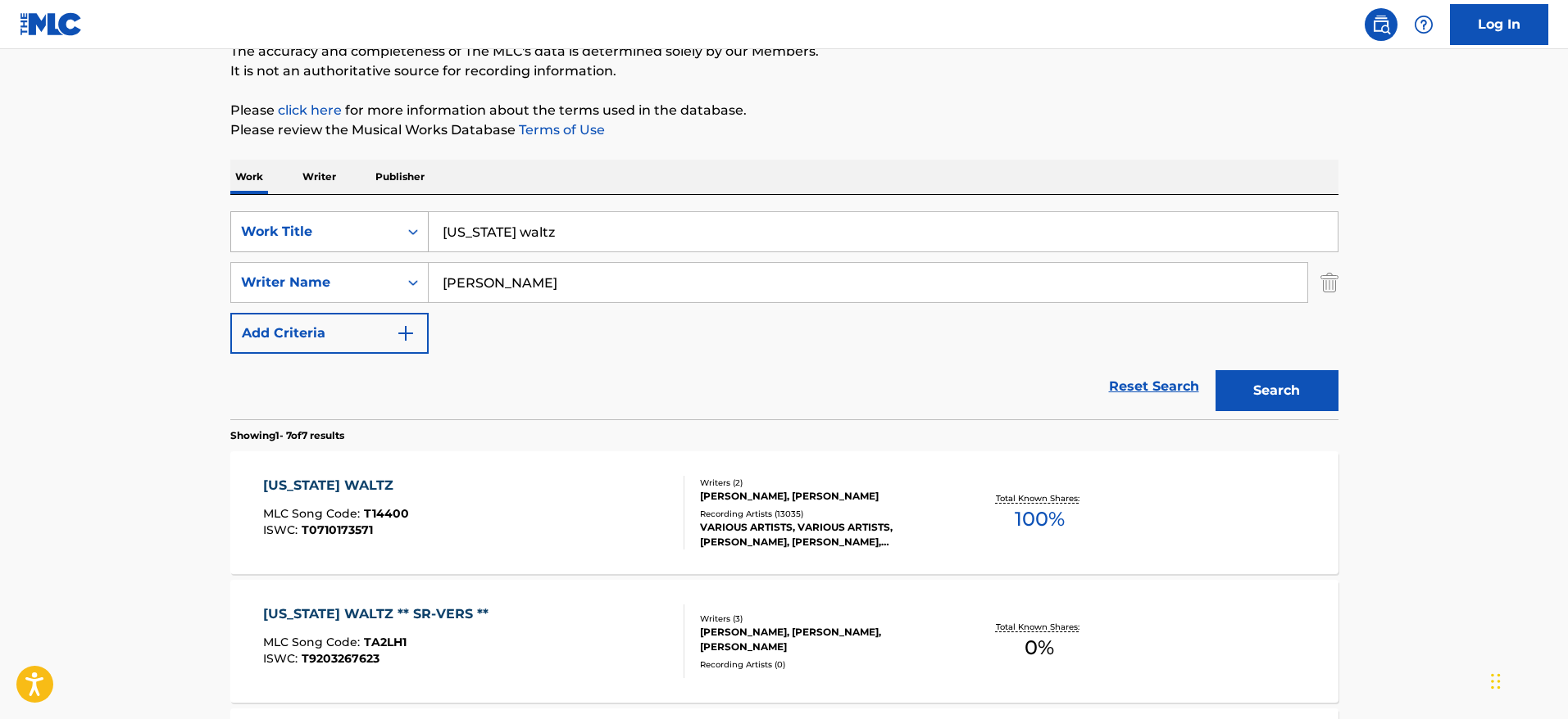
drag, startPoint x: 604, startPoint y: 240, endPoint x: 377, endPoint y: 221, distance: 227.8
click at [381, 221] on div "SearchWithCriteriafac81ea1-5b43-4d63-8215-73a3ec6de943 Work Title [US_STATE] wa…" at bounding box center [784, 232] width 1108 height 41
paste input ""Mockin' Bird Hill"
click at [450, 231] on input ""Mockin' Bird Hill" at bounding box center [882, 232] width 909 height 40
type input "Mockin' Bird Hill"
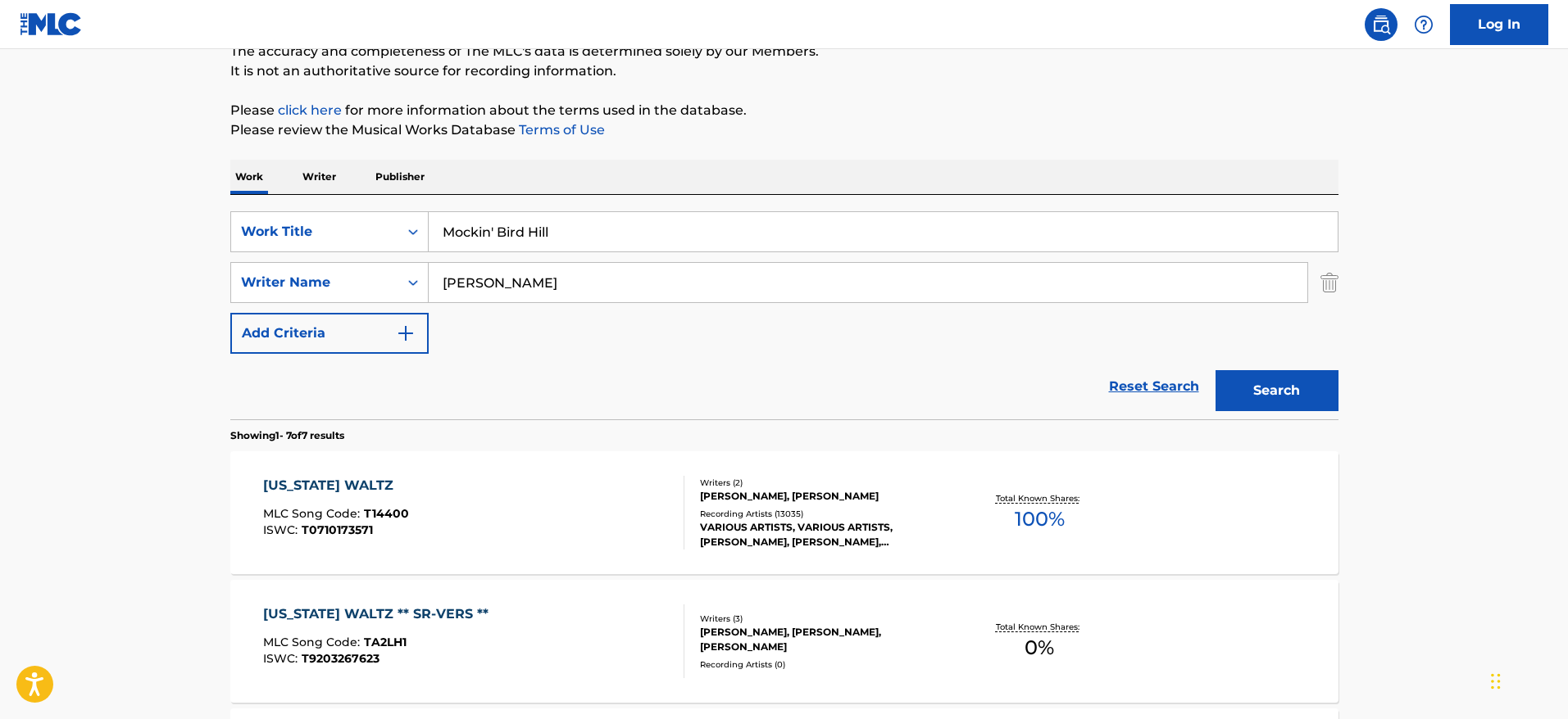
click at [103, 259] on main "The MLC Public Work Search The accuracy and completeness of The MLC's data is d…" at bounding box center [784, 664] width 1568 height 1535
drag, startPoint x: 419, startPoint y: 272, endPoint x: 366, endPoint y: 268, distance: 53.2
click at [366, 268] on div "SearchWithCriteria23d7a48d-460c-43f8-bd89-5f1ecd63350d Writer Name [PERSON_NAME]" at bounding box center [784, 282] width 1108 height 41
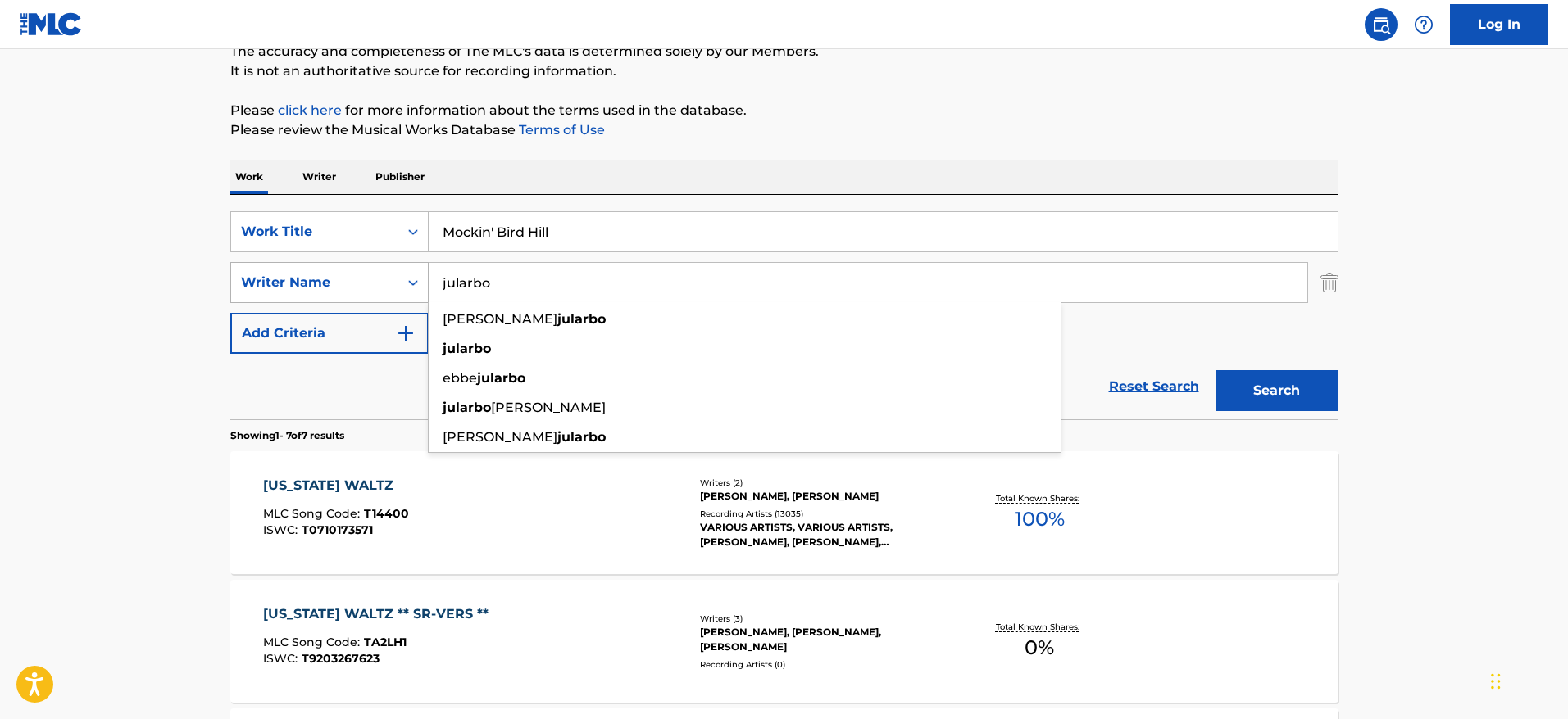
type input "jularbo"
click at [1215, 371] on button "Search" at bounding box center [1276, 391] width 123 height 41
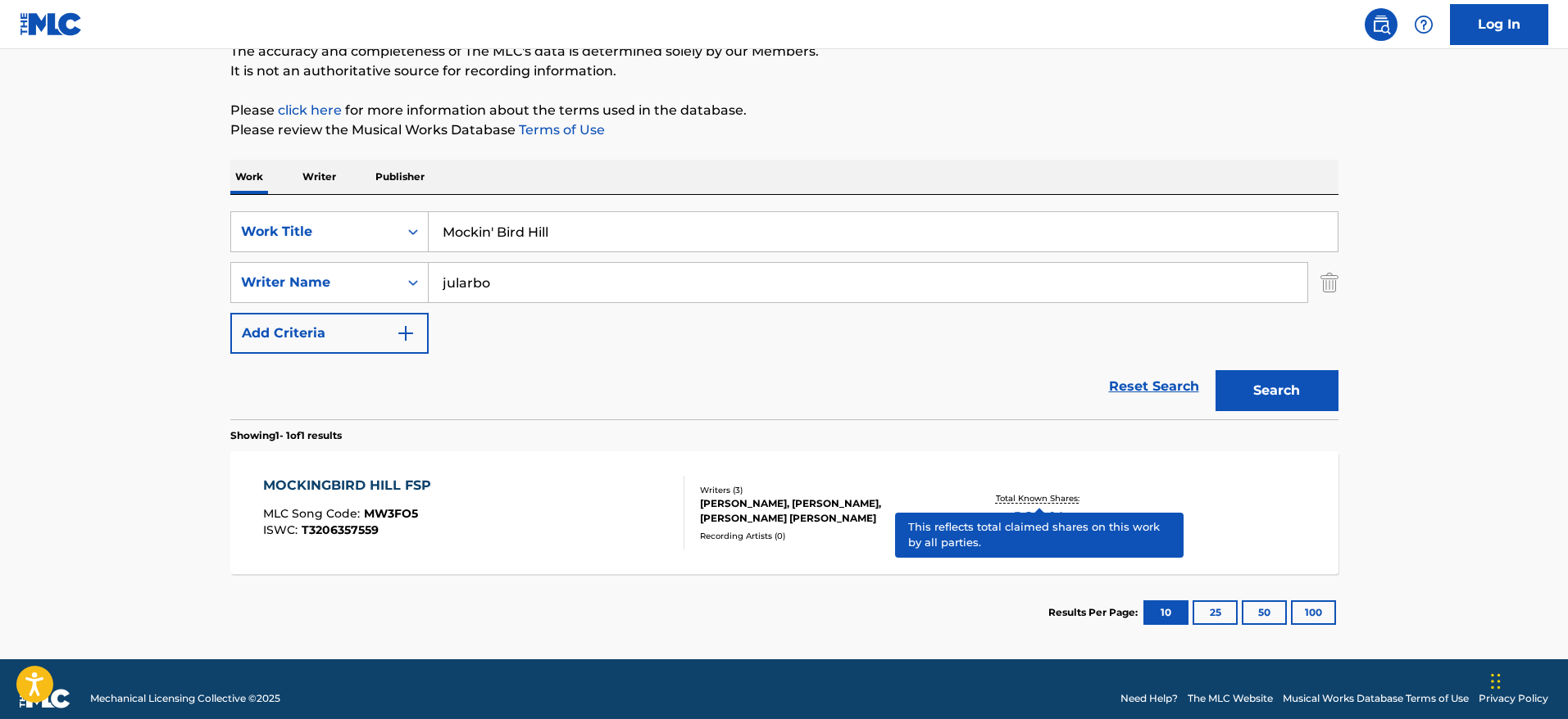
click at [1005, 495] on p "Total Known Shares:" at bounding box center [1040, 498] width 87 height 12
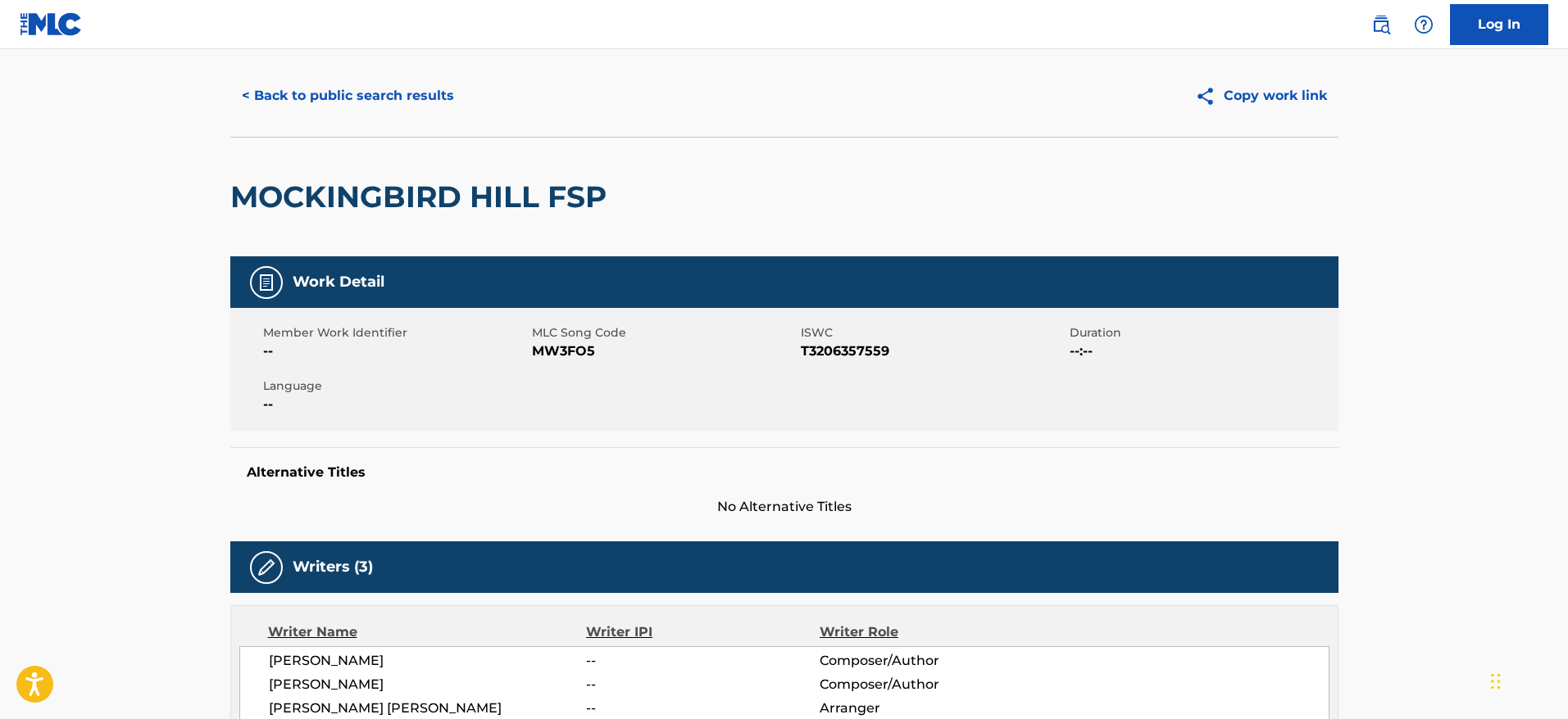
scroll to position [37, 0]
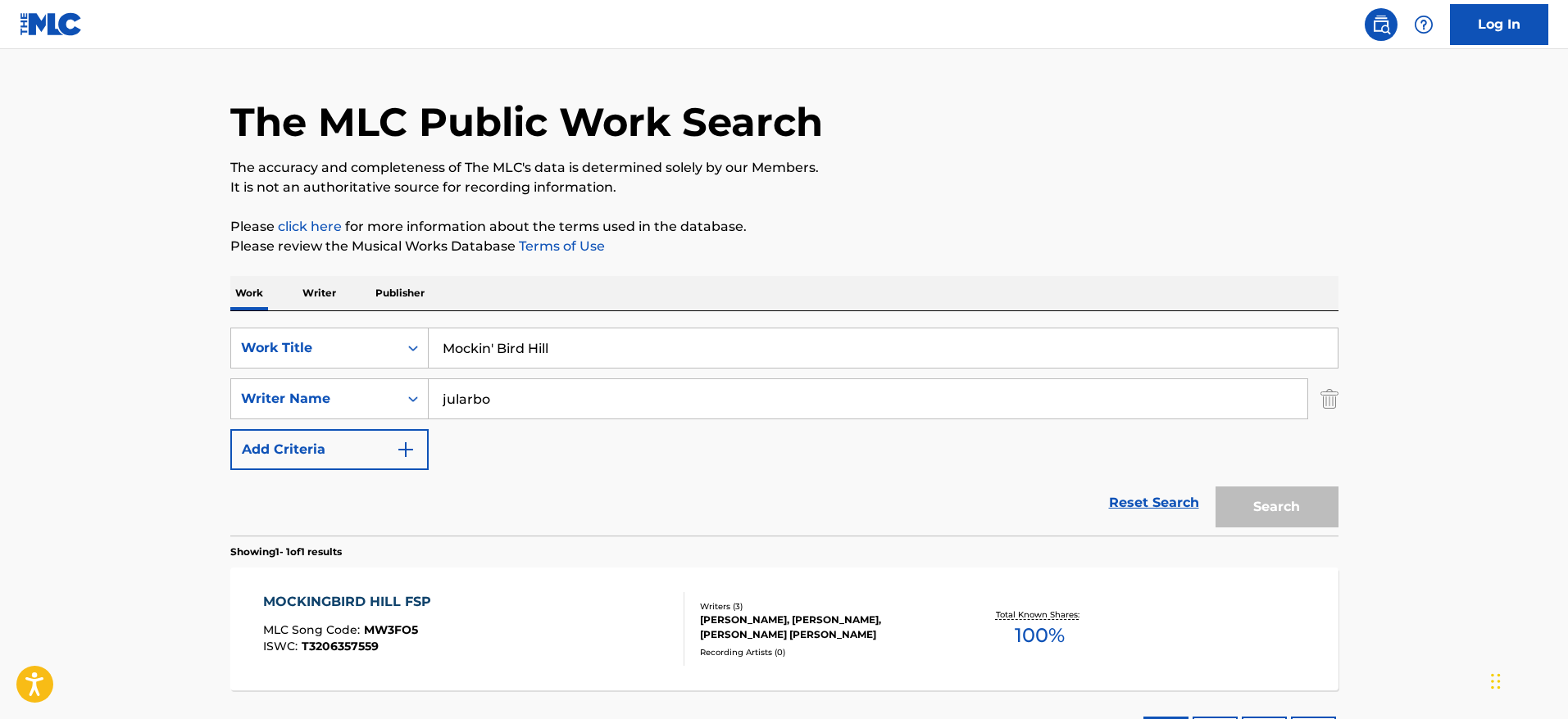
scroll to position [79, 0]
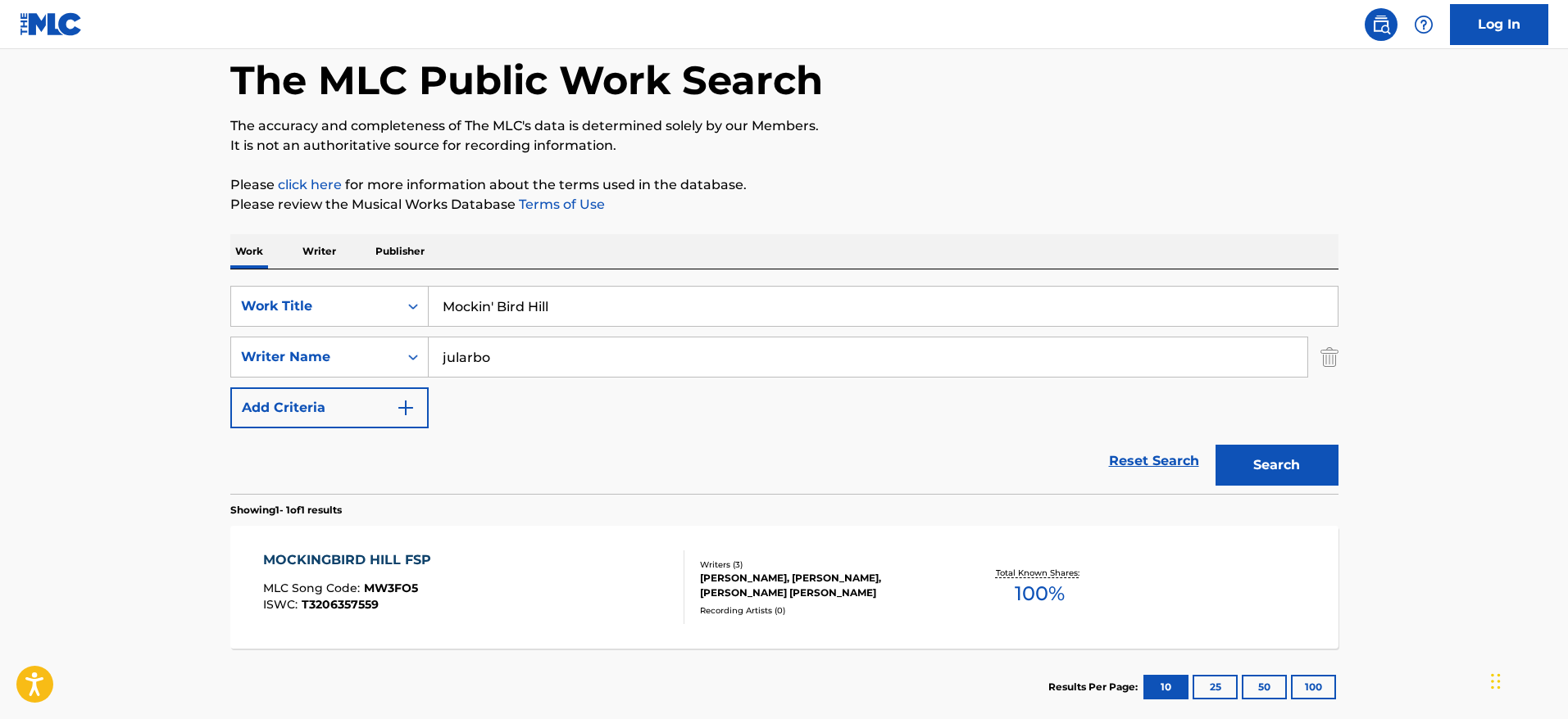
drag, startPoint x: 662, startPoint y: 310, endPoint x: 190, endPoint y: 306, distance: 472.0
click at [190, 306] on main "The MLC Public Work Search The accuracy and completeness of The MLC's data is d…" at bounding box center [784, 352] width 1568 height 763
paste input "Vaya con [DEMOGRAPHIC_DATA]"
type input "Vaya con [DEMOGRAPHIC_DATA]"
click at [83, 322] on main "The MLC Public Work Search The accuracy and completeness of The MLC's data is d…" at bounding box center [784, 352] width 1568 height 763
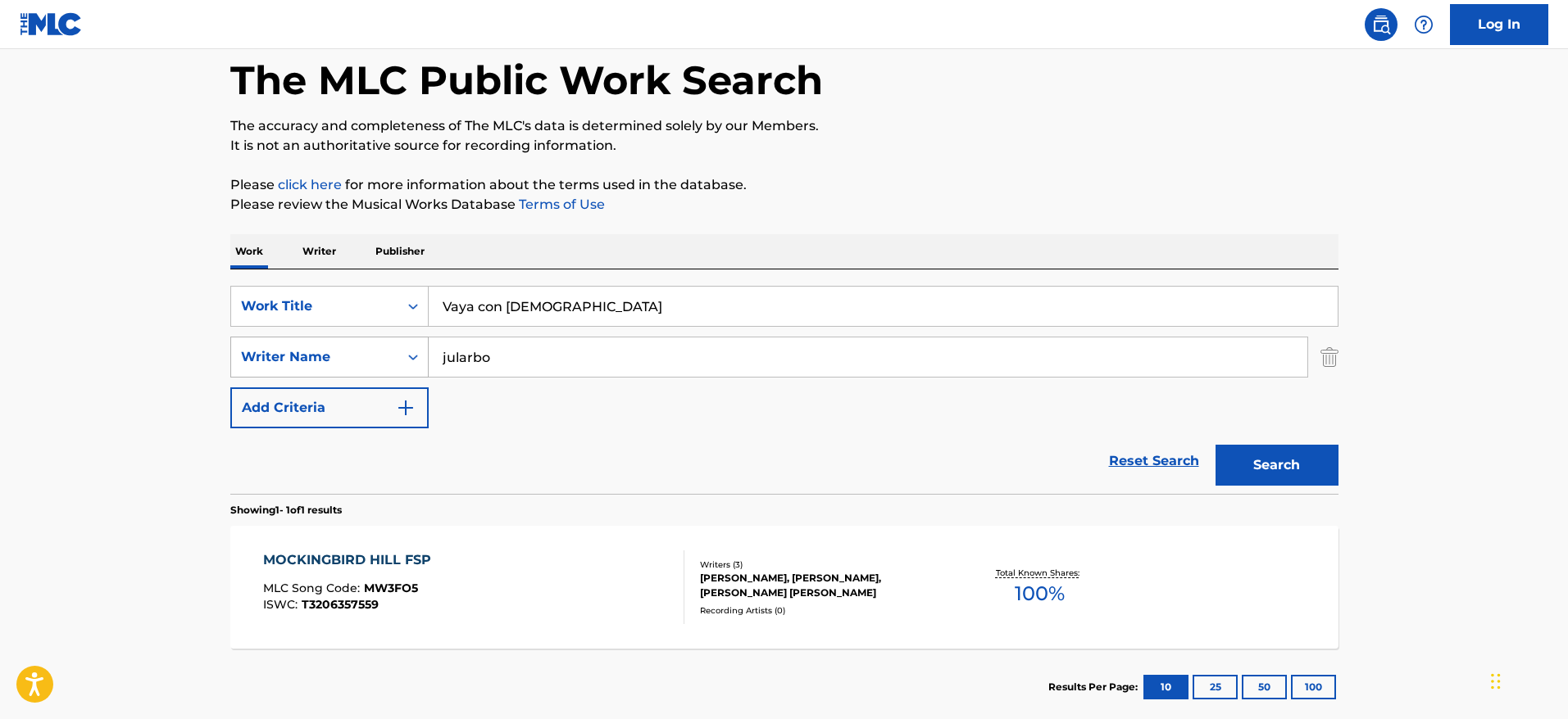
drag, startPoint x: 483, startPoint y: 356, endPoint x: 381, endPoint y: 346, distance: 102.5
click at [381, 346] on div "SearchWithCriteria23d7a48d-460c-43f8-bd89-5f1ecd63350d Writer Name [PERSON_NAME]" at bounding box center [784, 357] width 1108 height 41
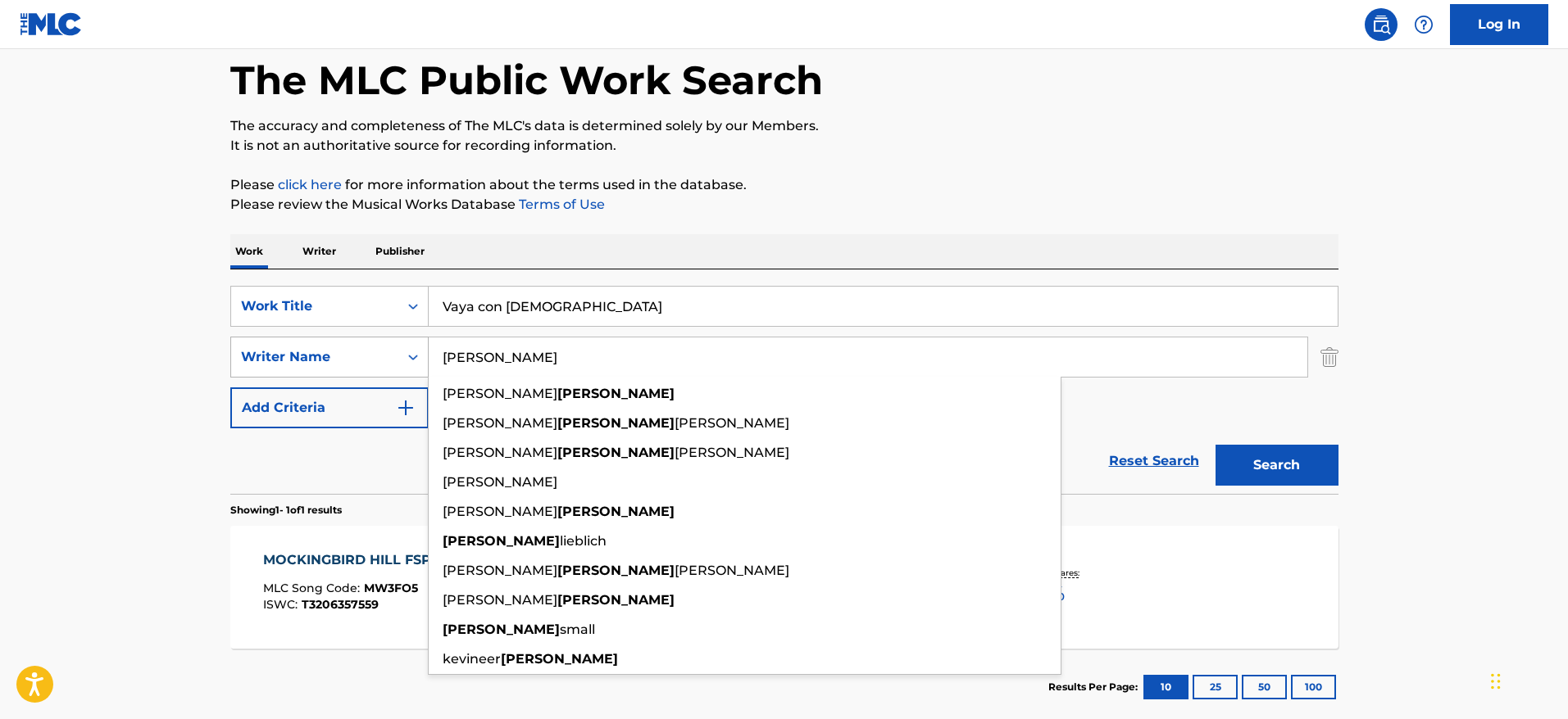
type input "[PERSON_NAME]"
click at [1215, 445] on button "Search" at bounding box center [1276, 465] width 123 height 41
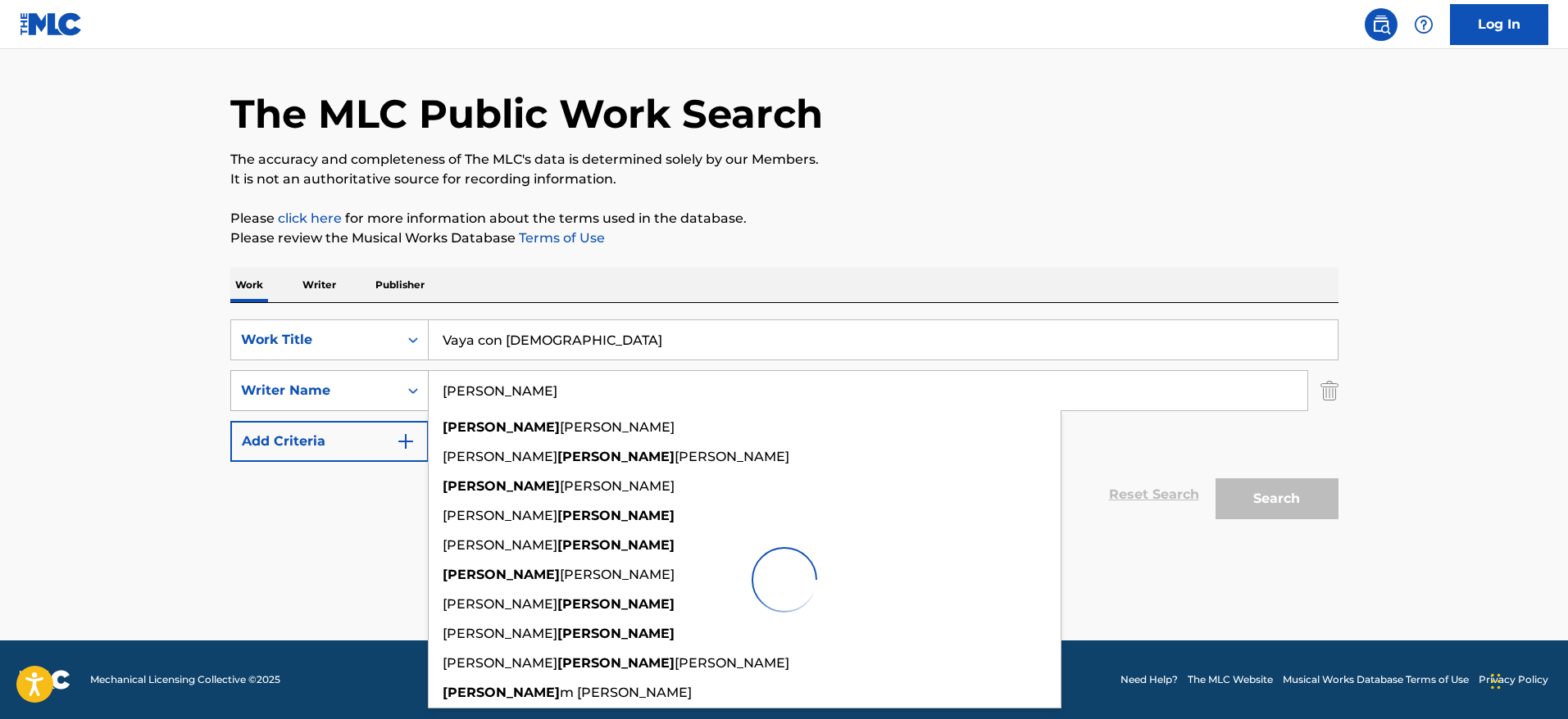
scroll to position [45, 0]
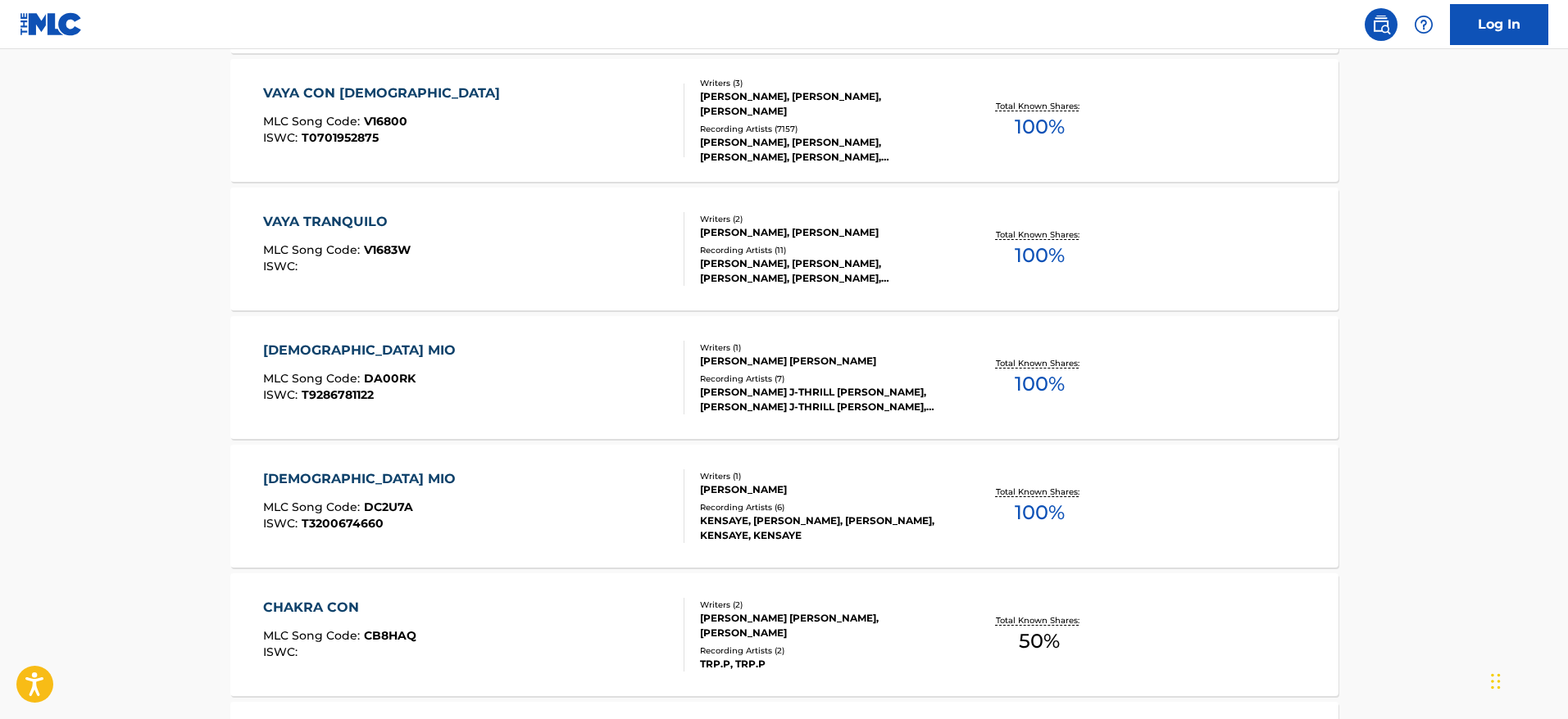
scroll to position [670, 0]
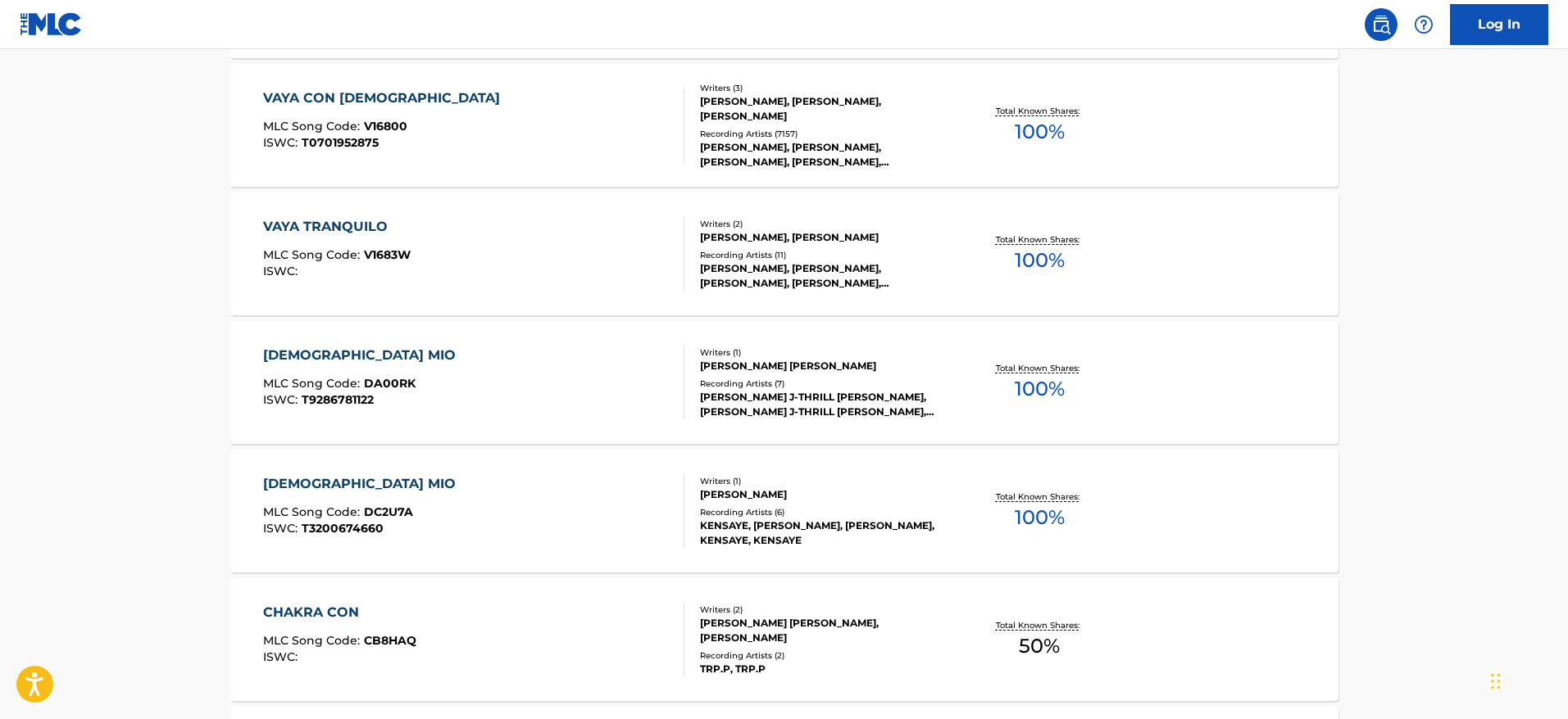
click at [1018, 103] on div "Total Known Shares: 100 %" at bounding box center [1040, 125] width 185 height 50
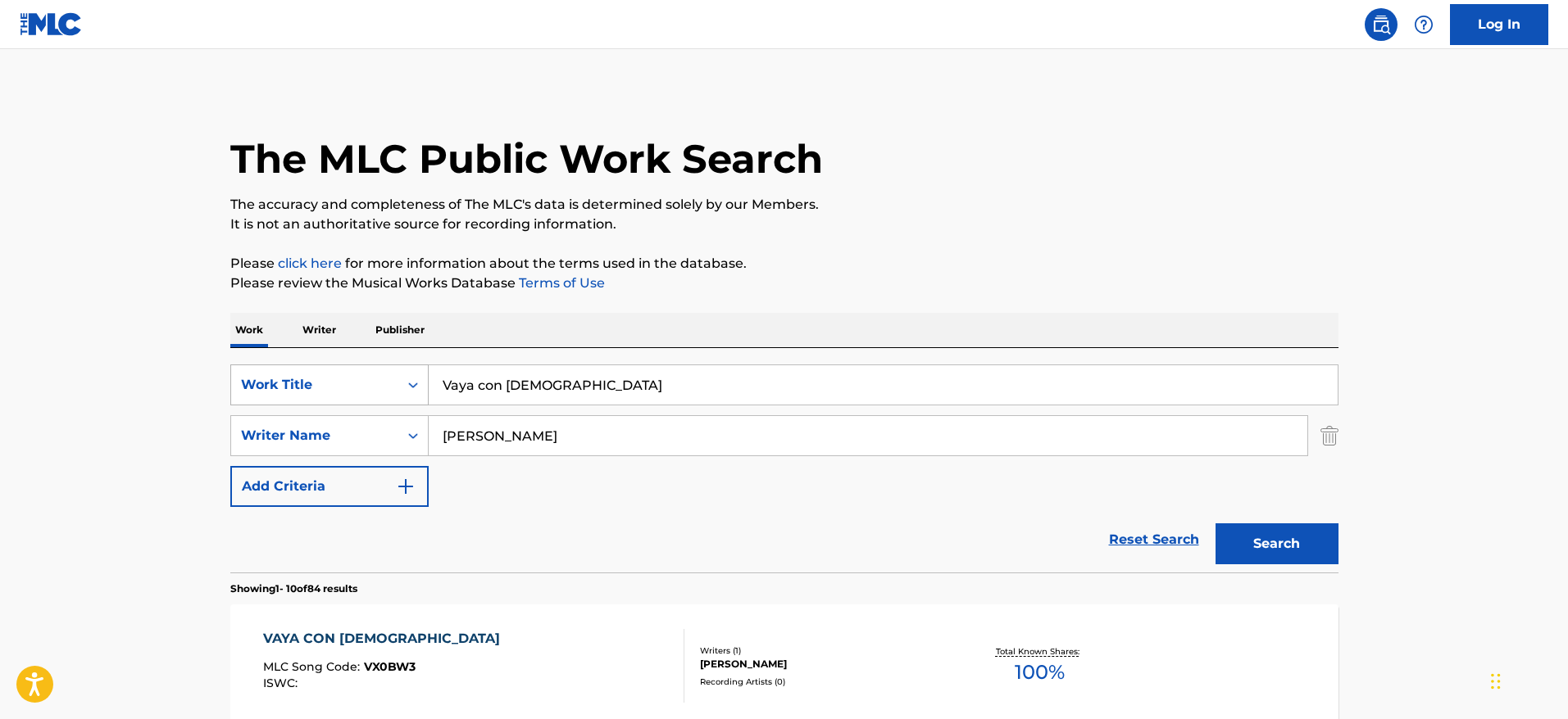
drag, startPoint x: 561, startPoint y: 383, endPoint x: 347, endPoint y: 390, distance: 214.1
click at [347, 390] on div "SearchWithCriteriafac81ea1-5b43-4d63-8215-73a3ec6de943 Work Title Vaya con Dios" at bounding box center [784, 385] width 1108 height 41
paste input "The World Is Waiting for the Sunrise"
type input "The World Is Waiting for the Sunrise"
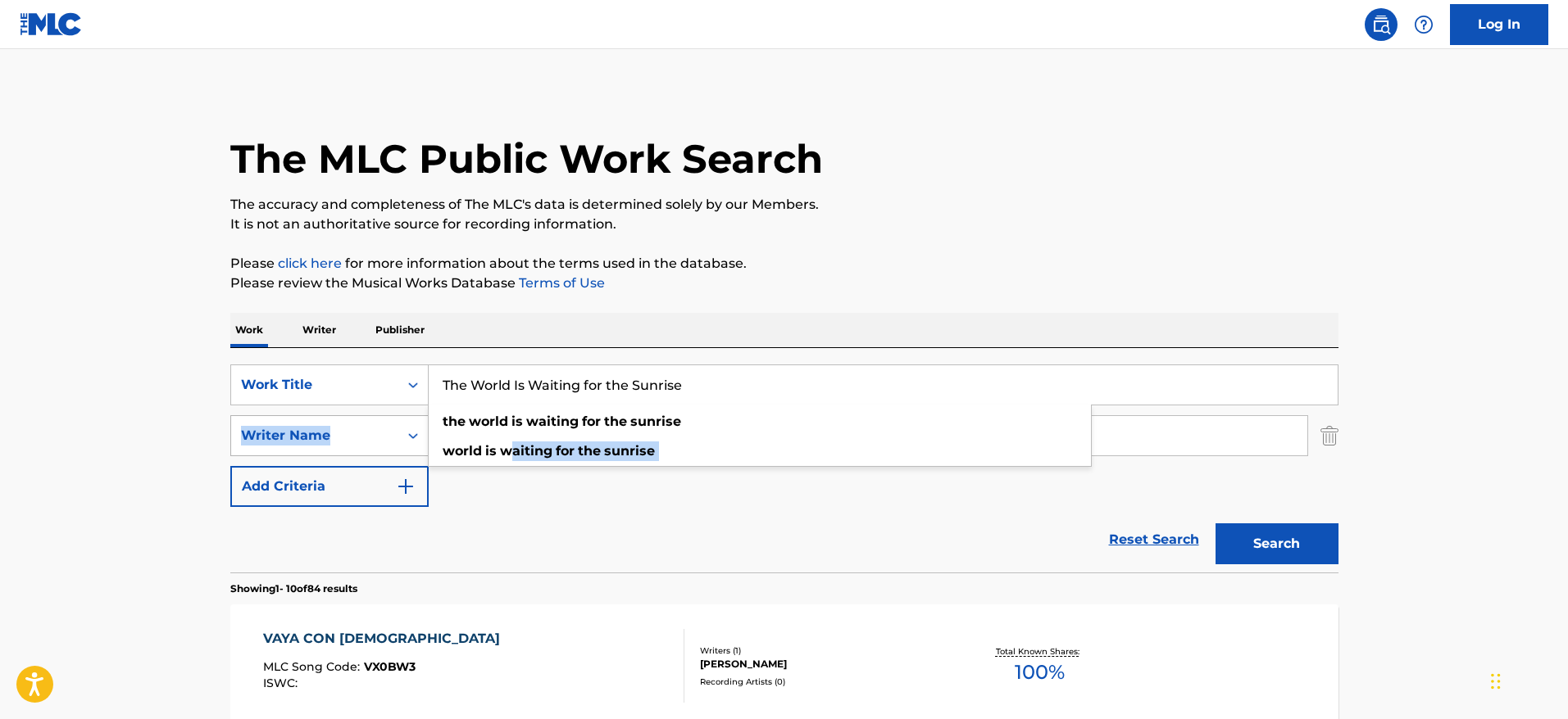
click at [356, 425] on div "SearchWithCriteriafac81ea1-5b43-4d63-8215-73a3ec6de943 Work Title The World Is …" at bounding box center [784, 436] width 1108 height 142
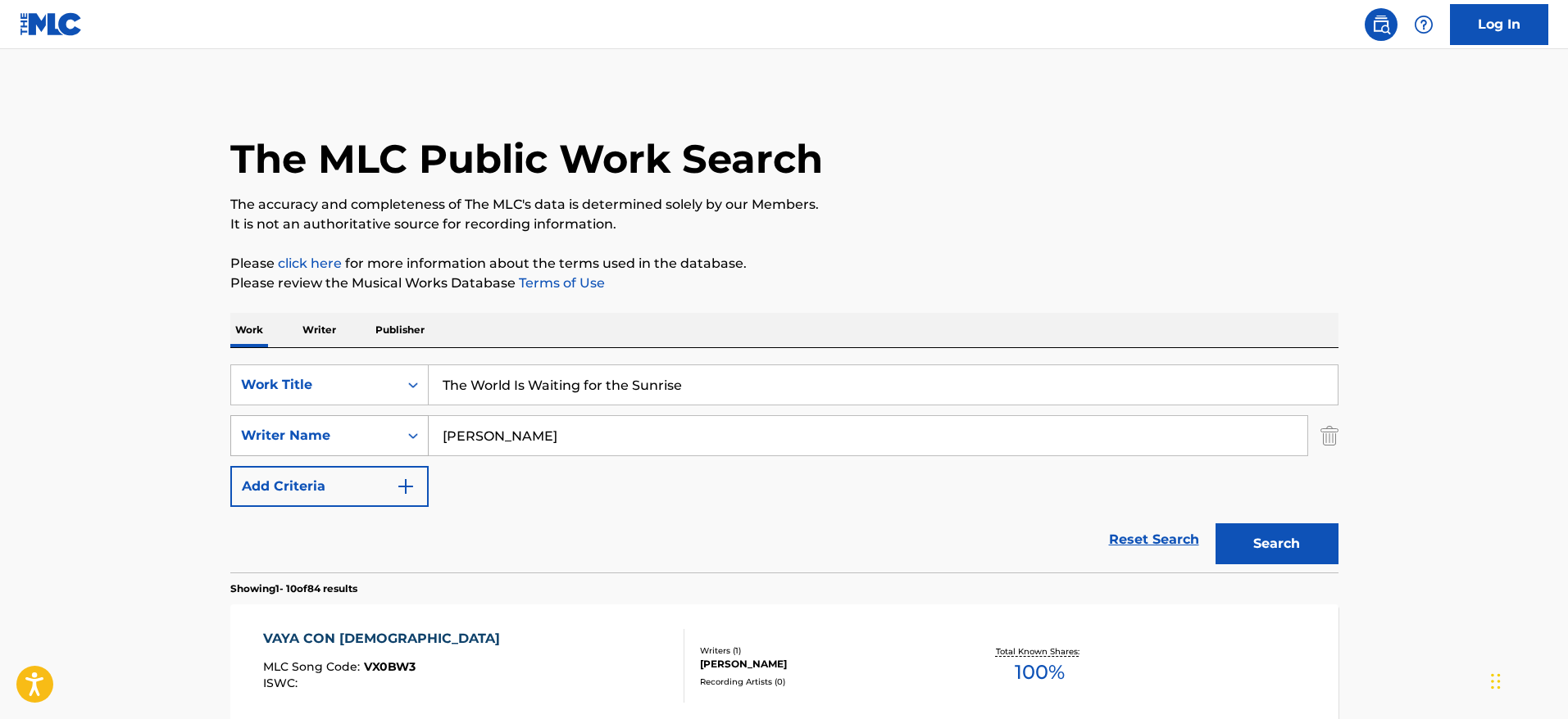
drag, startPoint x: 438, startPoint y: 439, endPoint x: 405, endPoint y: 428, distance: 34.8
click at [405, 428] on div "SearchWithCriteria23d7a48d-460c-43f8-bd89-5f1ecd63350d Writer Name [PERSON_NAME]" at bounding box center [784, 436] width 1108 height 41
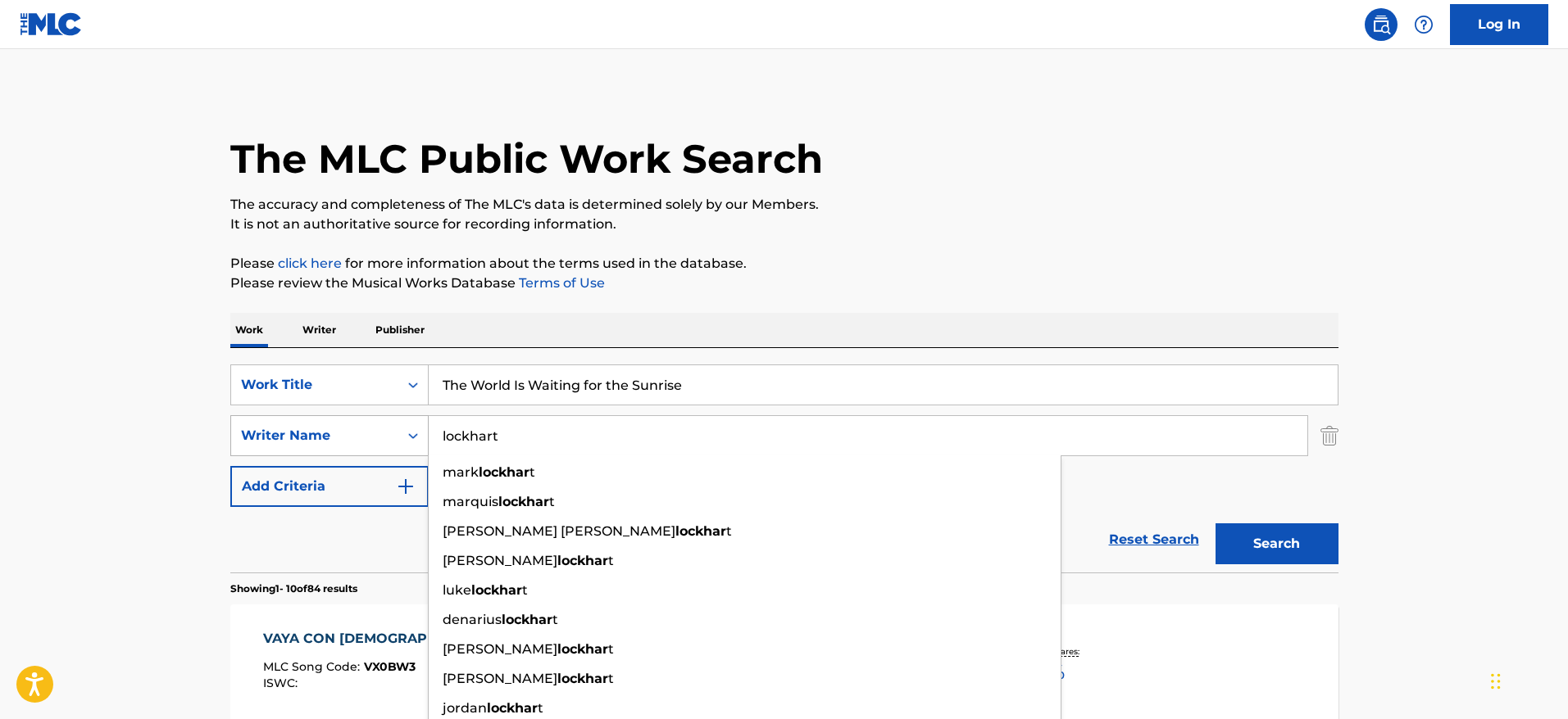
type input "lockhart"
click at [1215, 524] on button "Search" at bounding box center [1276, 544] width 123 height 41
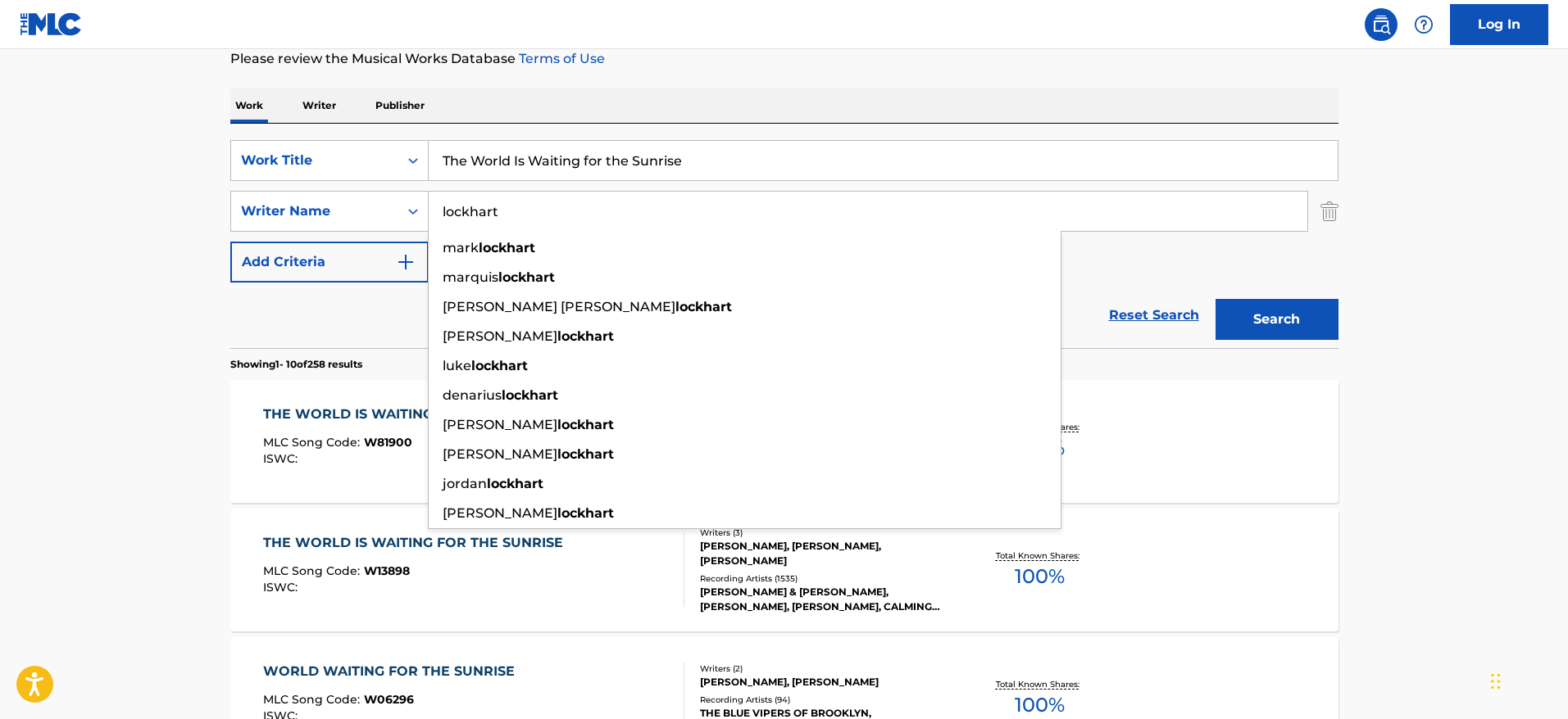
scroll to position [347, 0]
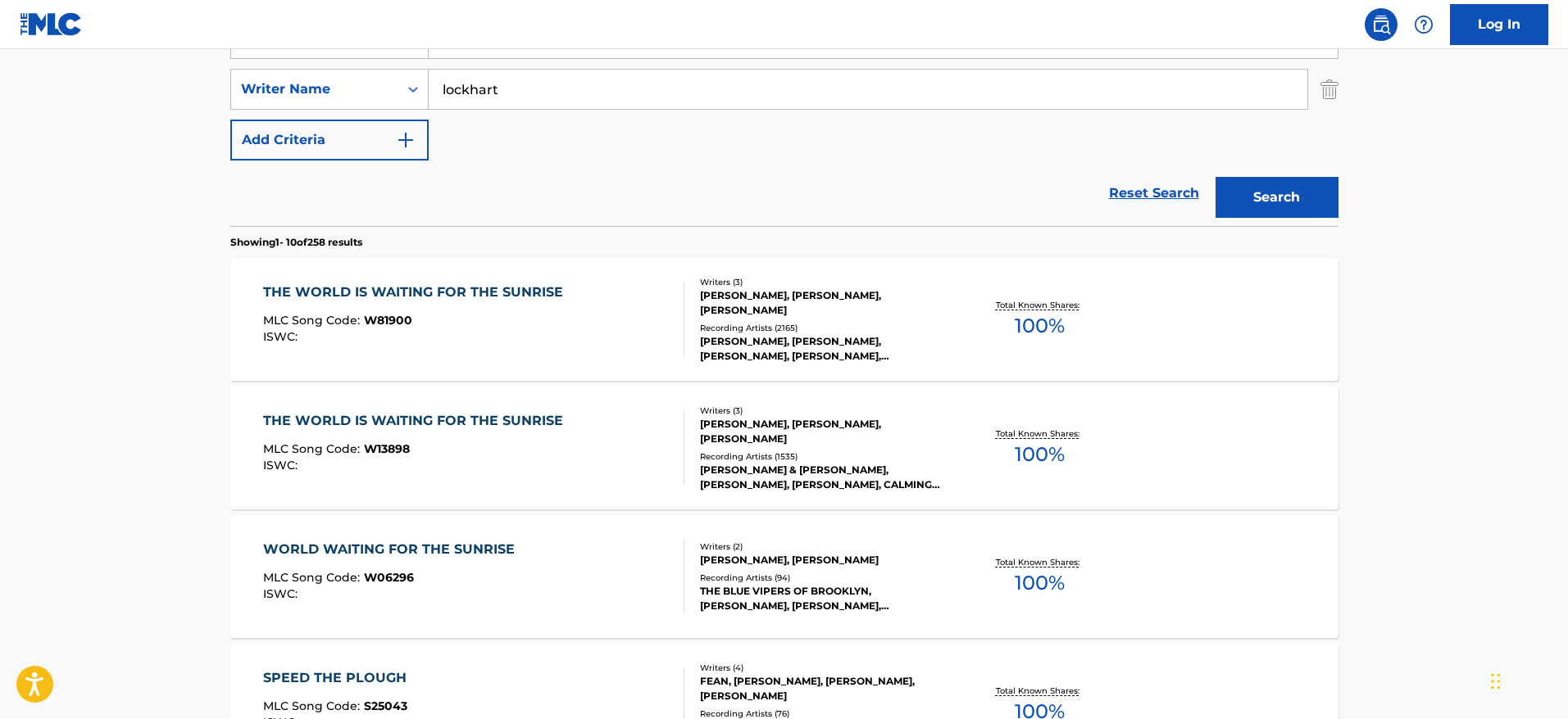
click at [1455, 346] on main "The MLC Public Work Search The accuracy and completeness of The MLC's data is d…" at bounding box center [784, 667] width 1568 height 1929
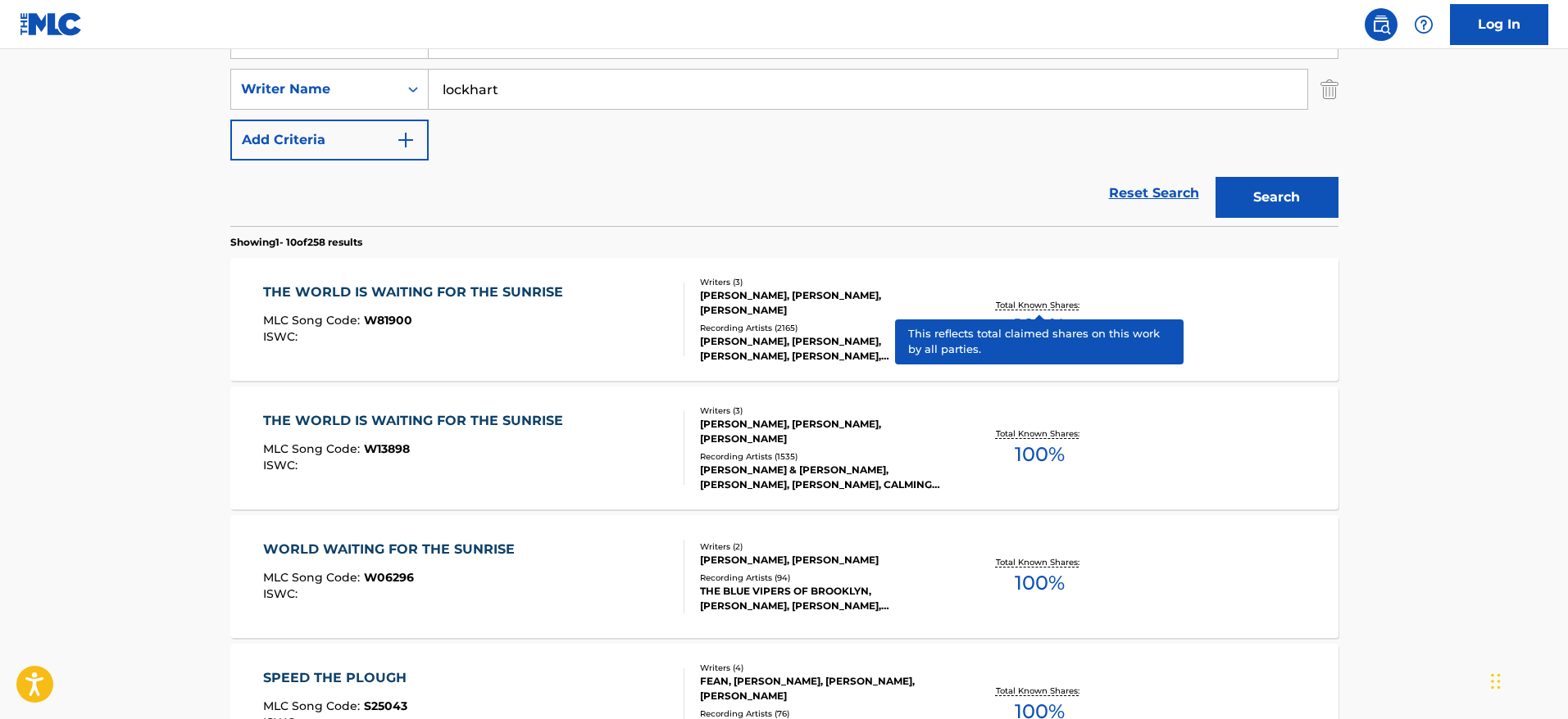
click at [1027, 301] on p "Total Known Shares:" at bounding box center [1040, 305] width 87 height 12
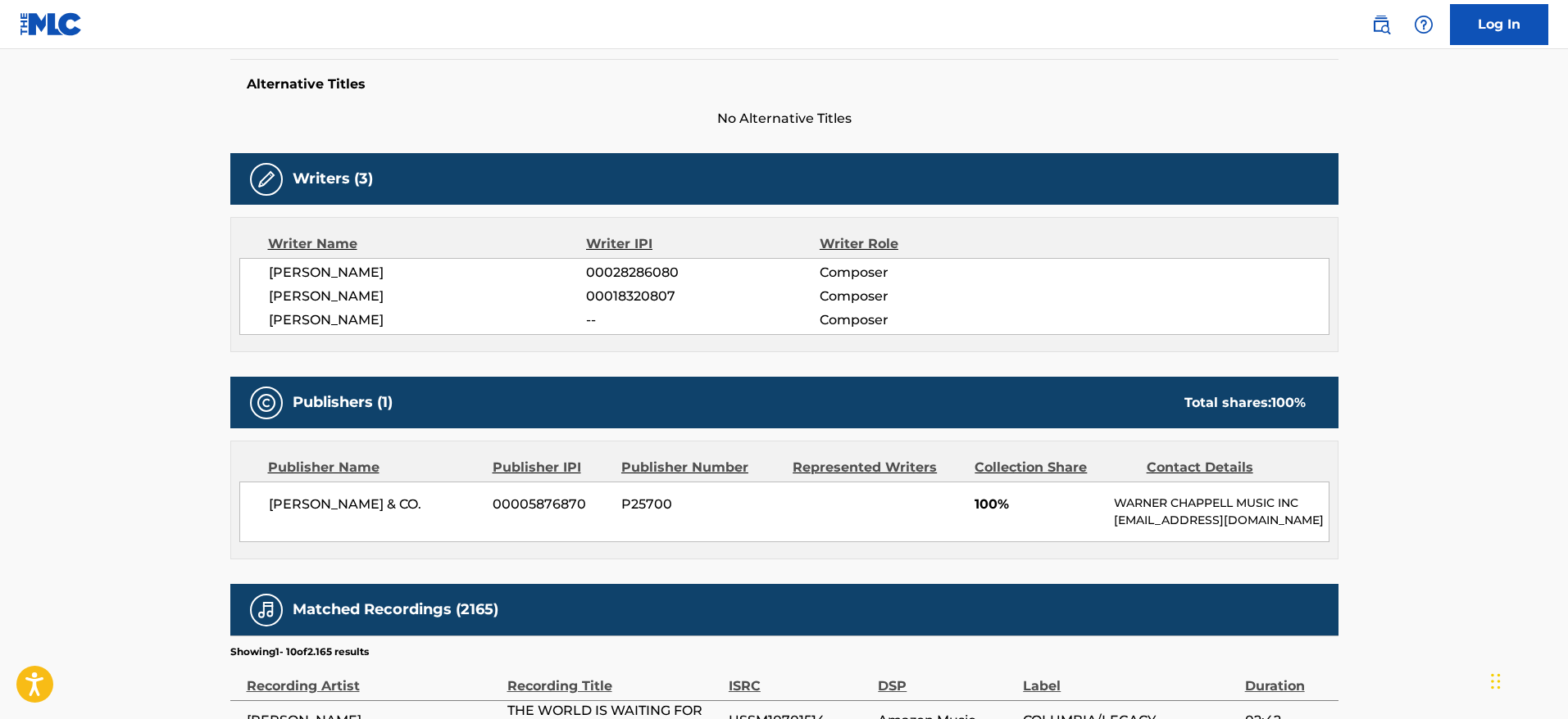
scroll to position [656, 0]
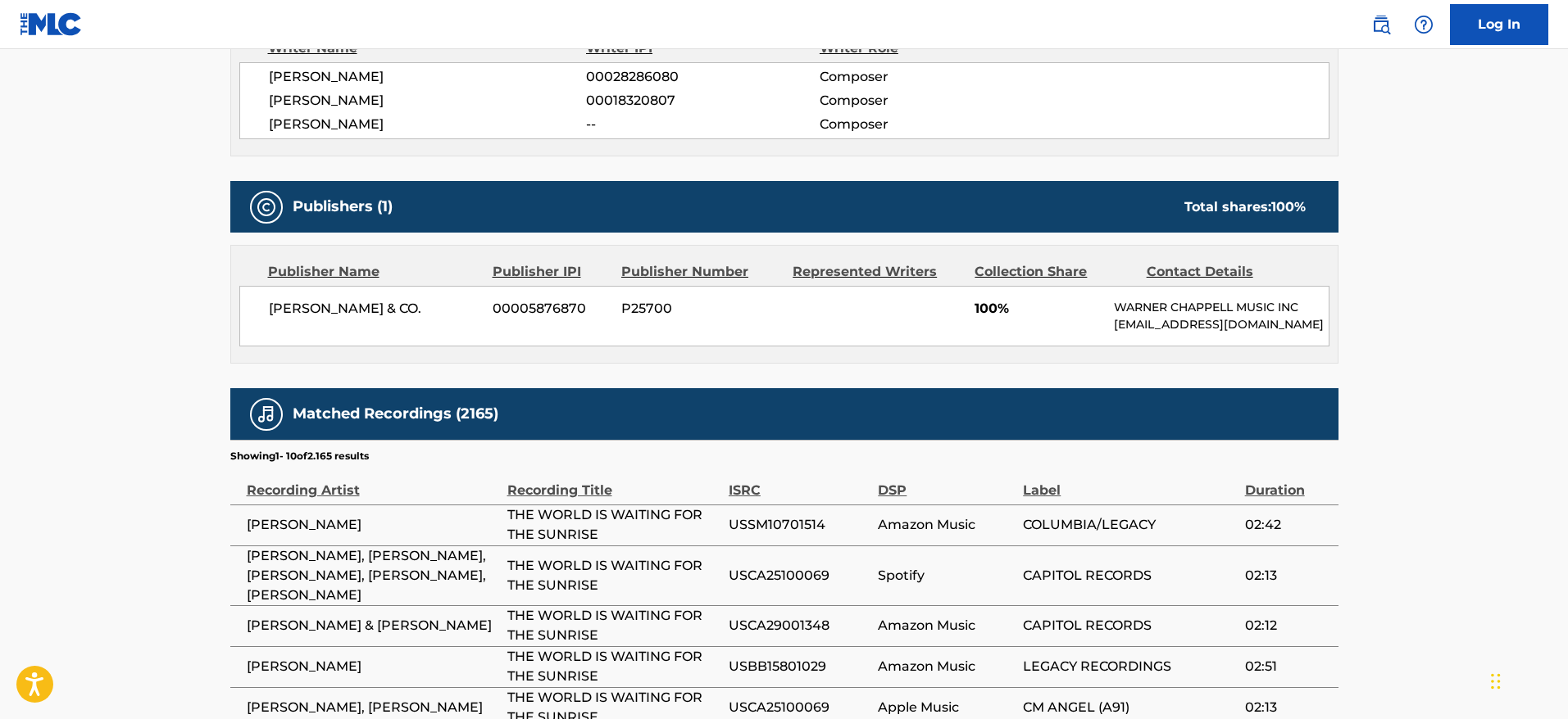
scroll to position [347, 0]
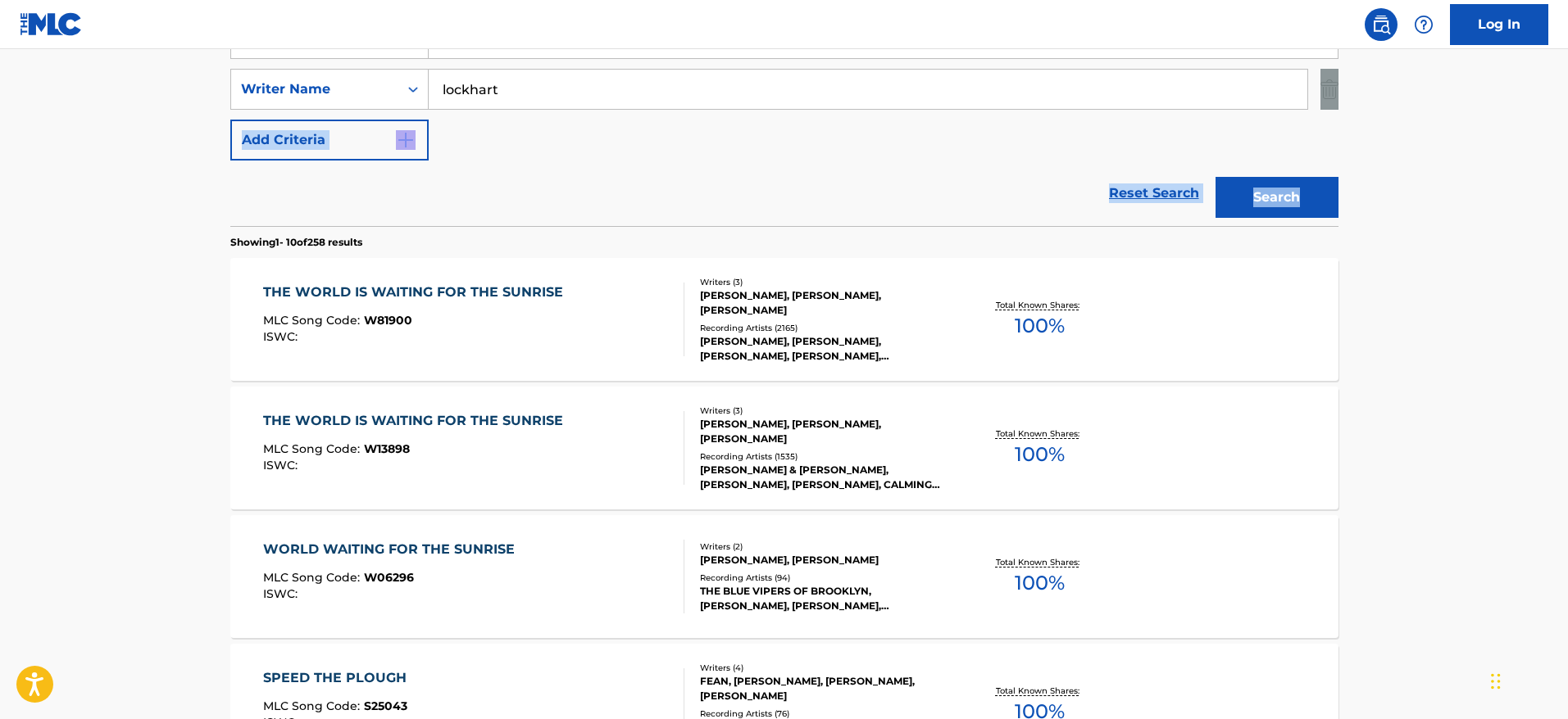
drag, startPoint x: 1566, startPoint y: 189, endPoint x: 1571, endPoint y: 91, distance: 98.1
click at [1567, 91] on html "Accessibility Screen-Reader Guide, Feedback, and Issue Reporting | New window L…" at bounding box center [784, 12] width 1568 height 719
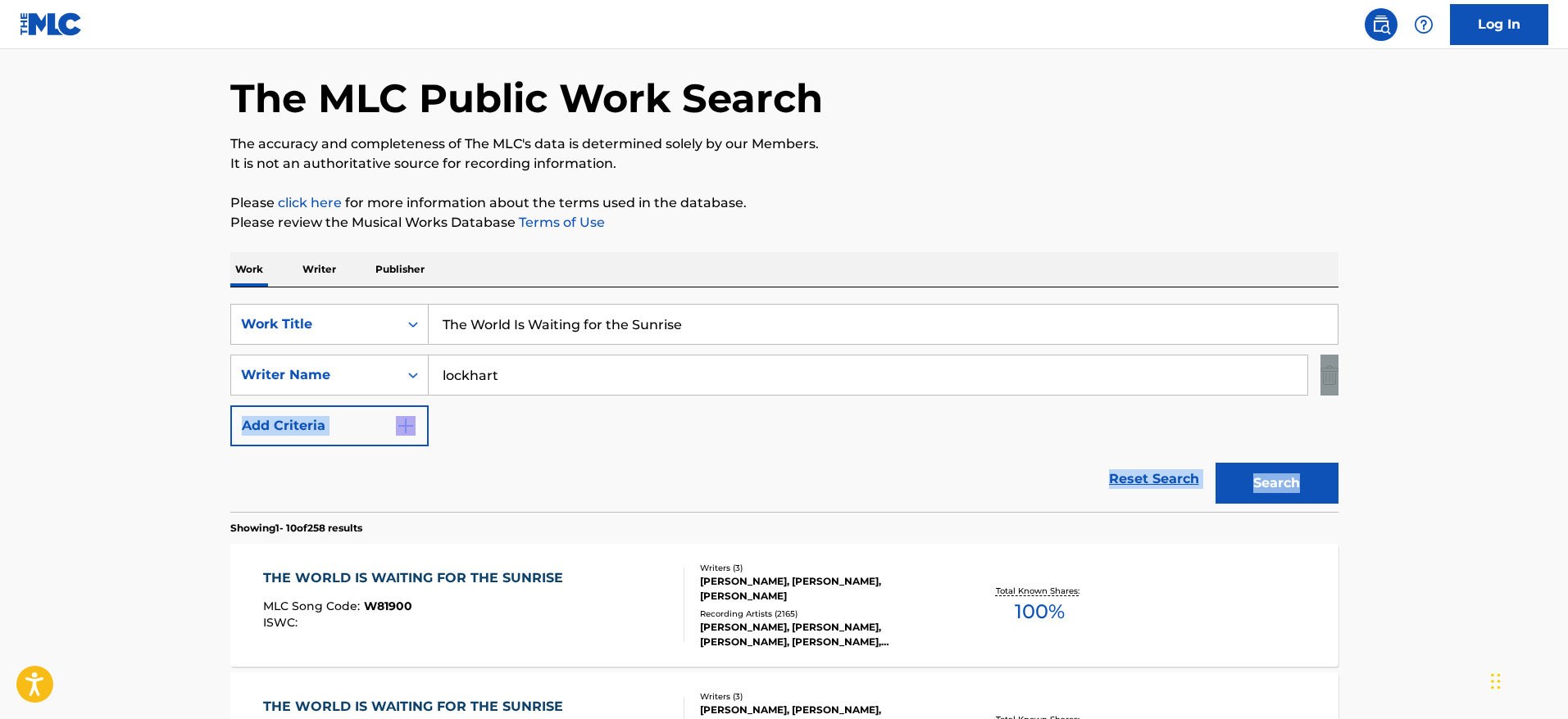
scroll to position [33, 0]
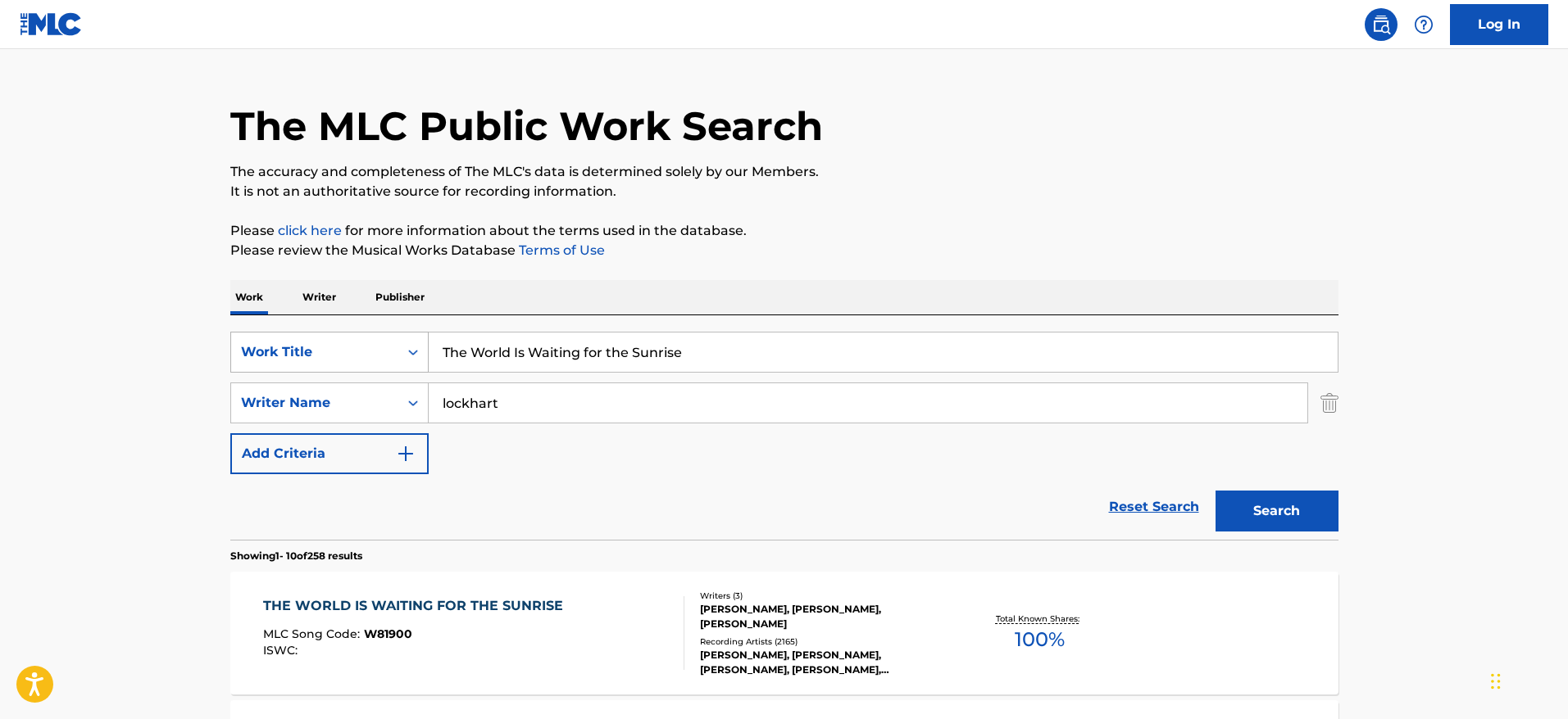
drag, startPoint x: 715, startPoint y: 348, endPoint x: 318, endPoint y: 331, distance: 397.4
click at [318, 332] on div "SearchWithCriteriafac81ea1-5b43-4d63-8215-73a3ec6de943 Work Title The World Is …" at bounding box center [784, 352] width 1108 height 41
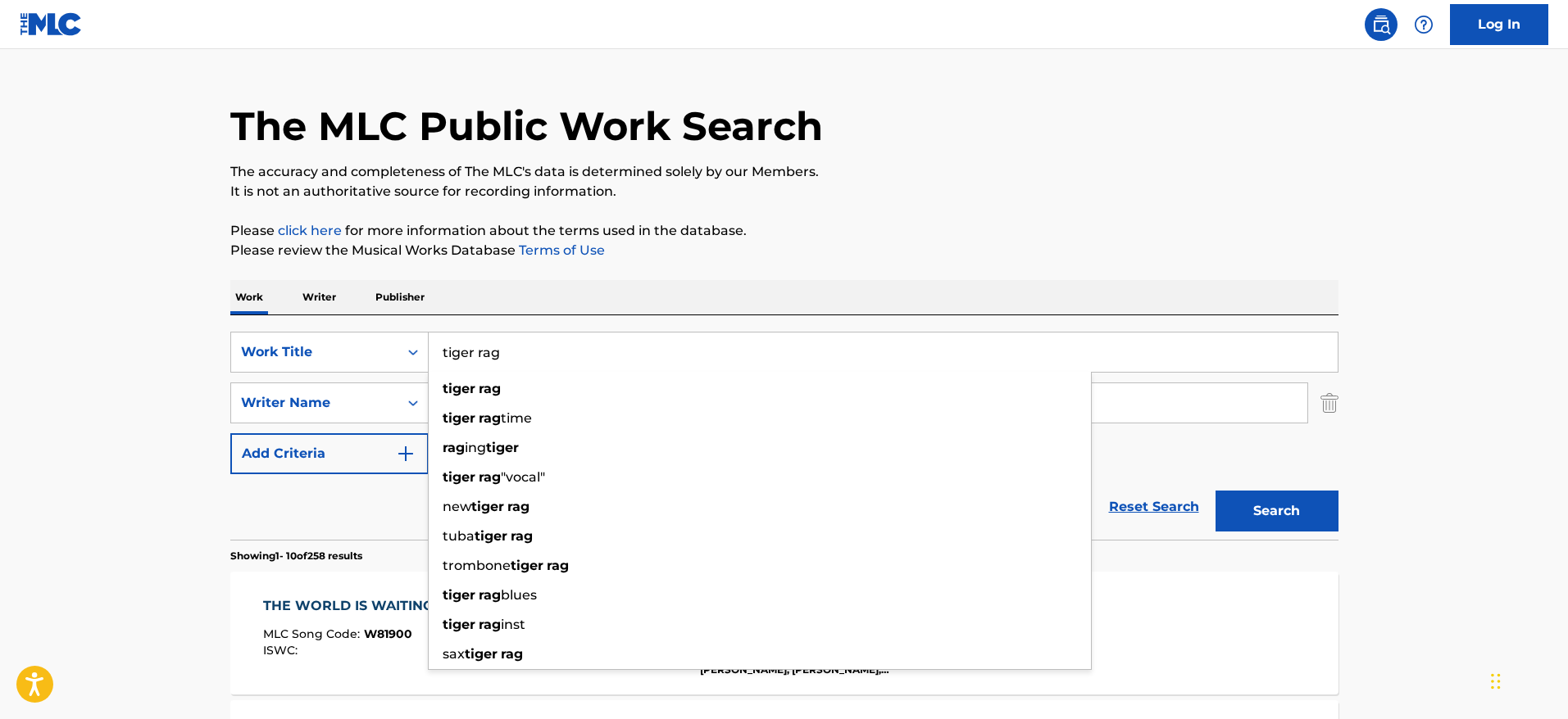
type input "tiger rag"
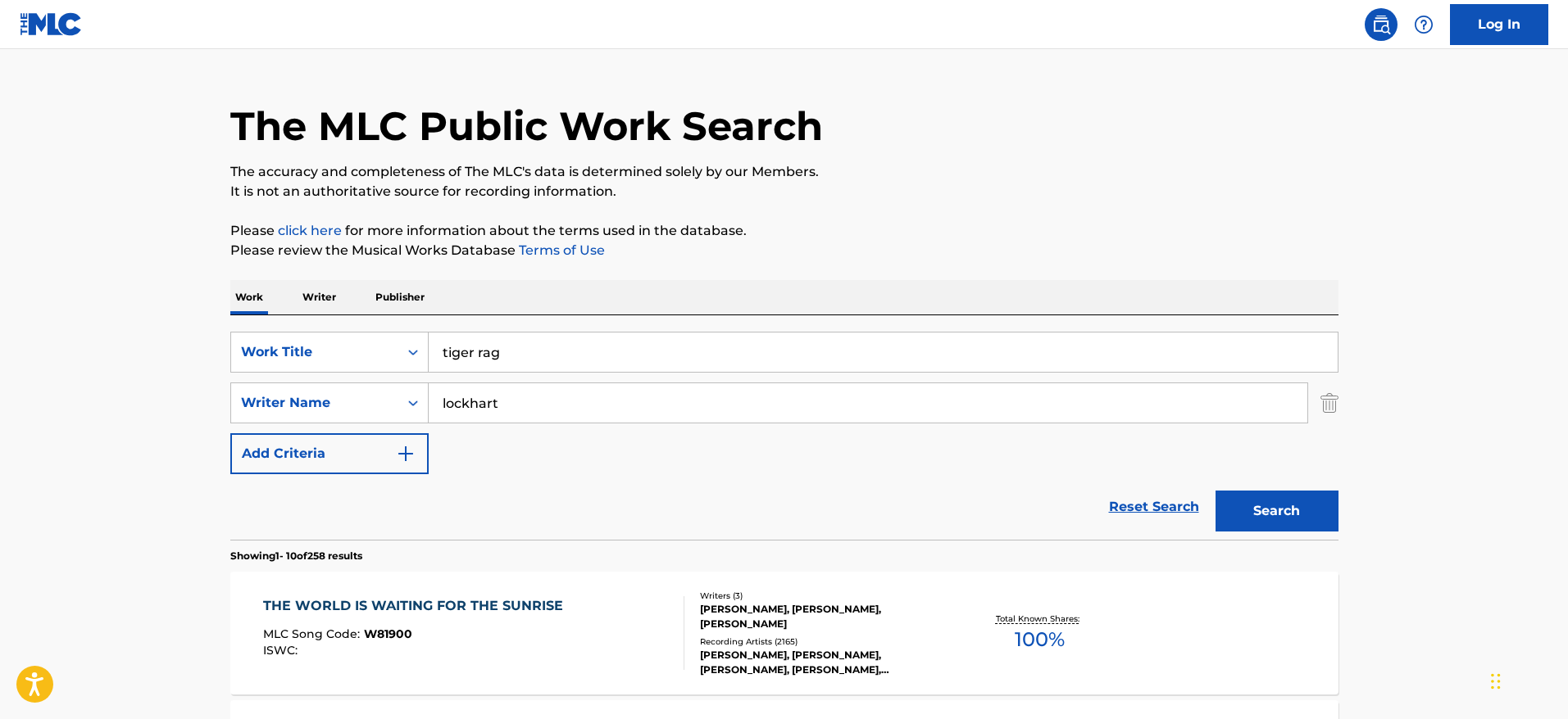
drag, startPoint x: 494, startPoint y: 402, endPoint x: 387, endPoint y: 397, distance: 107.1
click at [387, 397] on div "SearchWithCriteria23d7a48d-460c-43f8-bd89-5f1ecd63350d Writer Name [PERSON_NAME]" at bounding box center [784, 404] width 1108 height 41
paste input "[PERSON_NAME]"
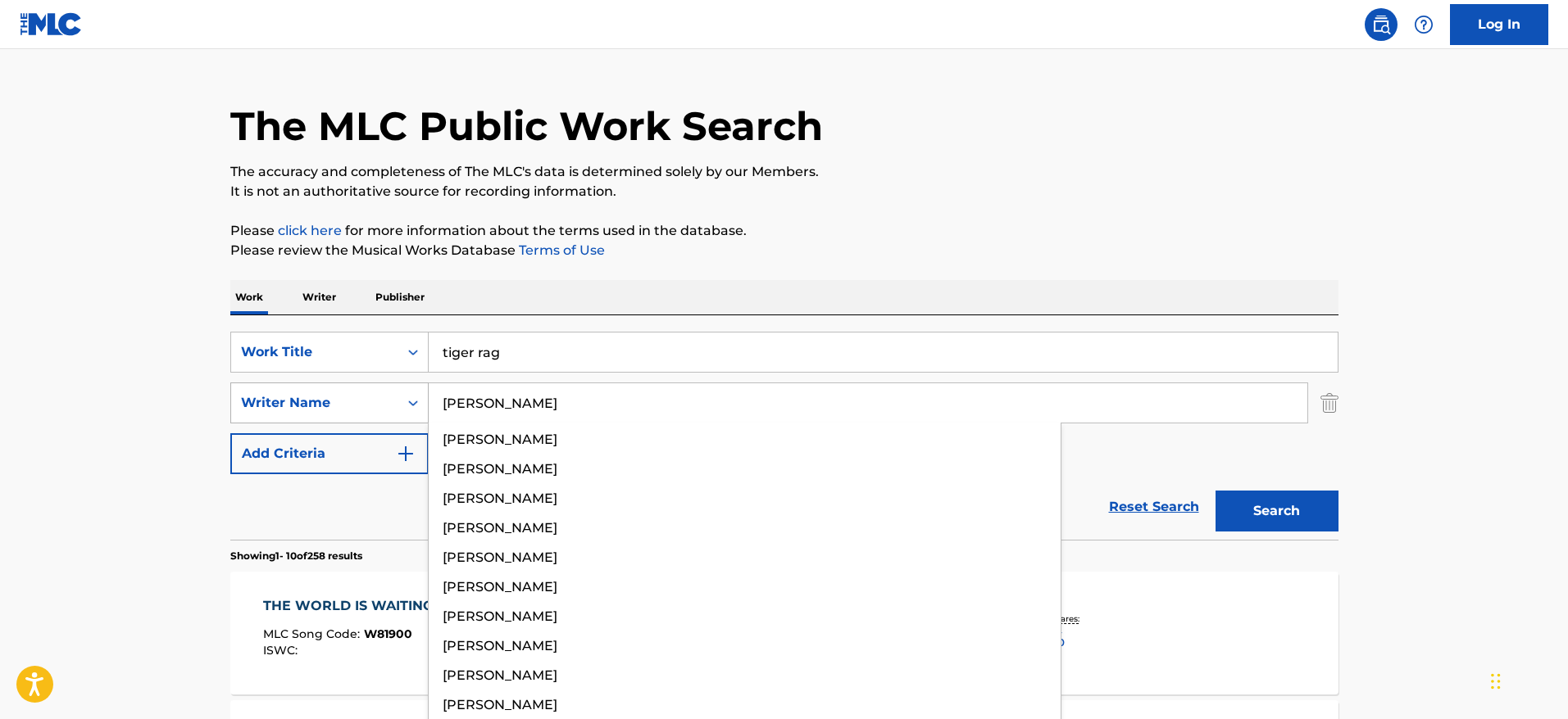
click at [1215, 491] on button "Search" at bounding box center [1276, 511] width 123 height 41
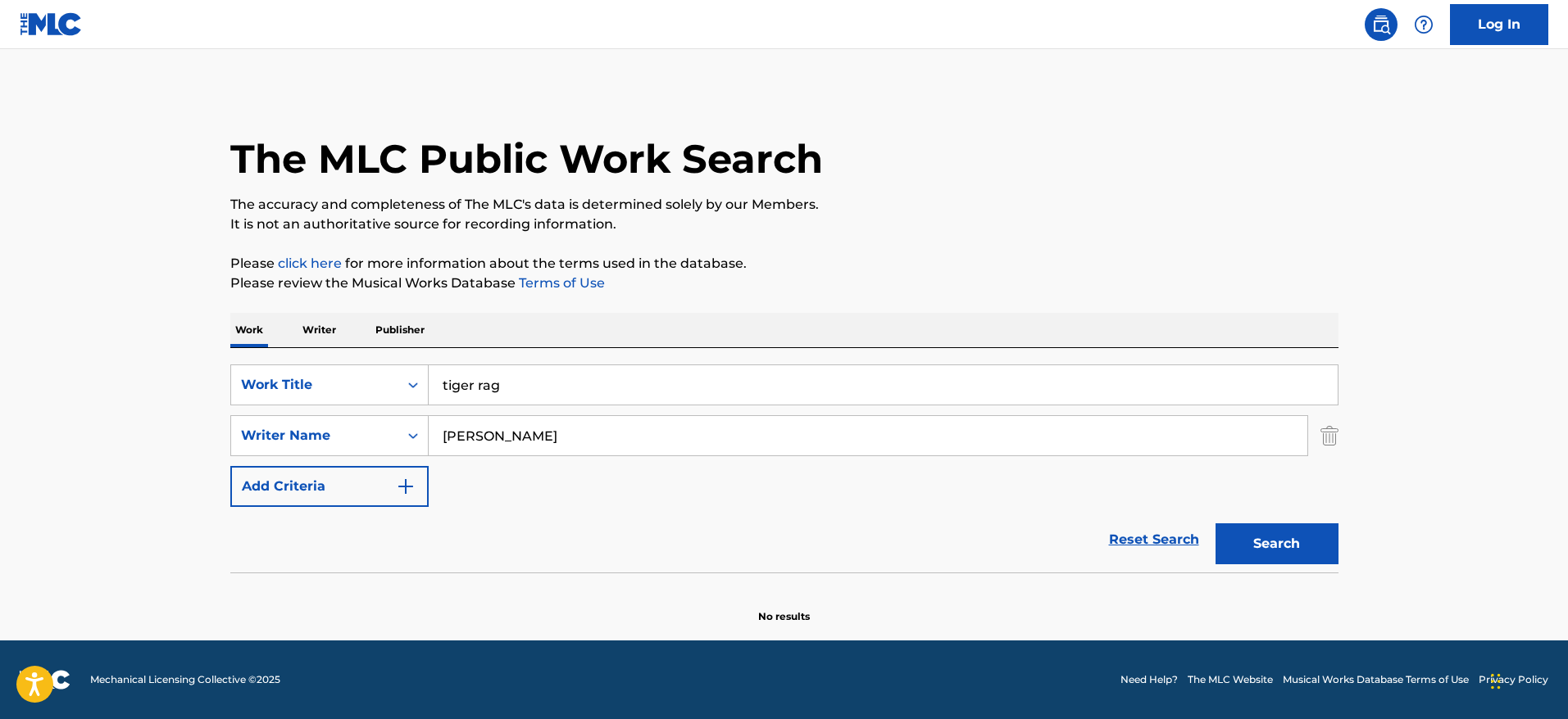
scroll to position [0, 0]
click at [1289, 516] on div "Search" at bounding box center [1272, 540] width 131 height 66
click at [1252, 544] on button "Search" at bounding box center [1276, 544] width 123 height 41
click at [1252, 544] on div "Search" at bounding box center [1272, 540] width 131 height 66
click at [461, 436] on input "[PERSON_NAME]" at bounding box center [868, 436] width 878 height 40
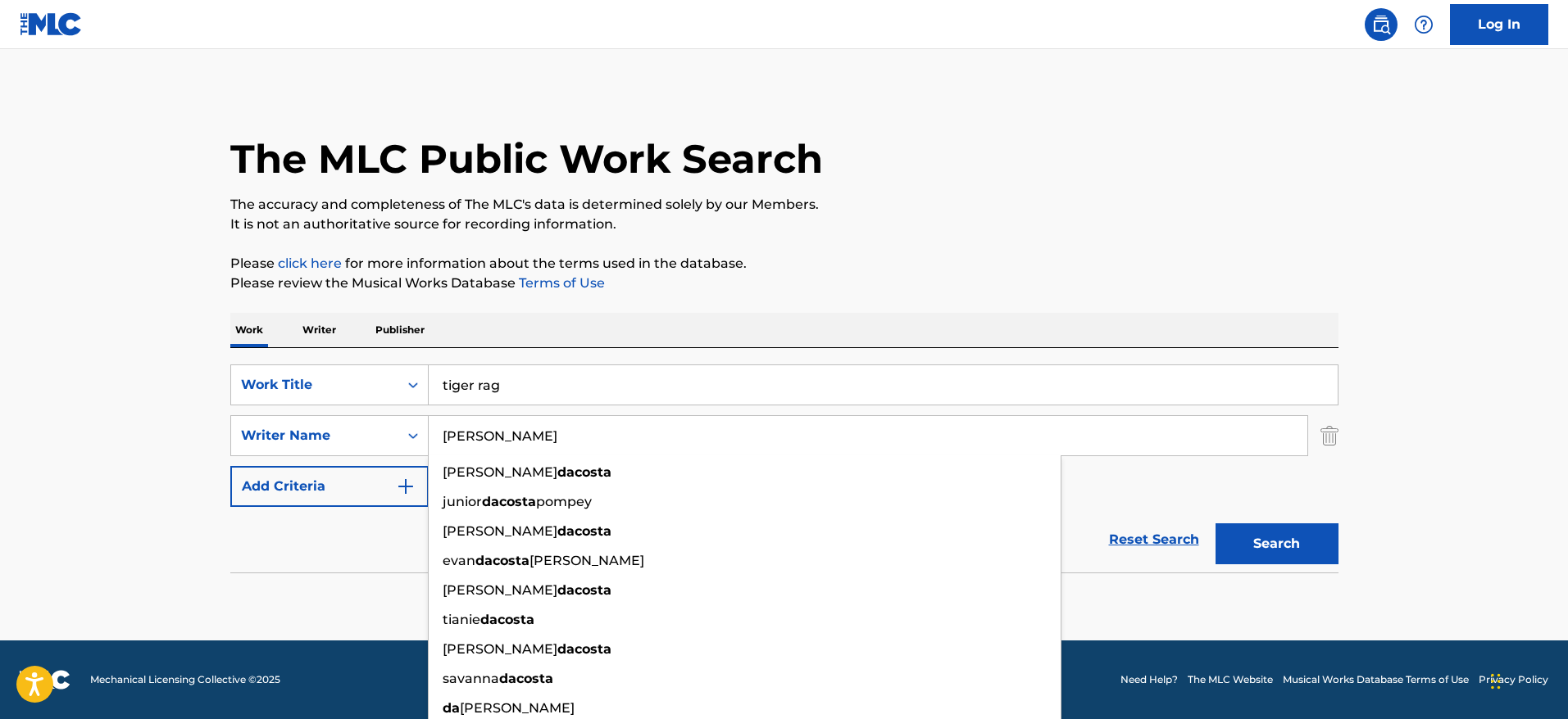
click at [1215, 524] on button "Search" at bounding box center [1276, 544] width 123 height 41
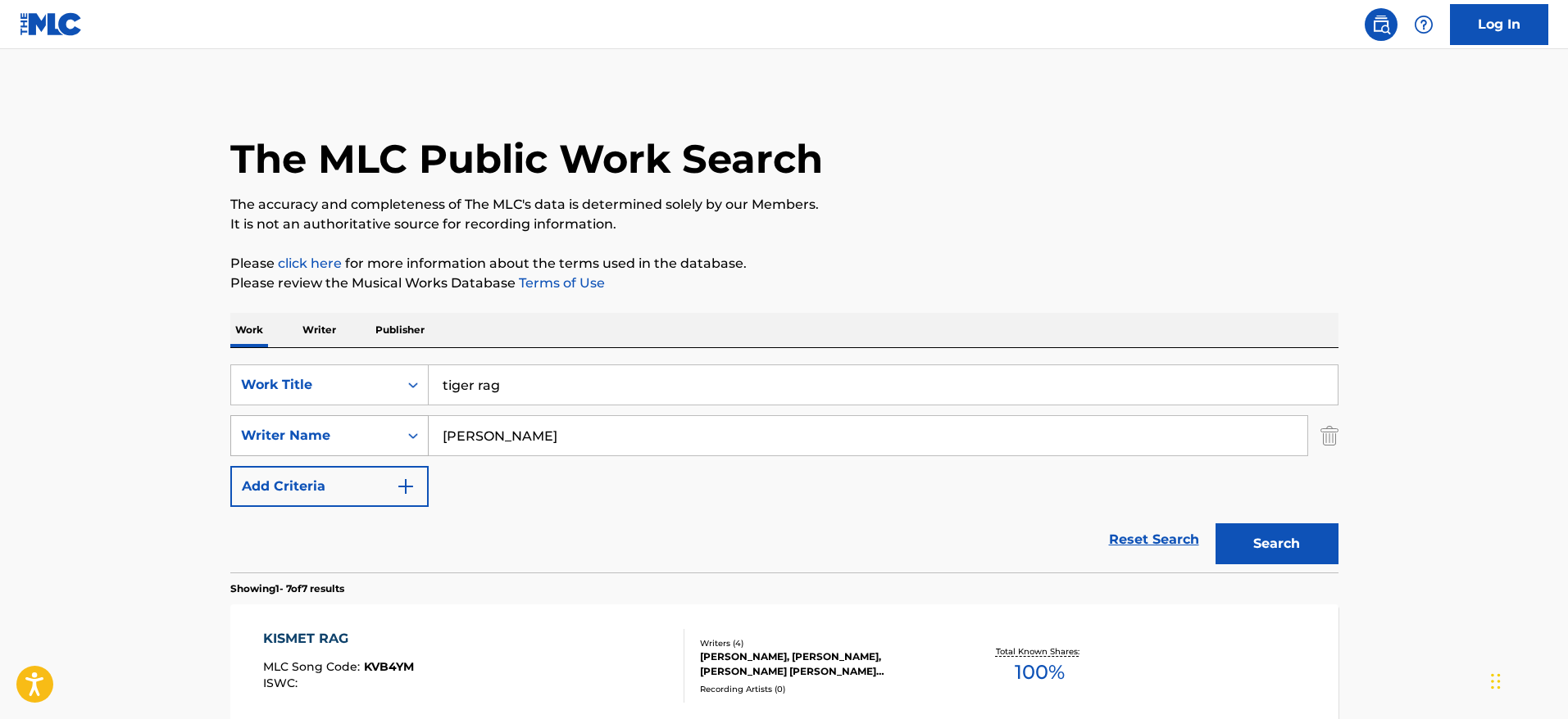
drag, startPoint x: 531, startPoint y: 427, endPoint x: 370, endPoint y: 431, distance: 161.0
click at [370, 431] on div "SearchWithCriteria23d7a48d-460c-43f8-bd89-5f1ecd63350d Writer Name [PERSON_NAME]" at bounding box center [784, 436] width 1108 height 41
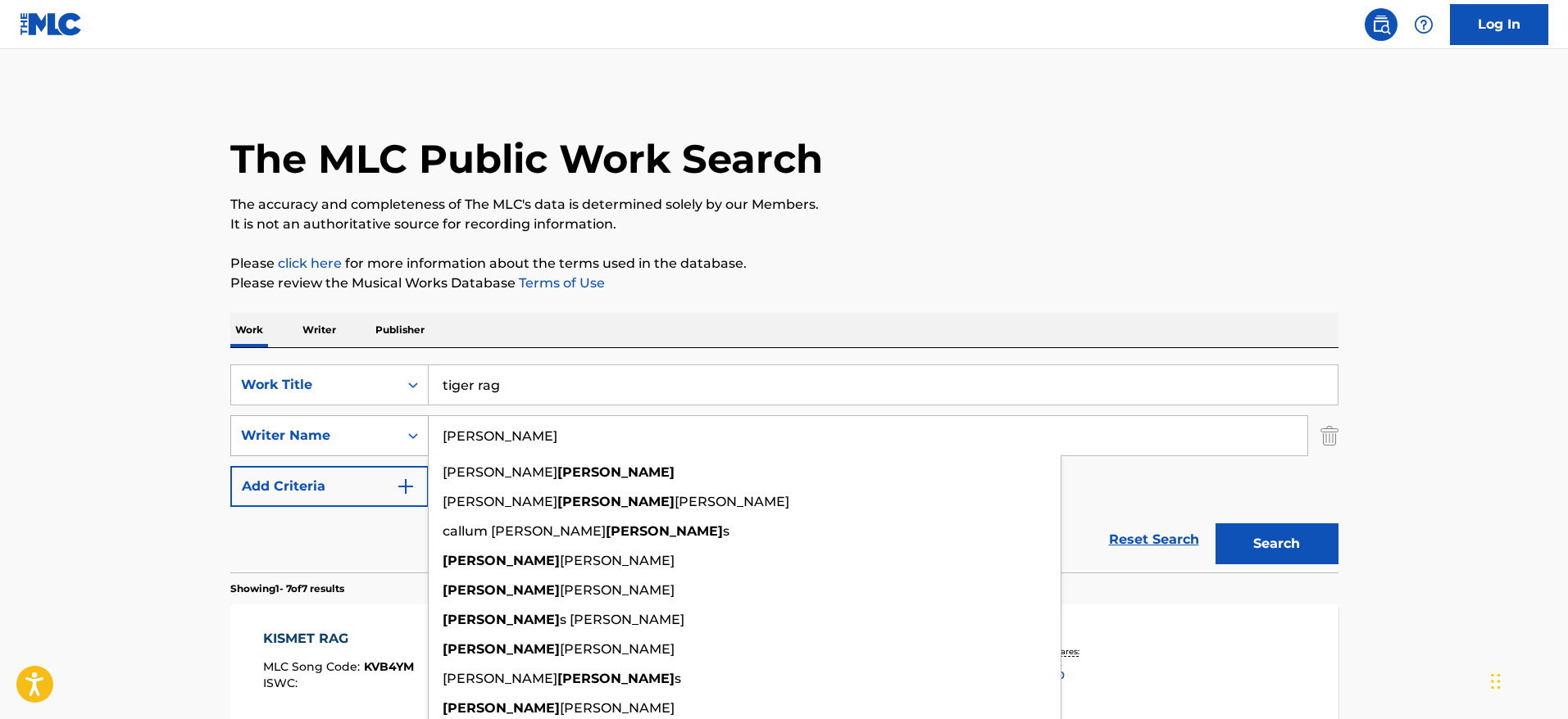
type input "[PERSON_NAME]"
click at [1215, 524] on button "Search" at bounding box center [1276, 544] width 123 height 41
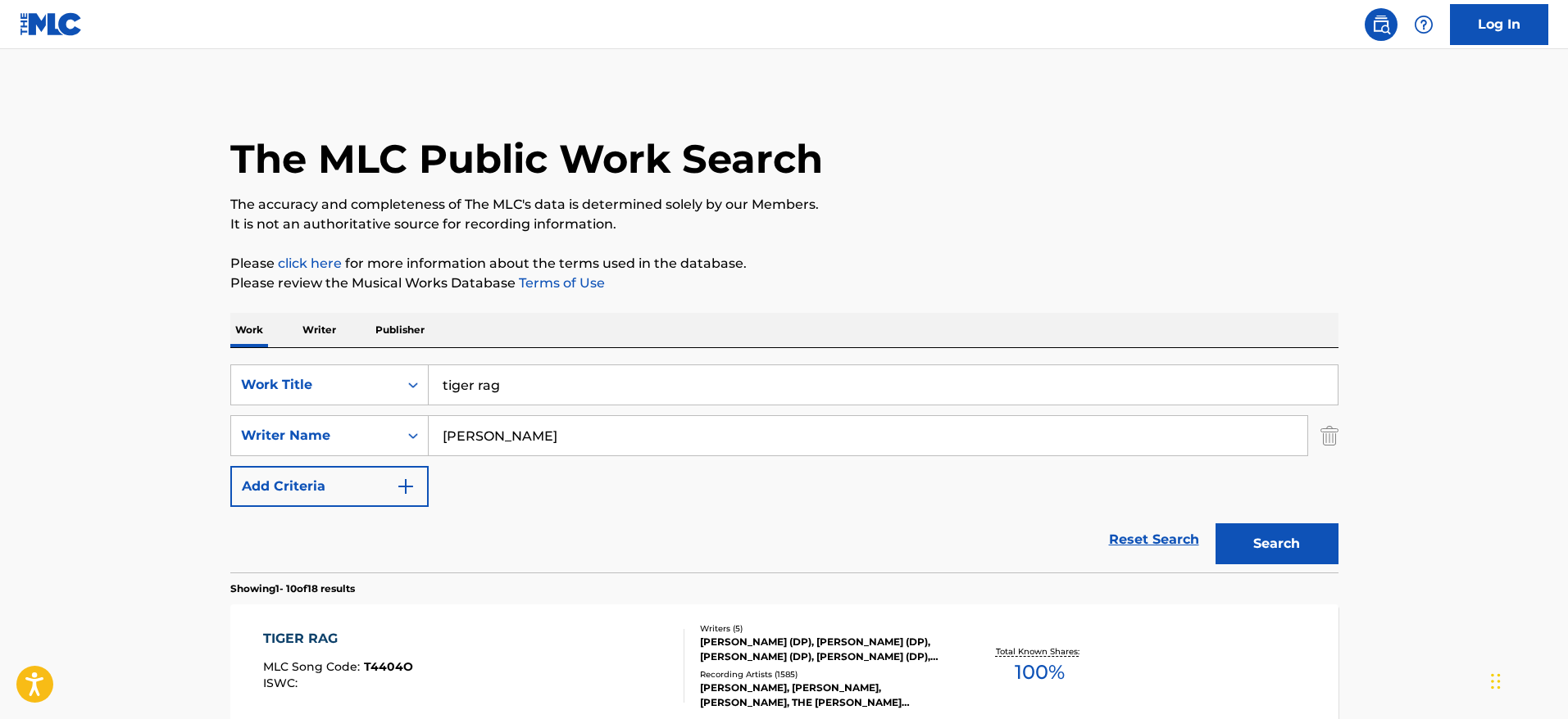
click at [1032, 642] on div "Total Known Shares: 100 %" at bounding box center [1040, 666] width 185 height 50
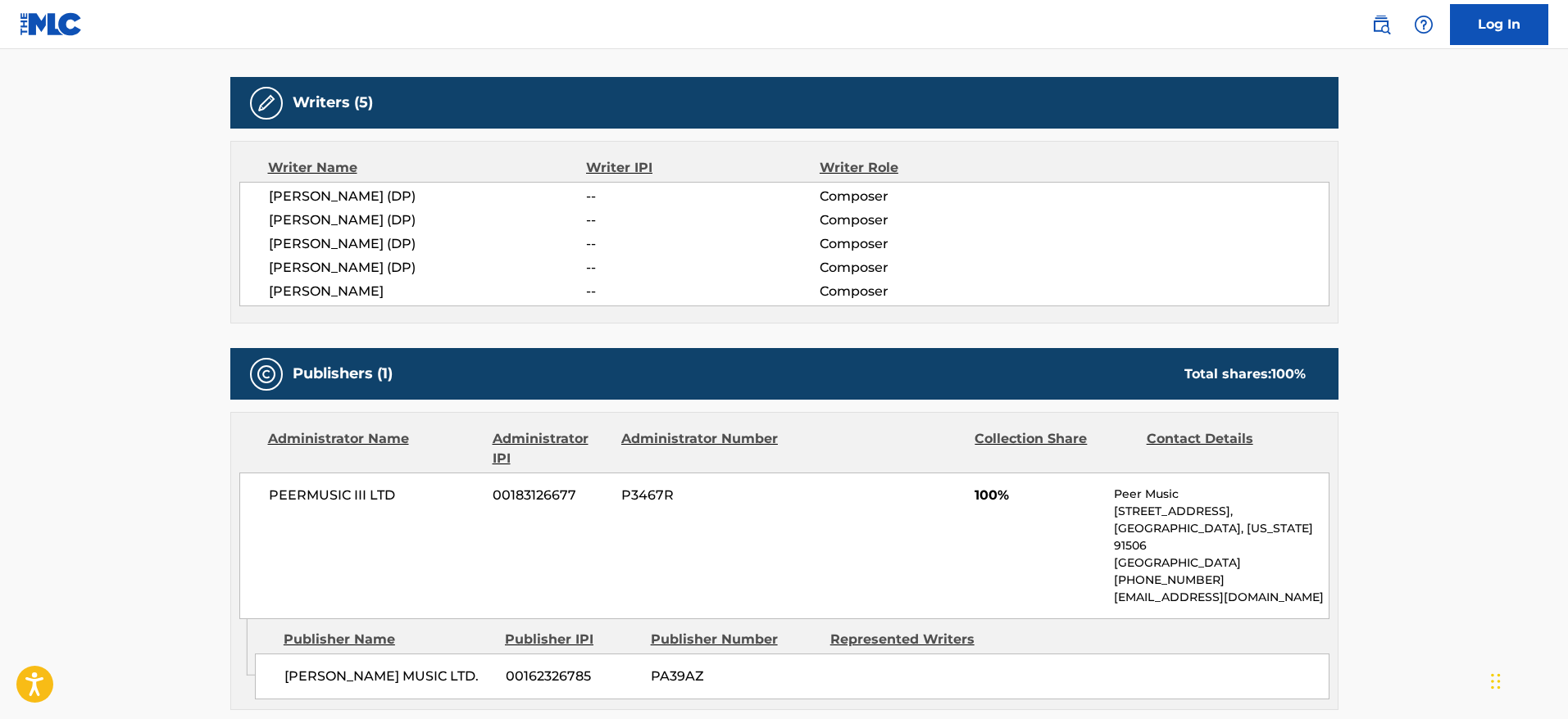
scroll to position [516, 0]
